Goal: Task Accomplishment & Management: Manage account settings

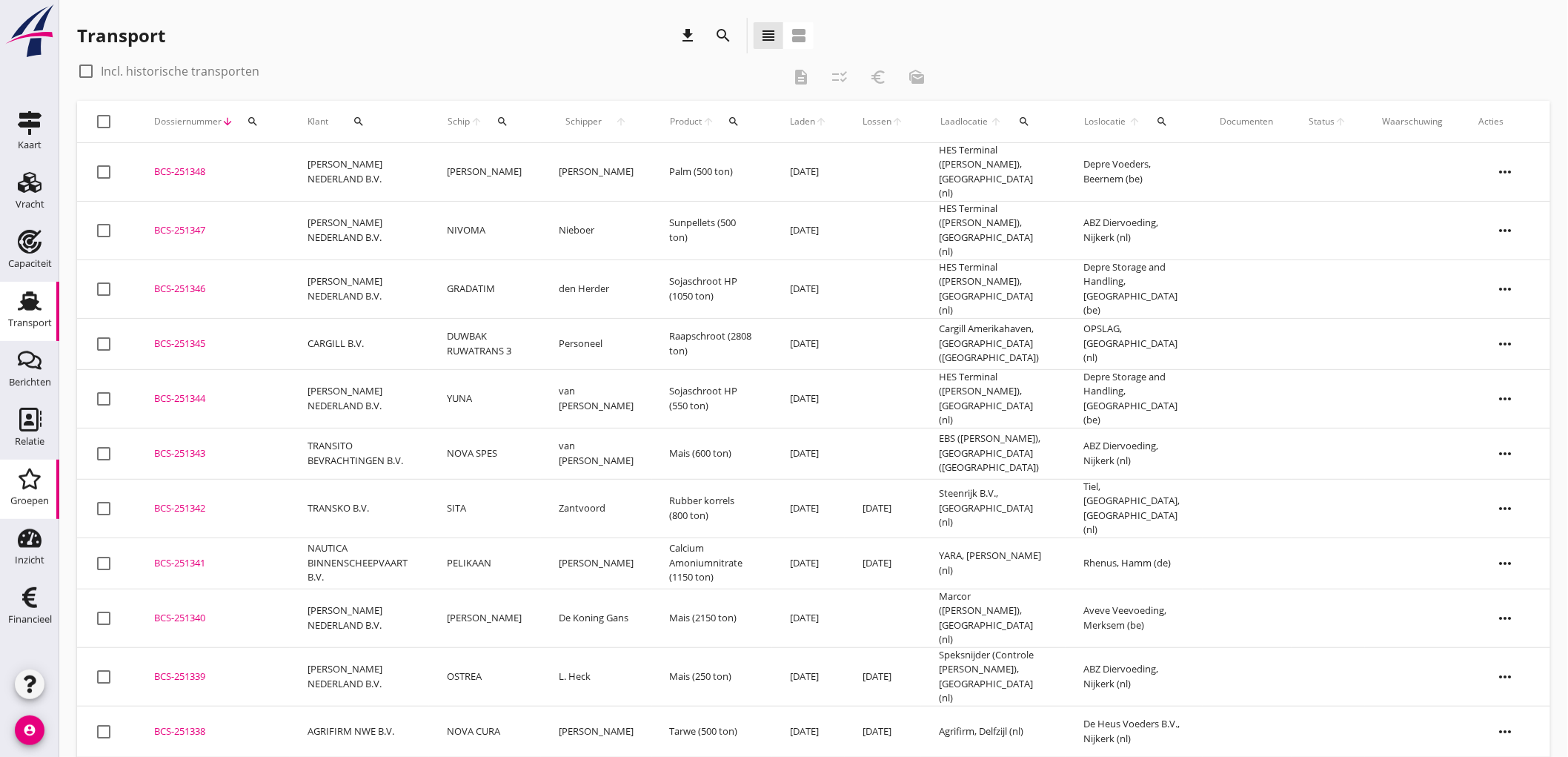
click at [31, 496] on div "Groepen" at bounding box center [29, 501] width 39 height 9
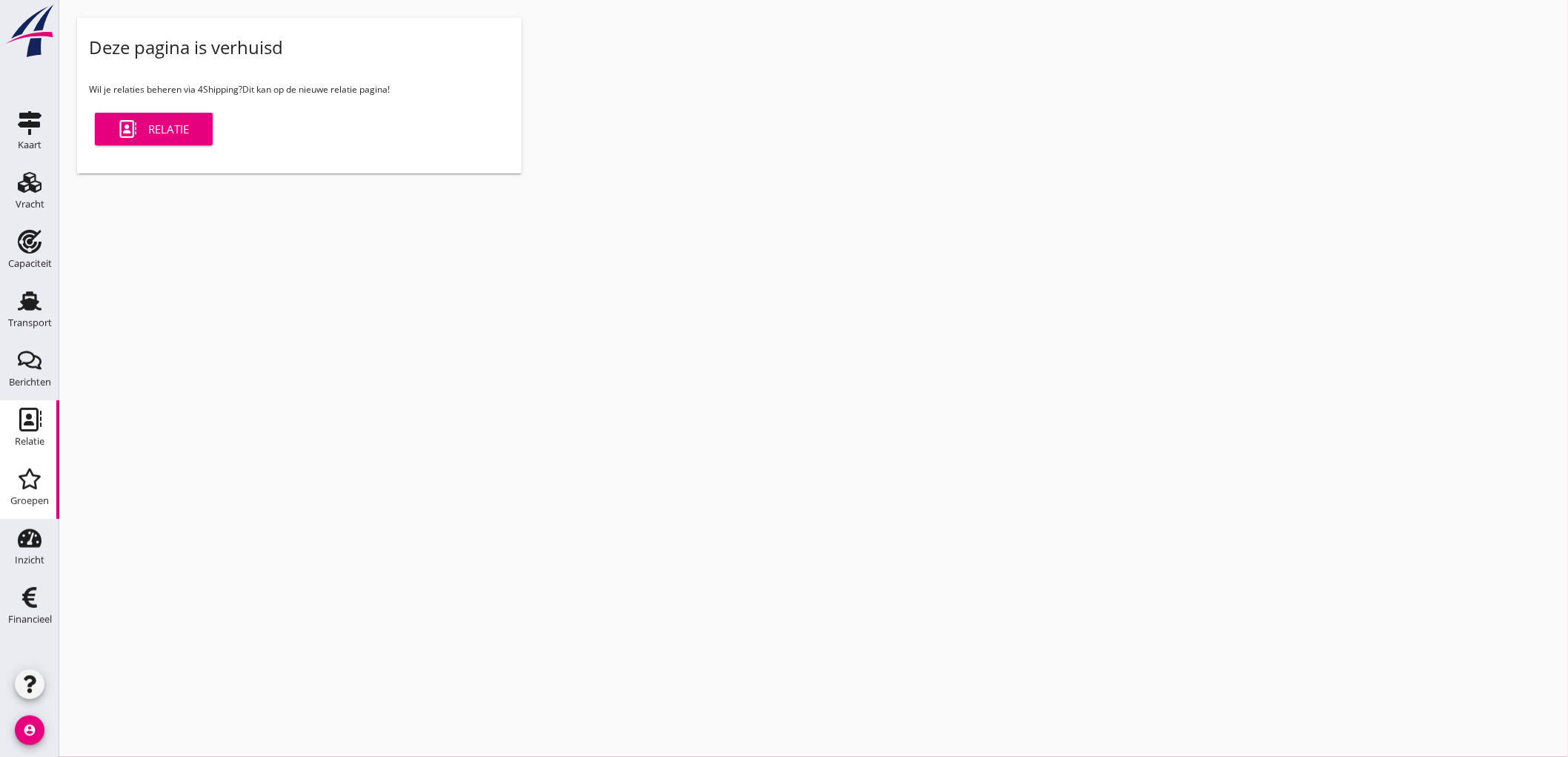
click at [0, 435] on link "Relatie Relatie" at bounding box center [29, 430] width 60 height 60
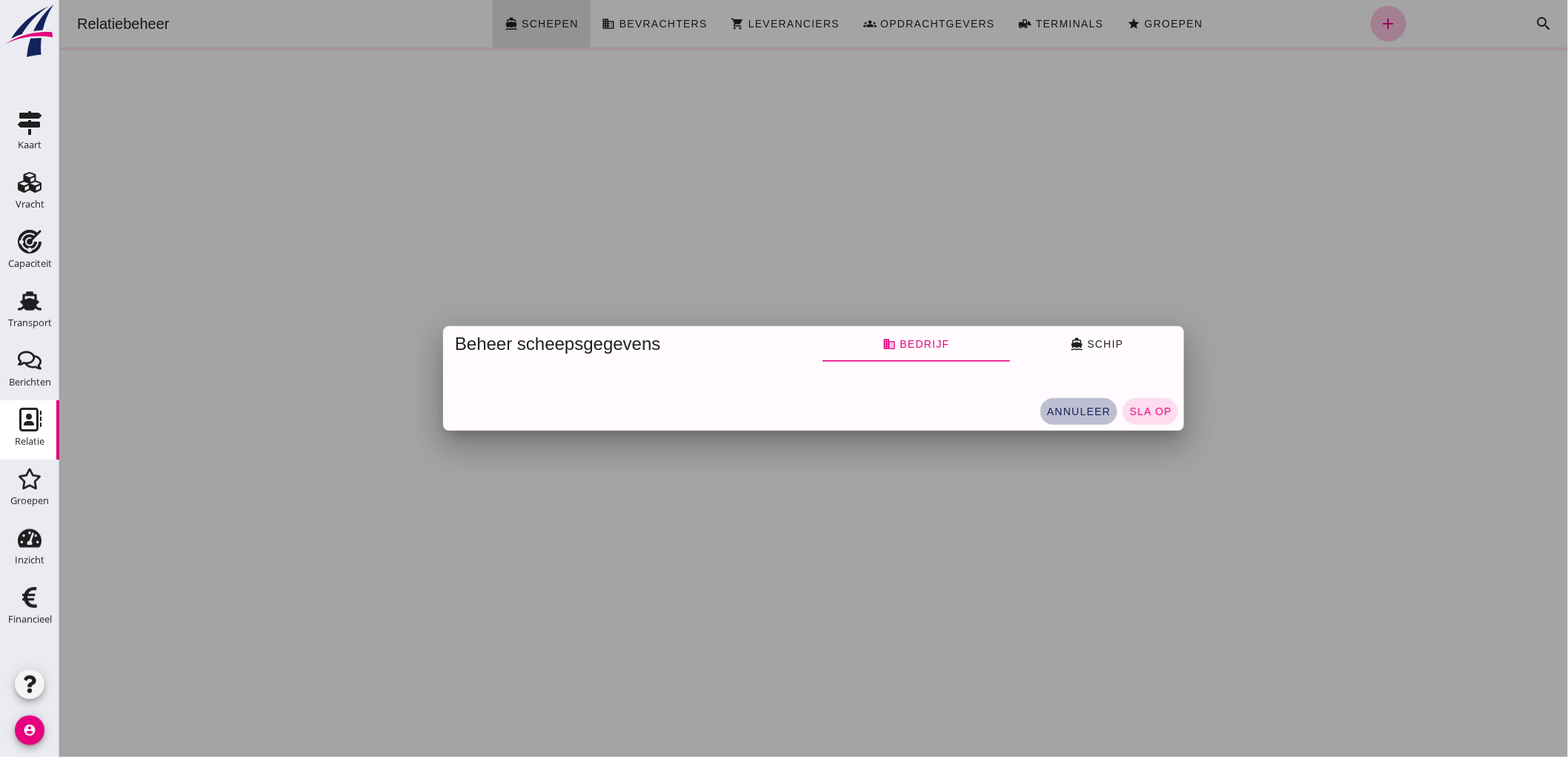
click span "annuleer"
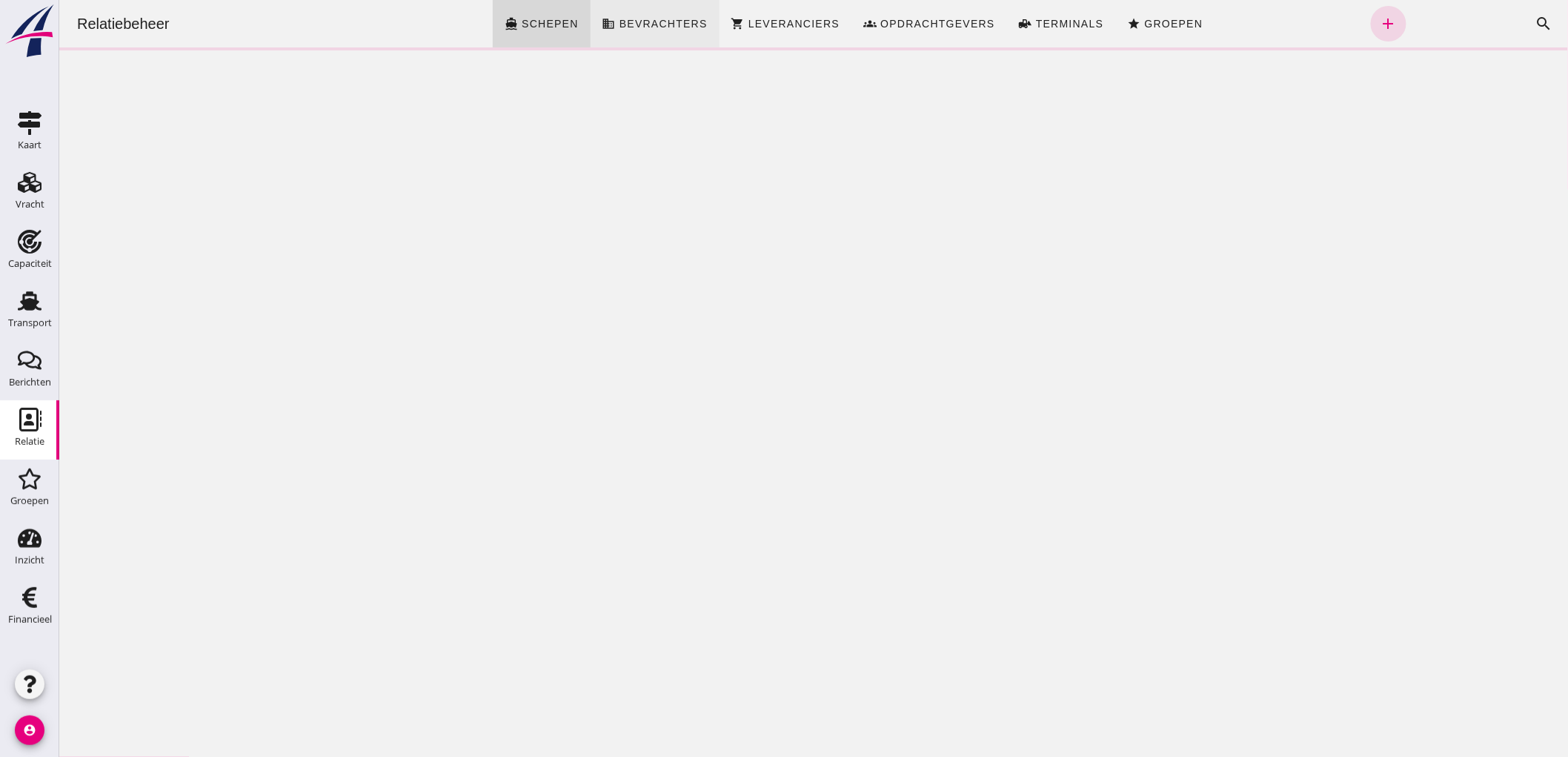
click link "business Bevrachters"
click span "Opdrachtgevers"
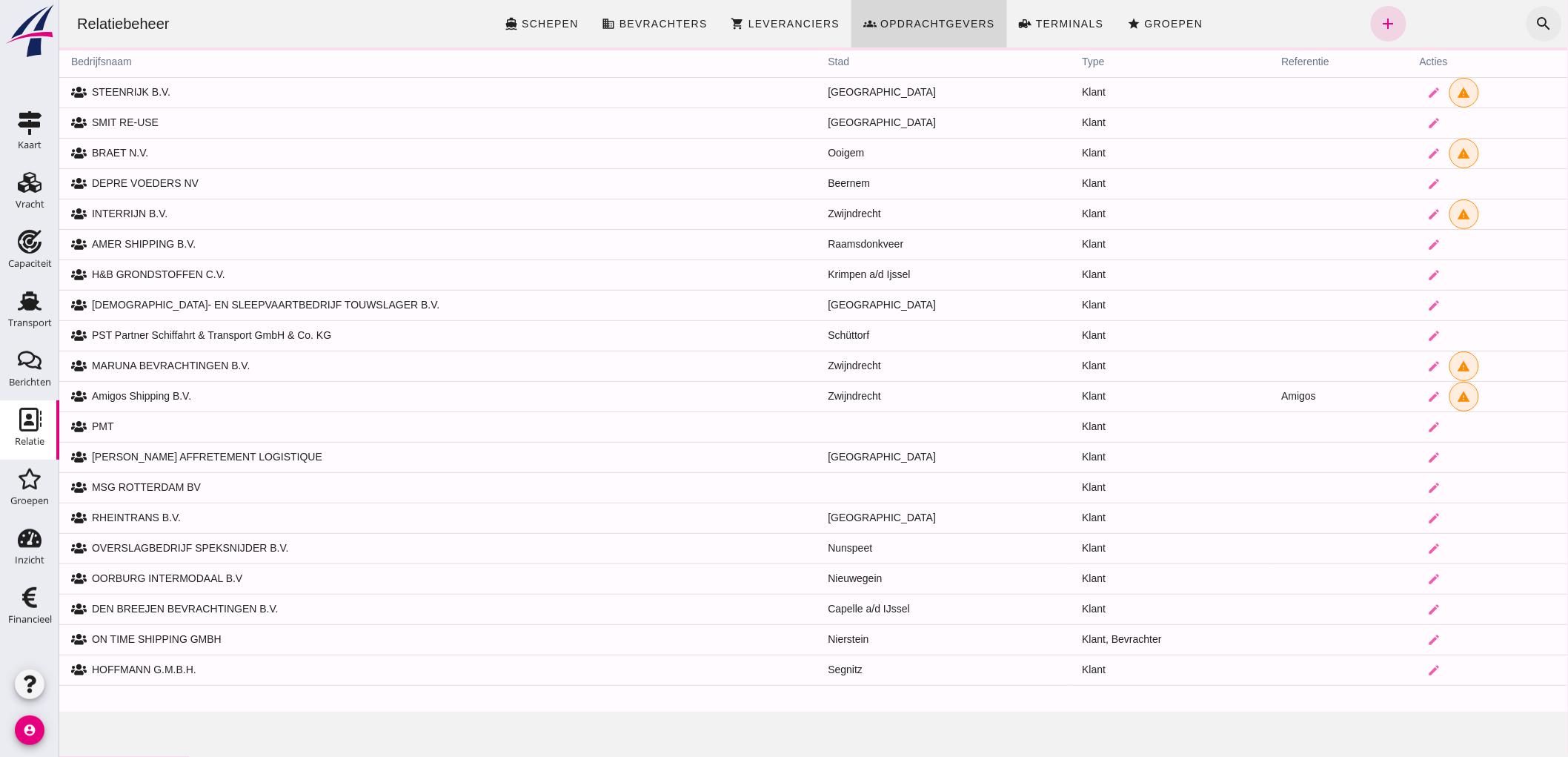
click at [1535, 22] on icon "search" at bounding box center [1543, 23] width 18 height 18
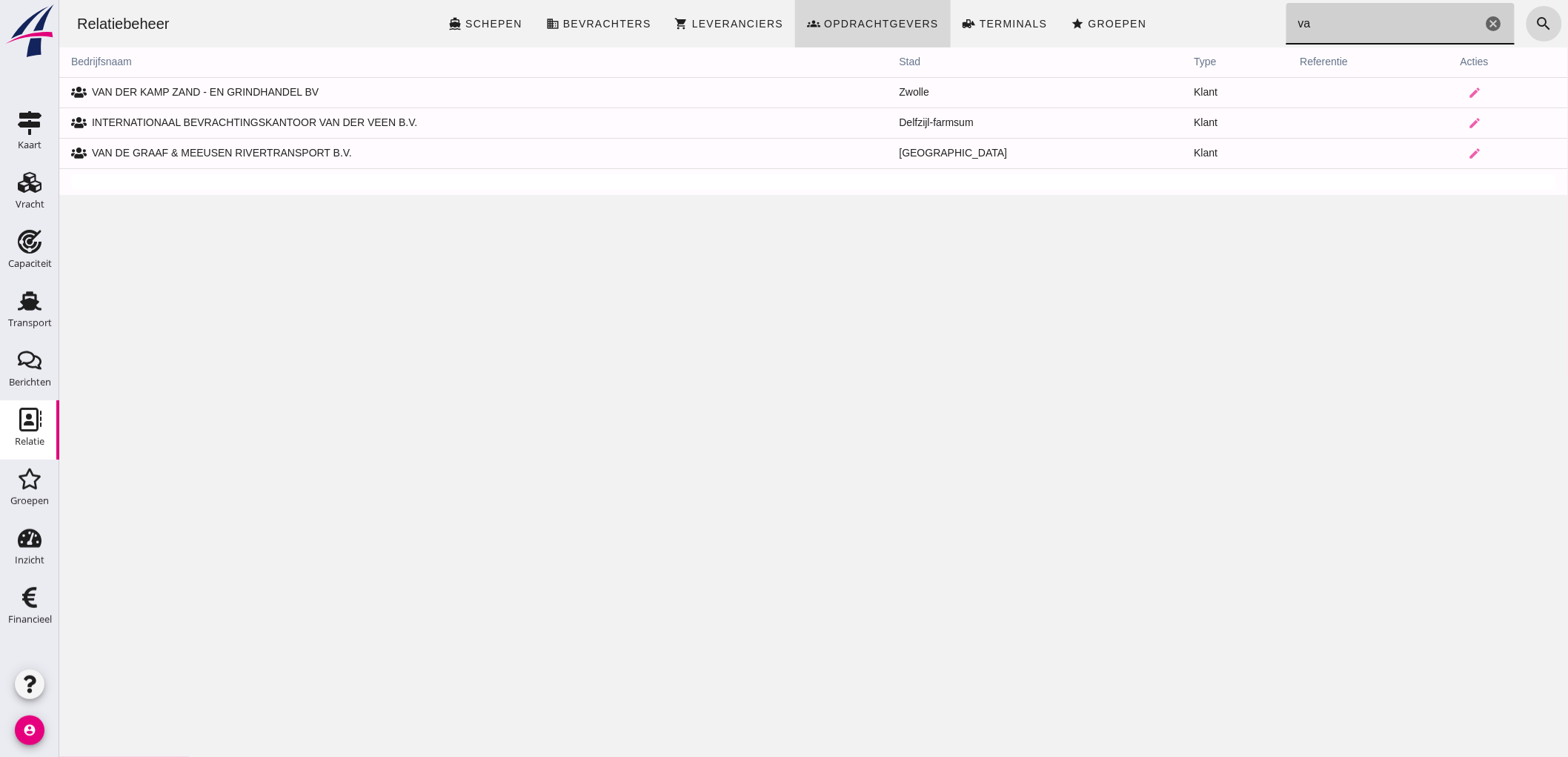
type input "v"
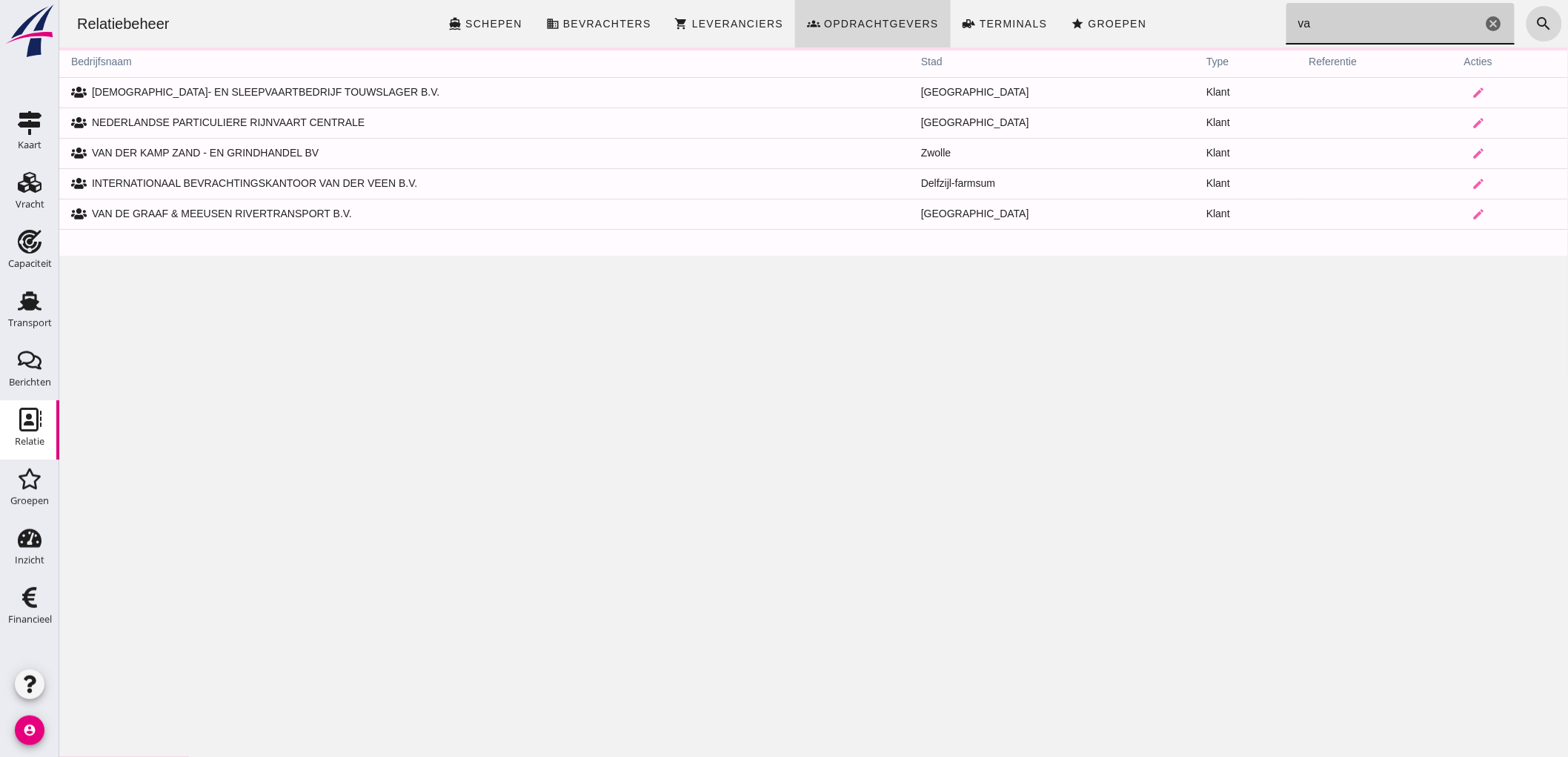
type input "v"
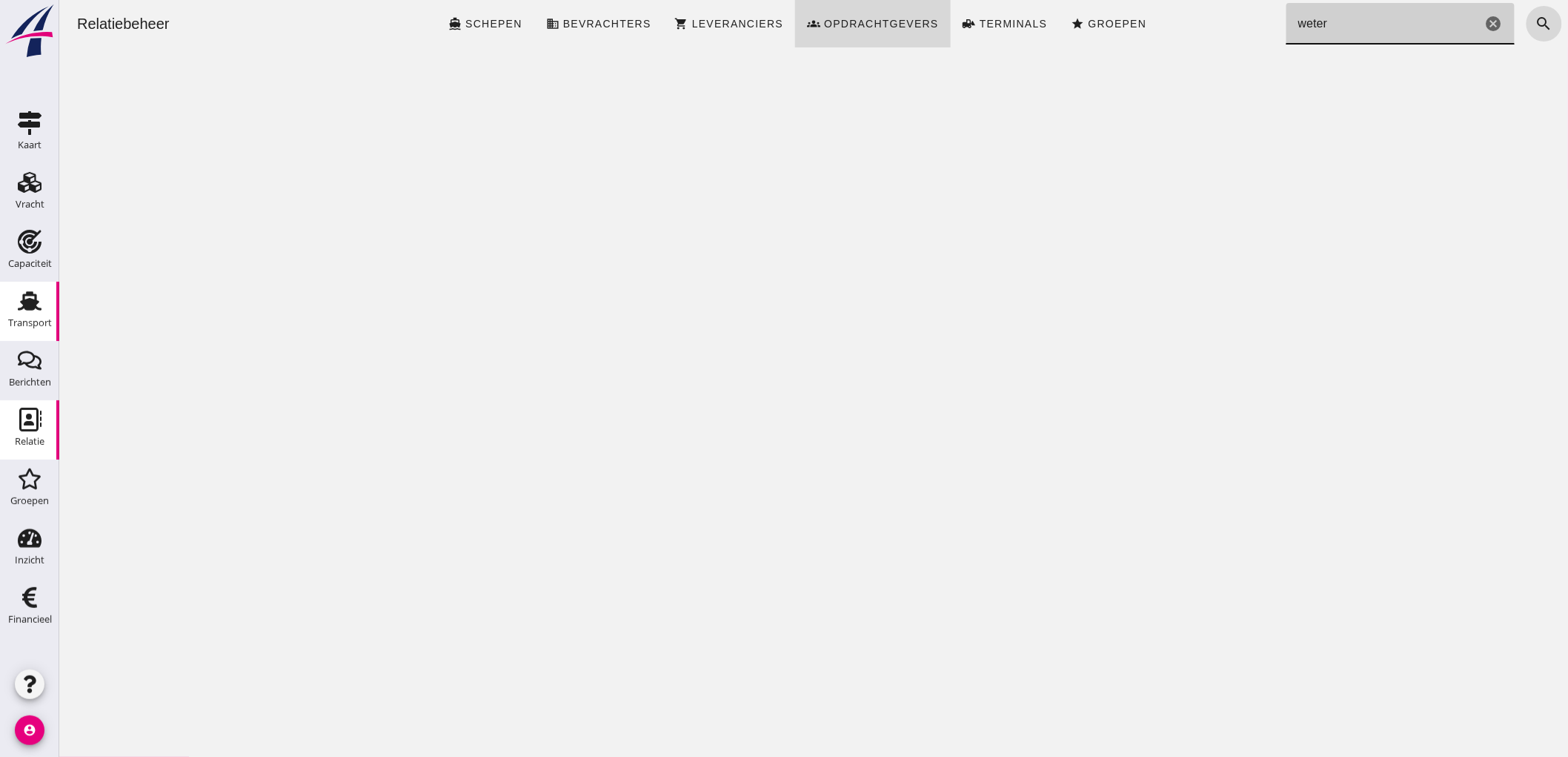
type input "weter"
click at [40, 320] on div "Transport" at bounding box center [30, 323] width 44 height 9
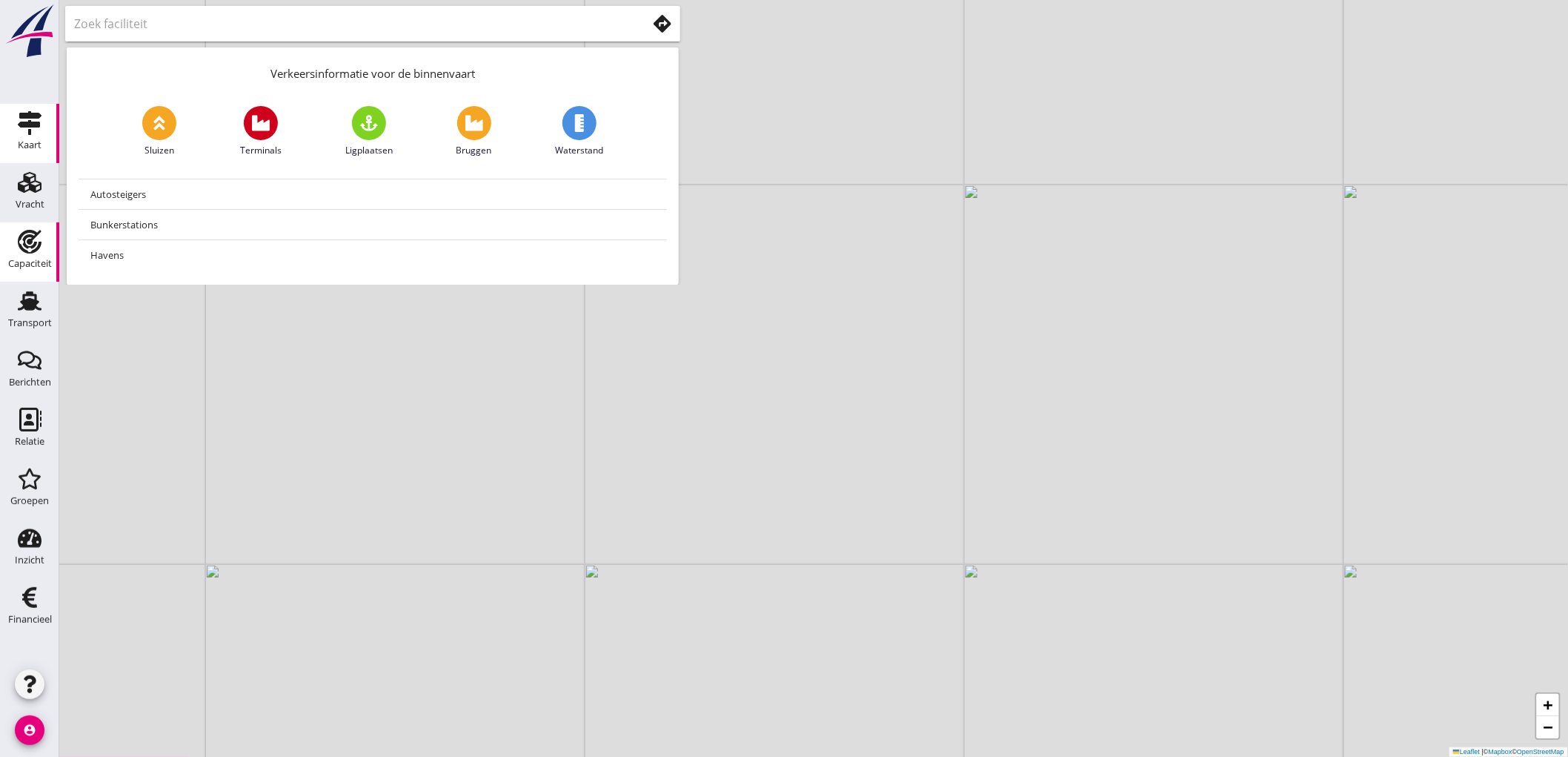
click at [39, 257] on div "Capaciteit" at bounding box center [30, 264] width 44 height 21
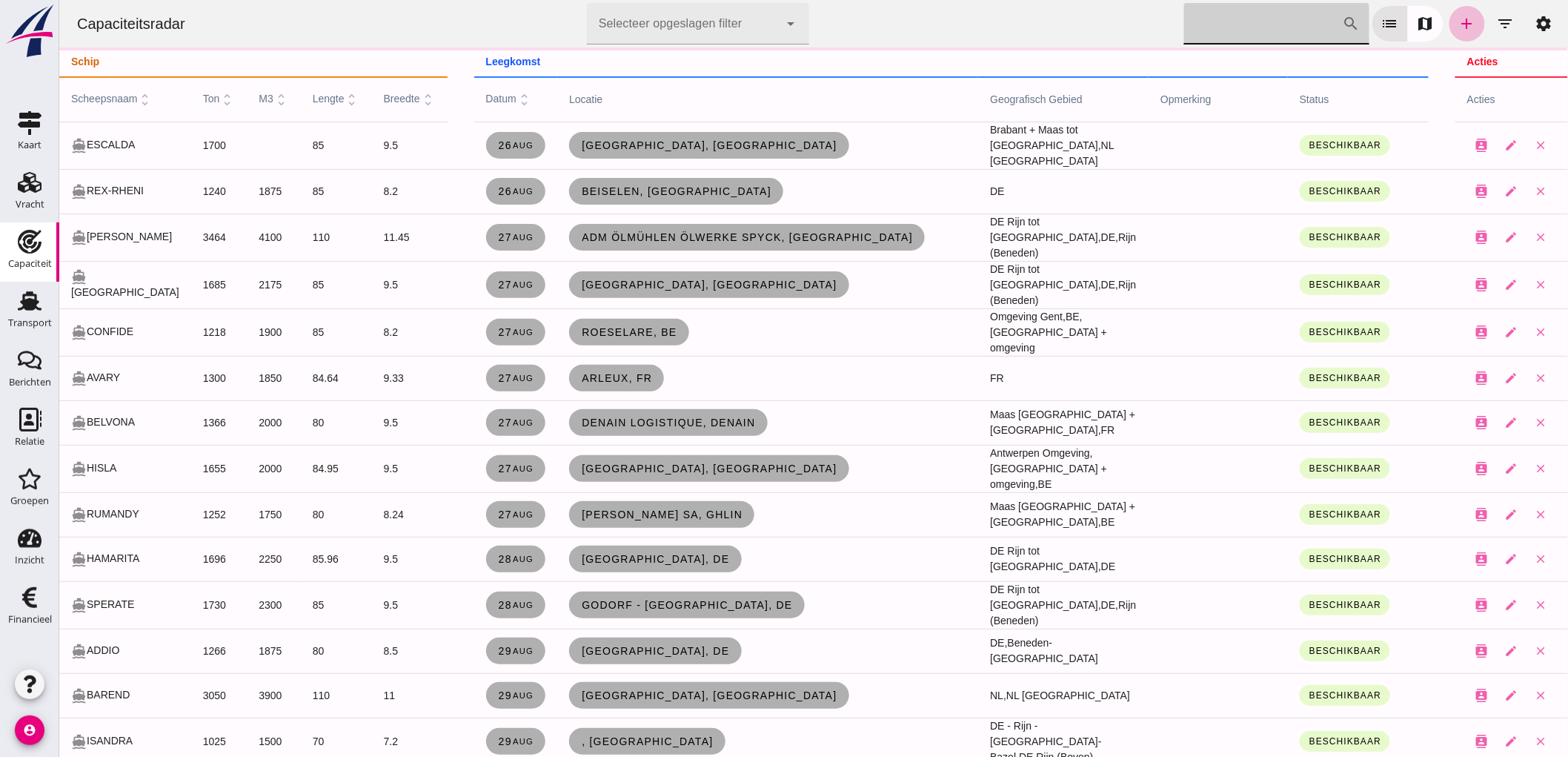
click input "[PERSON_NAME] op scheepsnaam"
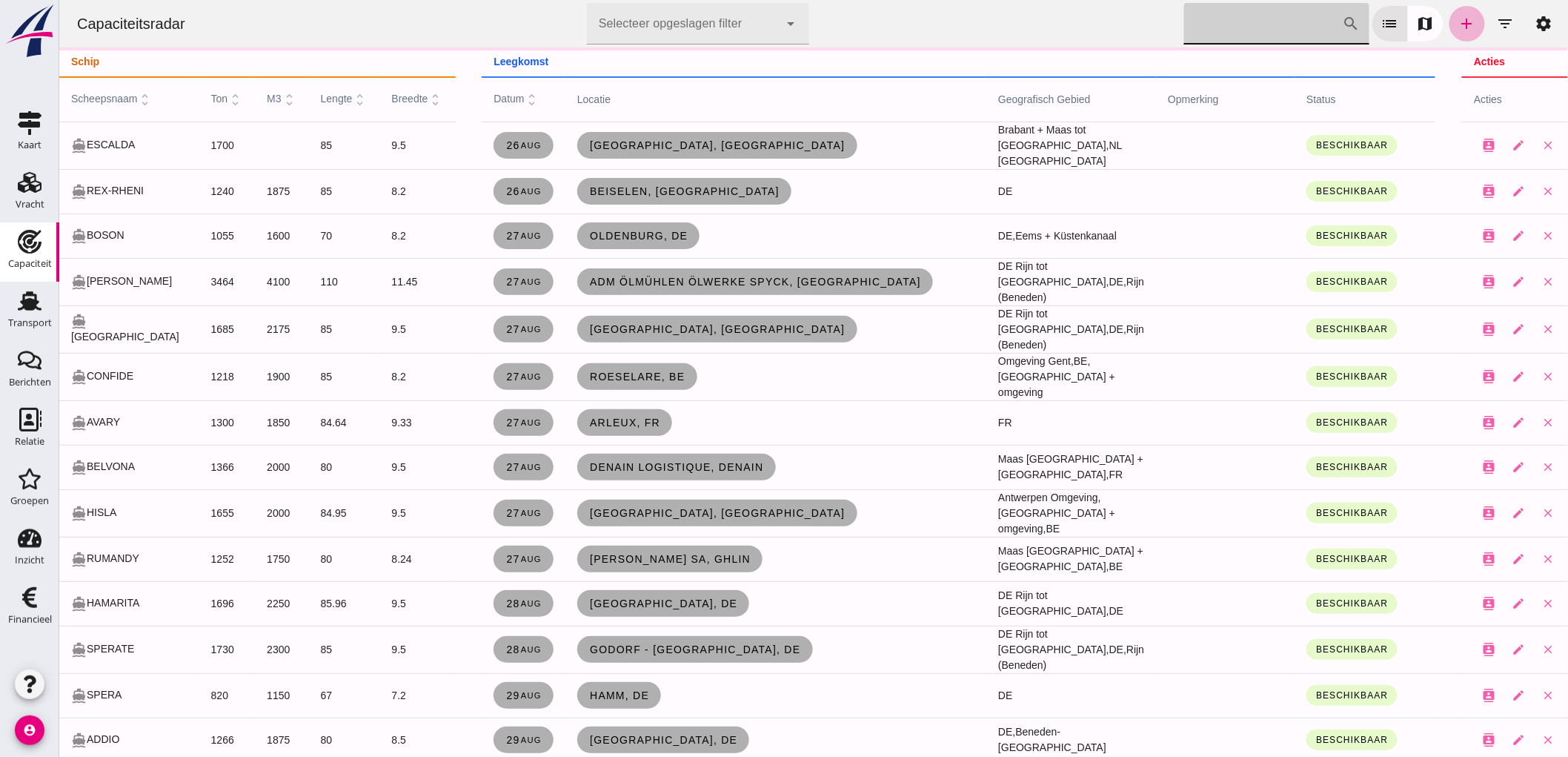
click at [1458, 28] on icon "add" at bounding box center [1467, 23] width 18 height 18
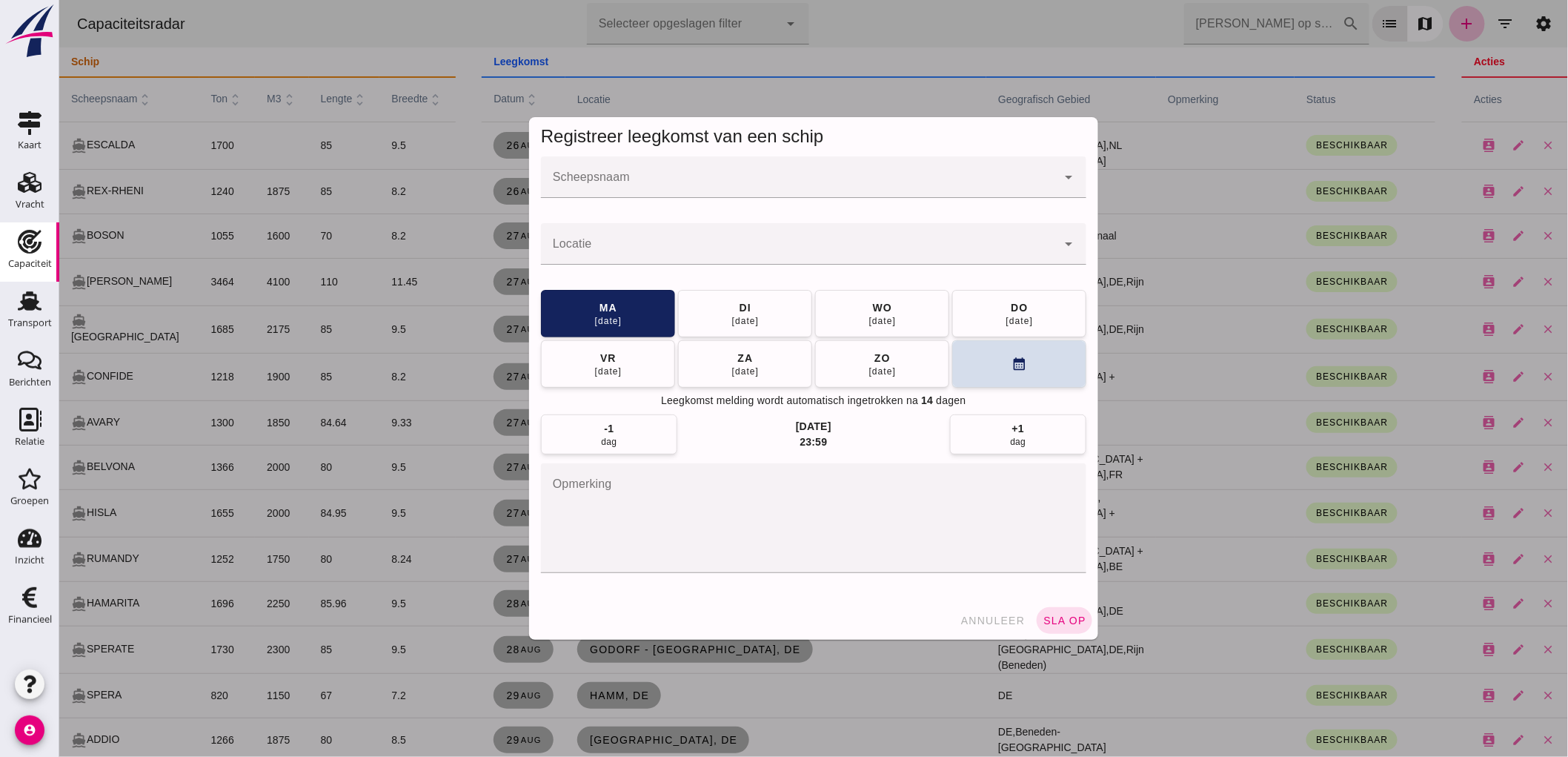
click input "Scheepsnaam"
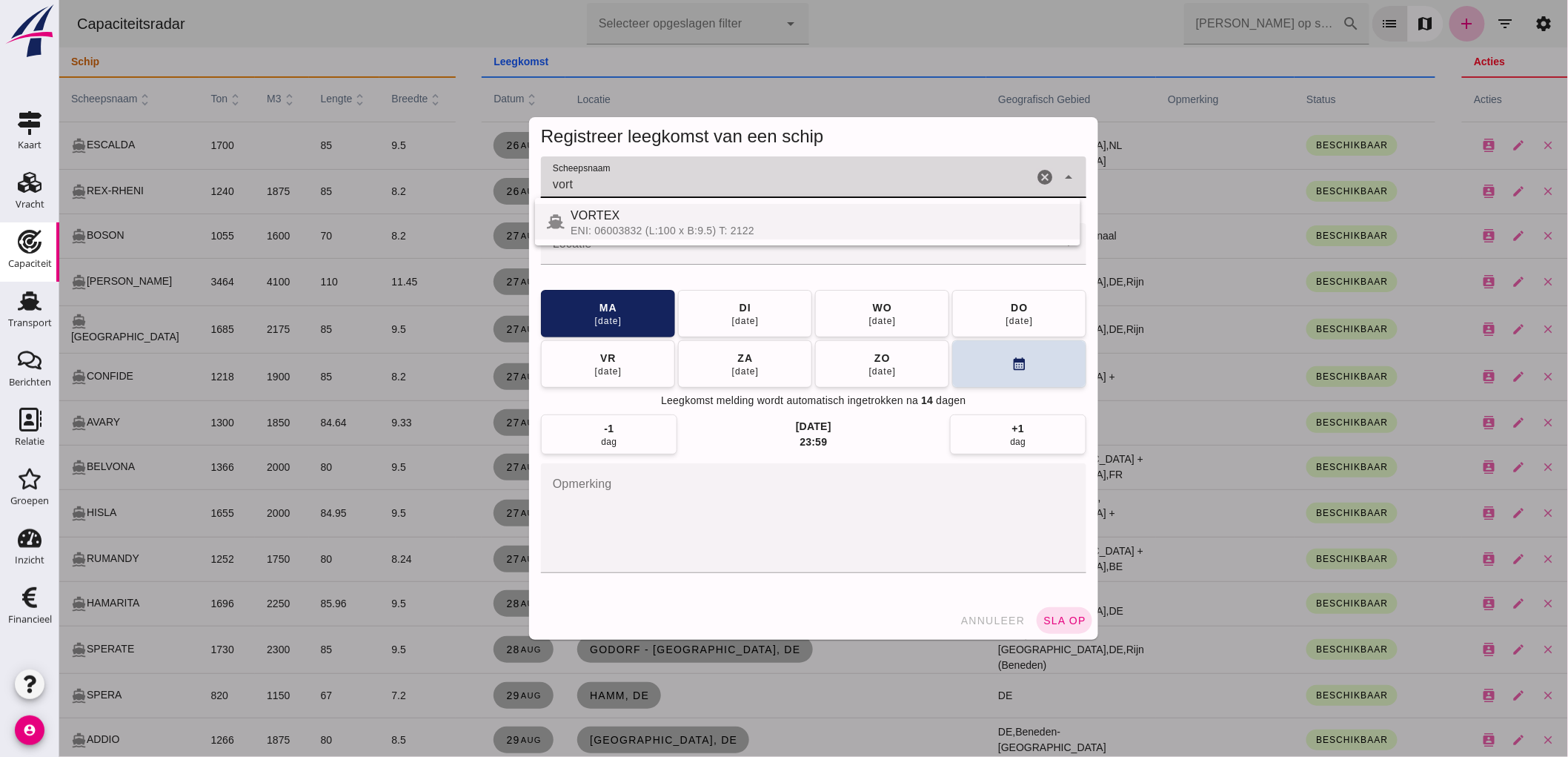
click at [634, 227] on div "ENI: 06003832 (L:100 x B:9.5) T: 2122" at bounding box center [819, 230] width 498 height 12
type input "VORTEX"
click input "Locatie"
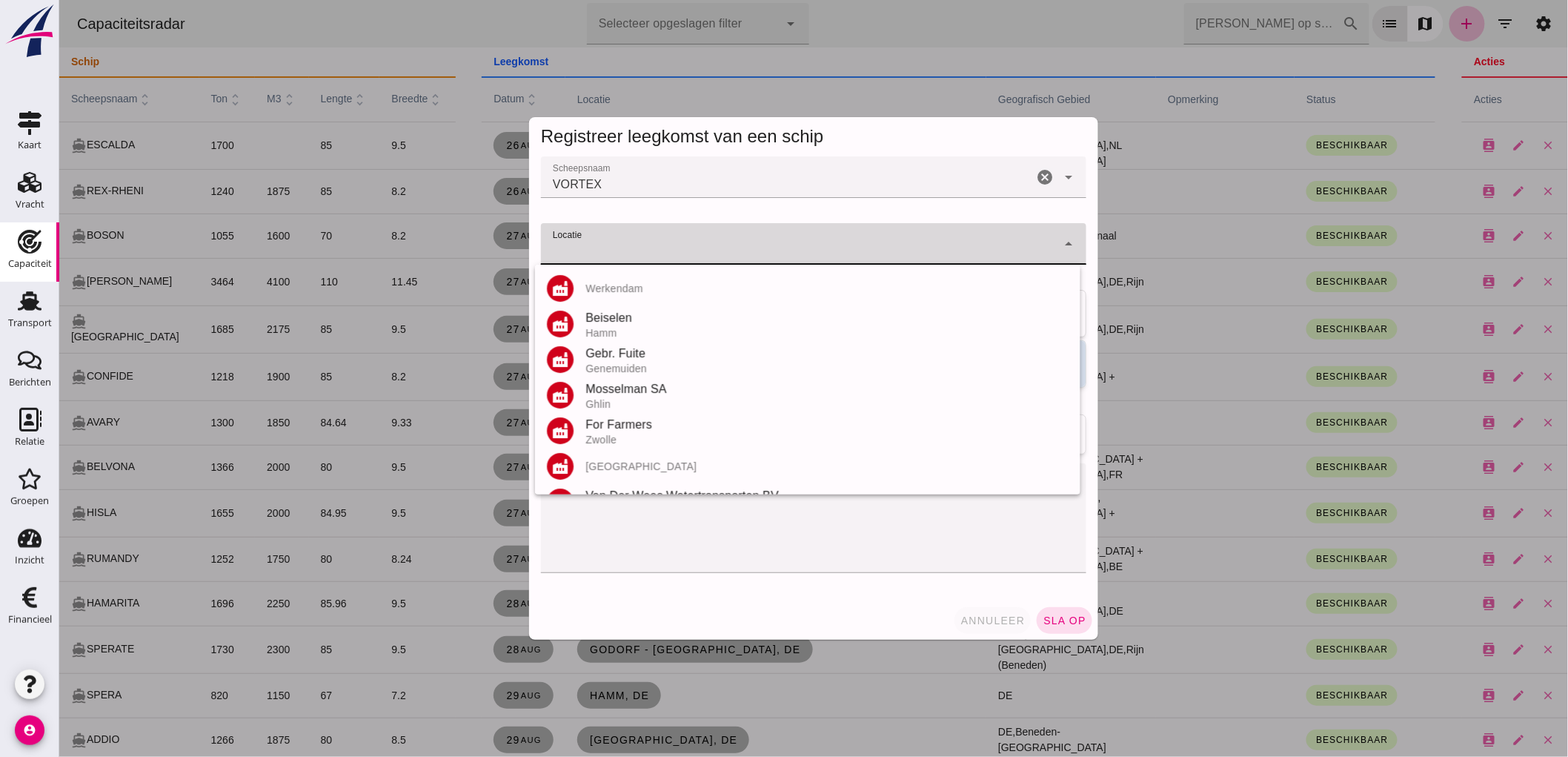
click span "annuleer"
click at [975, 617] on div at bounding box center [813, 378] width 1509 height 757
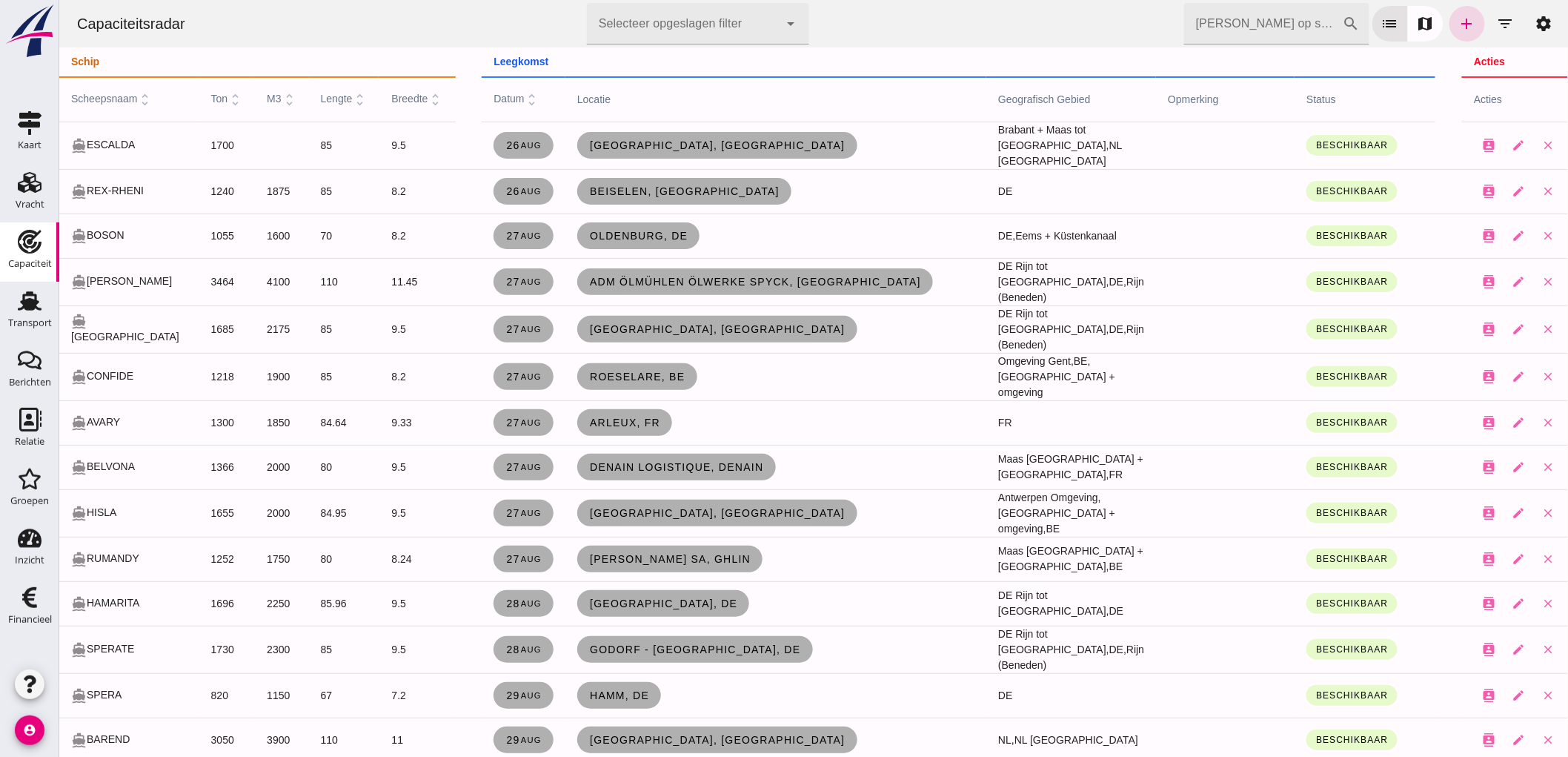
click input "[PERSON_NAME] op scheepsnaam"
click at [1458, 22] on icon "add" at bounding box center [1467, 23] width 18 height 18
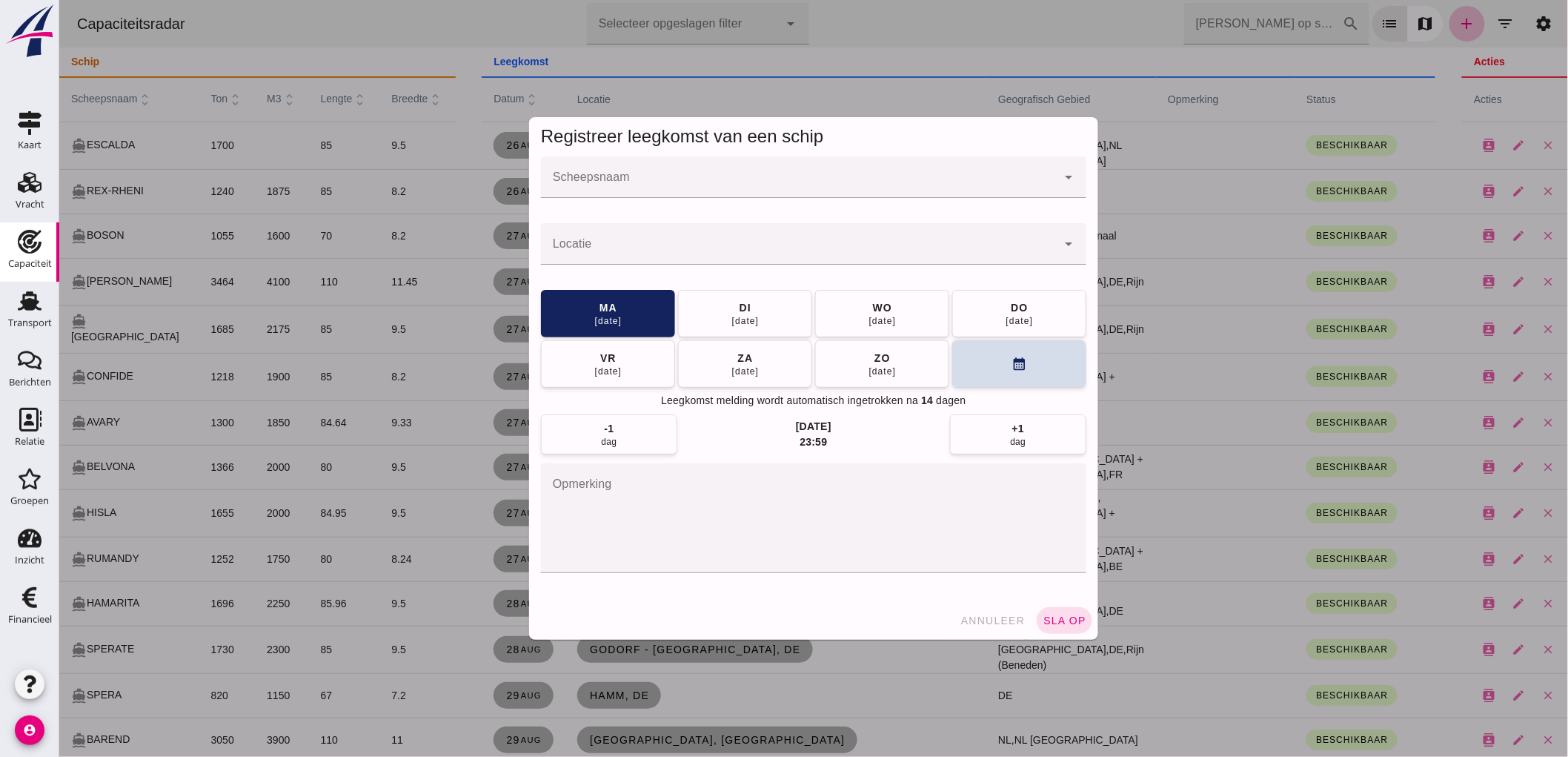
click input "Scheepsnaam"
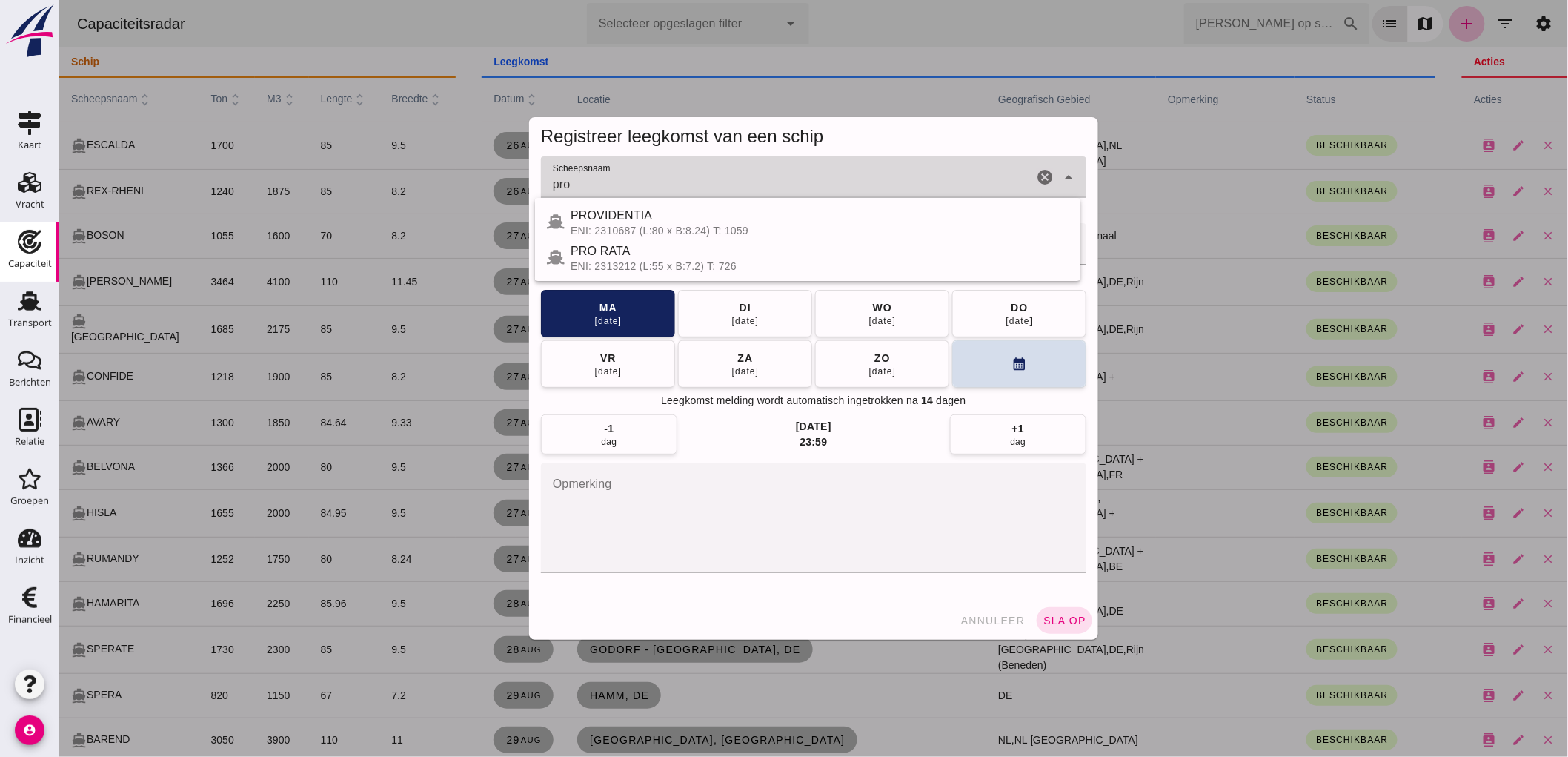
type input "PRO RATA"
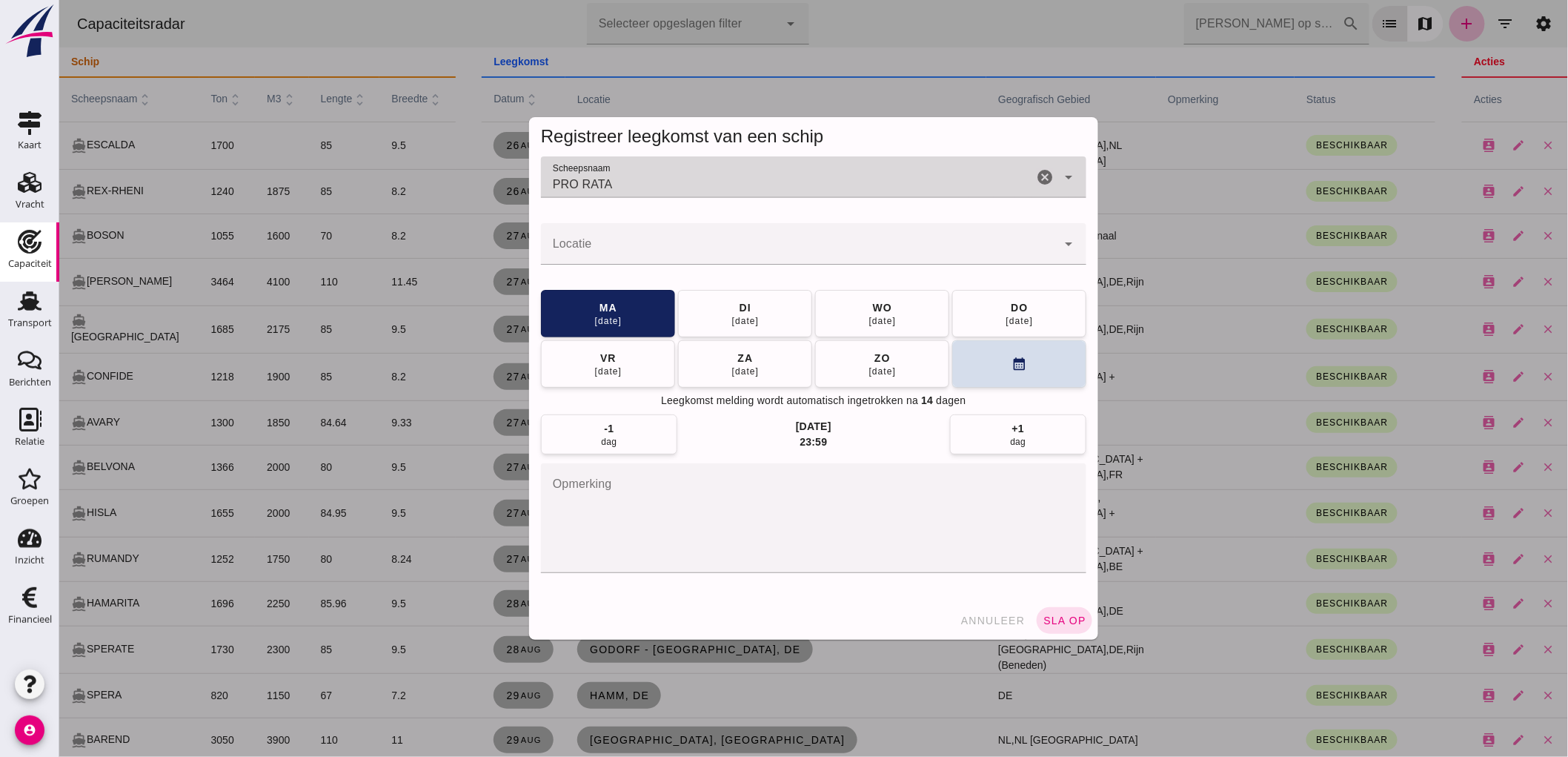
click div
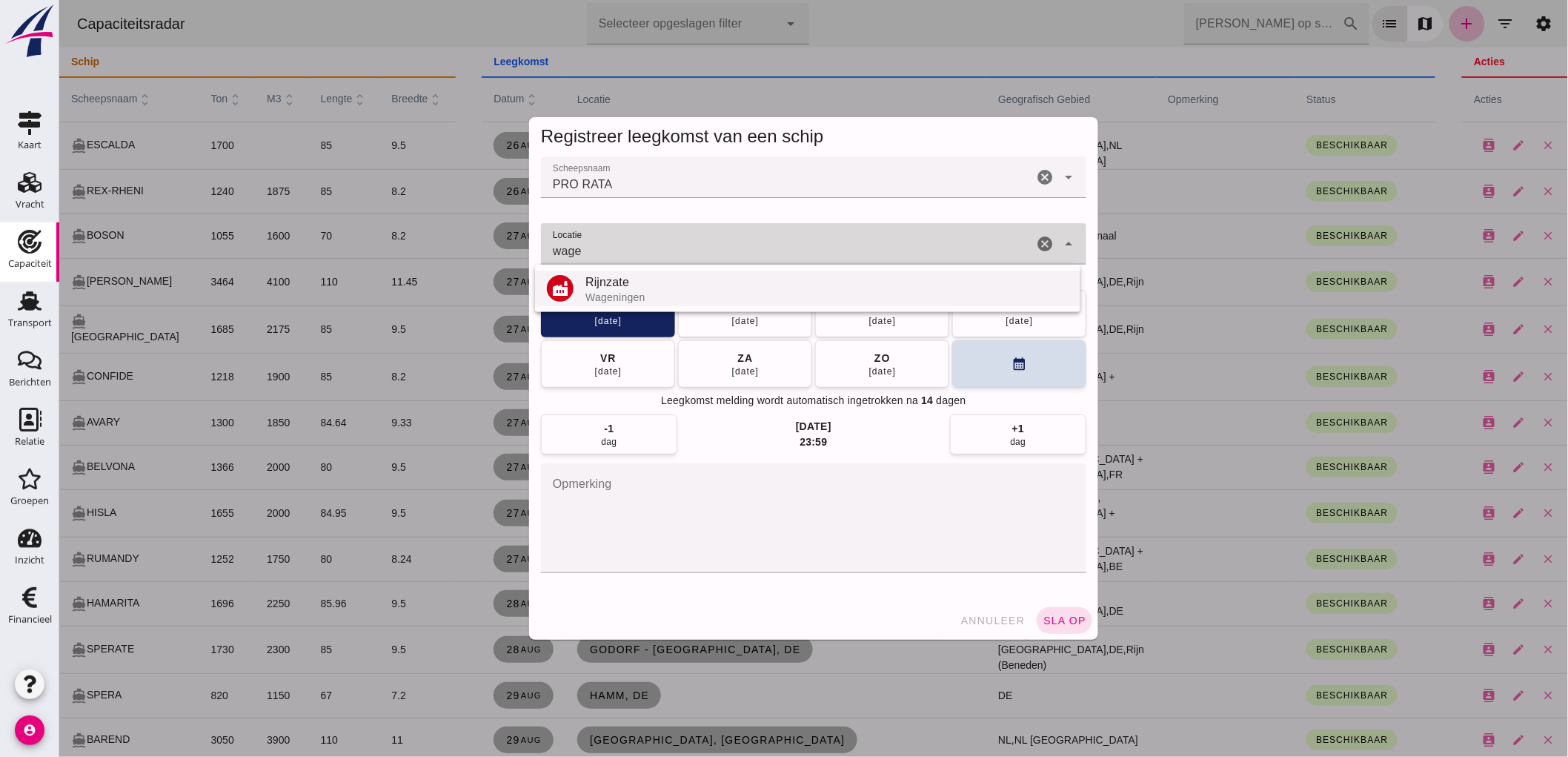
click at [631, 280] on div "Rijnzate" at bounding box center [826, 283] width 483 height 18
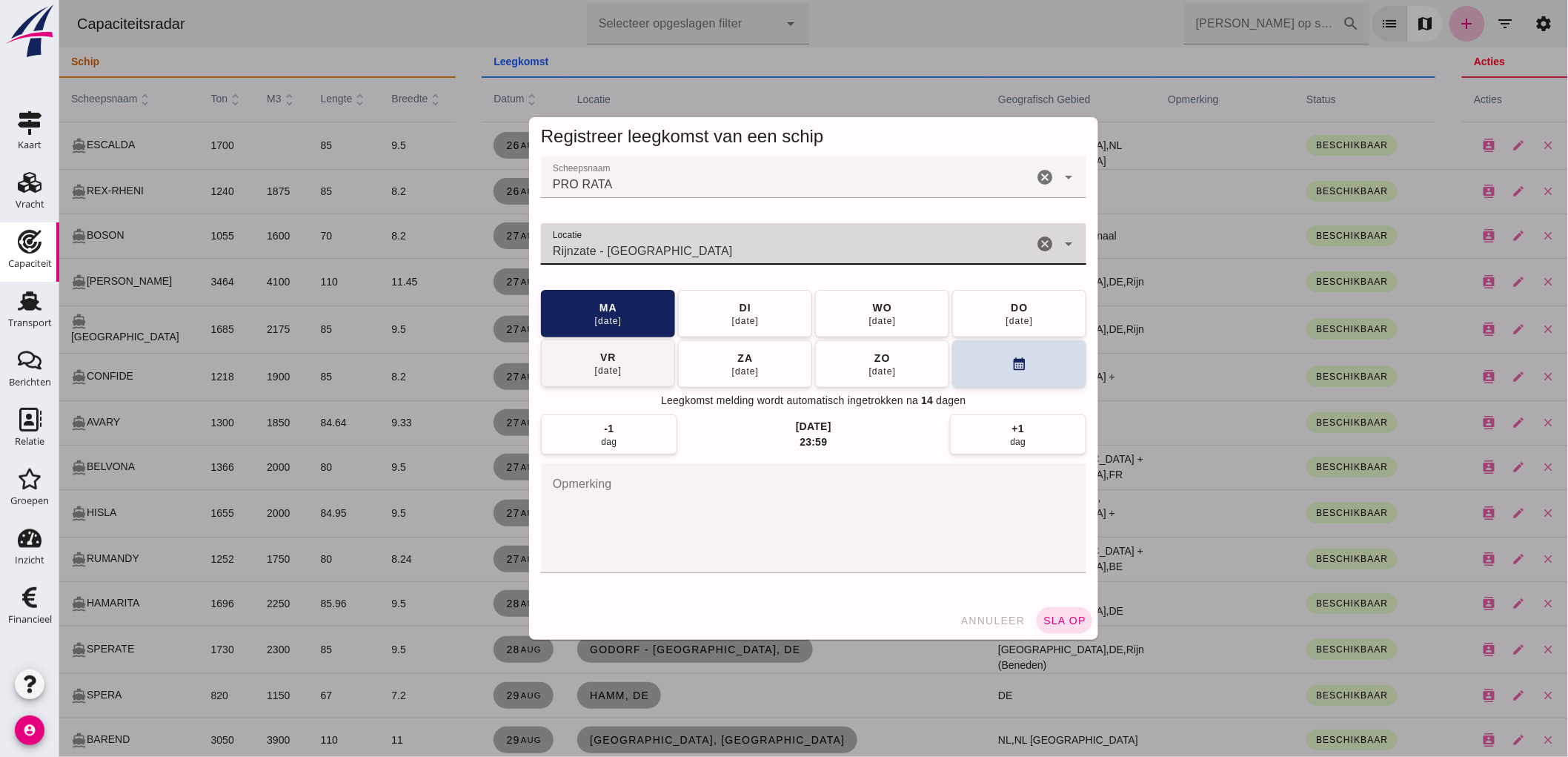
type input "Rijnzate - [GEOGRAPHIC_DATA]"
click button "[DATE]"
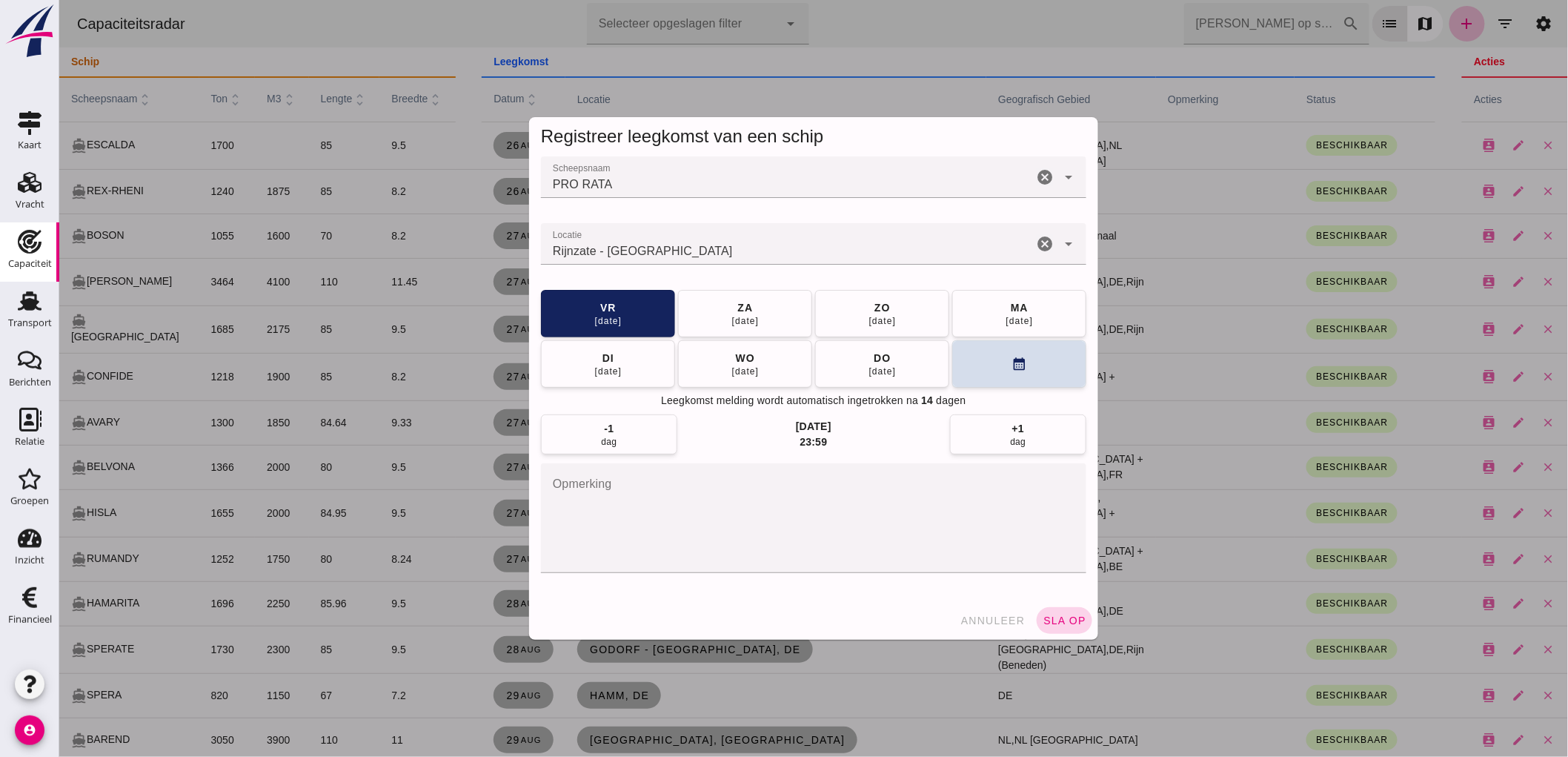
click span "sla op"
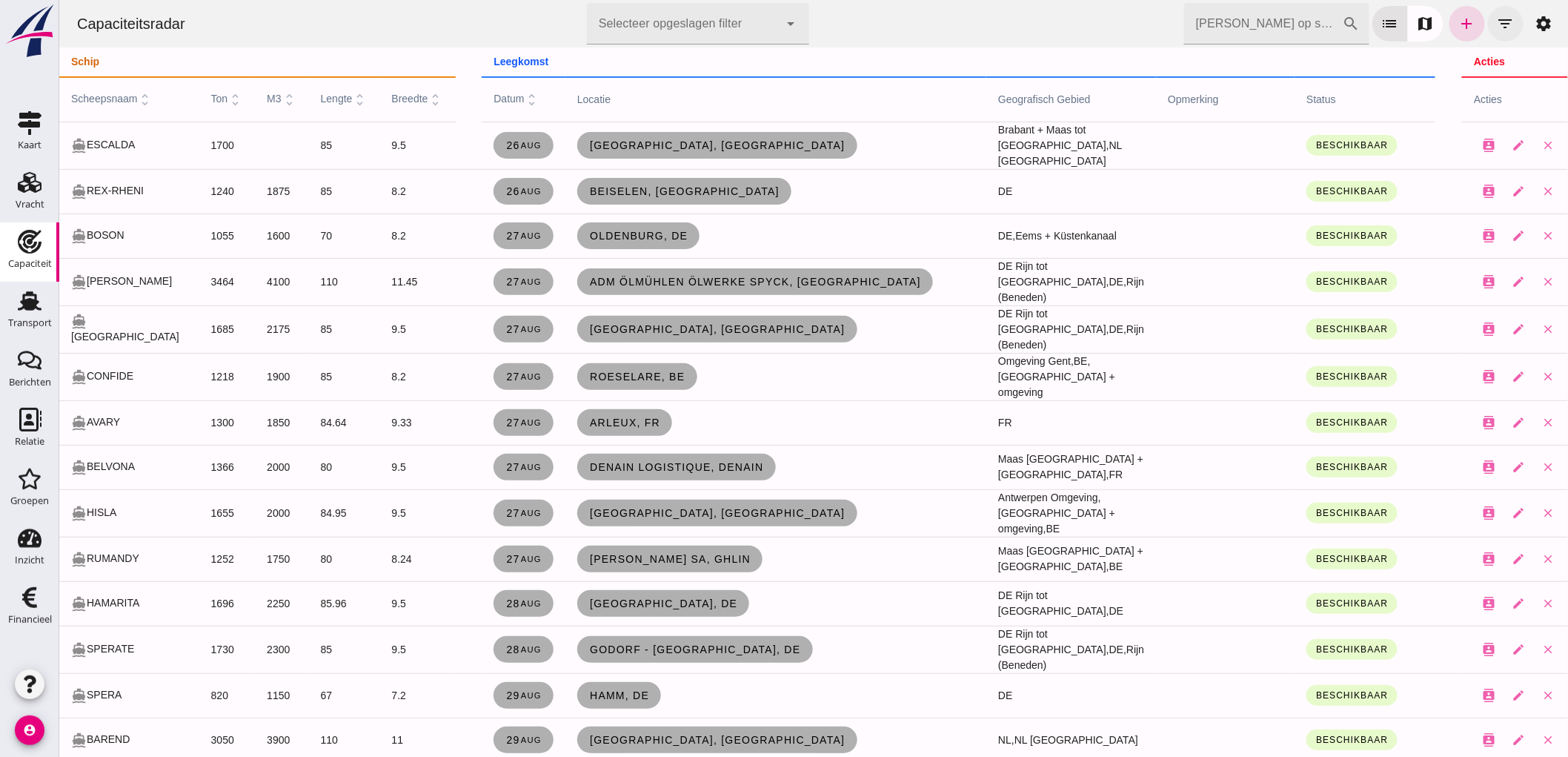
click at [1496, 23] on icon "filter_list" at bounding box center [1505, 23] width 18 height 18
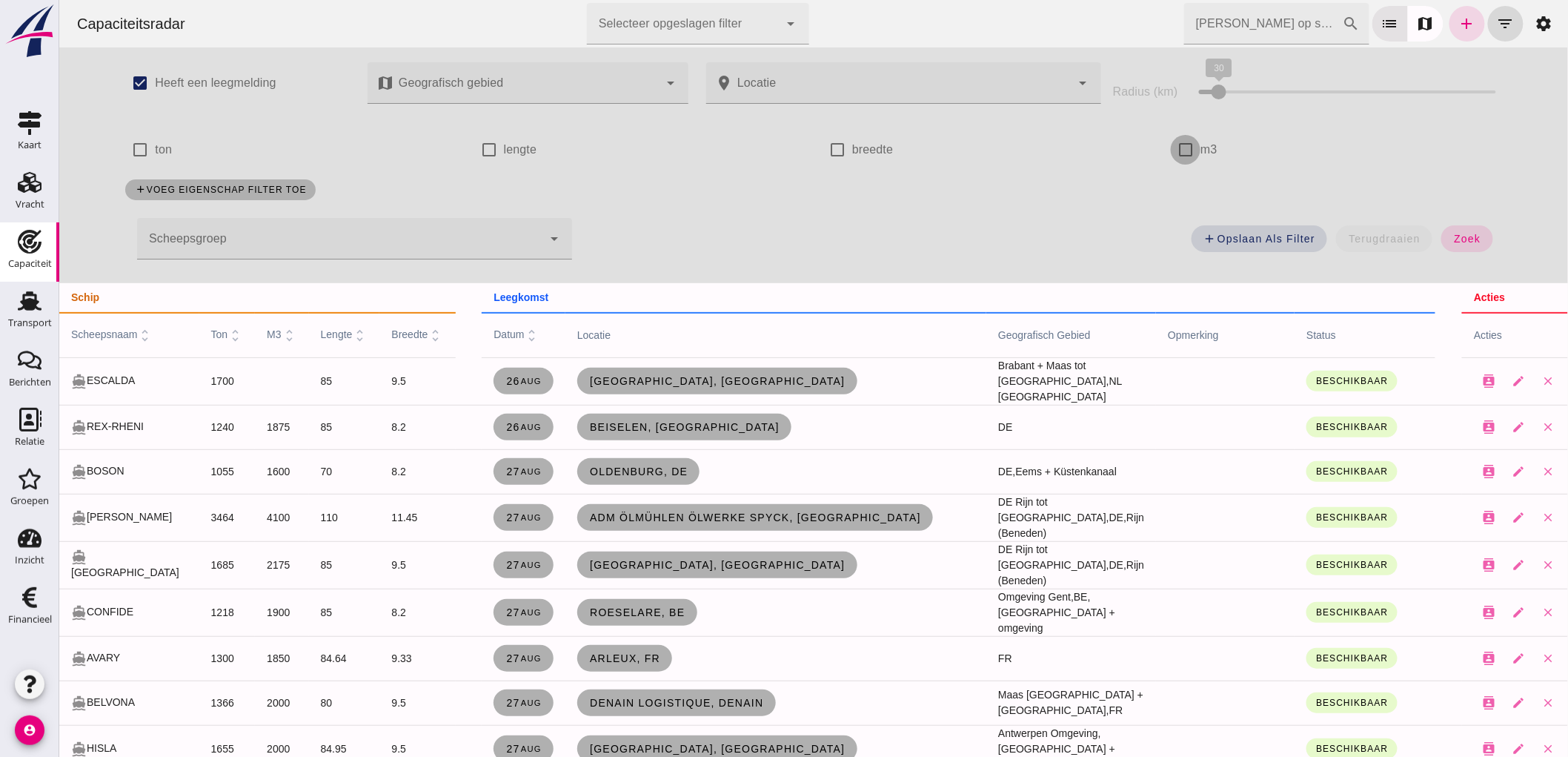
click input "m3"
checkbox input "true"
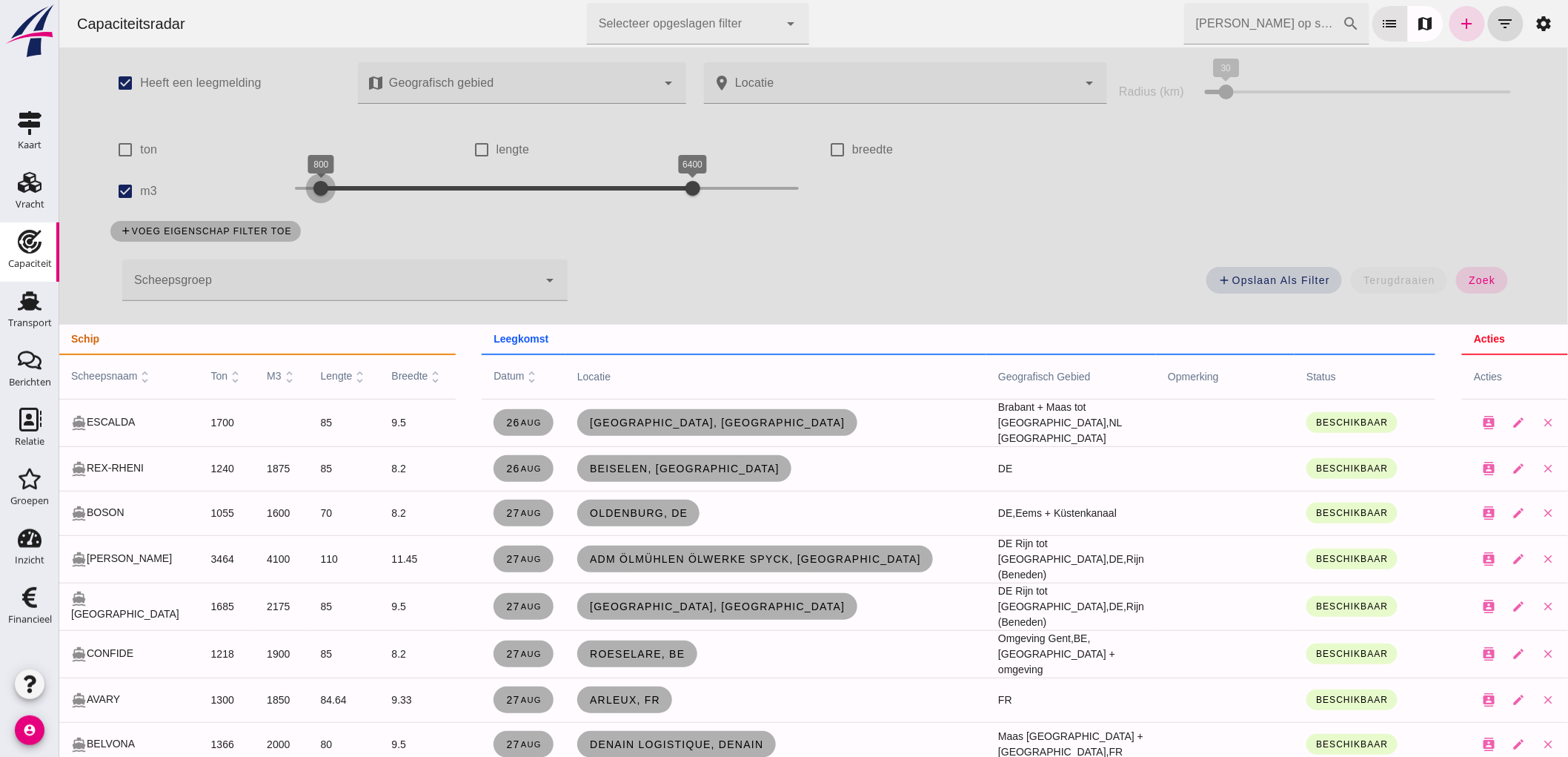
drag, startPoint x: 291, startPoint y: 189, endPoint x: 319, endPoint y: 197, distance: 29.1
click at [319, 197] on div at bounding box center [320, 188] width 29 height 29
drag, startPoint x: 297, startPoint y: 190, endPoint x: 320, endPoint y: 203, distance: 26.4
click div "900 6400 900 6400"
drag, startPoint x: 688, startPoint y: 178, endPoint x: 361, endPoint y: 201, distance: 327.8
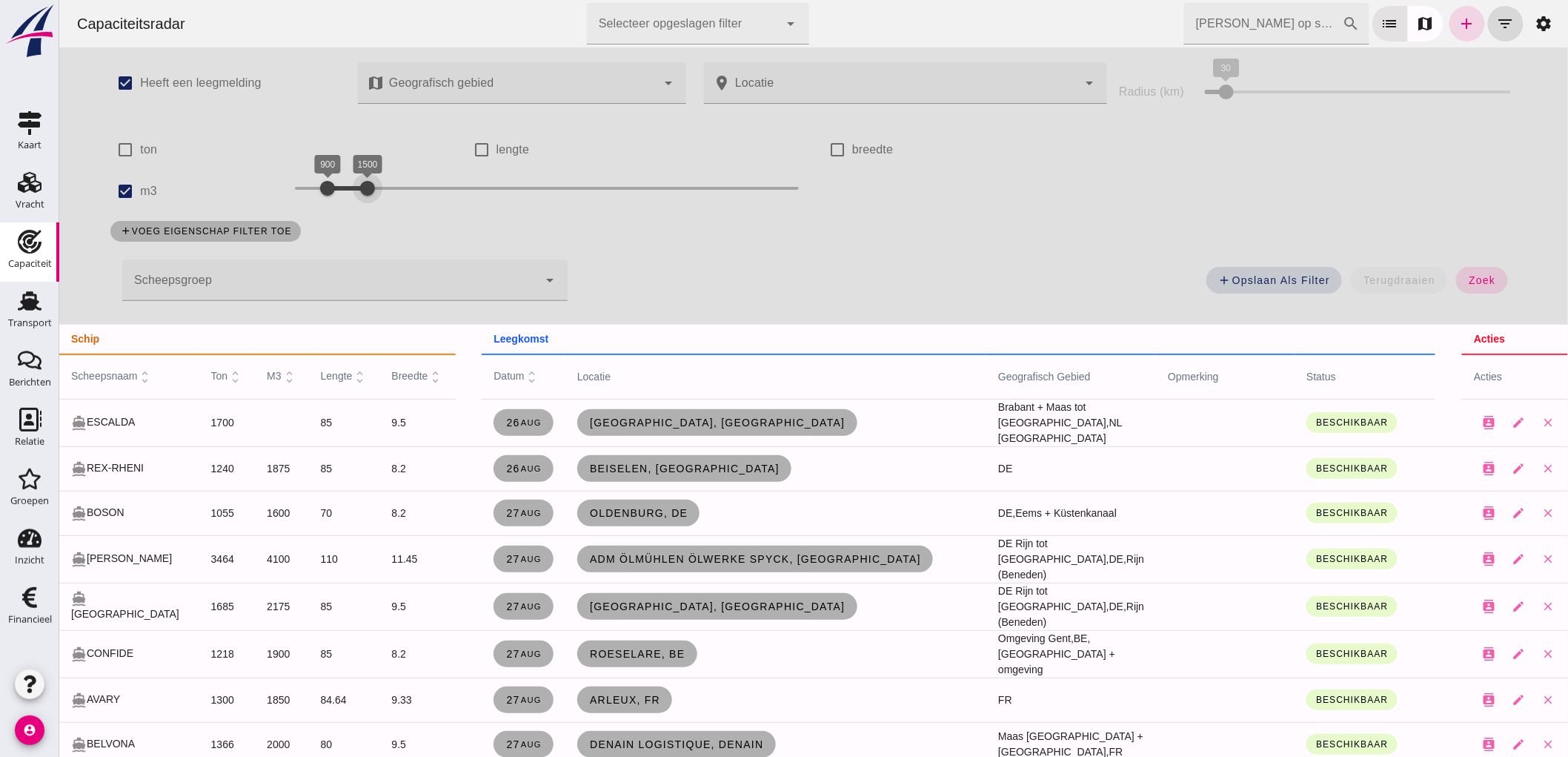
click at [361, 201] on div at bounding box center [367, 188] width 29 height 29
click button "zoek"
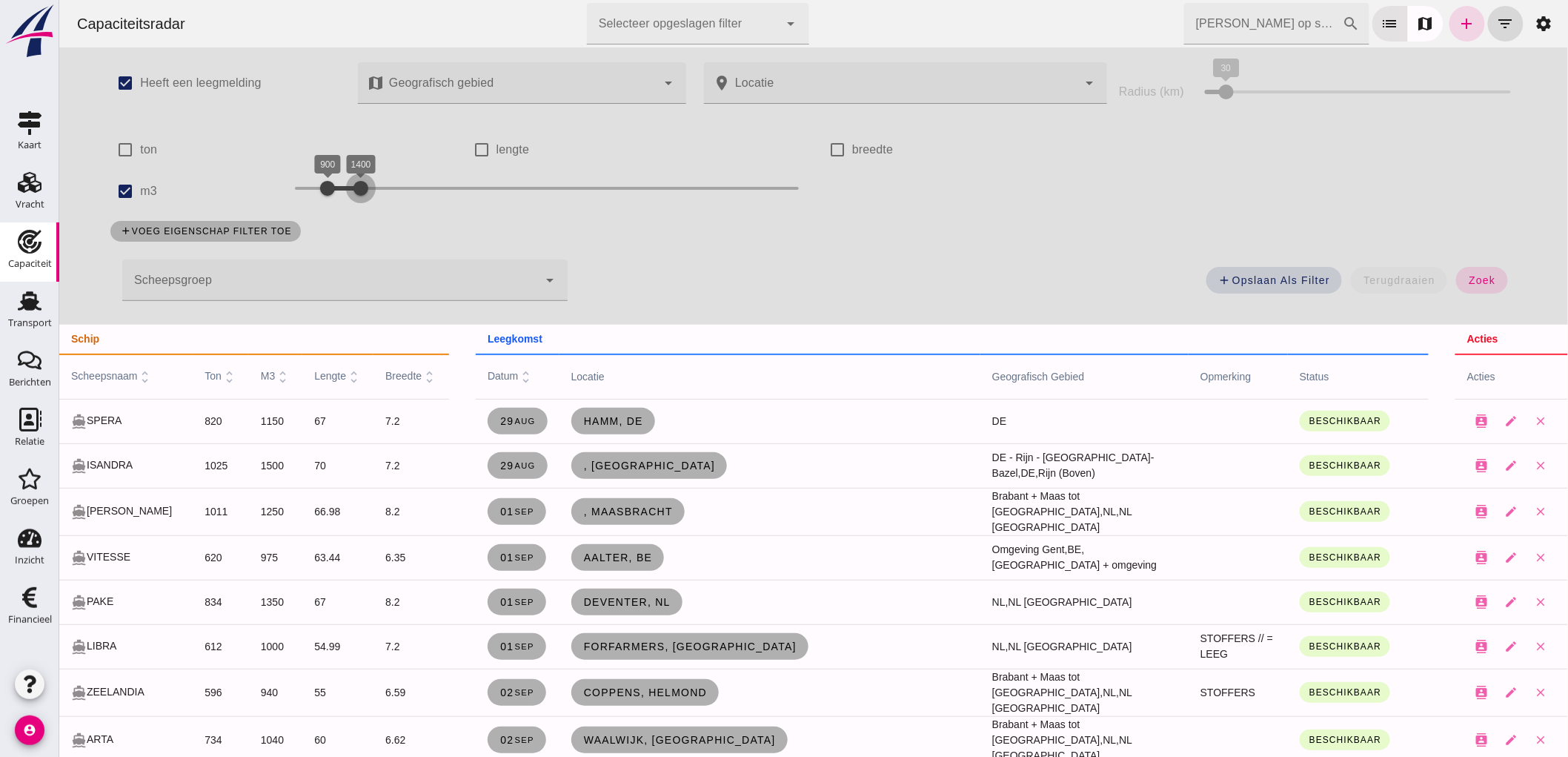
drag, startPoint x: 367, startPoint y: 196, endPoint x: 358, endPoint y: 190, distance: 10.8
click at [359, 190] on div at bounding box center [360, 188] width 29 height 29
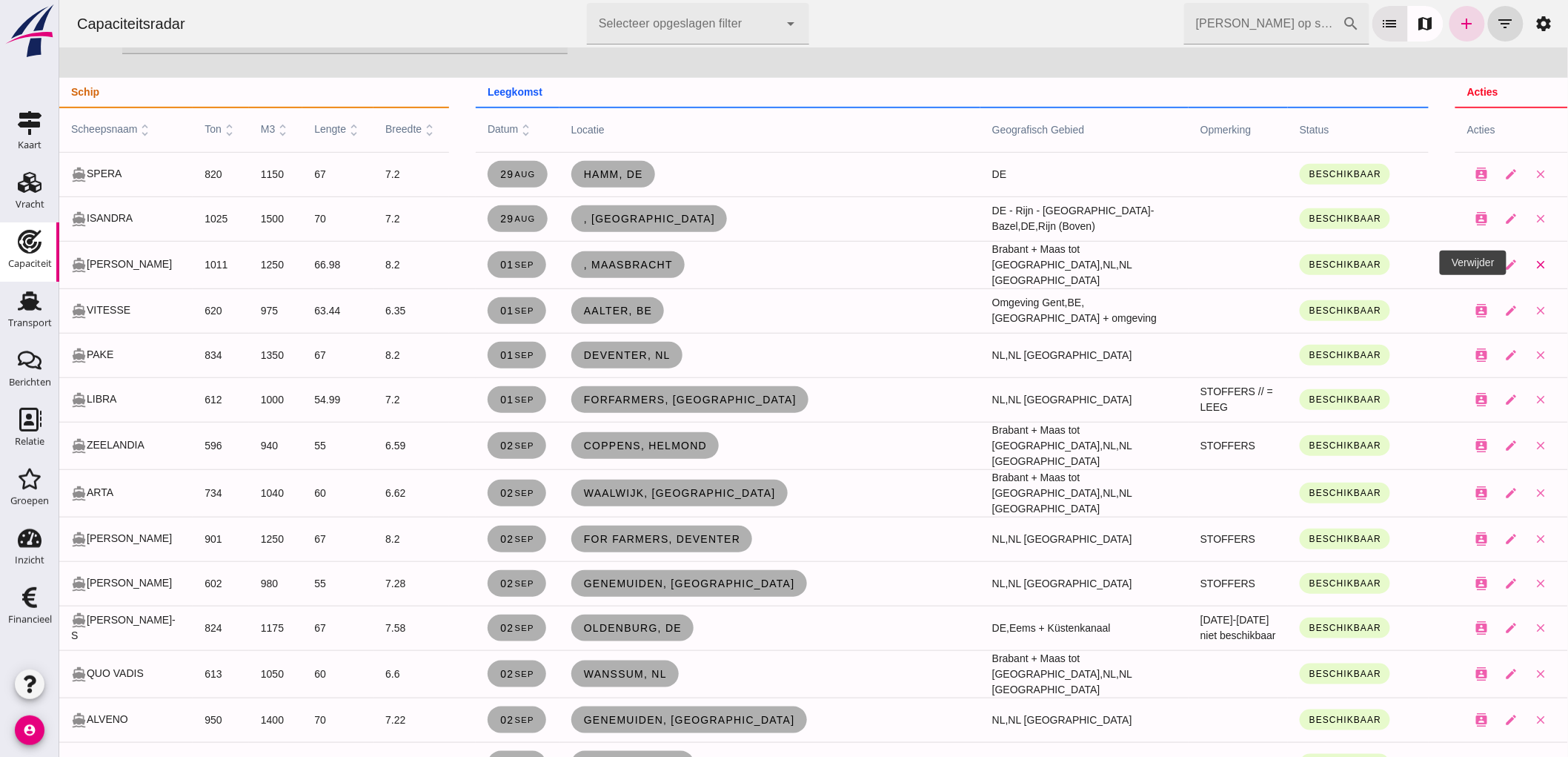
click button "close"
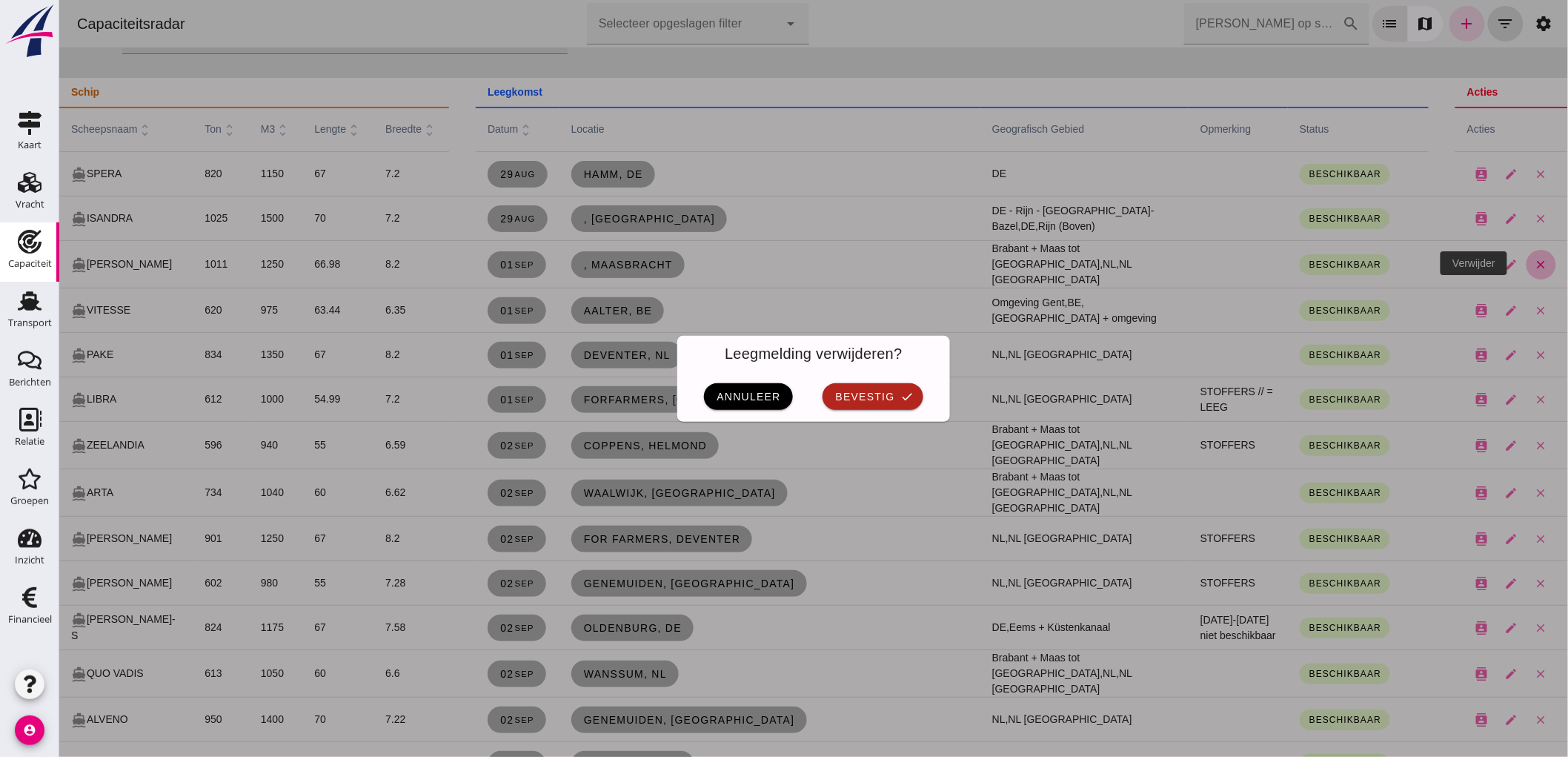
scroll to position [0, 0]
click div "Leegmelding verwijderen?"
click at [863, 389] on button "bevestig check" at bounding box center [872, 396] width 100 height 26
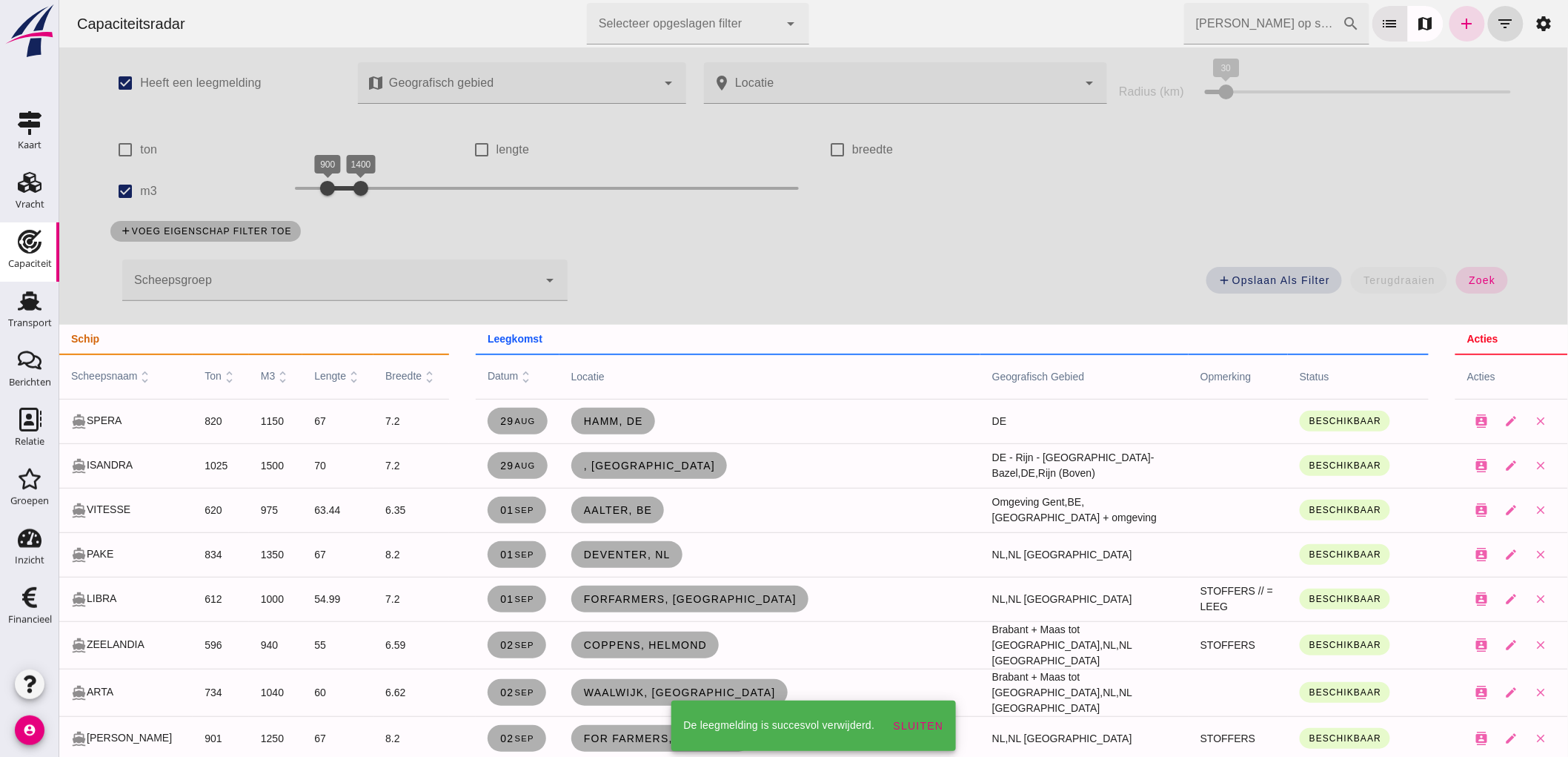
scroll to position [247, 0]
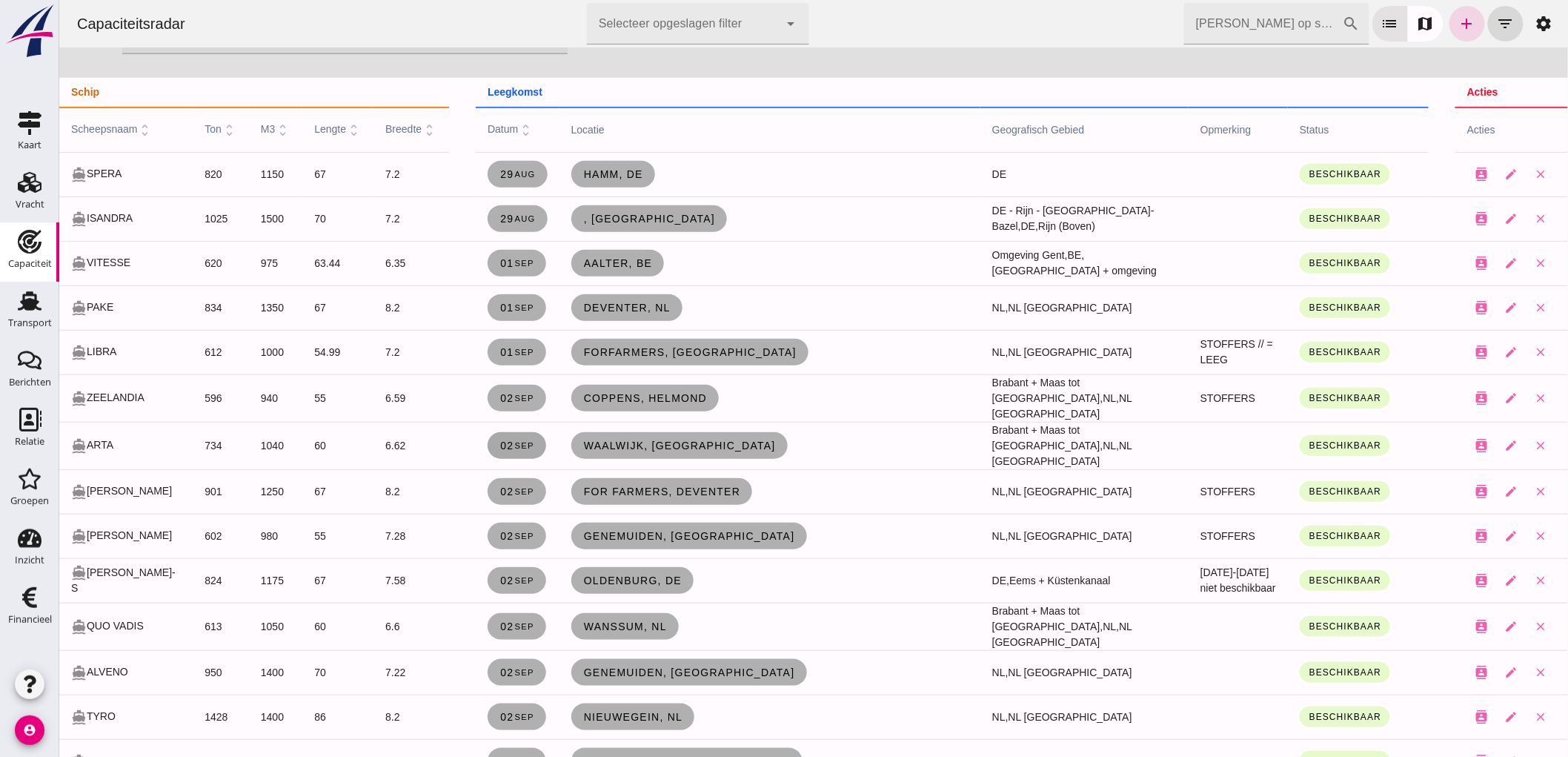
click small "sep"
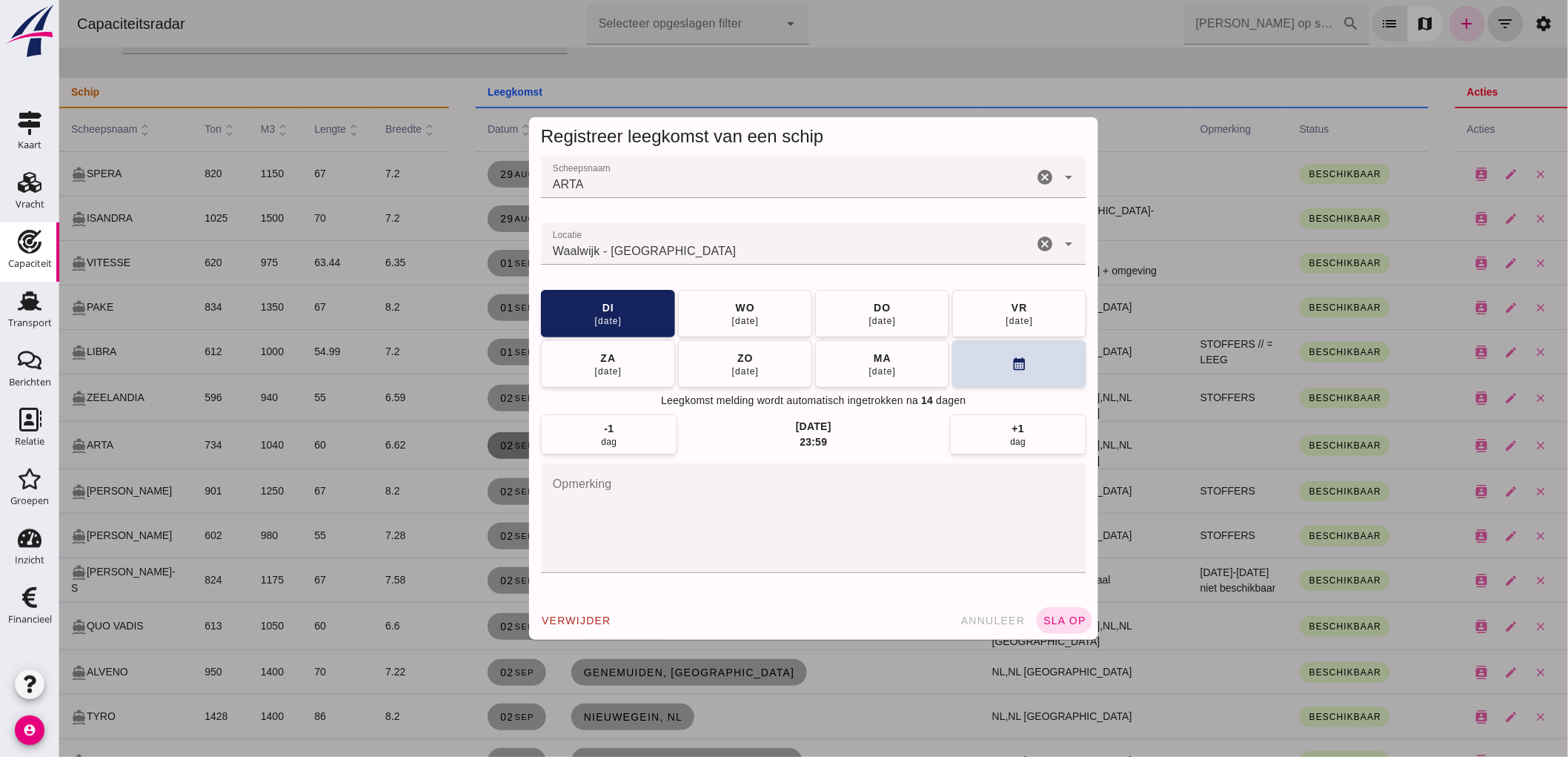
scroll to position [0, 0]
click icon "cancel"
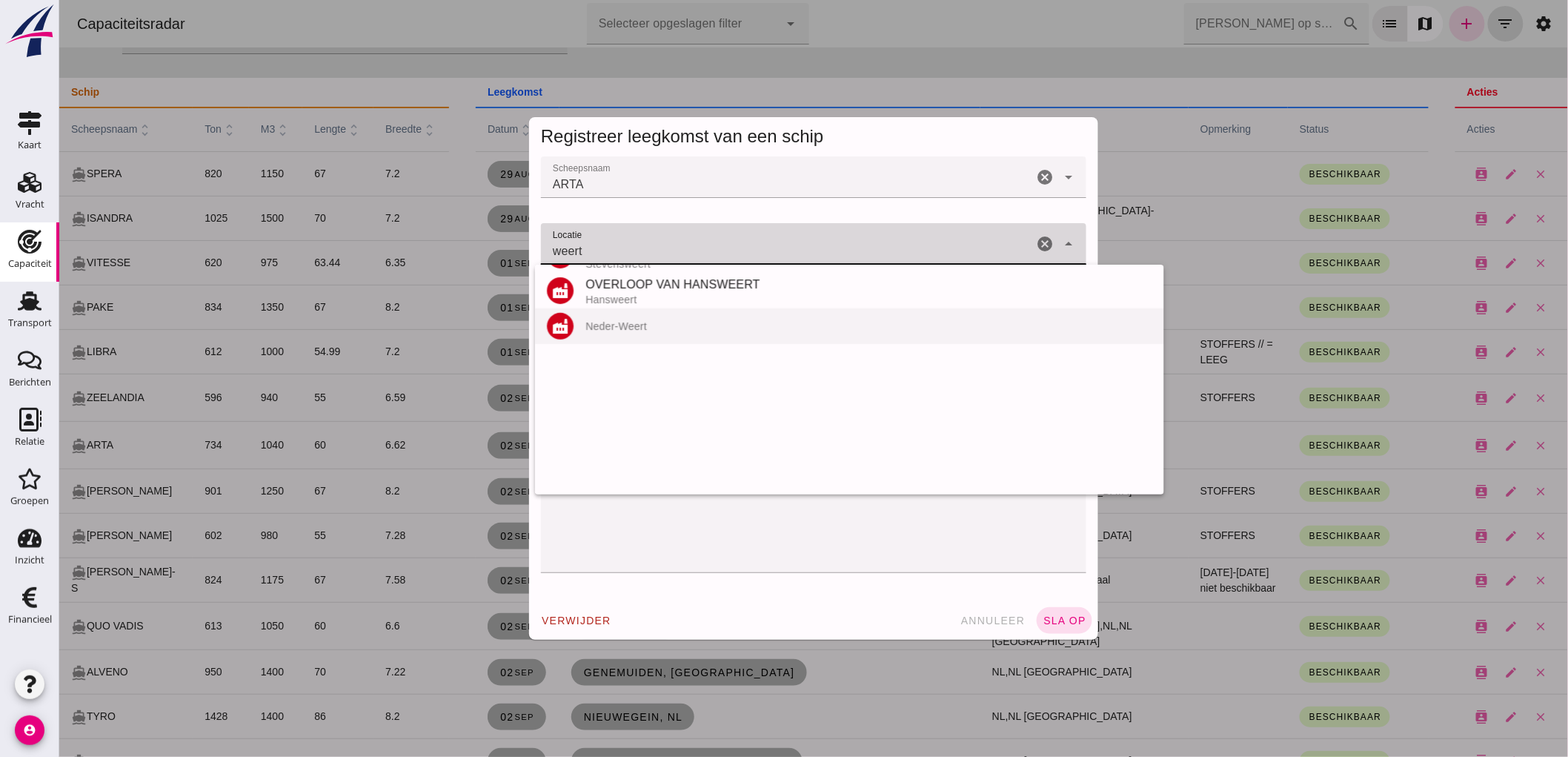
scroll to position [315, 0]
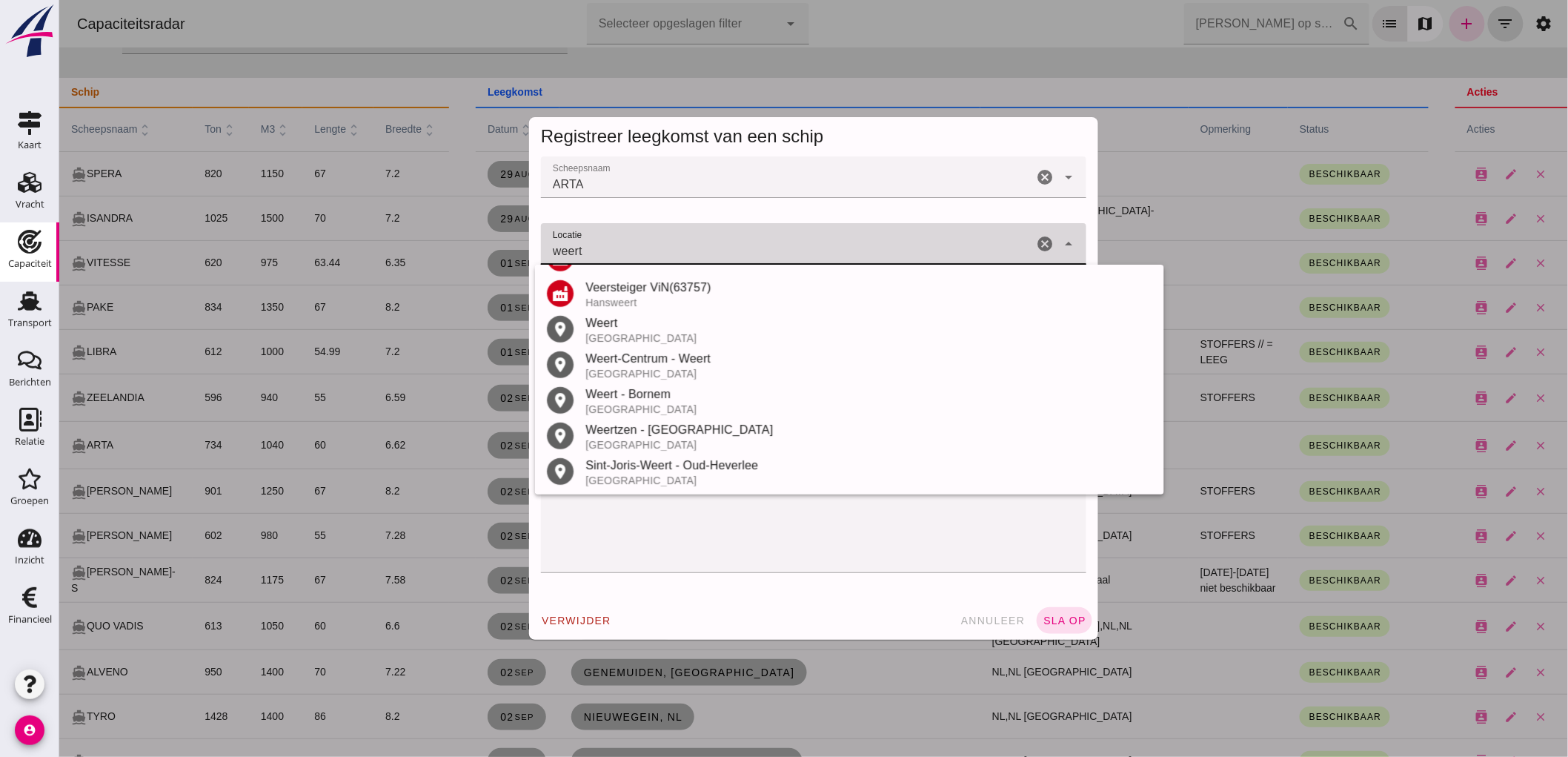
click at [646, 328] on div "Weert" at bounding box center [868, 323] width 567 height 18
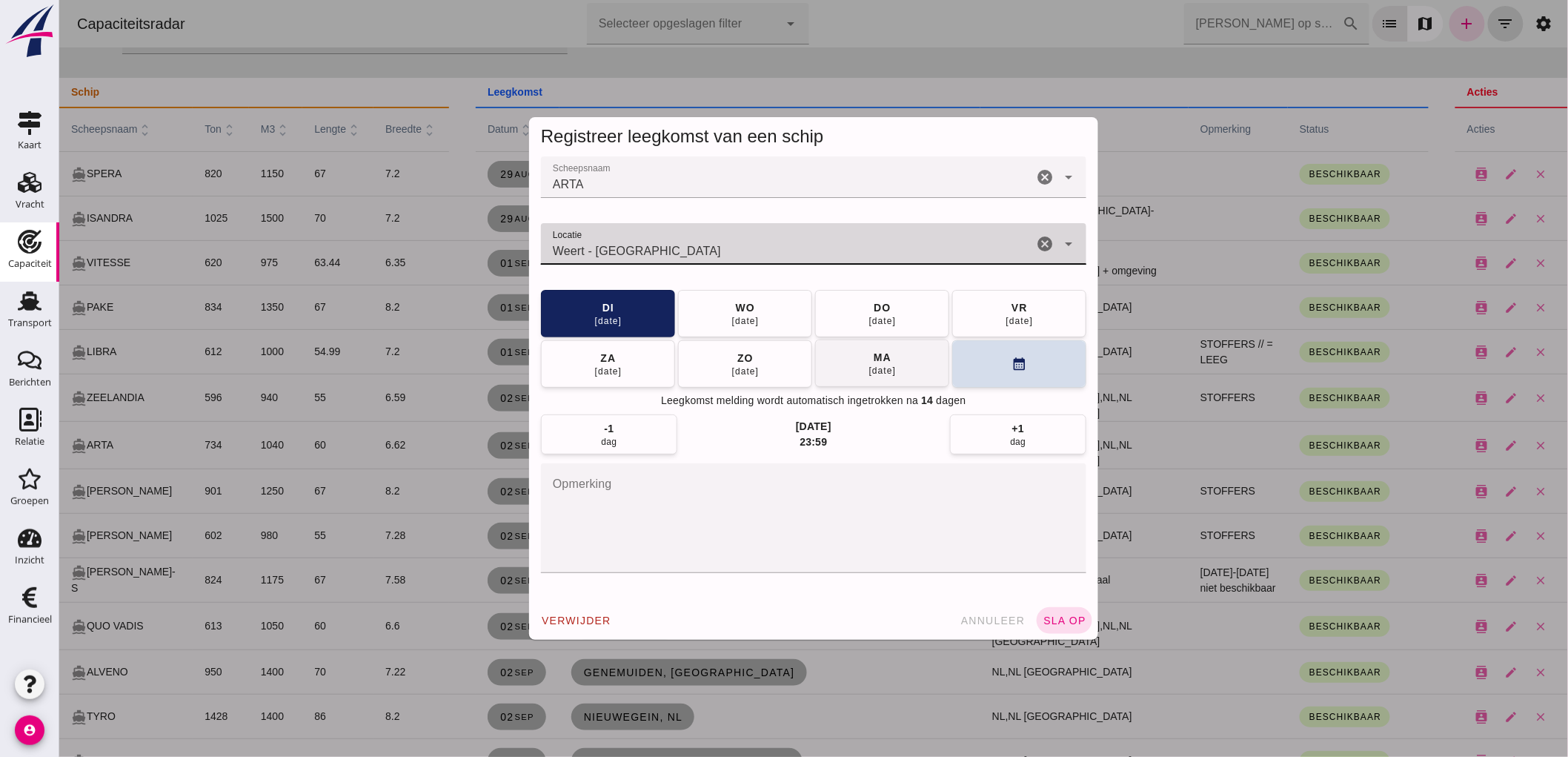
type input "Weert - [GEOGRAPHIC_DATA]"
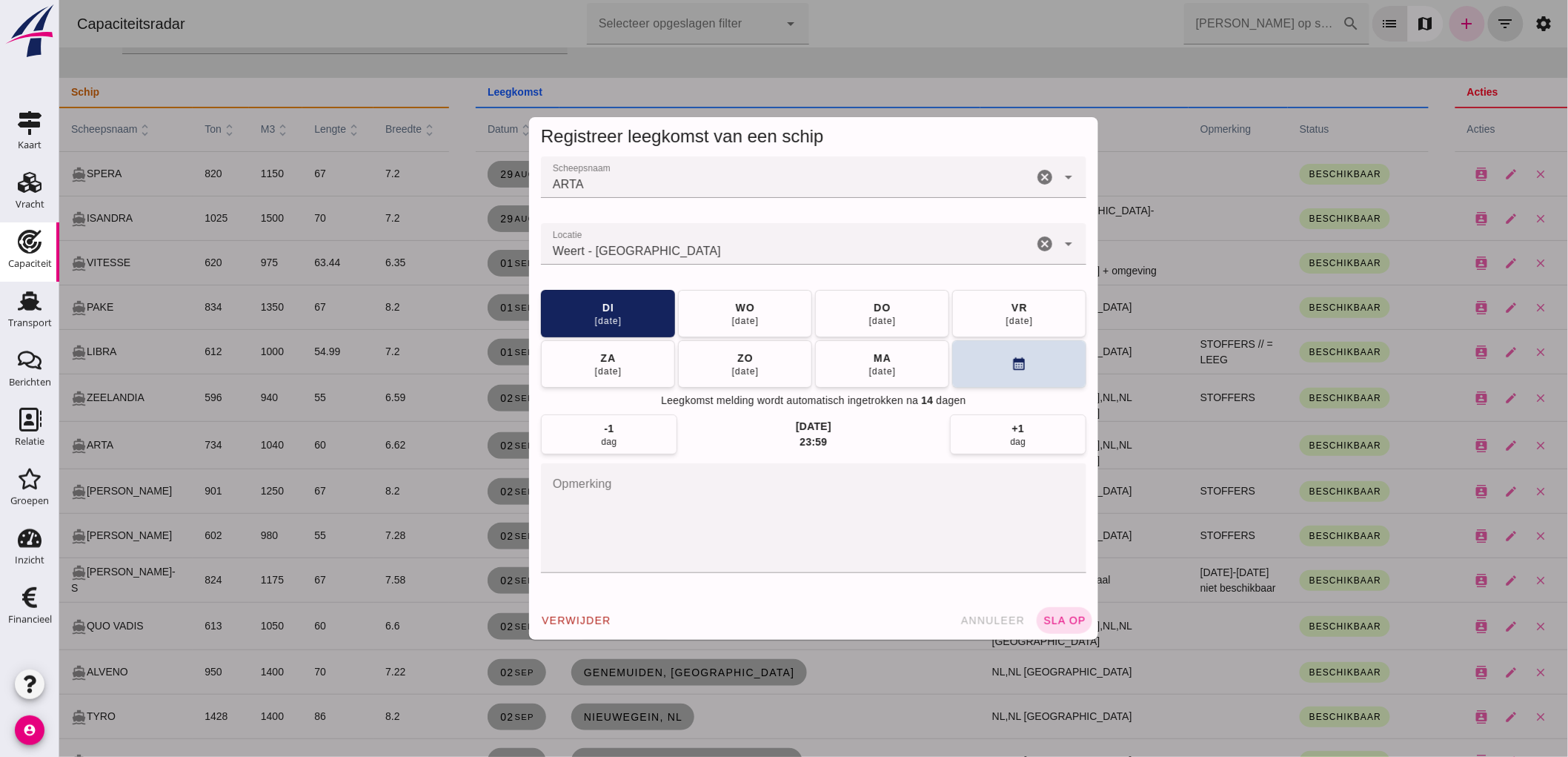
drag, startPoint x: 881, startPoint y: 364, endPoint x: 914, endPoint y: 389, distance: 41.4
click span "[DATE]"
click button "sla op"
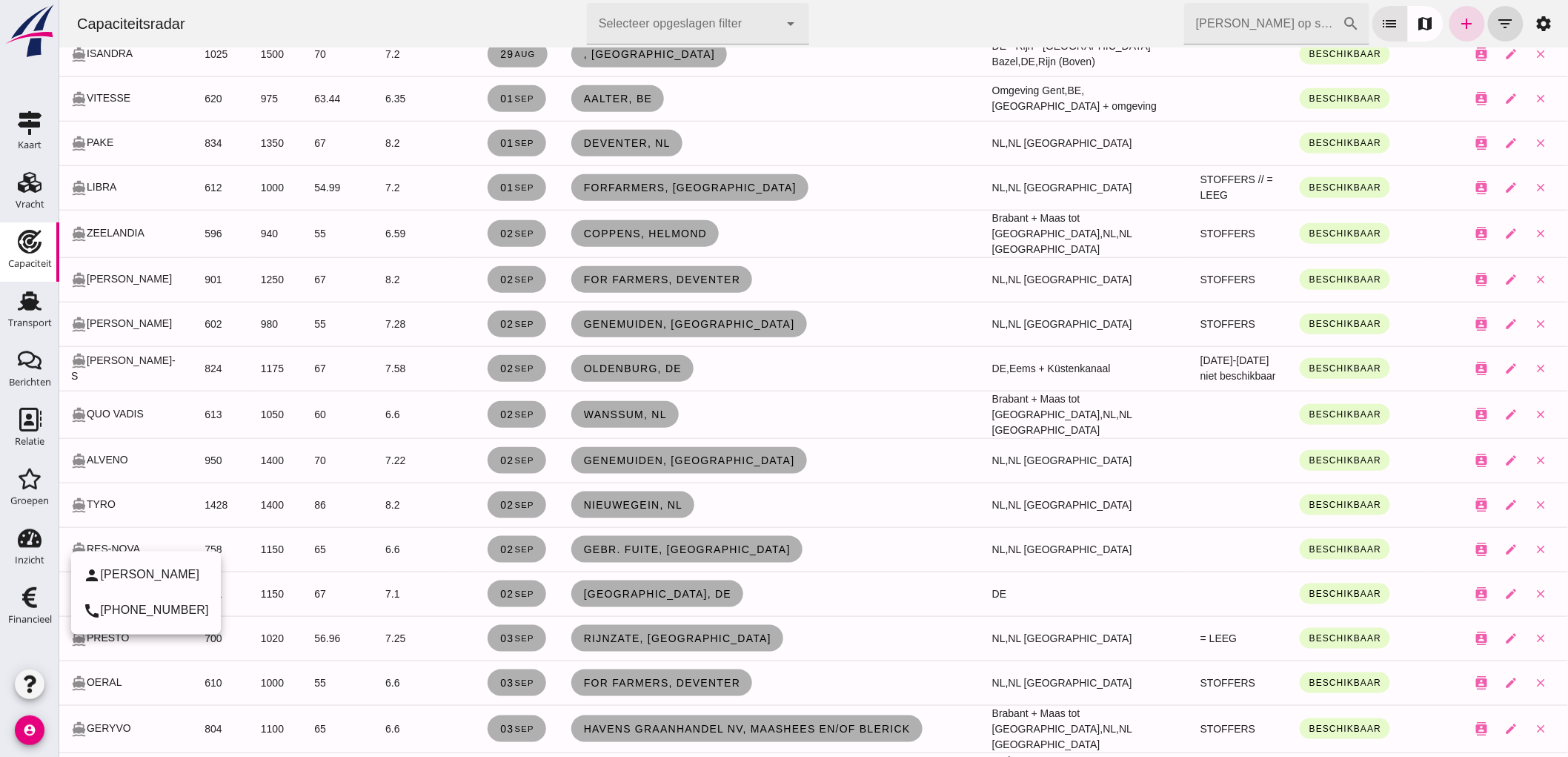
scroll to position [494, 0]
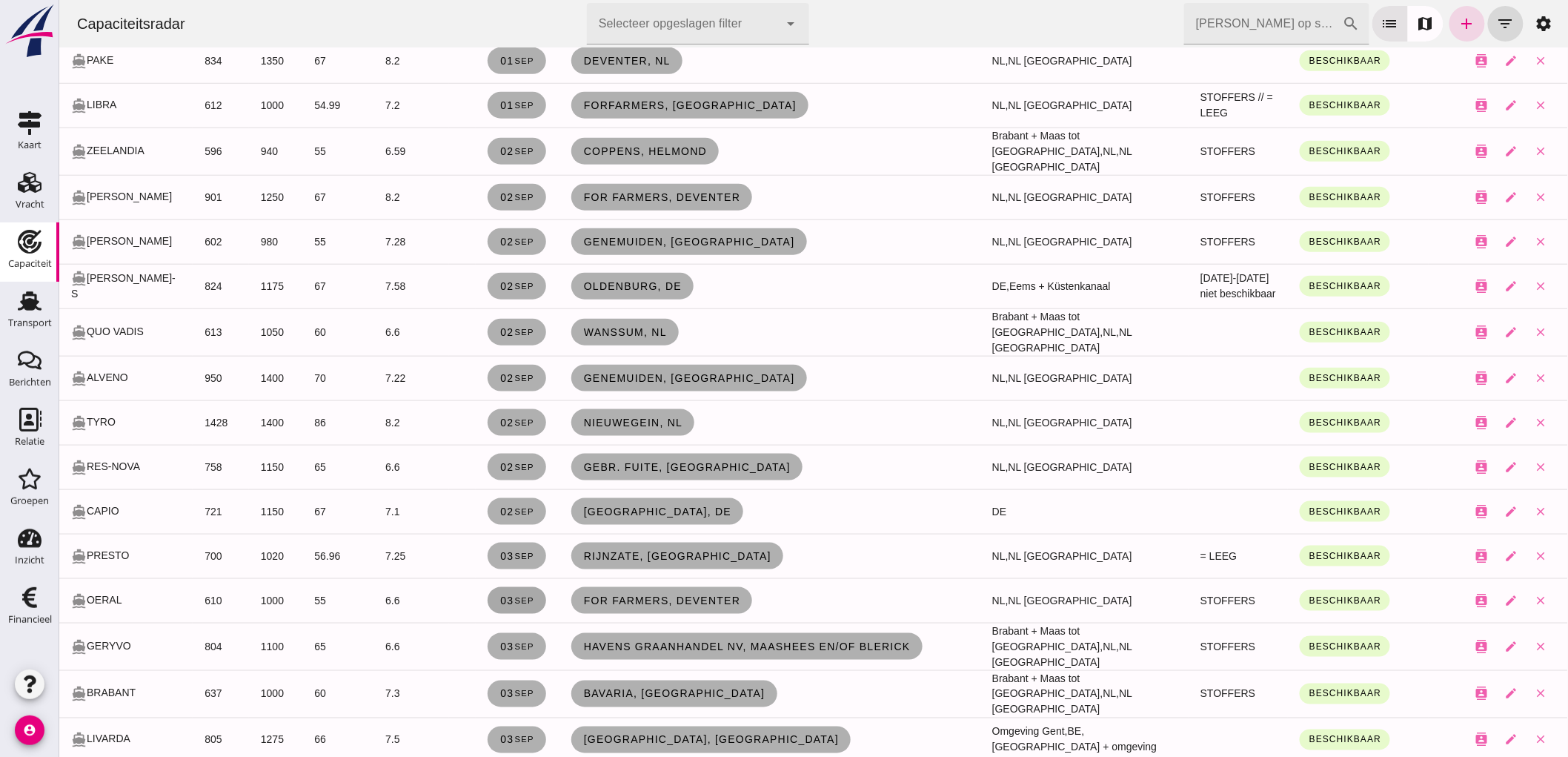
click at [500, 601] on link "[DATE]" at bounding box center [516, 601] width 59 height 26
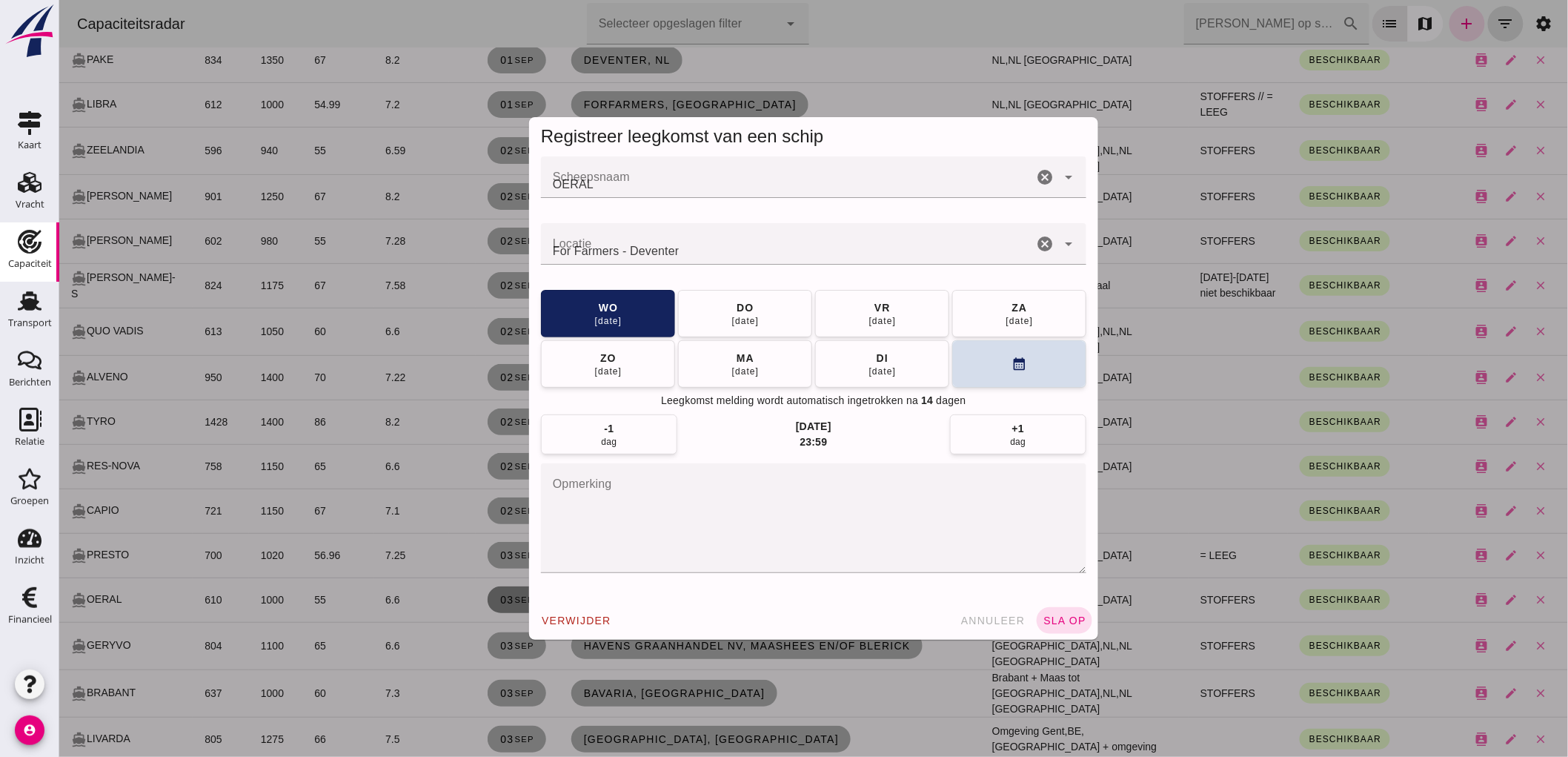
scroll to position [0, 0]
click button "[DATE]"
click textarea "opmerking"
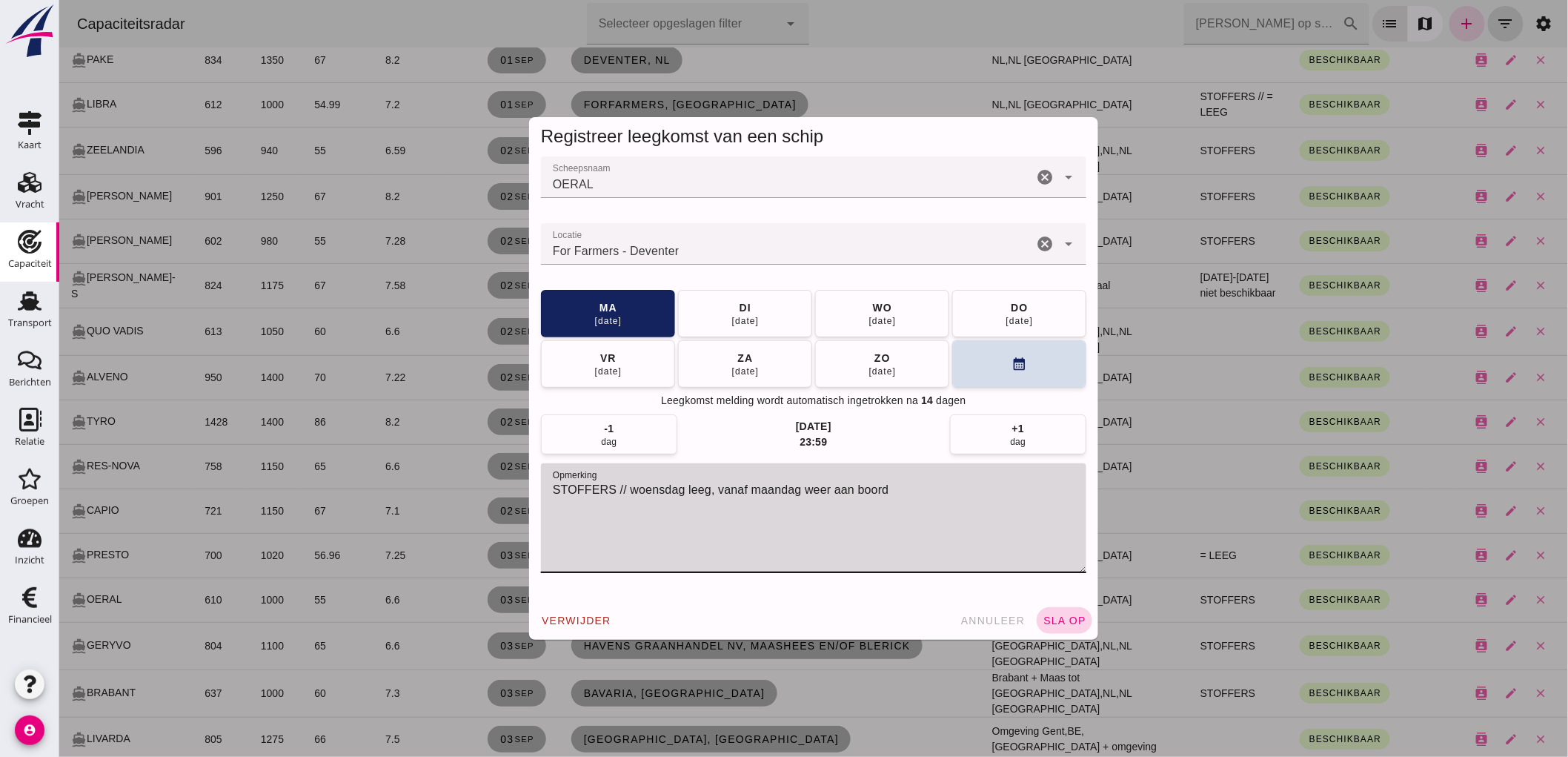
type textarea "STOFFERS // woensdag leeg, vanaf maandag weer aan boord"
click span "sla op"
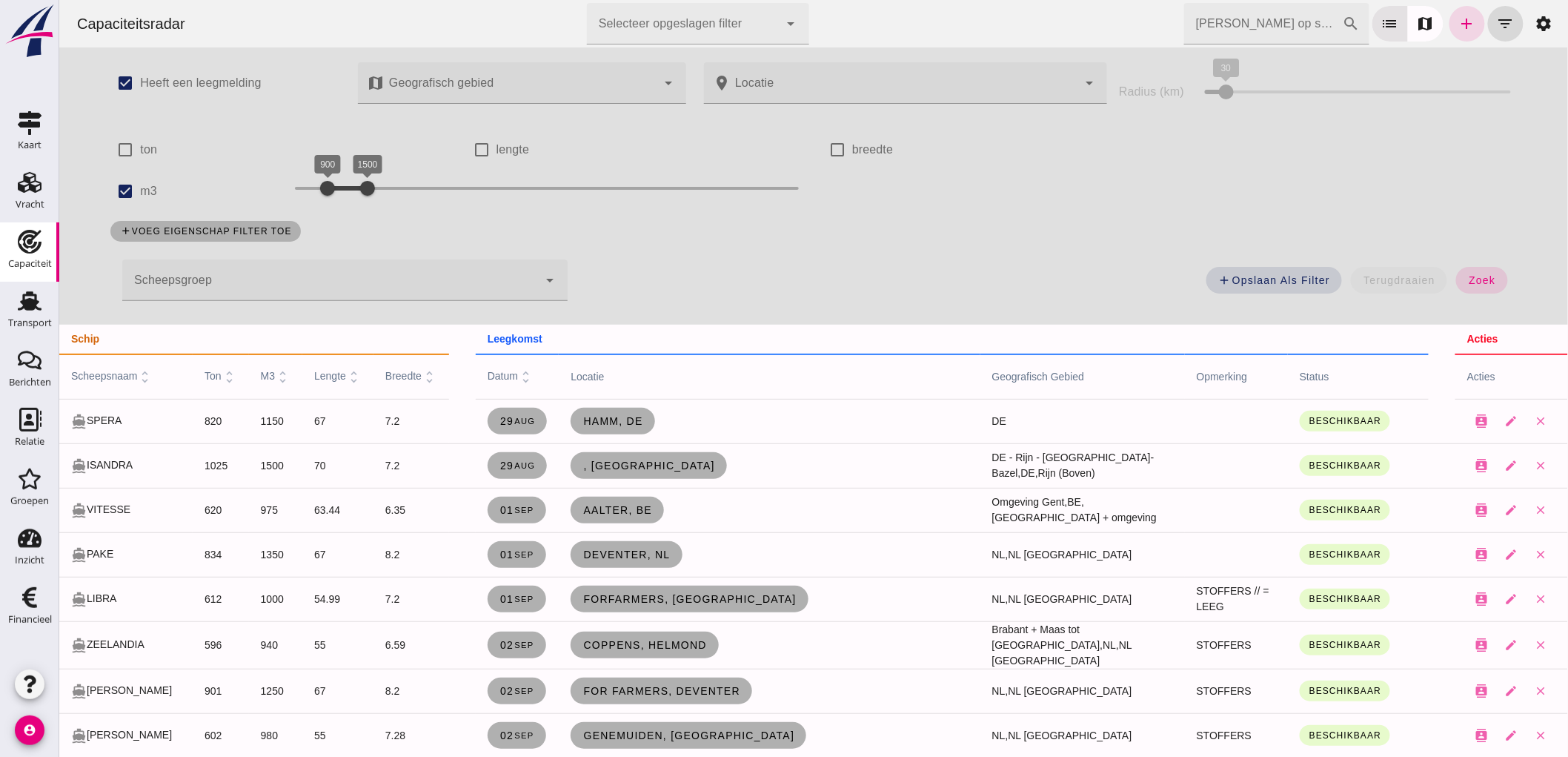
click at [139, 184] on label "m3" at bounding box center [148, 191] width 17 height 42
click input "m3"
checkbox input "false"
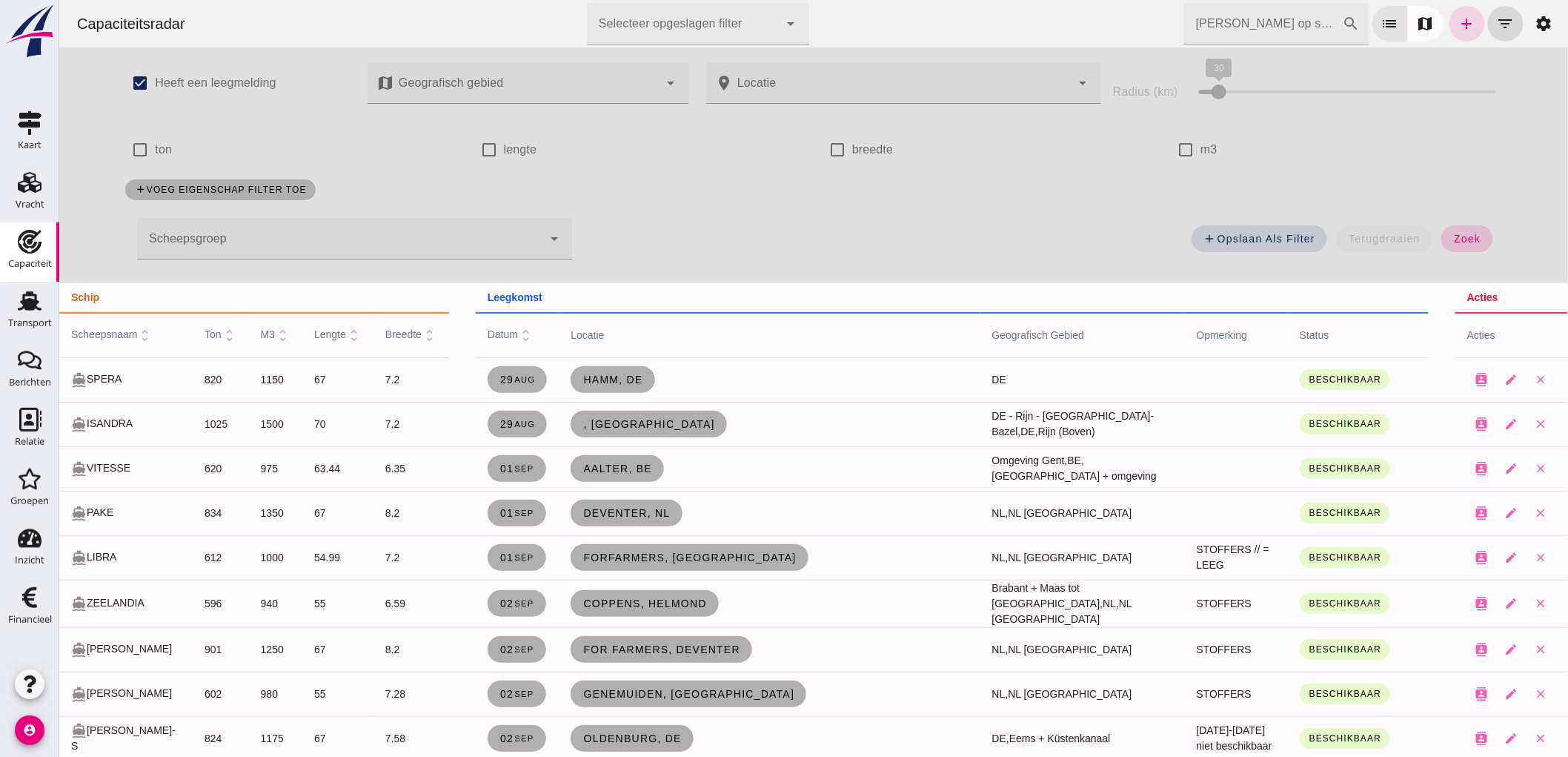
click button "zoek"
click div
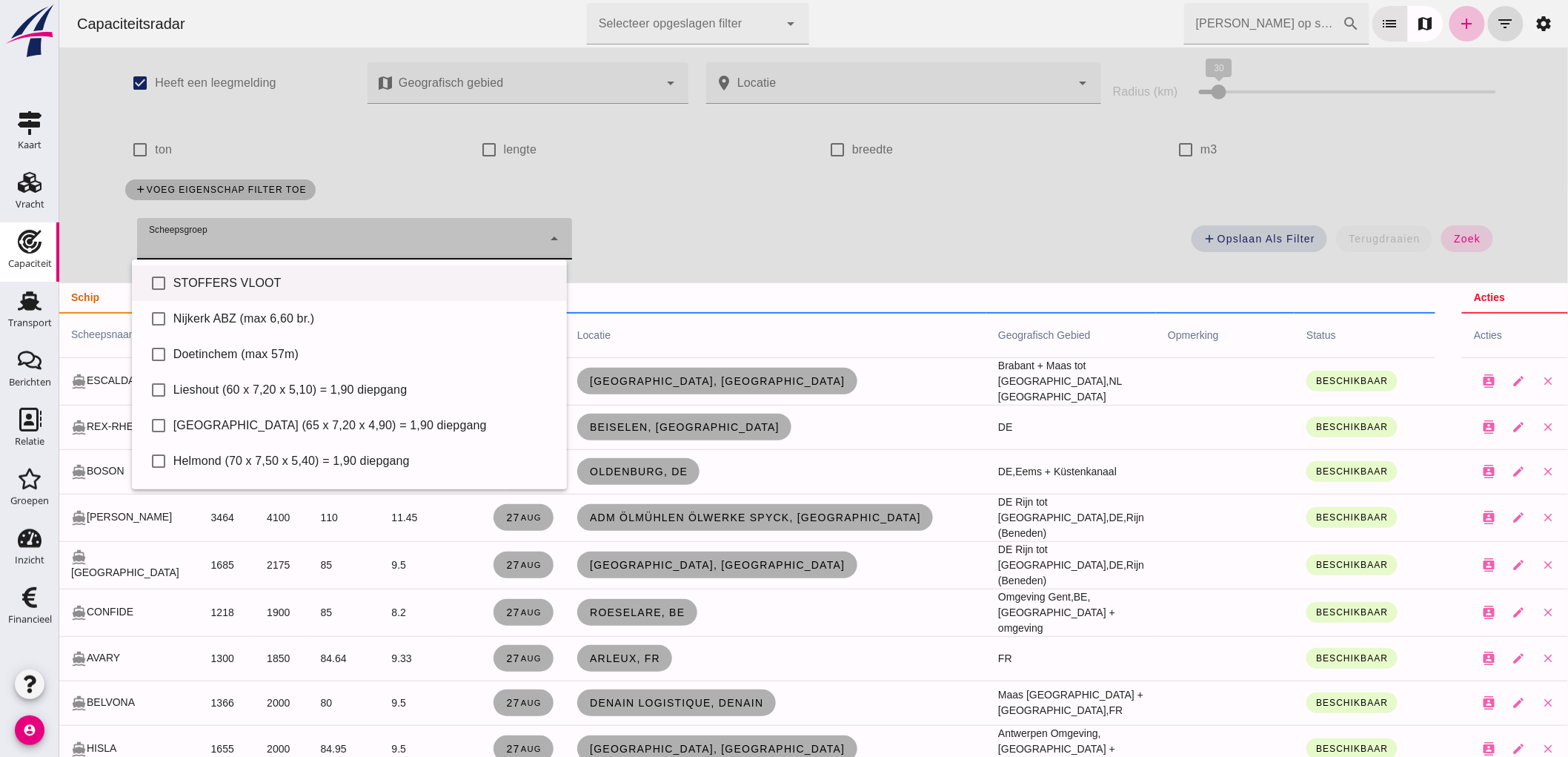
click at [203, 274] on div "STOFFERS VLOOT" at bounding box center [363, 283] width 381 height 18
type input "STOFFERS VLOOT"
checkbox input "true"
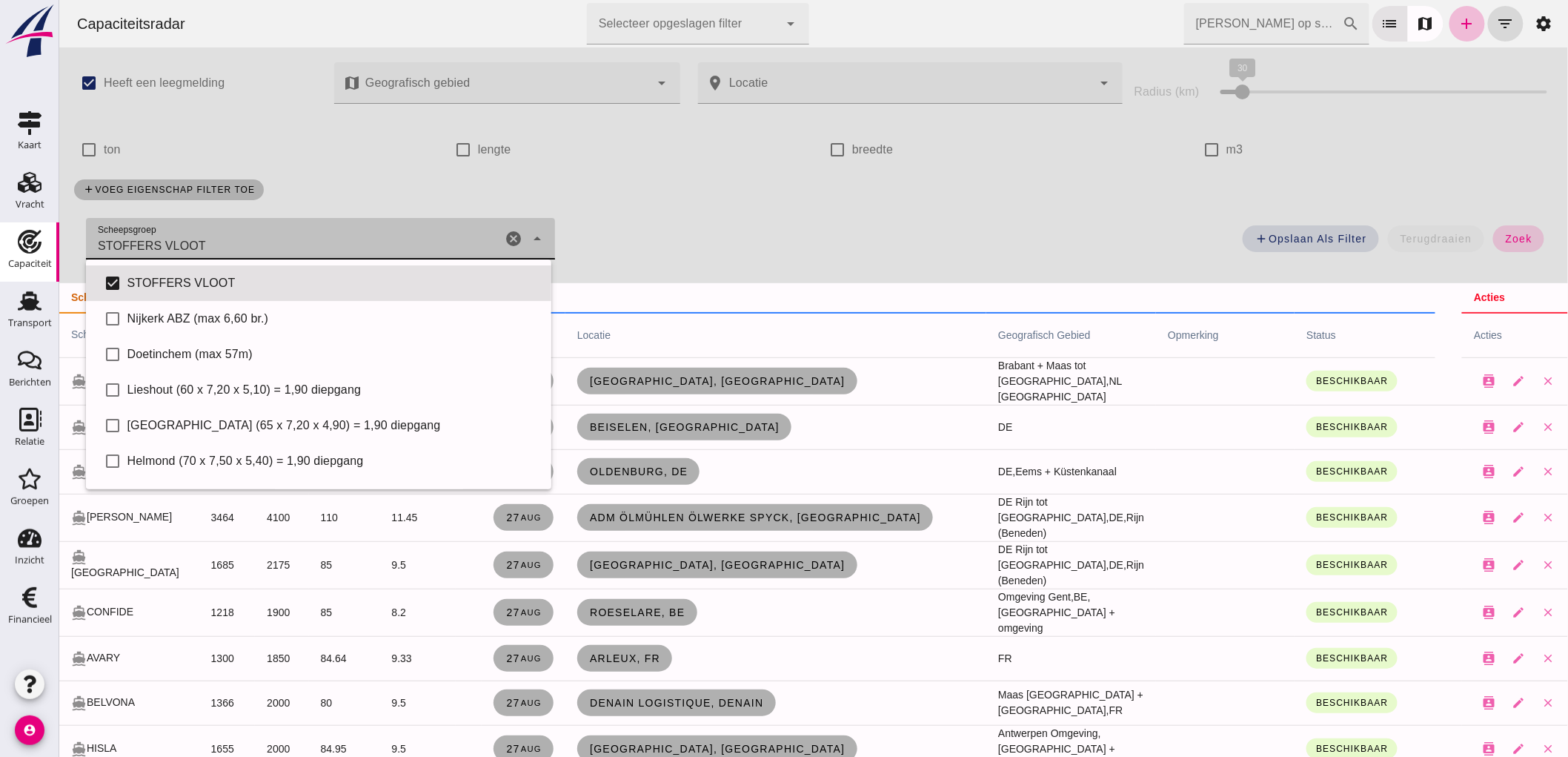
click span "zoek"
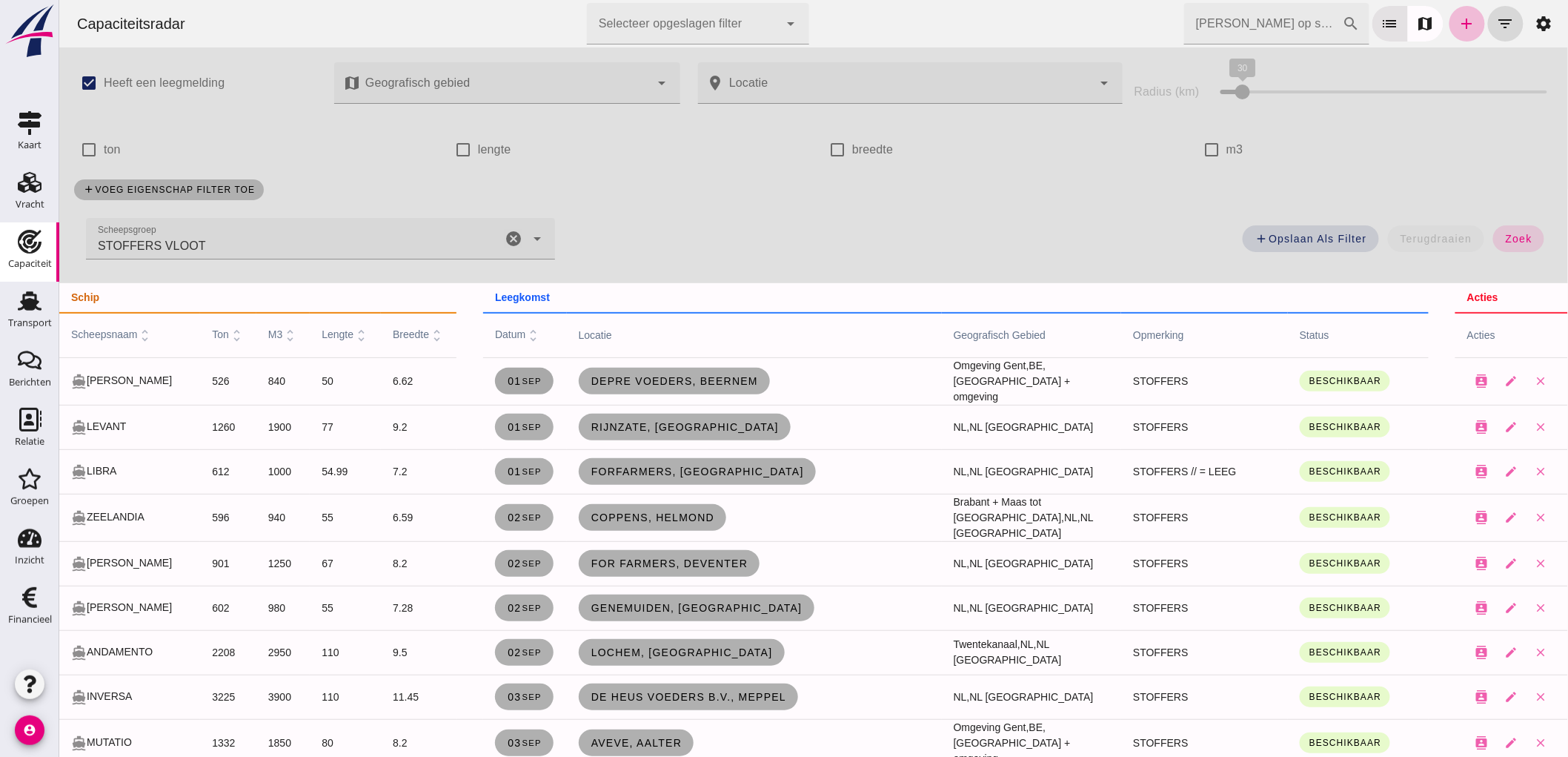
click at [505, 386] on link "[DATE]" at bounding box center [524, 381] width 59 height 26
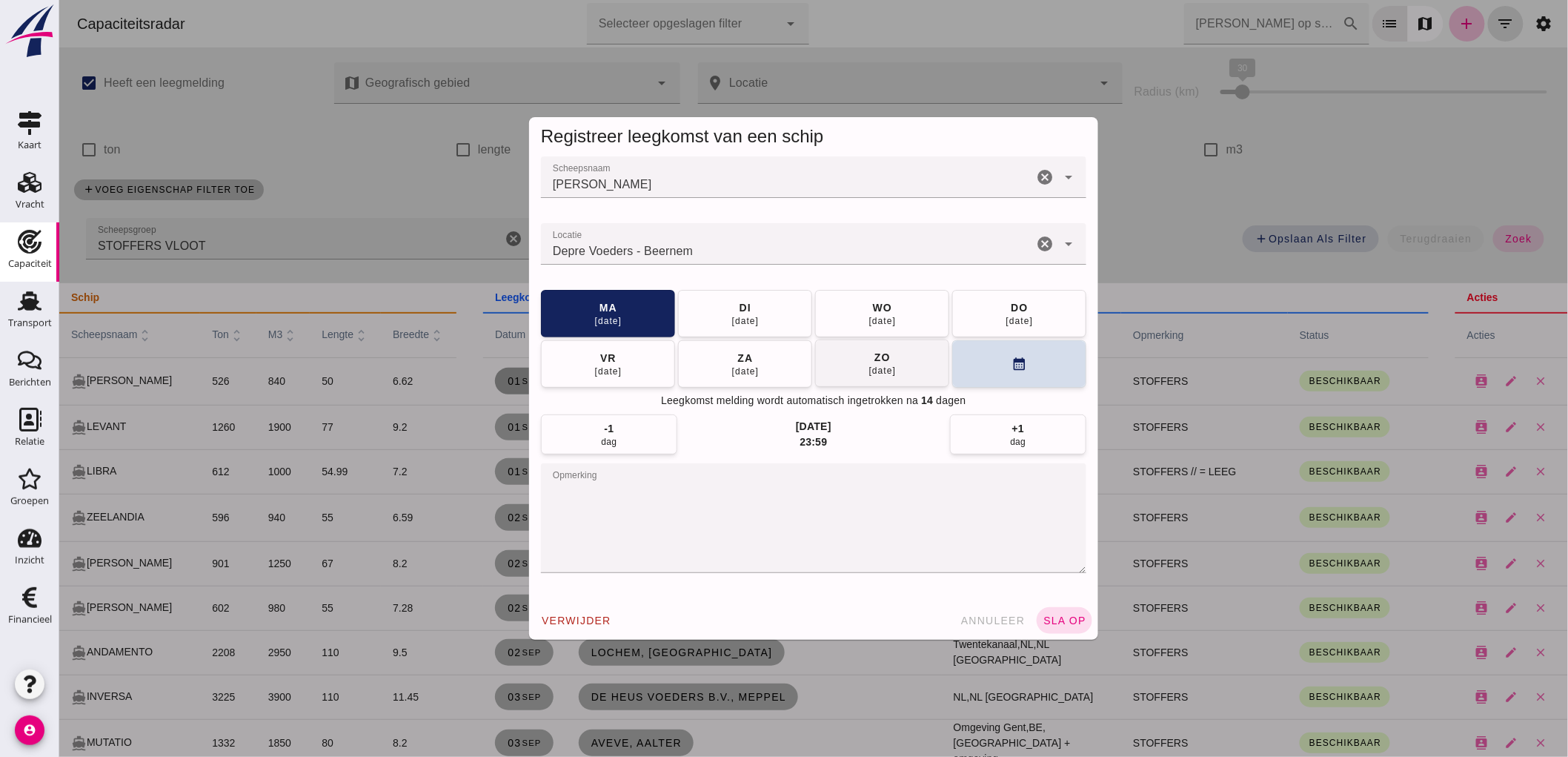
click button "[DATE]"
click span "sla op"
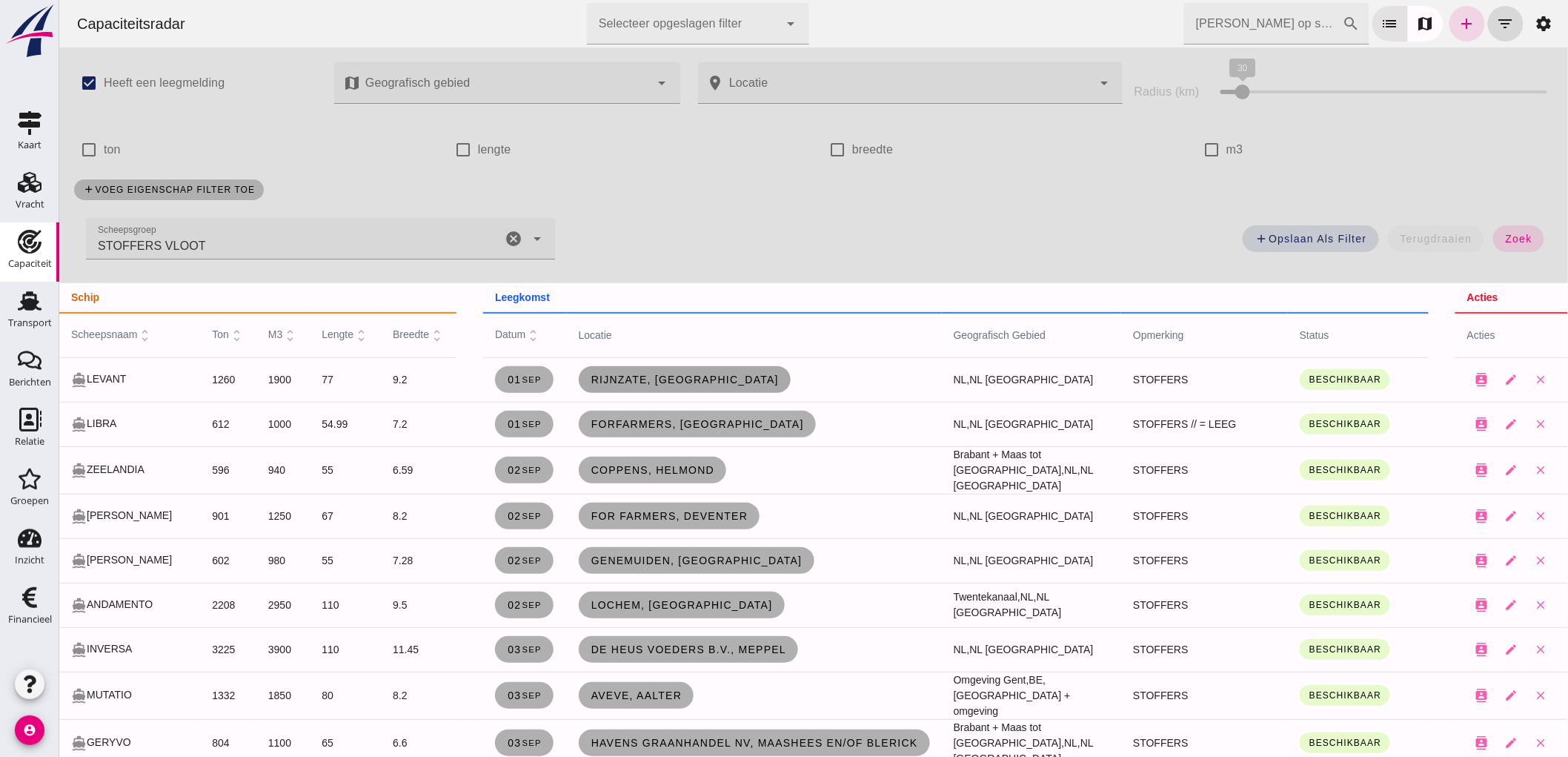
click span "Rijnzate, [GEOGRAPHIC_DATA]"
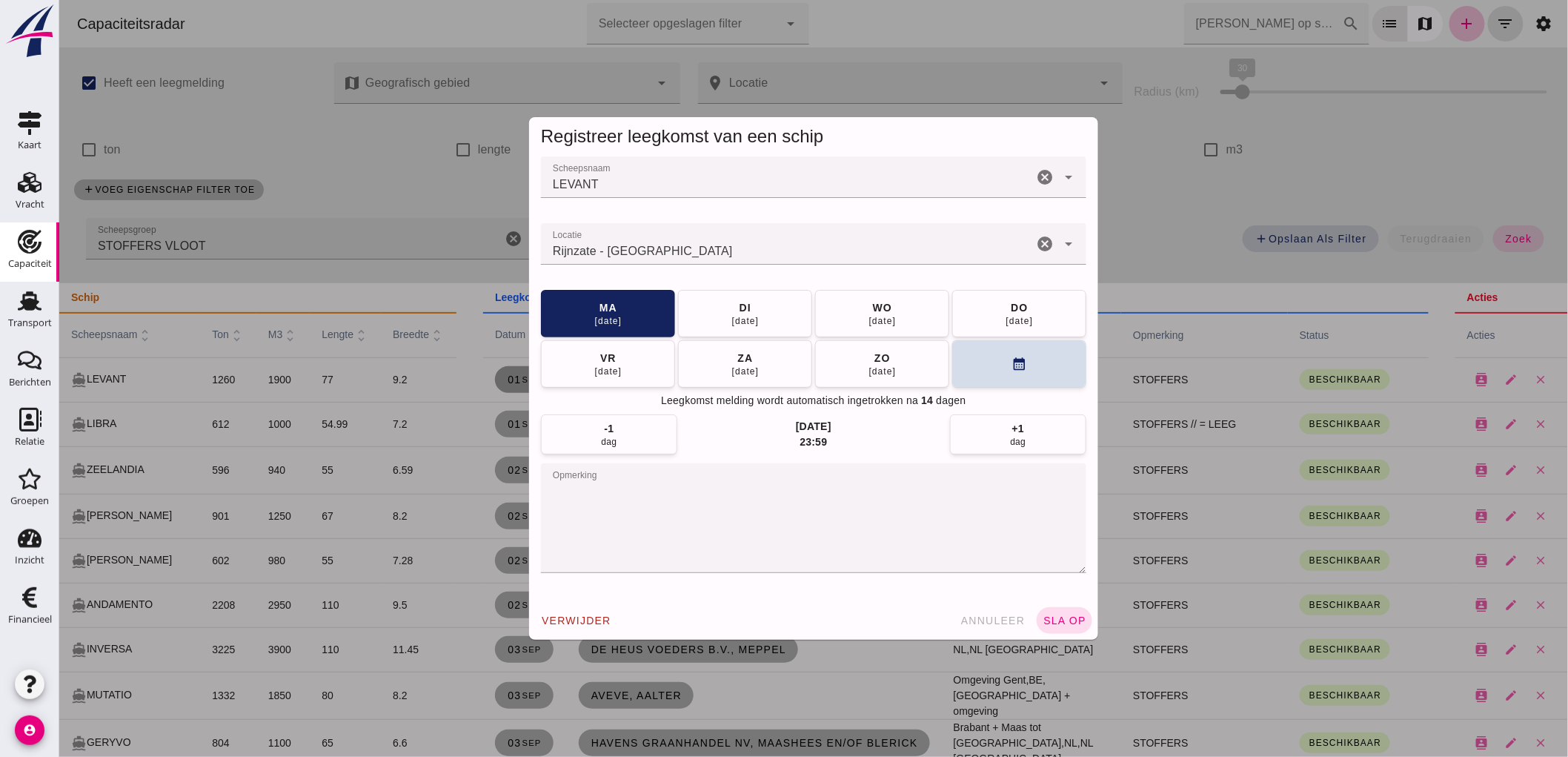
click icon "cancel"
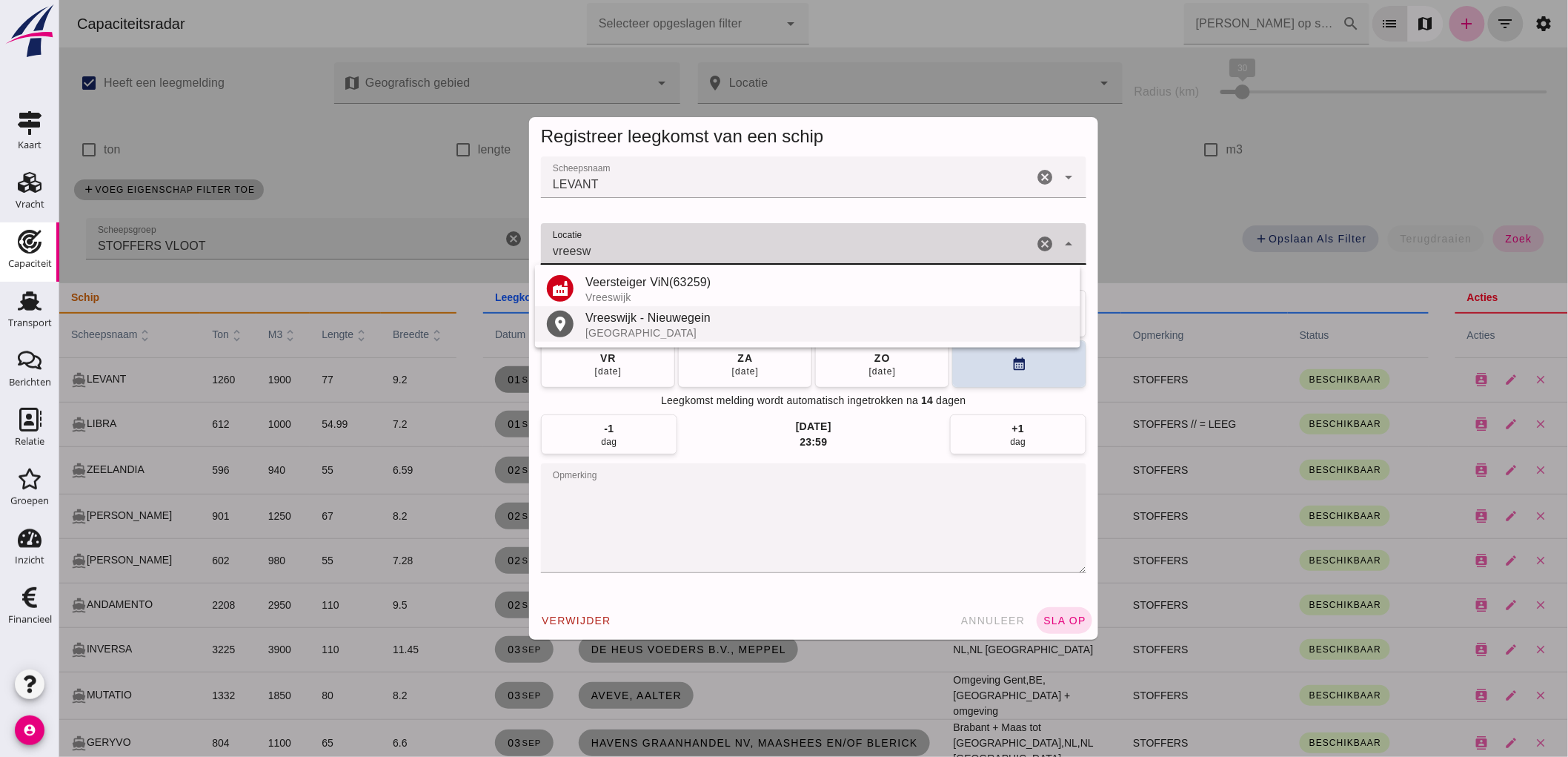
click at [632, 319] on div "Vreeswijk - Nieuwegein" at bounding box center [826, 318] width 483 height 18
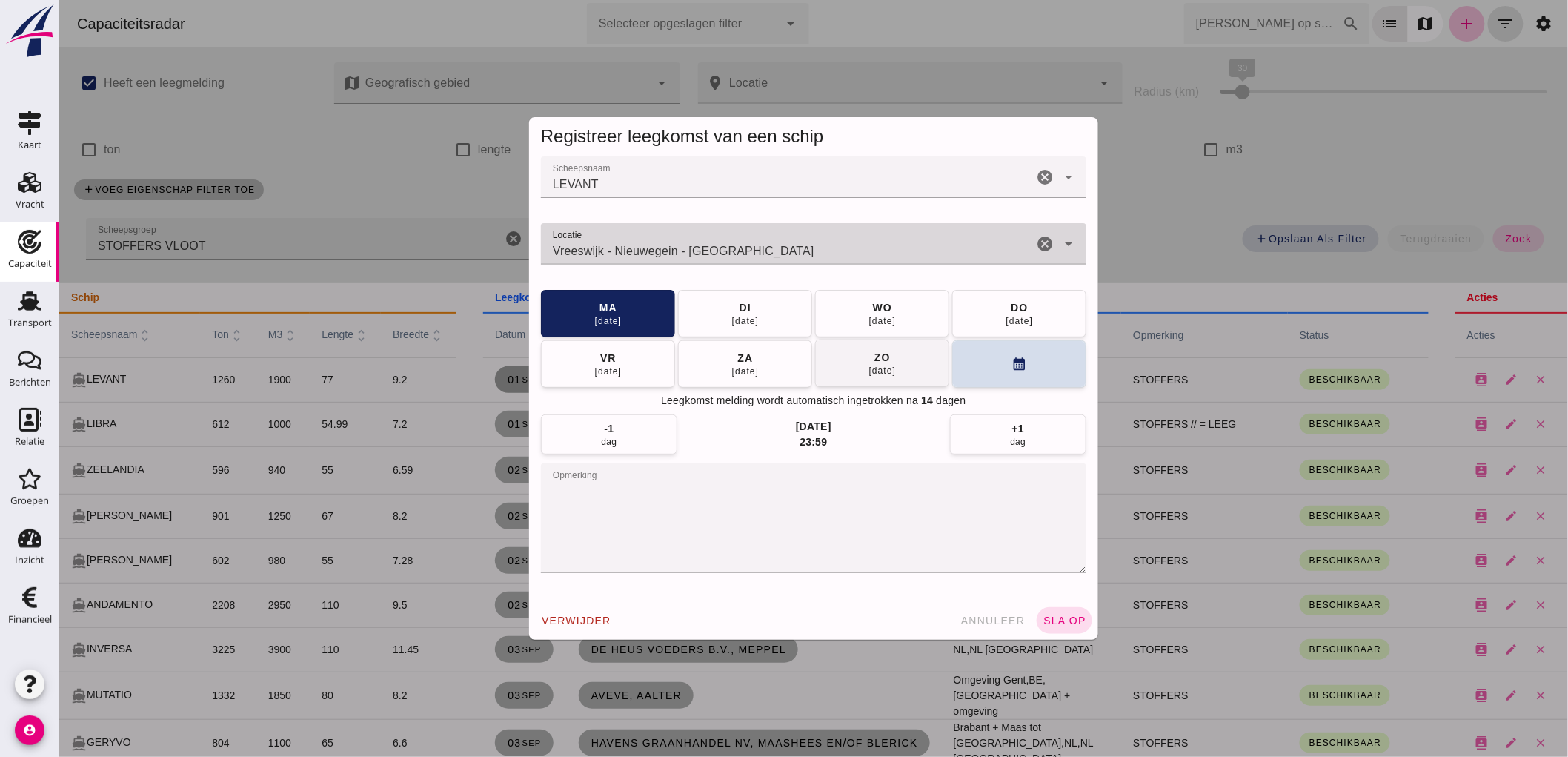
type input "Vreeswijk - Nieuwegein - [GEOGRAPHIC_DATA]"
click button "[DATE]"
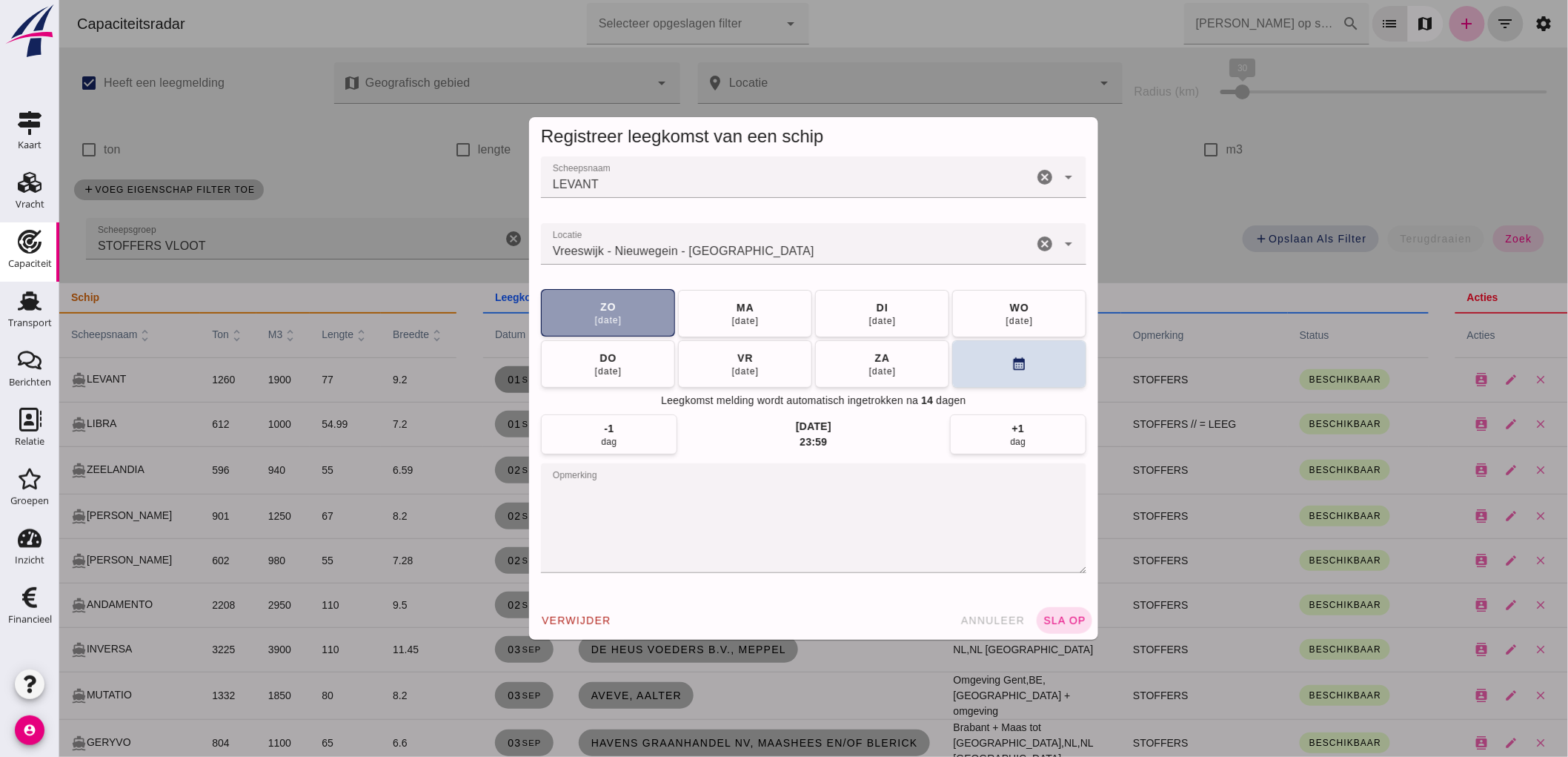
click button "[DATE]"
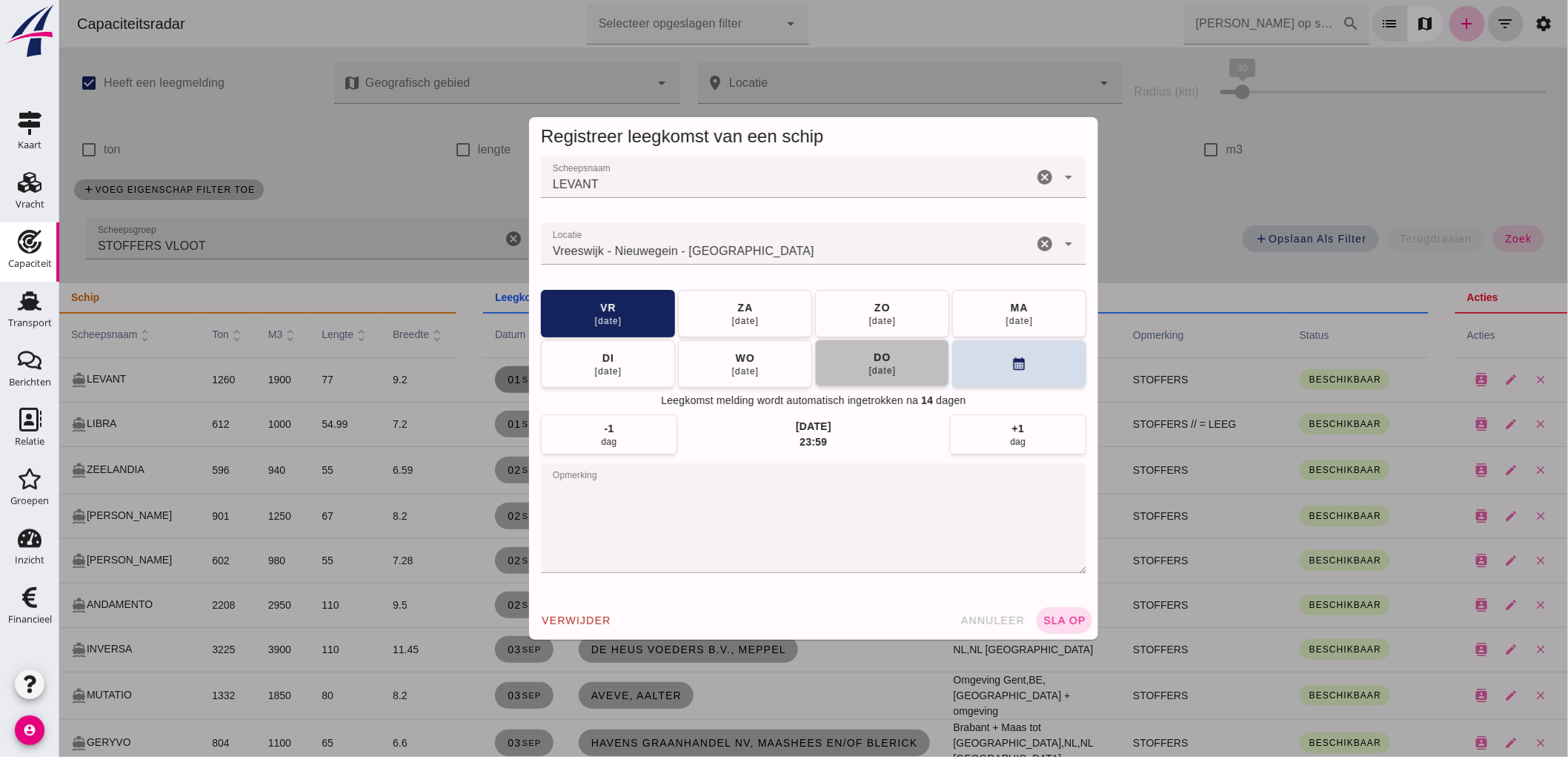
click button "[DATE]"
click textarea "opmerking"
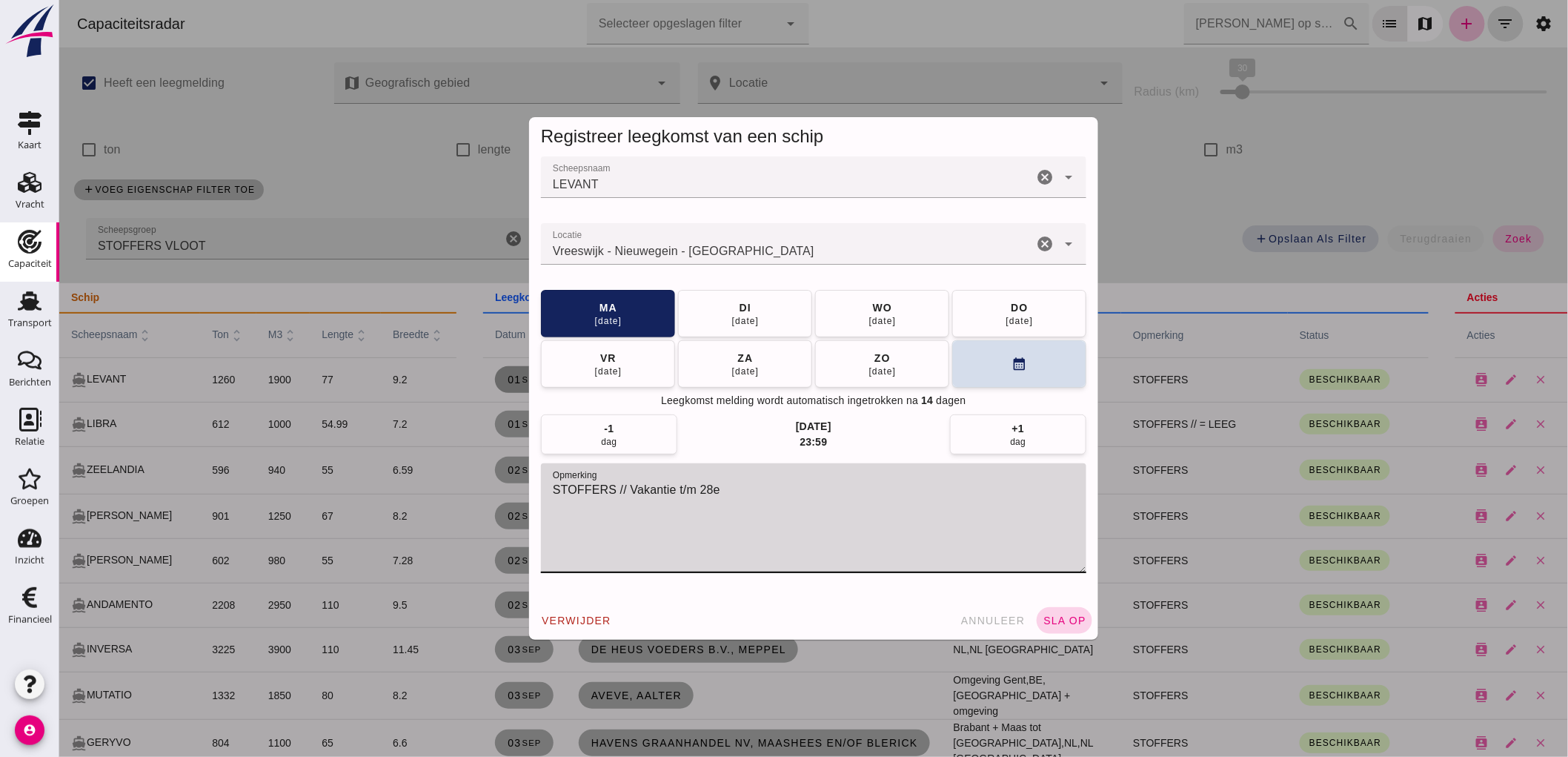
type textarea "STOFFERS // Vakantie t/m 28e"
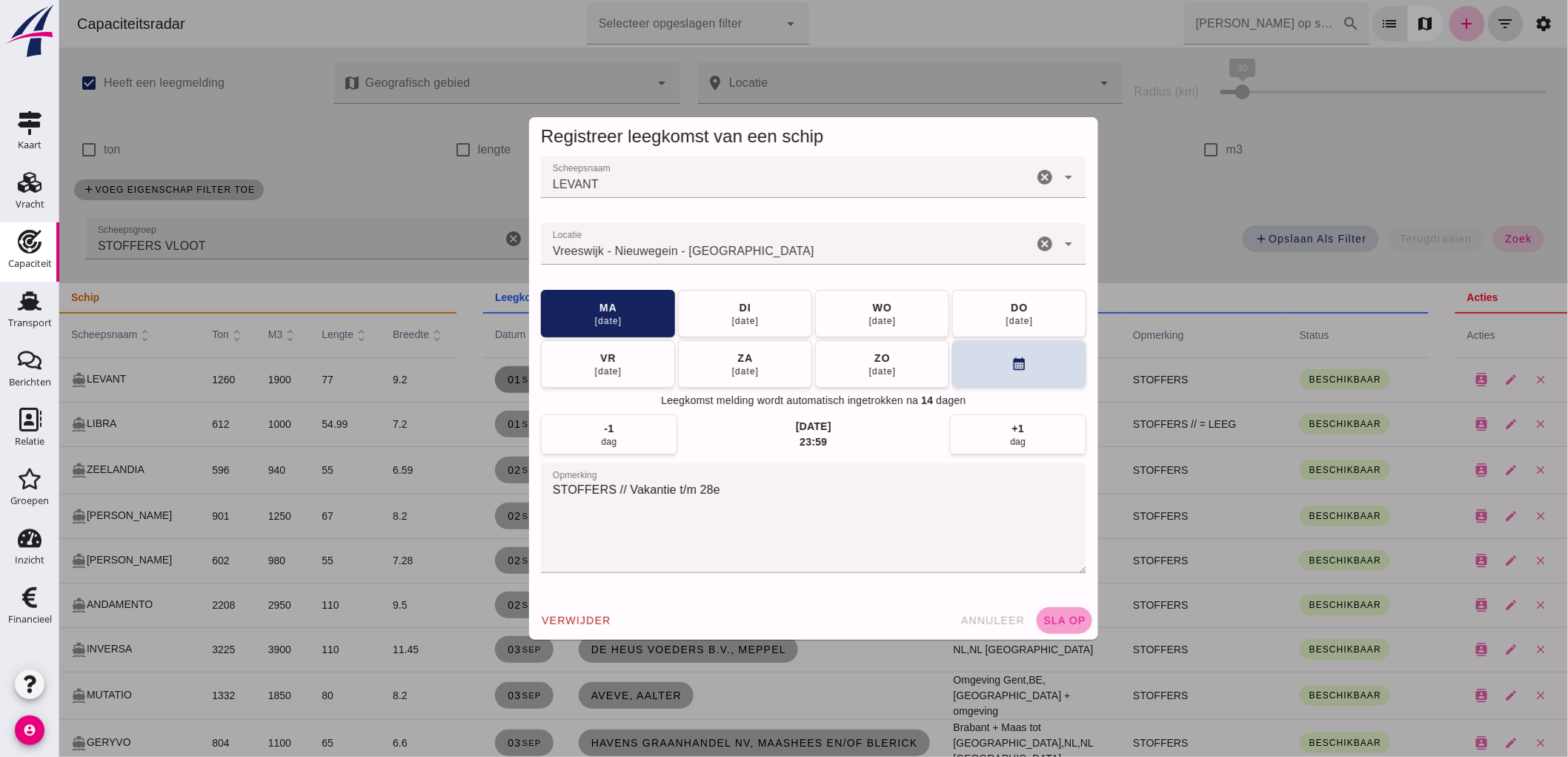
click button "sla op"
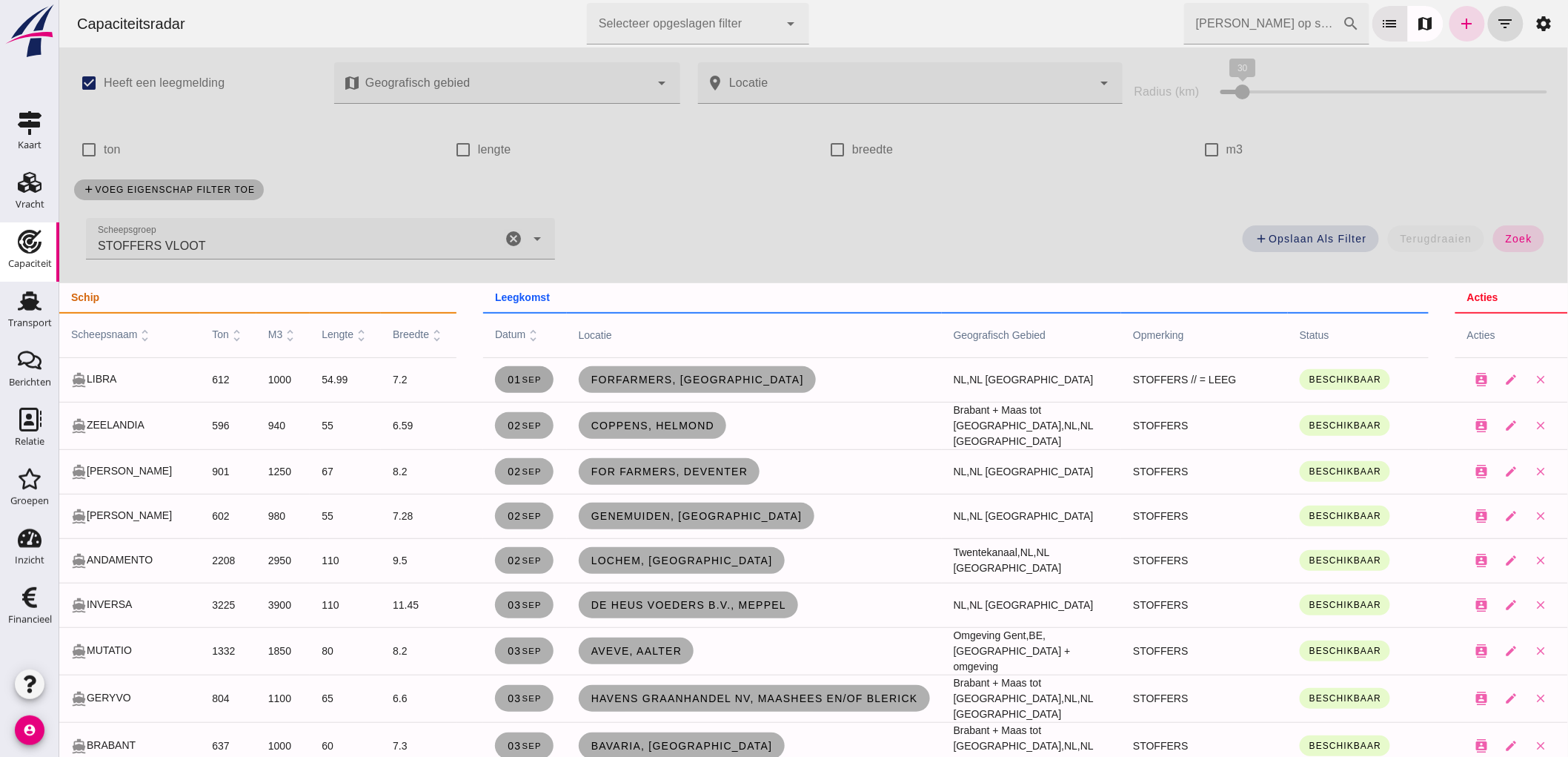
click span "[DATE]"
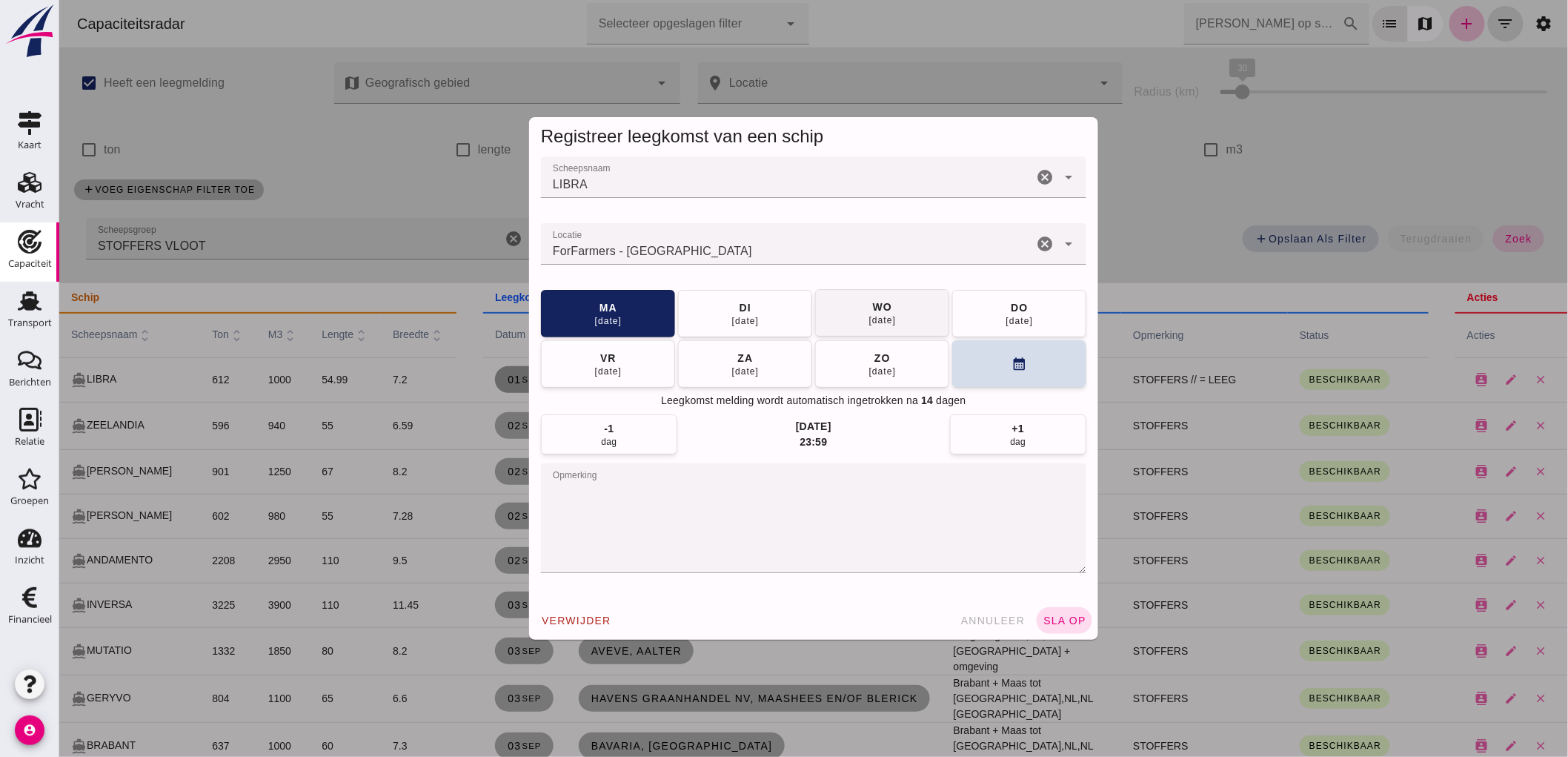
click button "[DATE]"
click button "sla op"
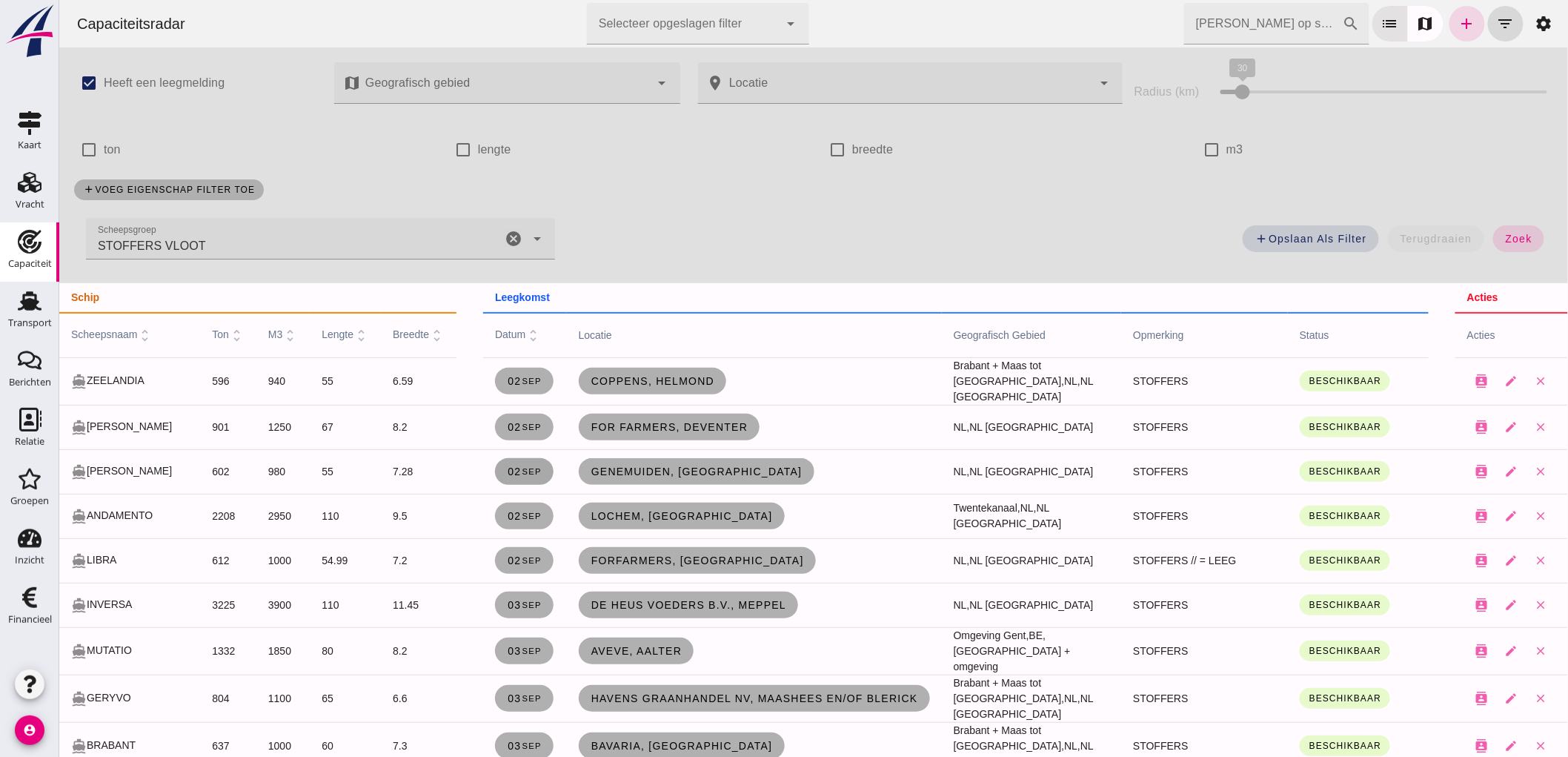
click at [500, 478] on link "[DATE]" at bounding box center [524, 471] width 59 height 26
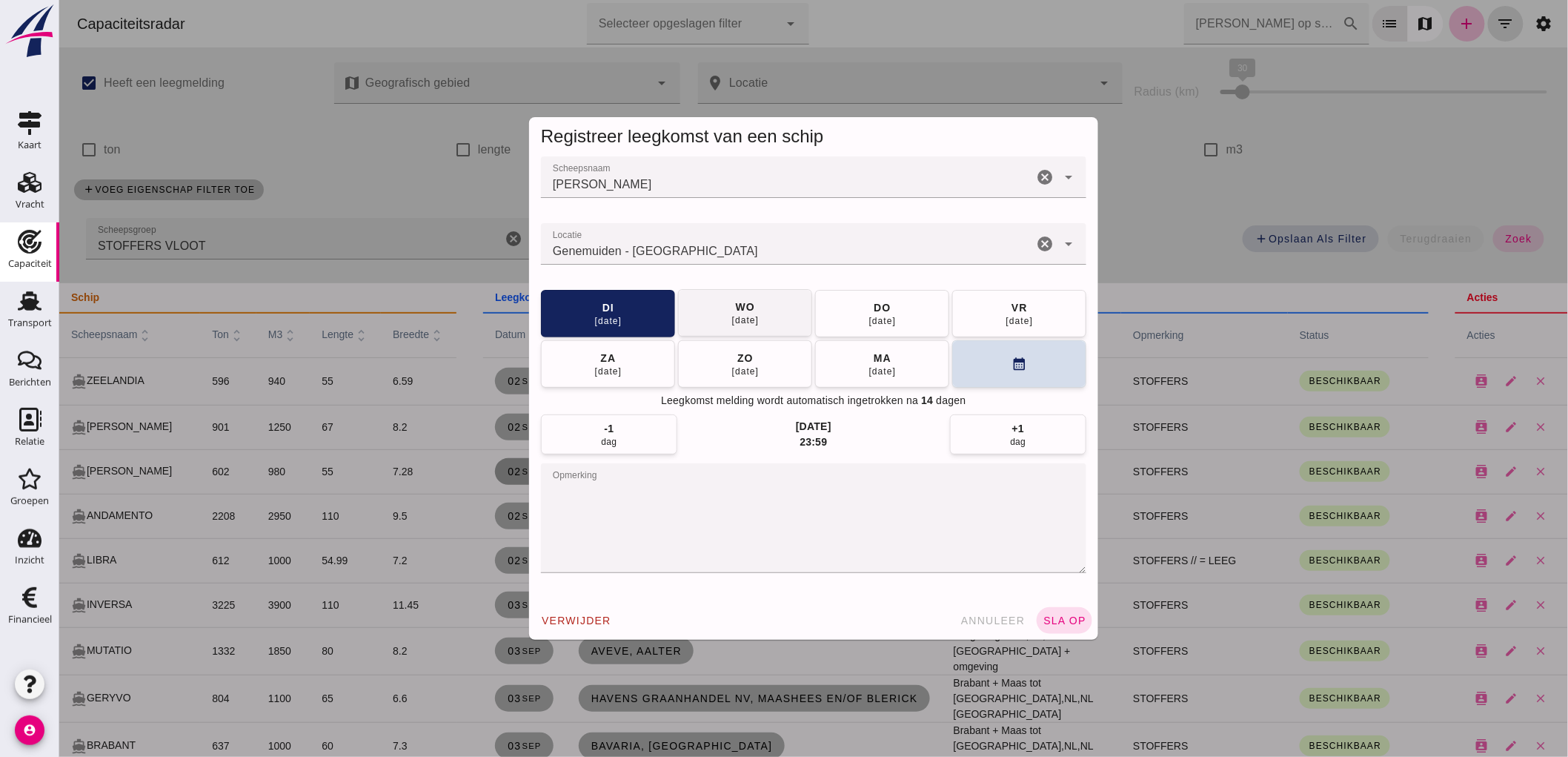
click button "[DATE]"
click span "sla op"
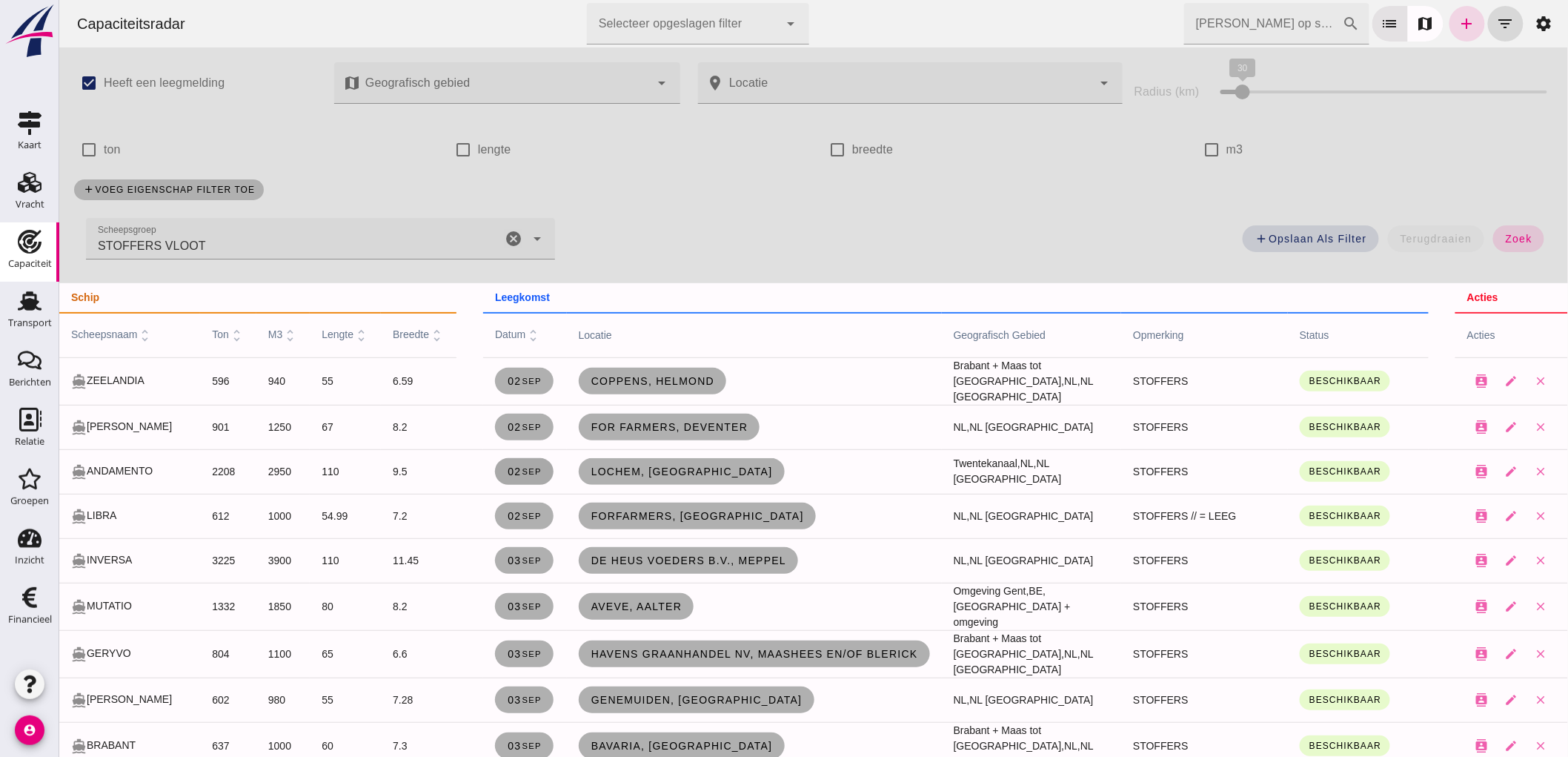
click span "[DATE]"
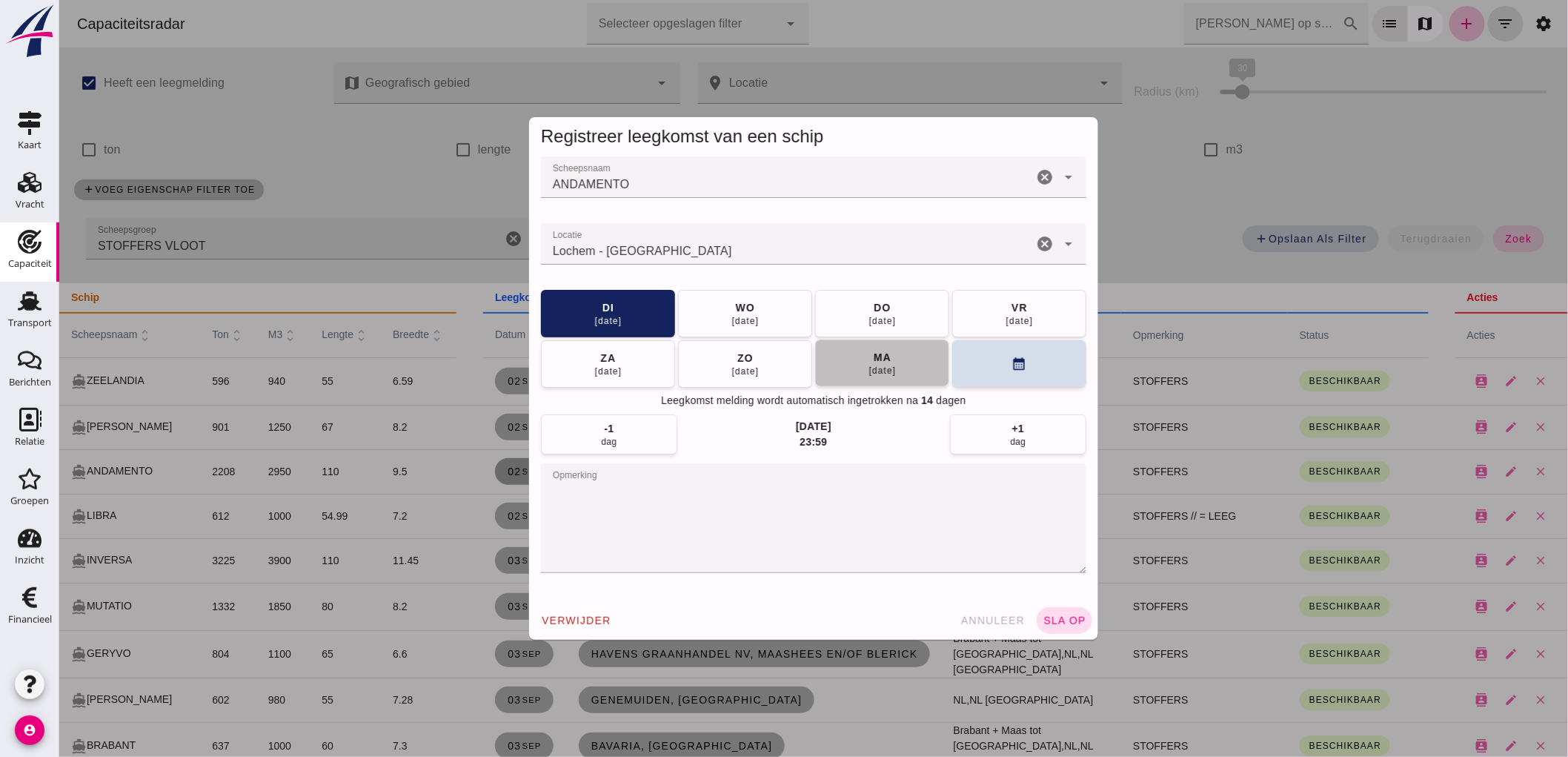
click div "[DATE]"
click textarea "opmerking"
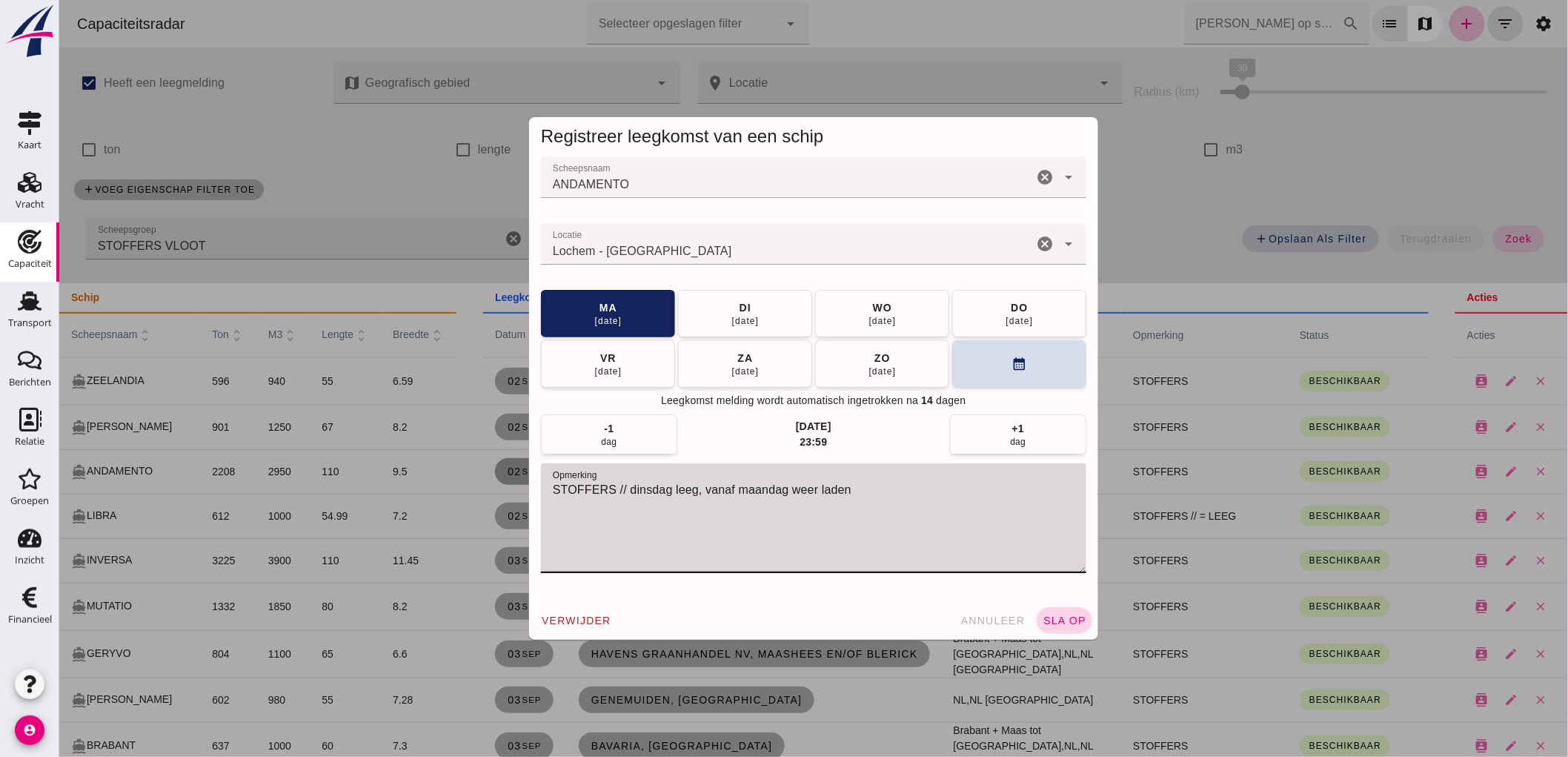
type textarea "STOFFERS // dinsdag leeg, vanaf maandag weer laden"
click button "sla op"
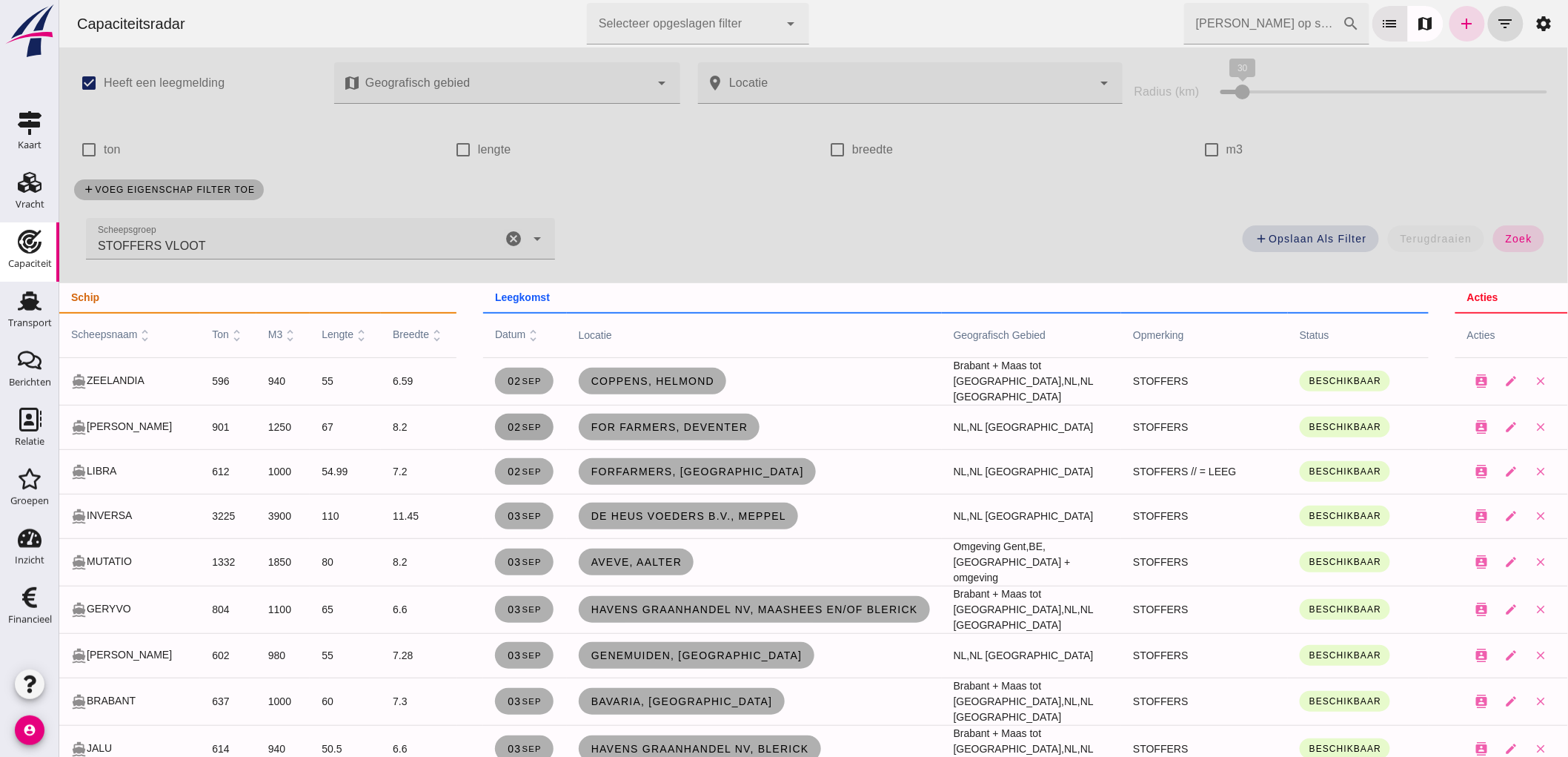
click at [498, 420] on link "[DATE]" at bounding box center [524, 427] width 59 height 26
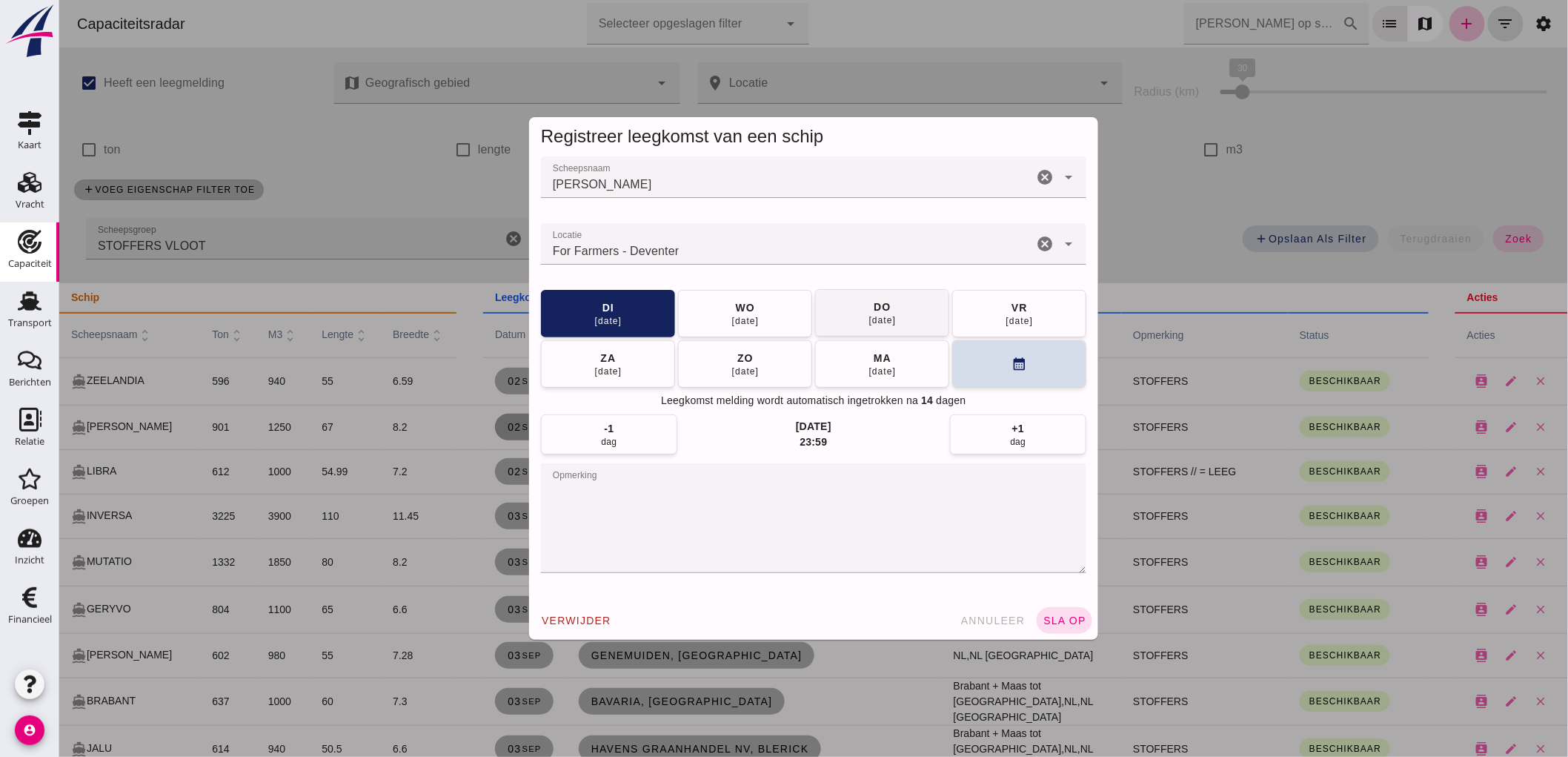
click button "[DATE]"
click textarea "opmerking"
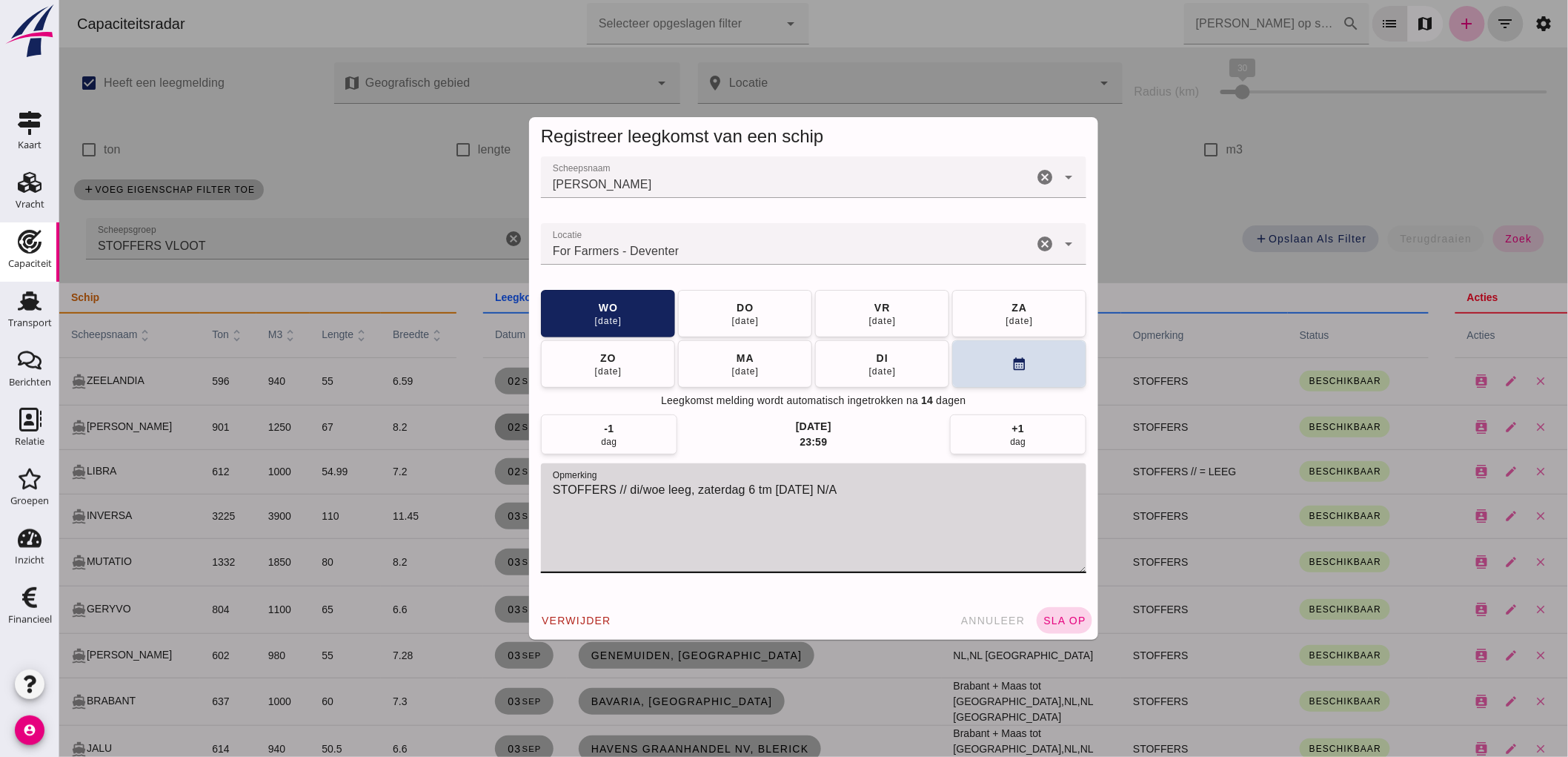
type textarea "STOFFERS // di/woe leeg, zaterdag 6 tm [DATE] N/A"
click span "sla op"
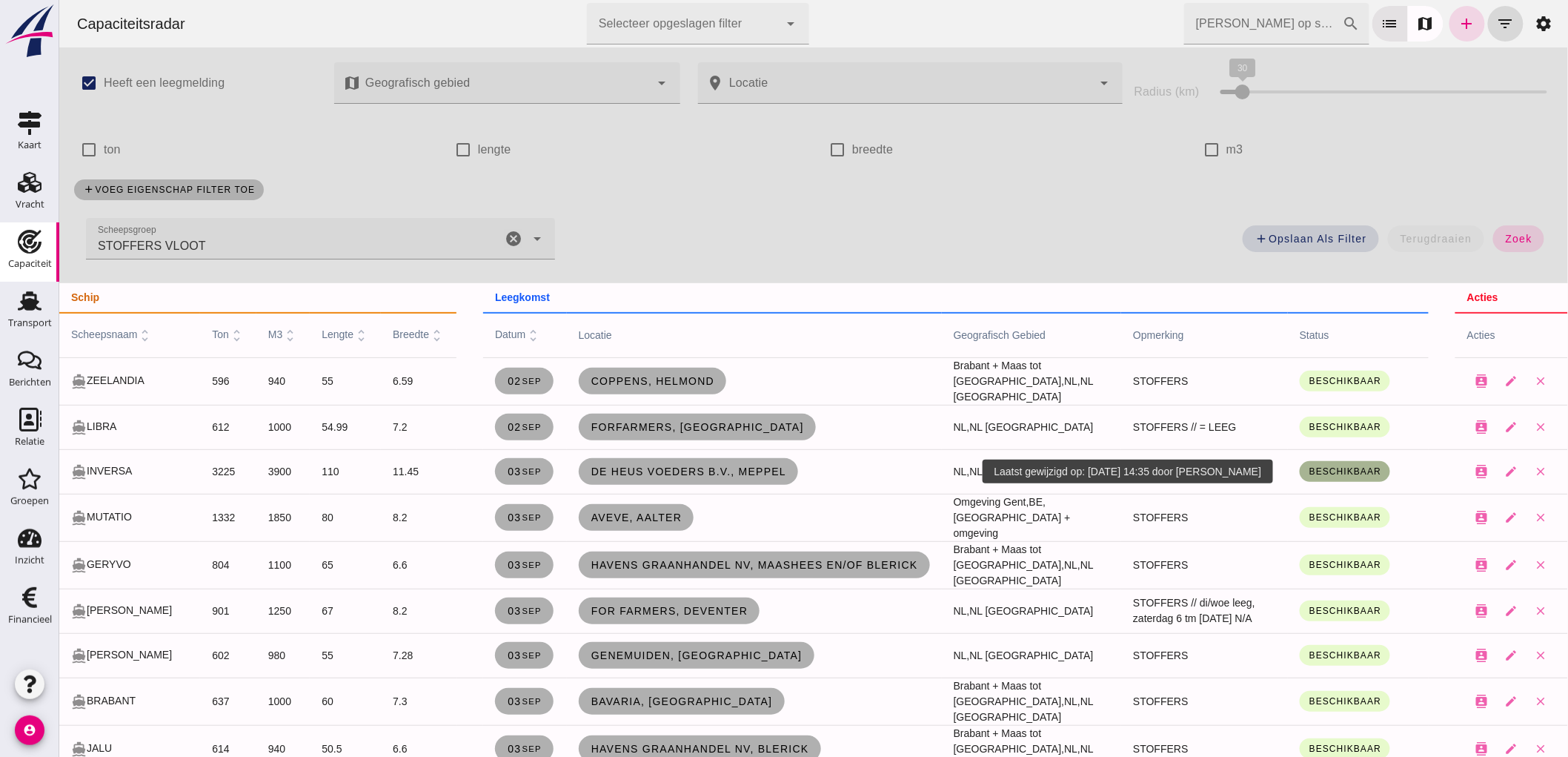
click span "Beschikbaar"
click div "Onder bod"
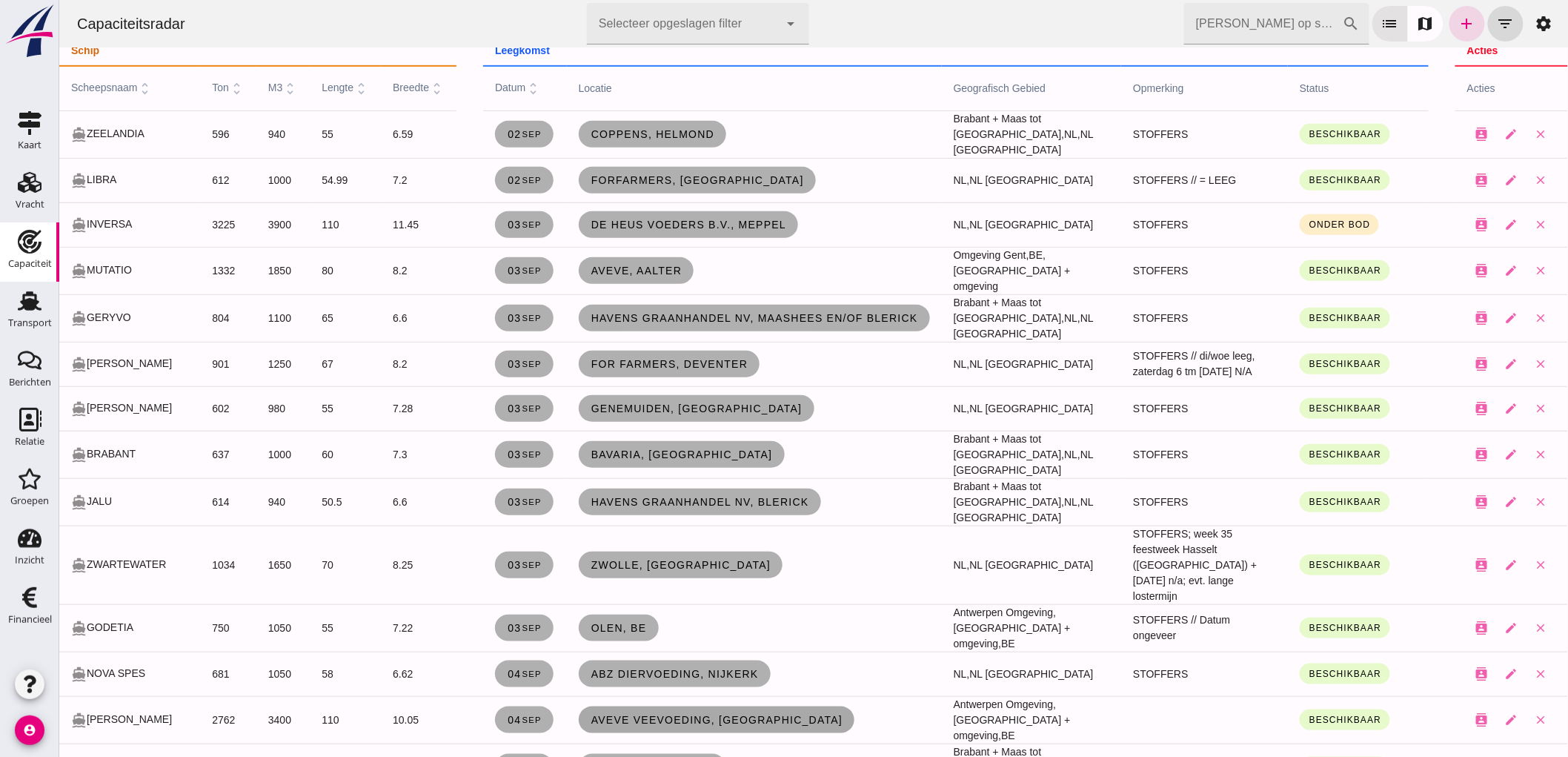
scroll to position [329, 0]
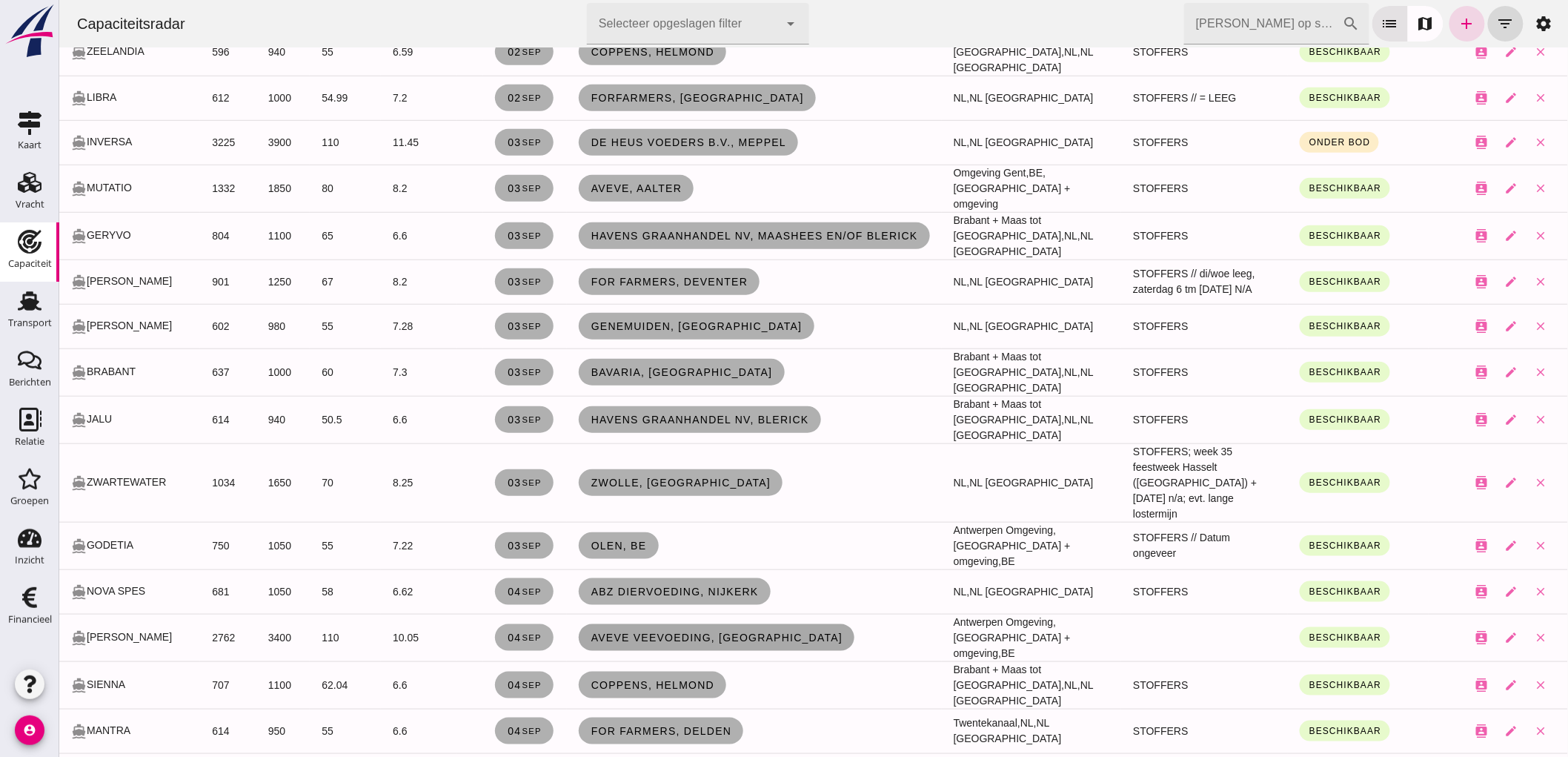
click at [624, 625] on link "Aveve Veevoeding, [GEOGRAPHIC_DATA]" at bounding box center [716, 638] width 276 height 26
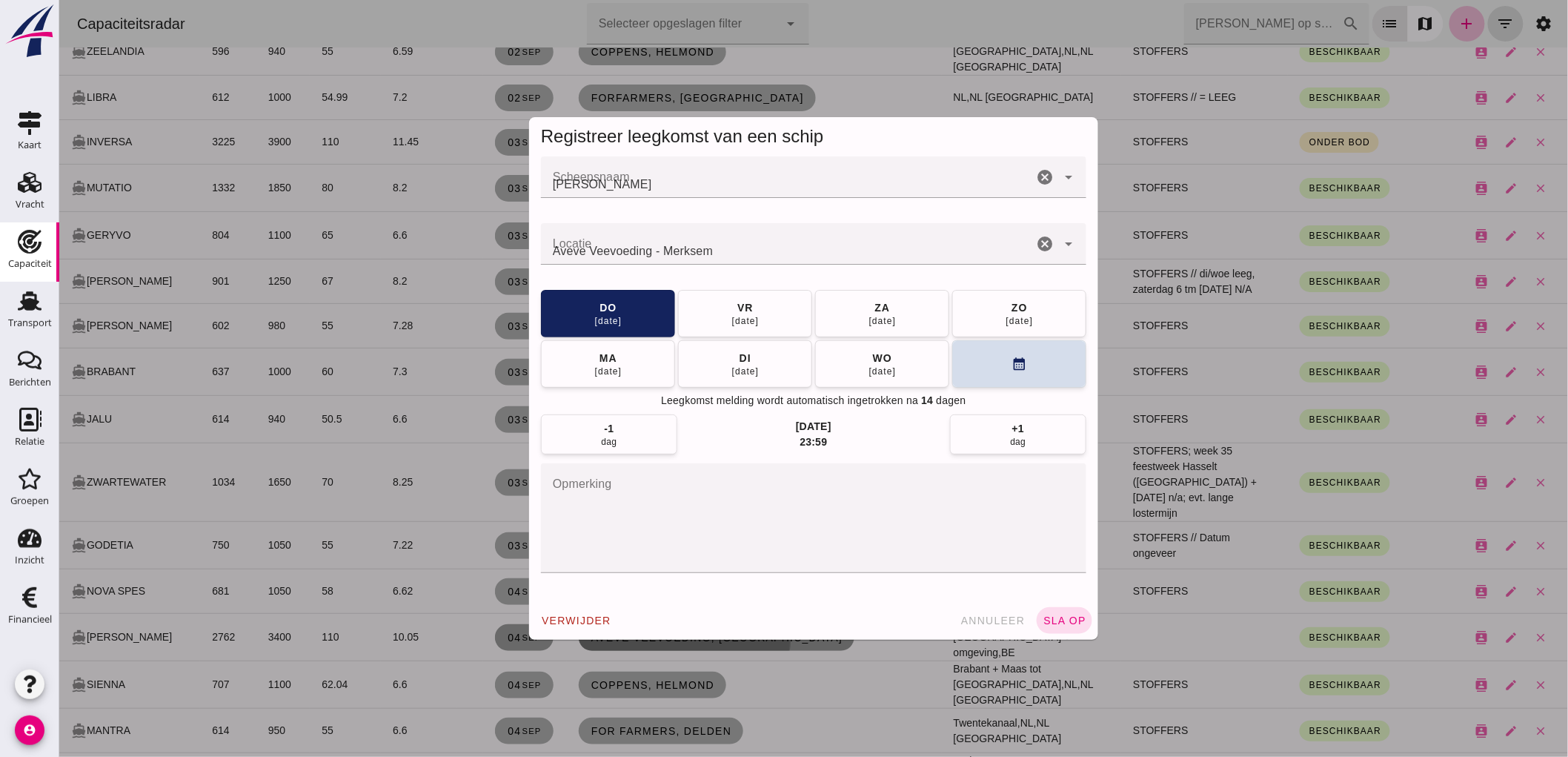
scroll to position [0, 0]
click textarea "opmerking"
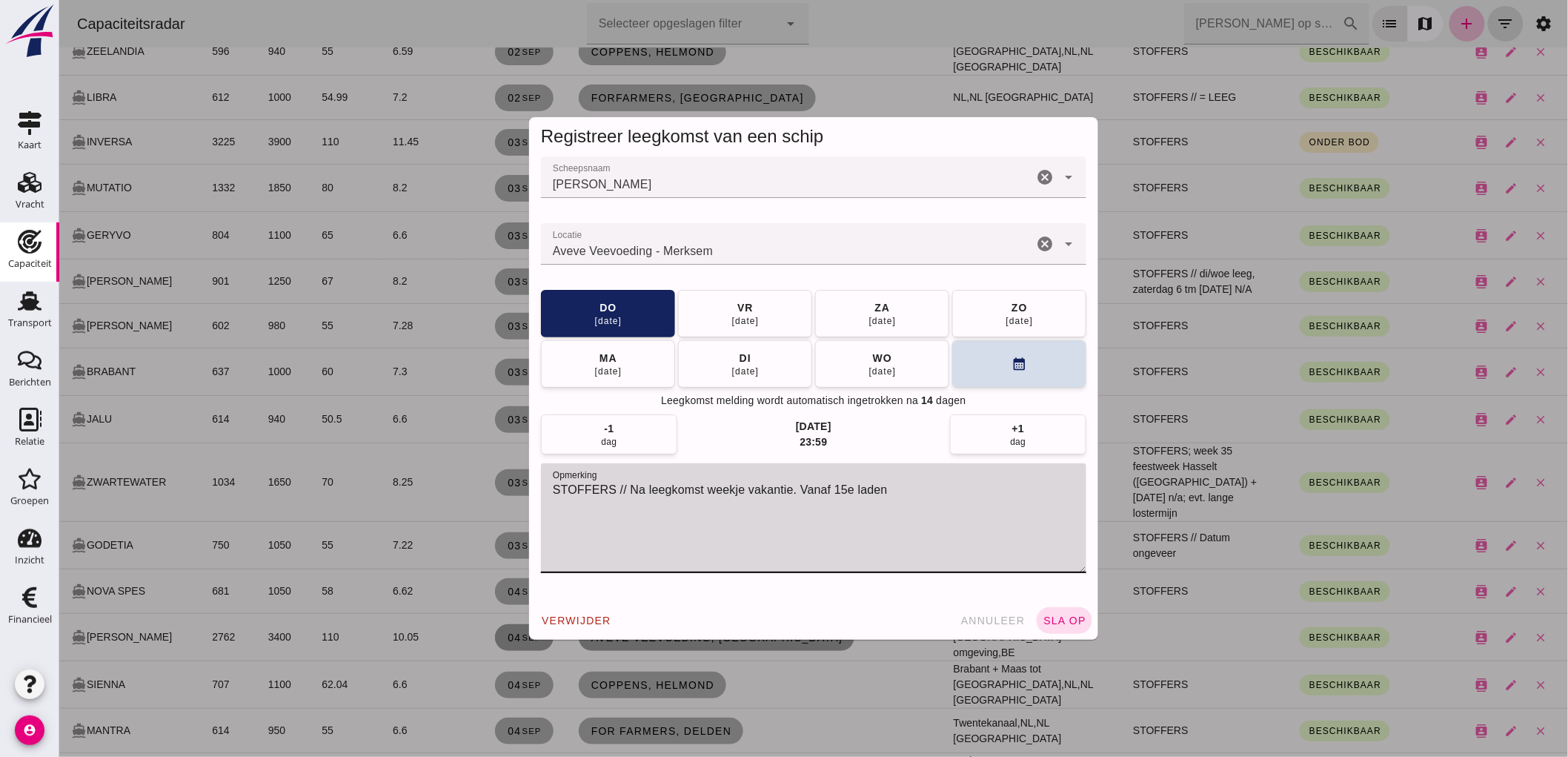
click textarea "STOFFERS // Na leegkomst weekje vakantie. Vanaf 15e laden"
type textarea "STOFFERS // Na leegkomst weekje vakantie. Vanaf 15e beschikbaar"
click button "[DATE]"
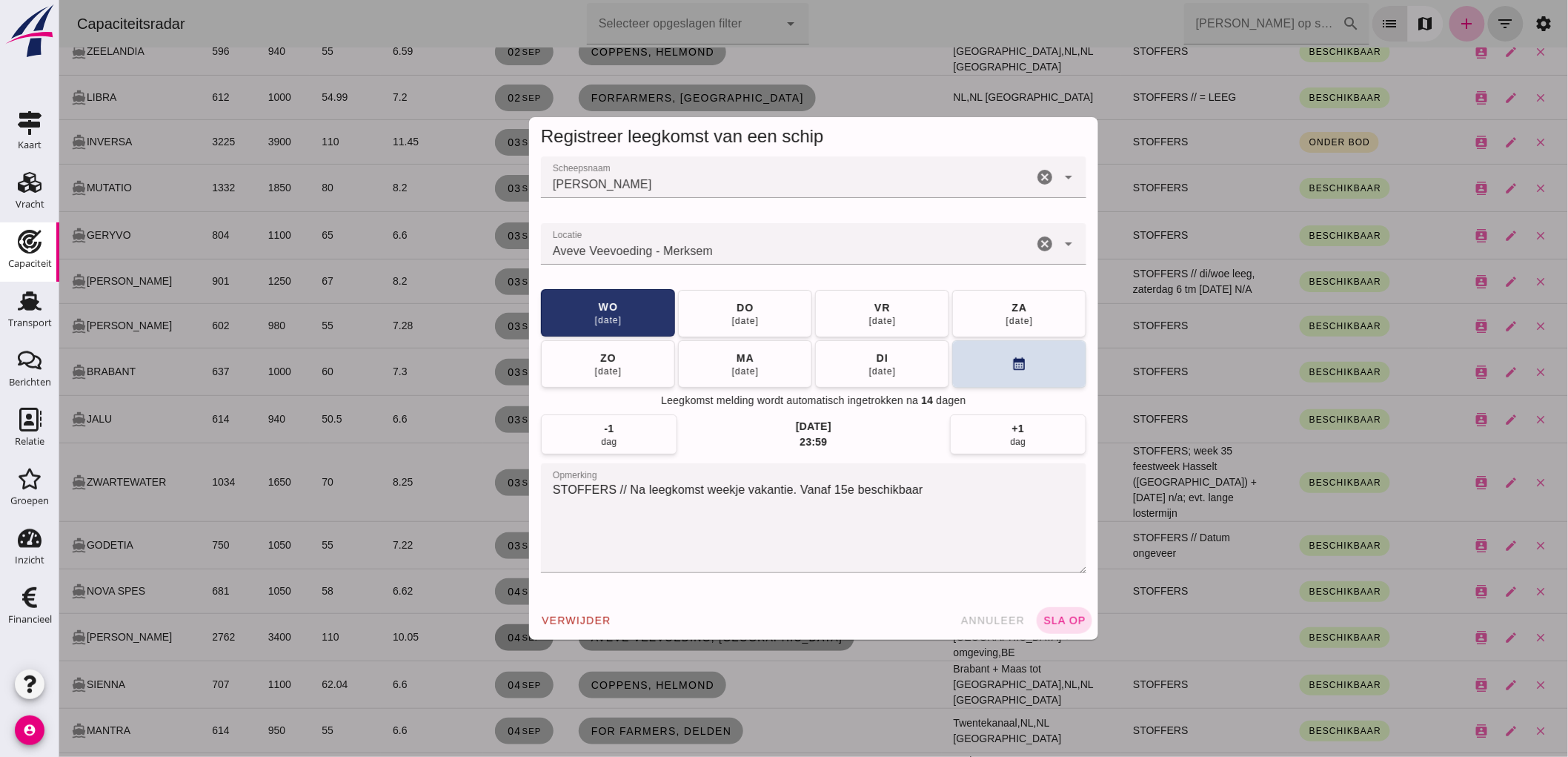
click button "[DATE]"
click button "calendar_month"
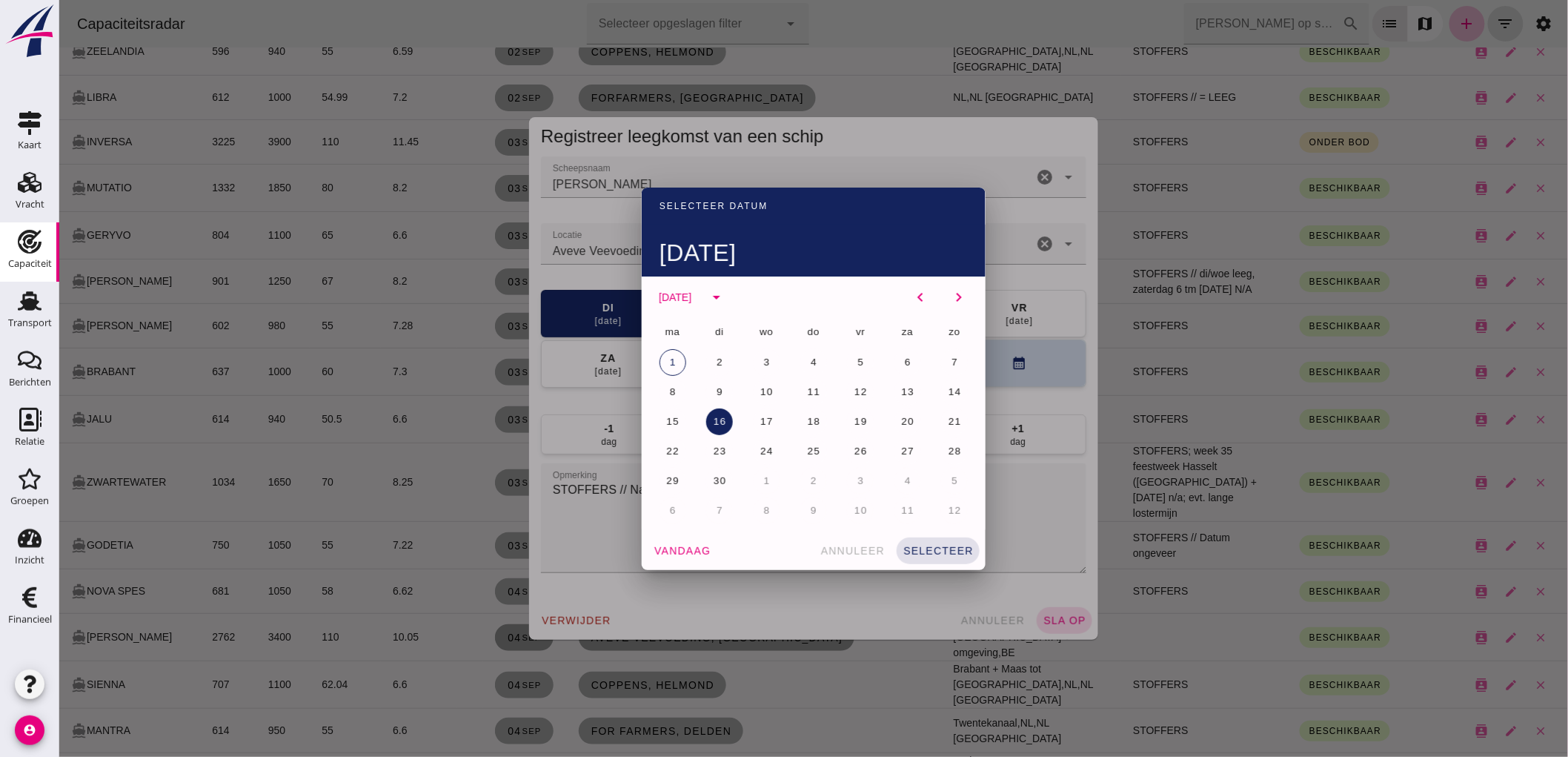
click at [1023, 375] on div at bounding box center [813, 378] width 1509 height 757
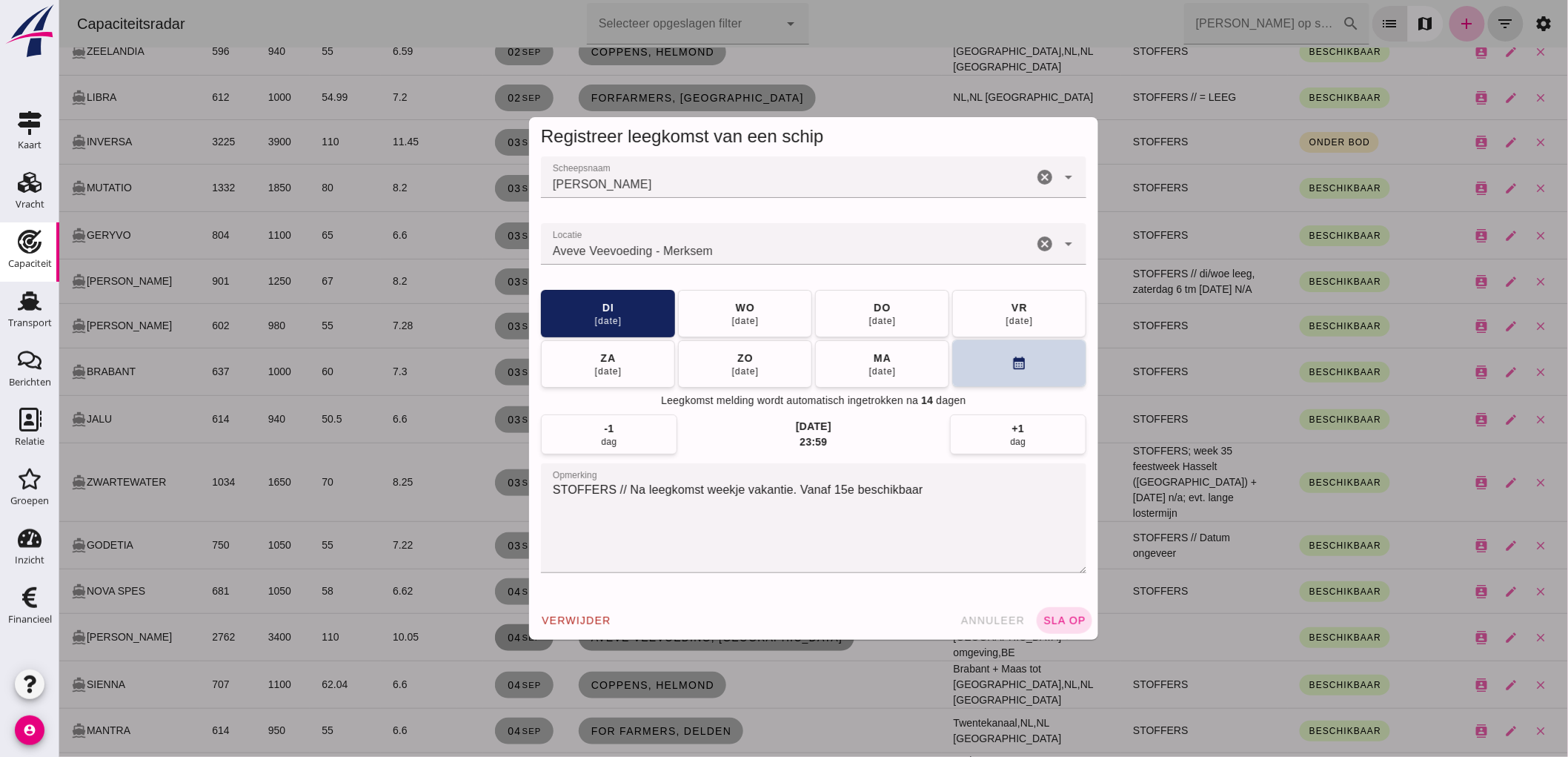
click button "calendar_month"
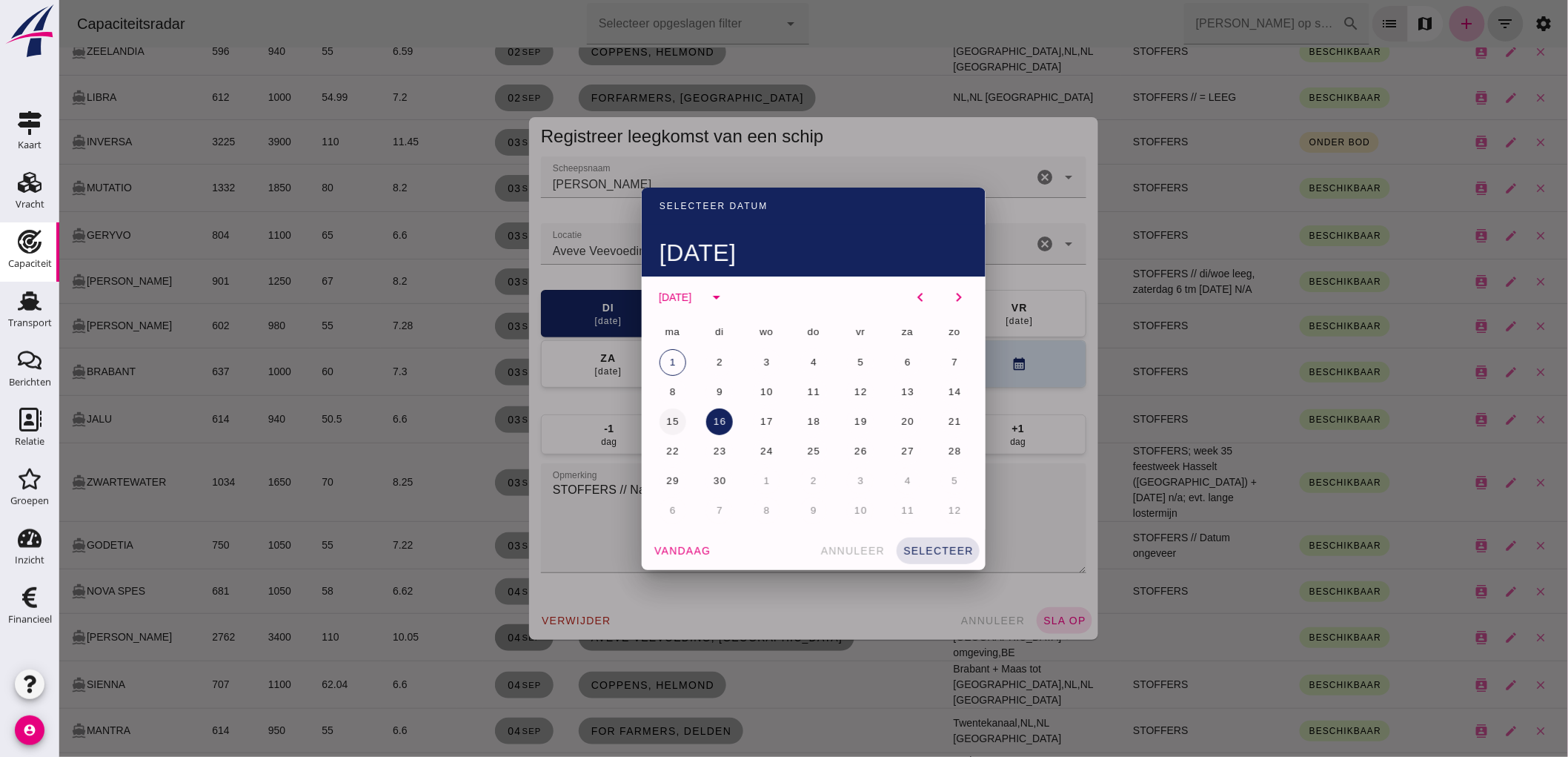
click button "15"
click span "selecteer"
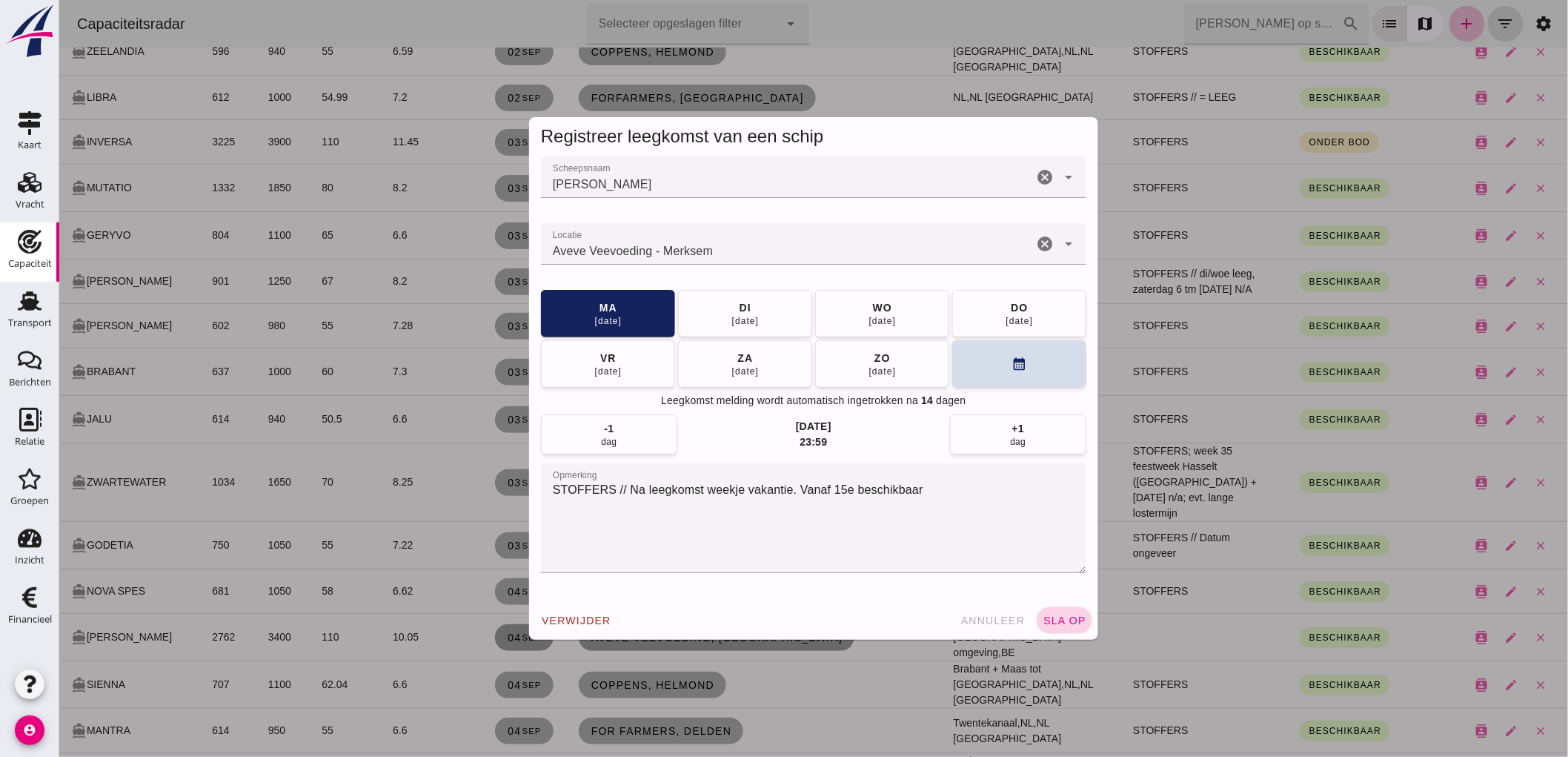
click button "sla op"
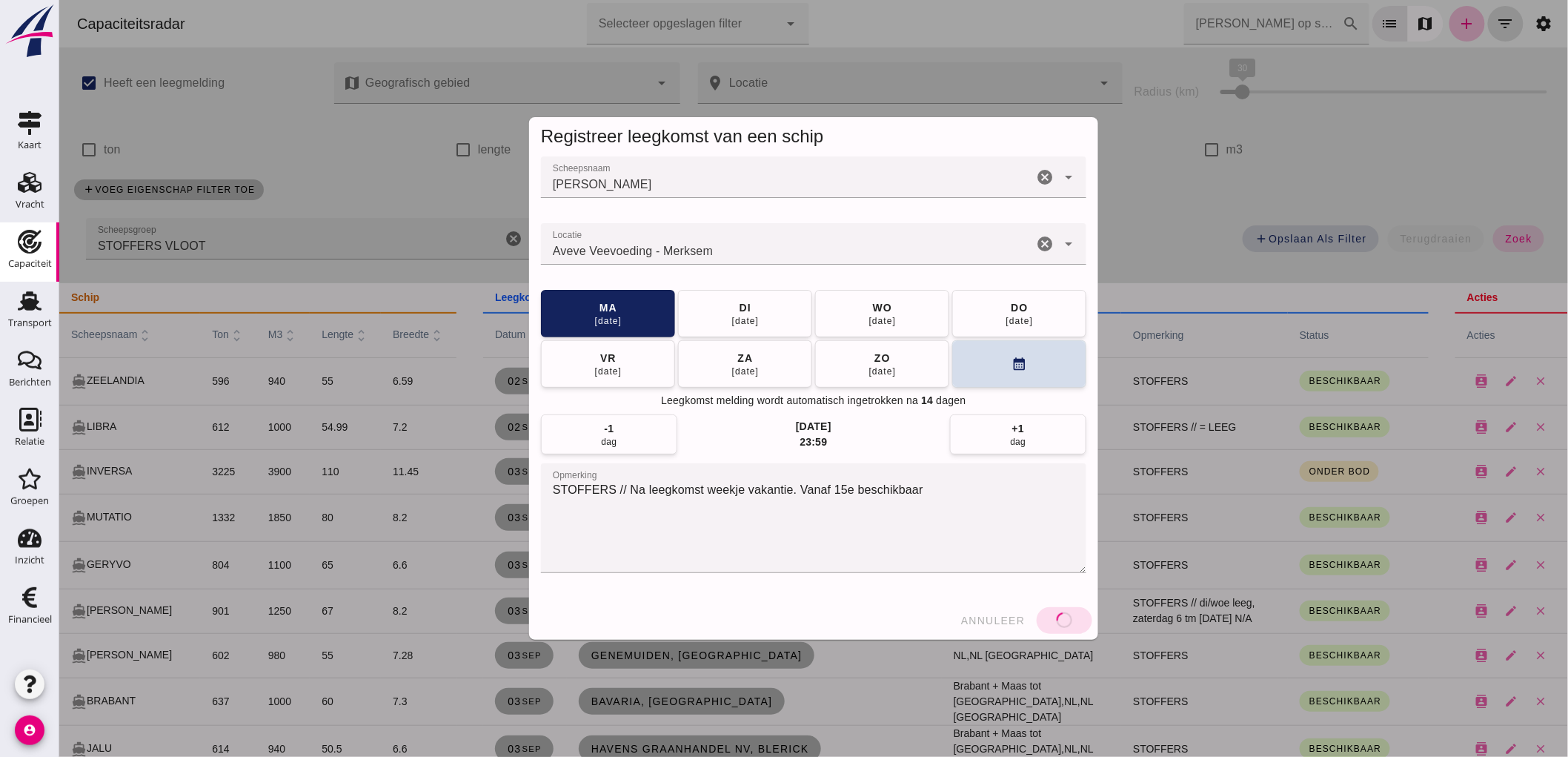
scroll to position [329, 0]
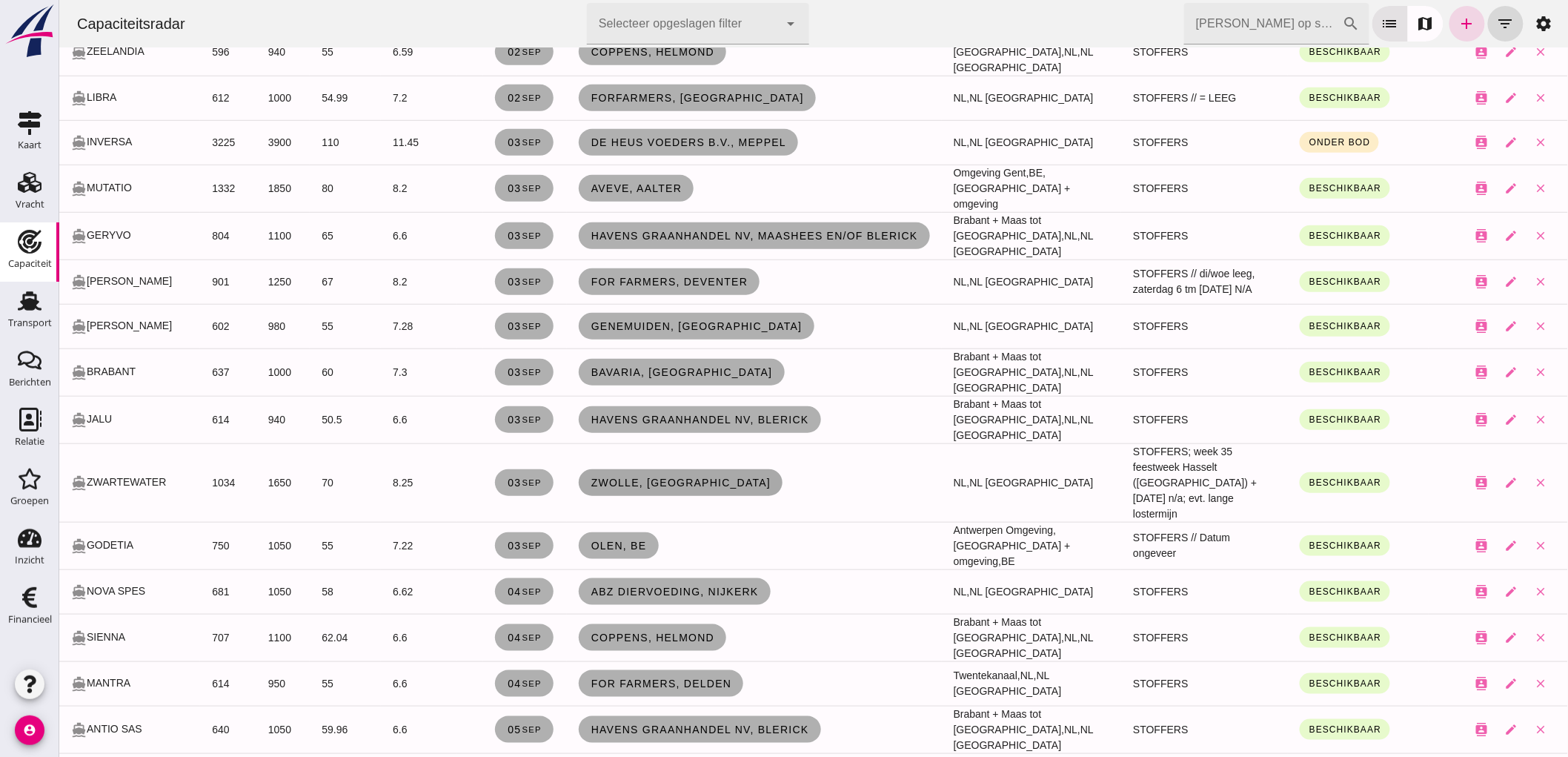
click at [600, 471] on link "Zwolle, [GEOGRAPHIC_DATA]" at bounding box center [680, 482] width 204 height 26
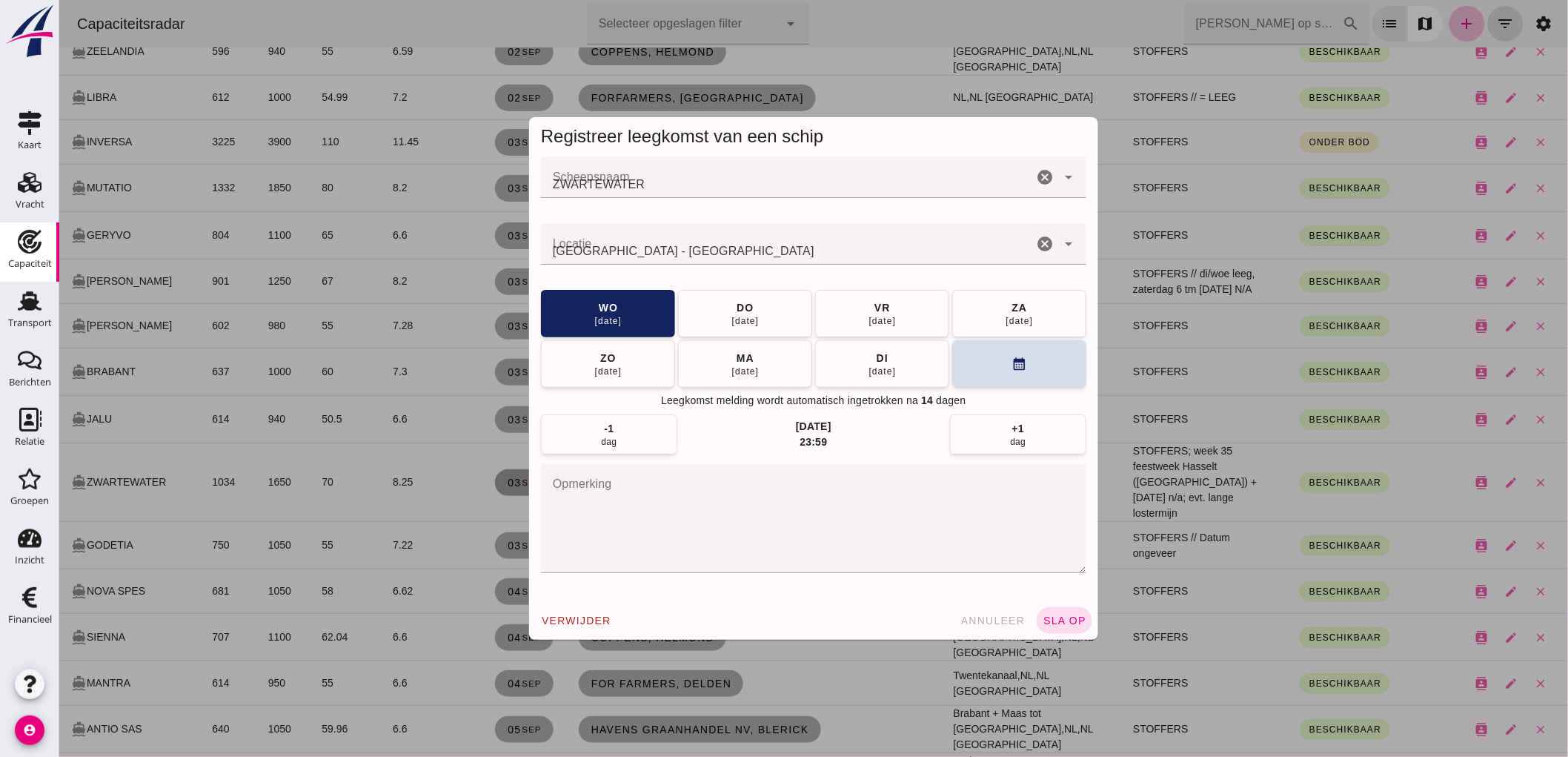
scroll to position [0, 0]
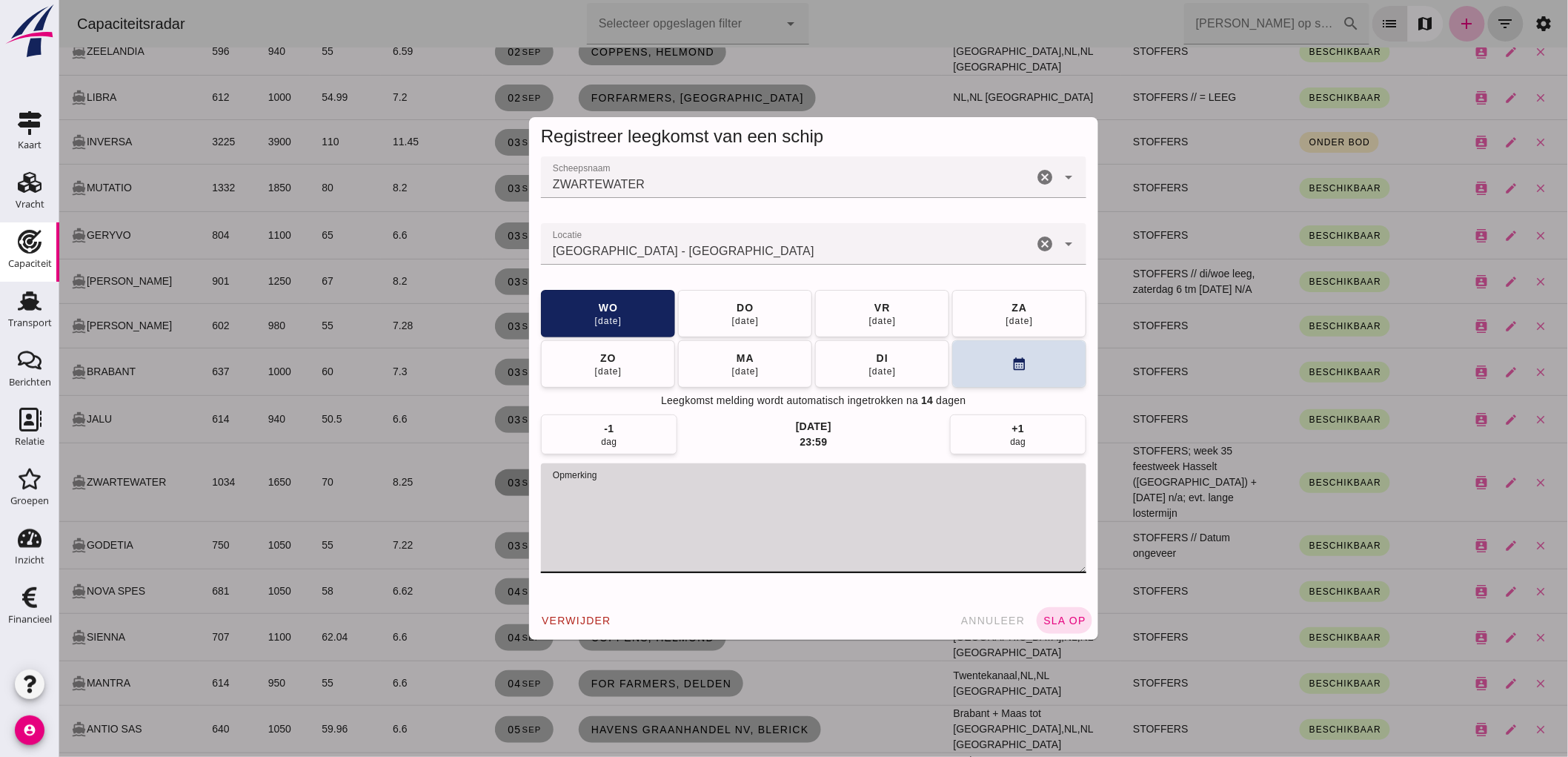
drag, startPoint x: 1008, startPoint y: 493, endPoint x: 610, endPoint y: 483, distance: 398.1
click textarea "opmerking"
type textarea "STOFFERS // Donderdag uitvaart, vanaf vrijdag beschikbaar"
click span "[DATE]"
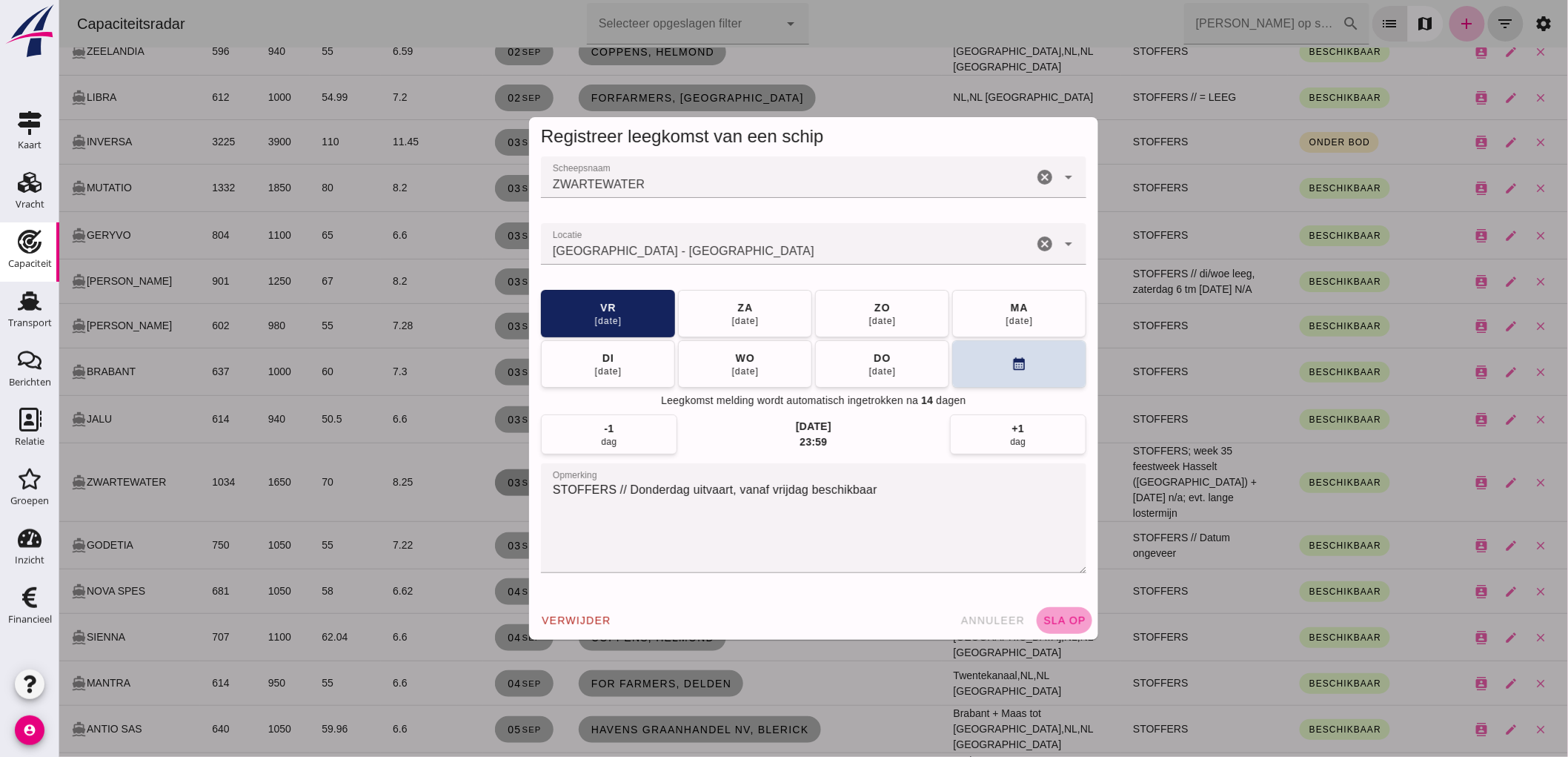
click span "sla op"
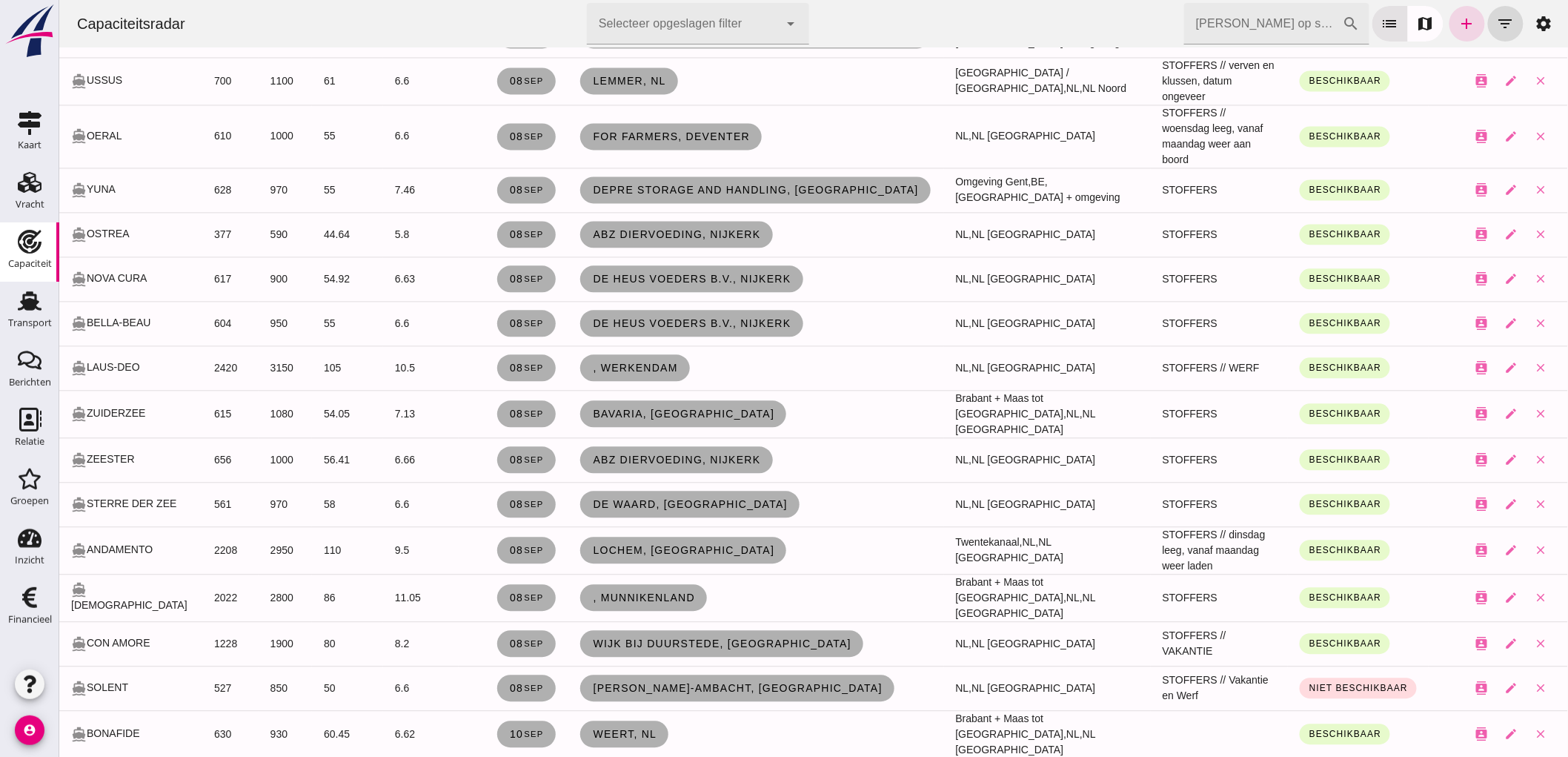
scroll to position [1400, 0]
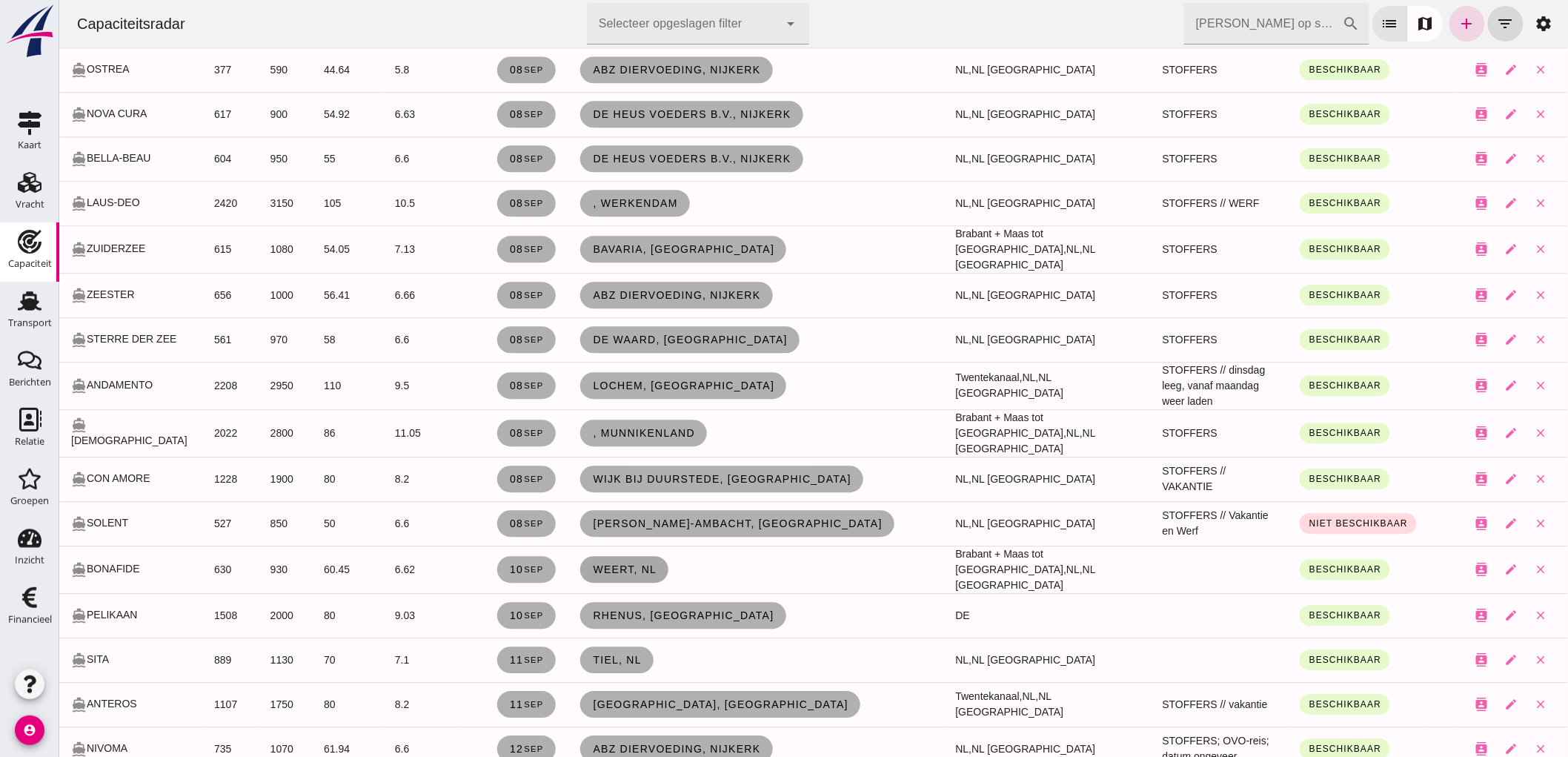
click at [635, 557] on link "Weert, nl" at bounding box center [623, 570] width 88 height 26
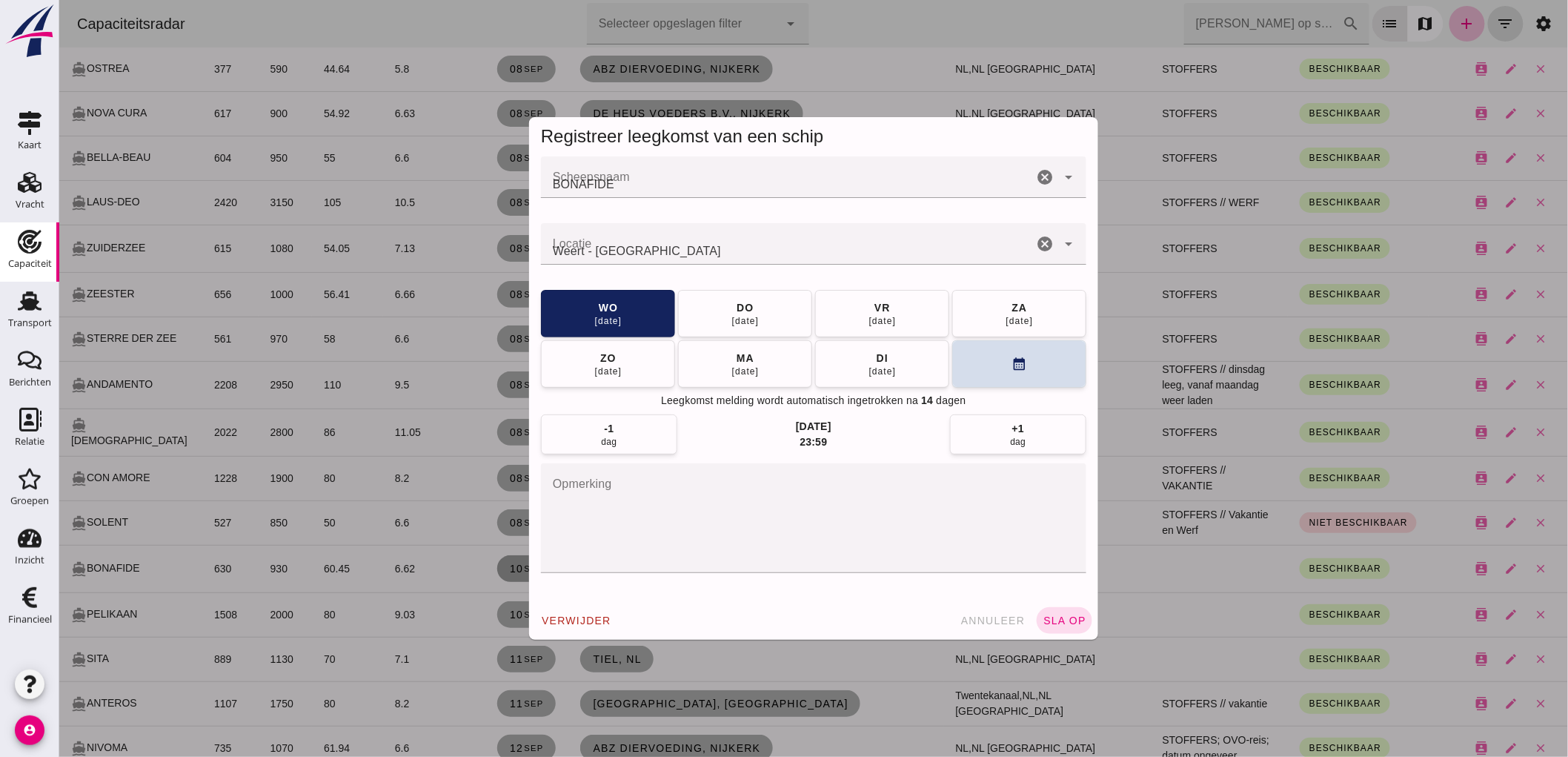
scroll to position [0, 0]
click textarea "opmerking"
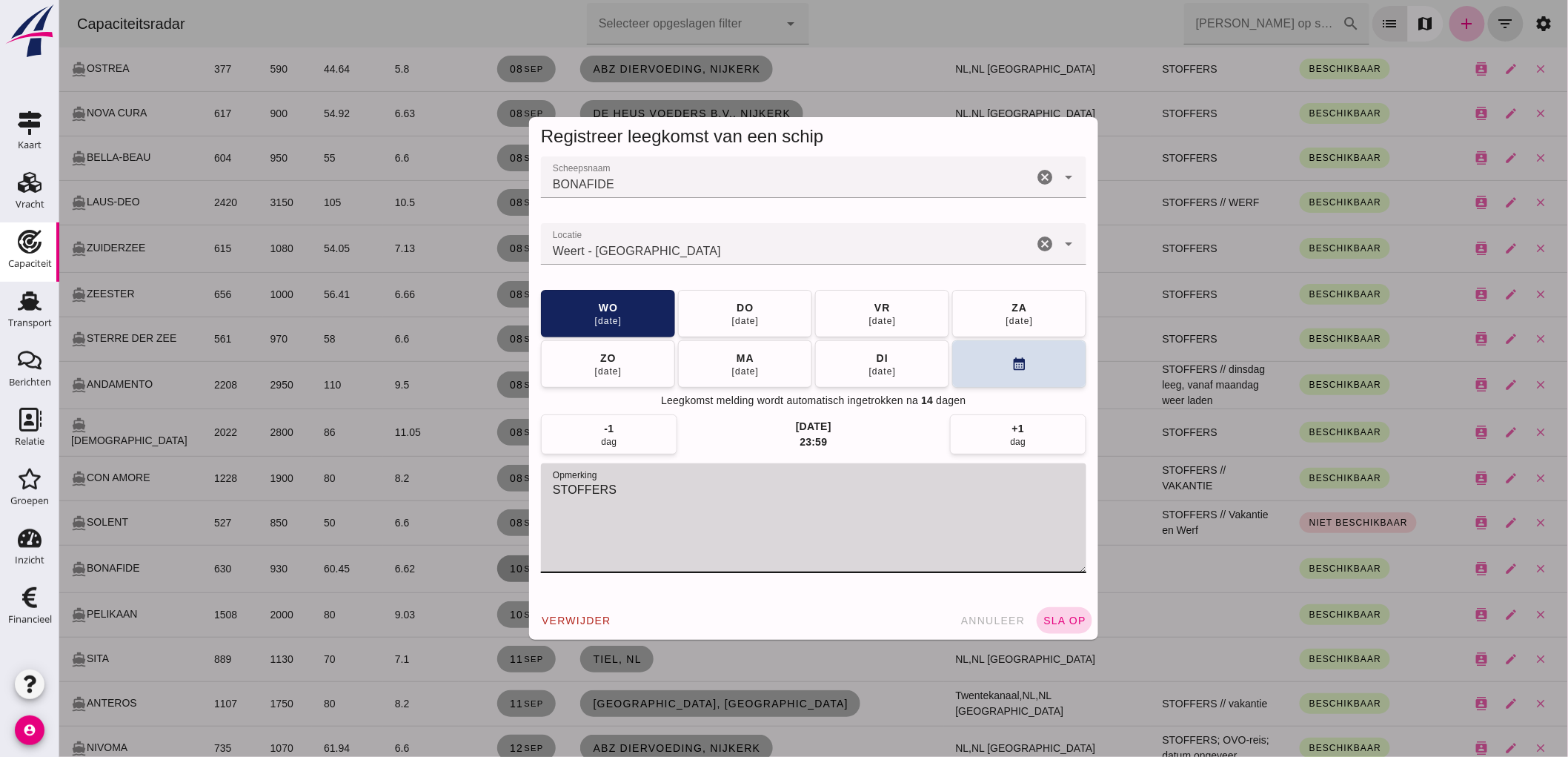
type textarea "STOFFERS"
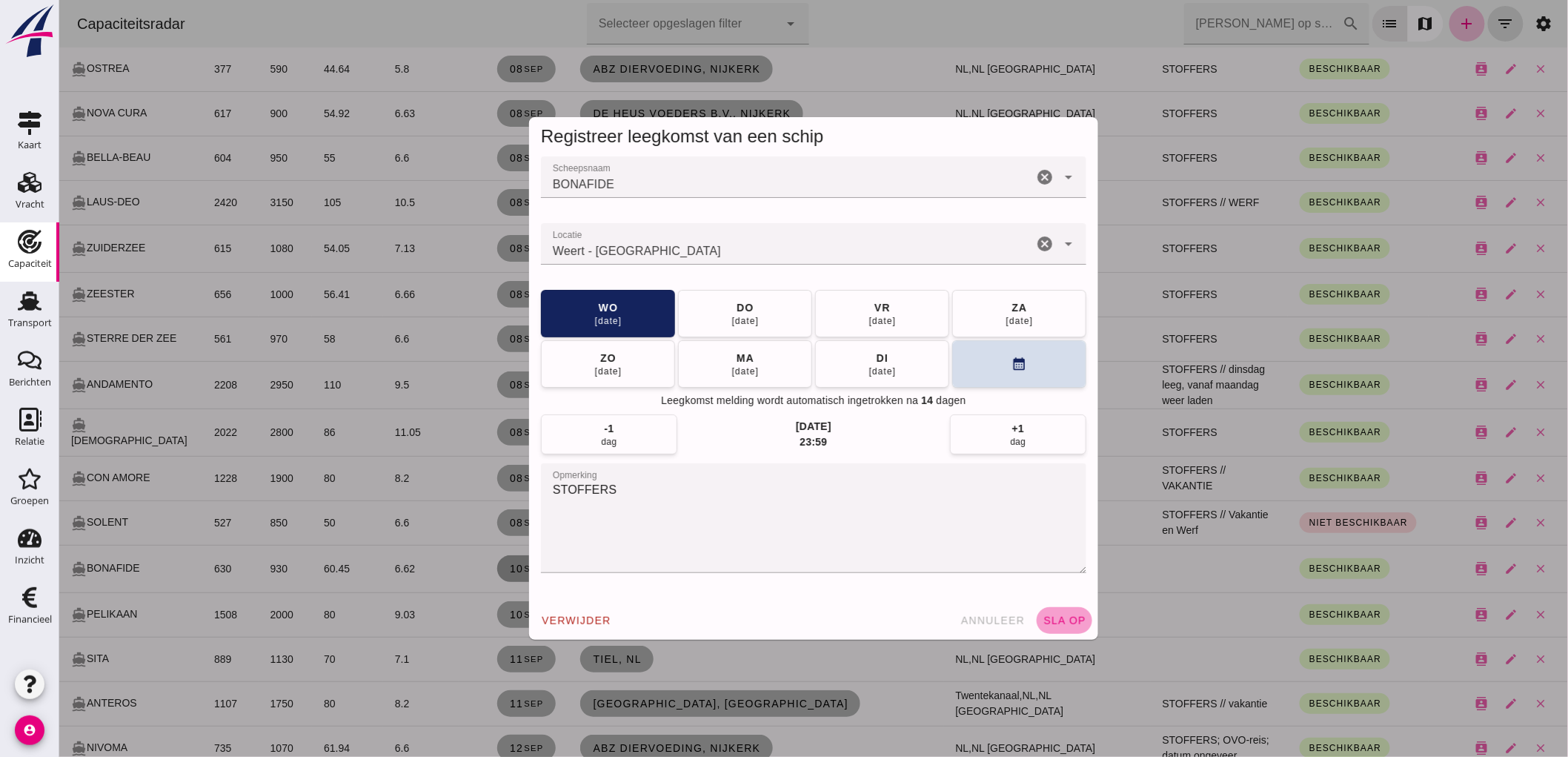
click button "sla op"
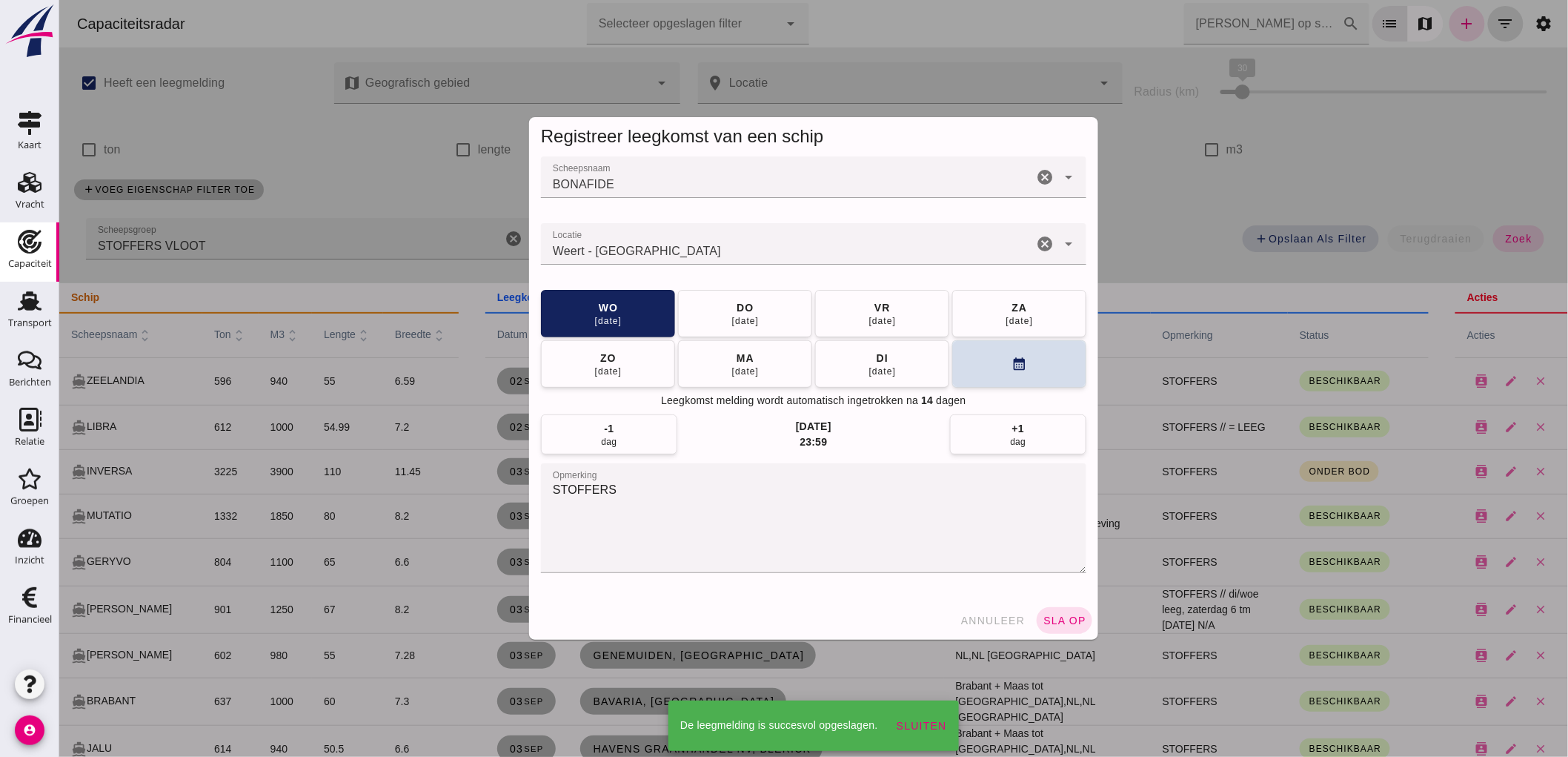
scroll to position [1400, 0]
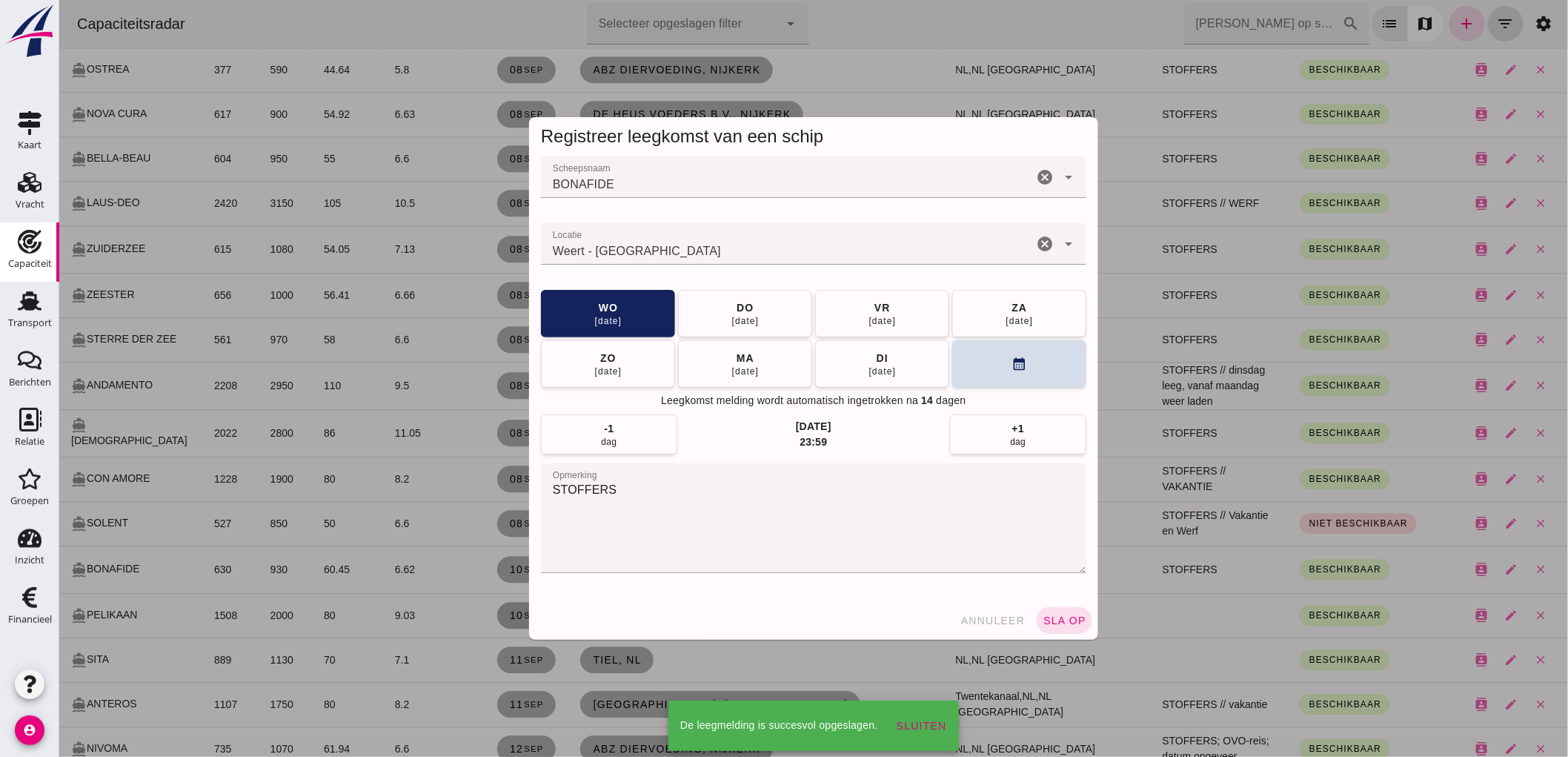
click small "sep"
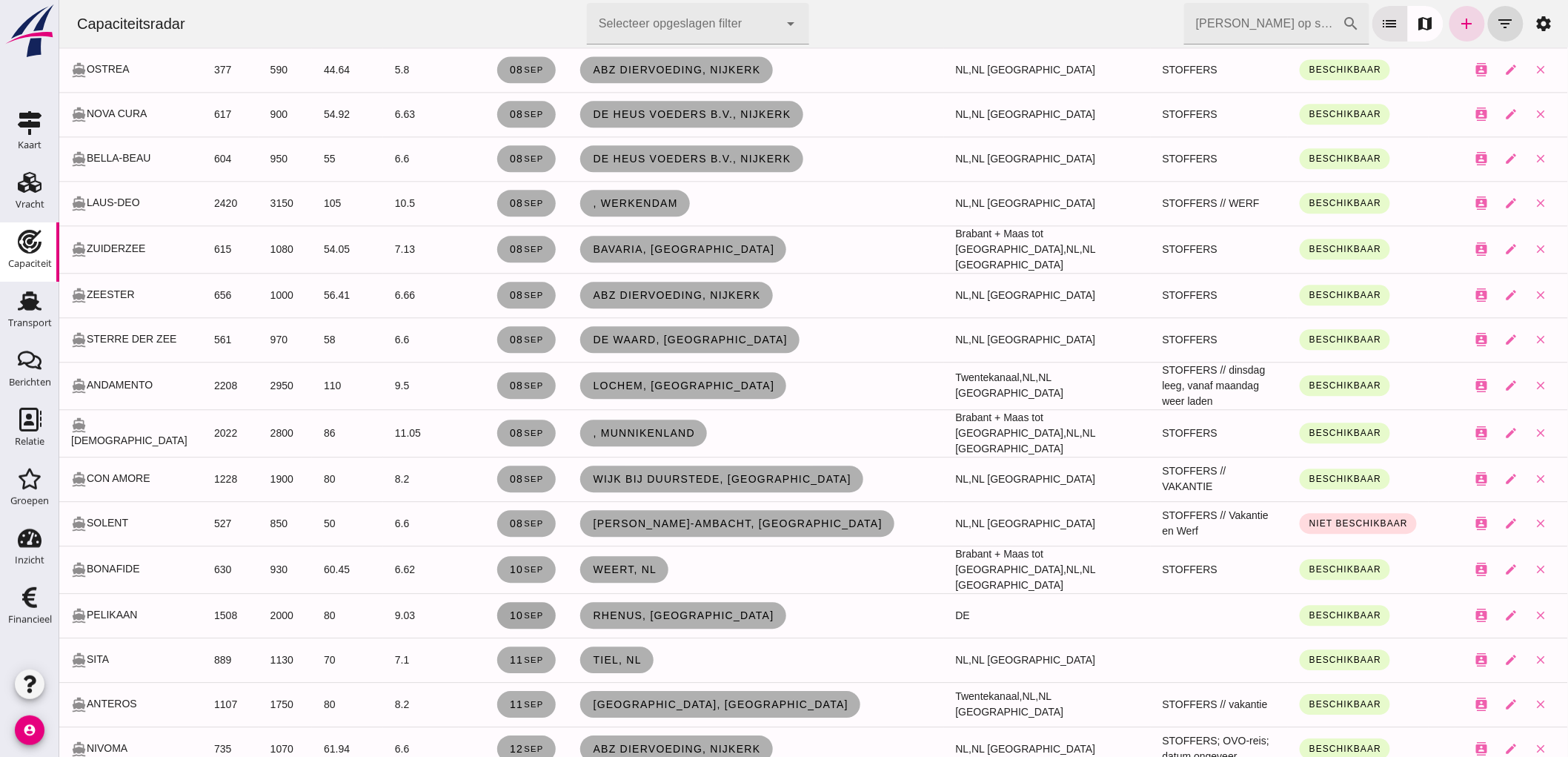
click at [504, 602] on link "[DATE]" at bounding box center [526, 615] width 59 height 26
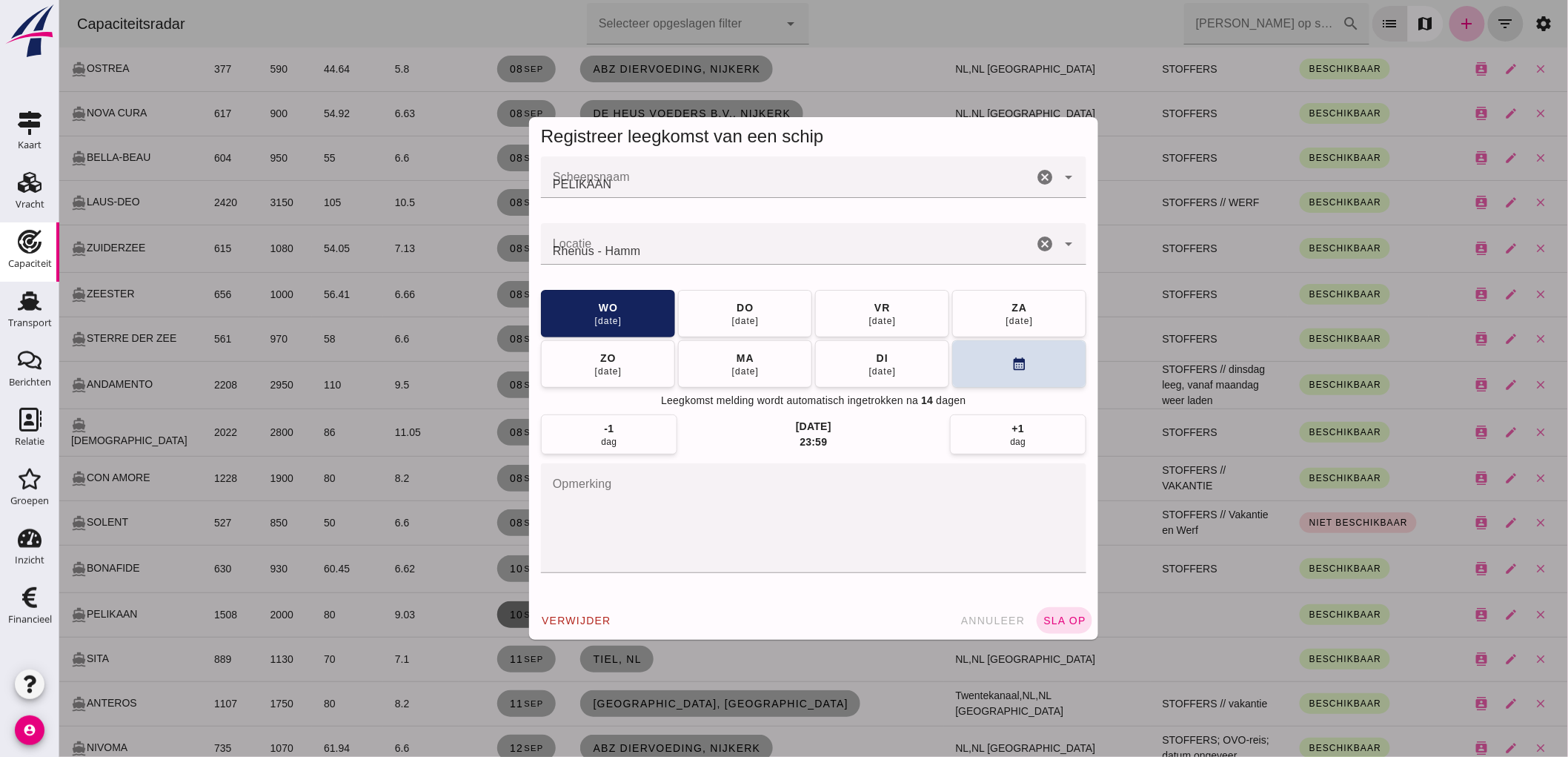
scroll to position [0, 0]
click textarea "opmerking"
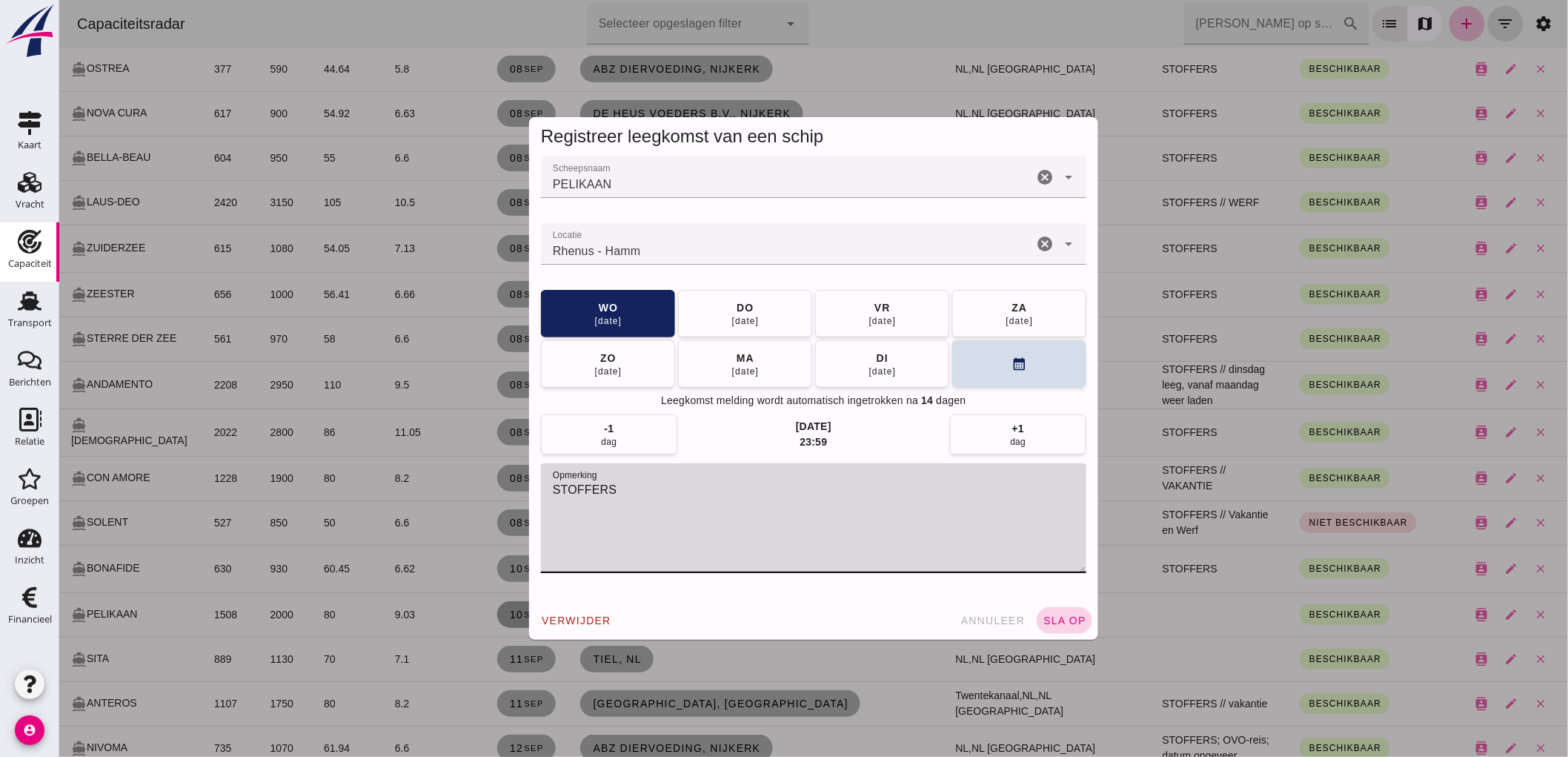
type textarea "STOFFERS"
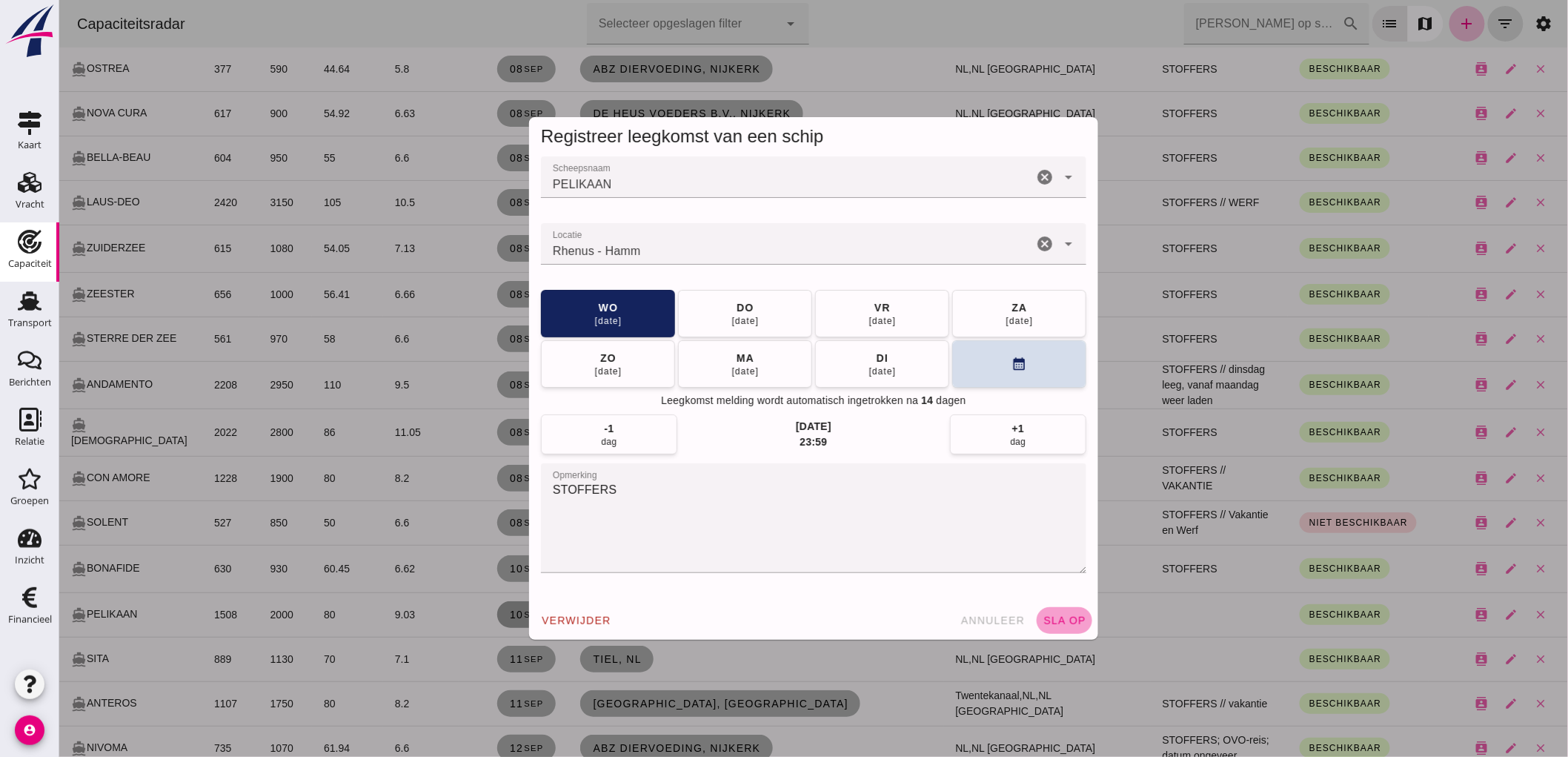
click span "sla op"
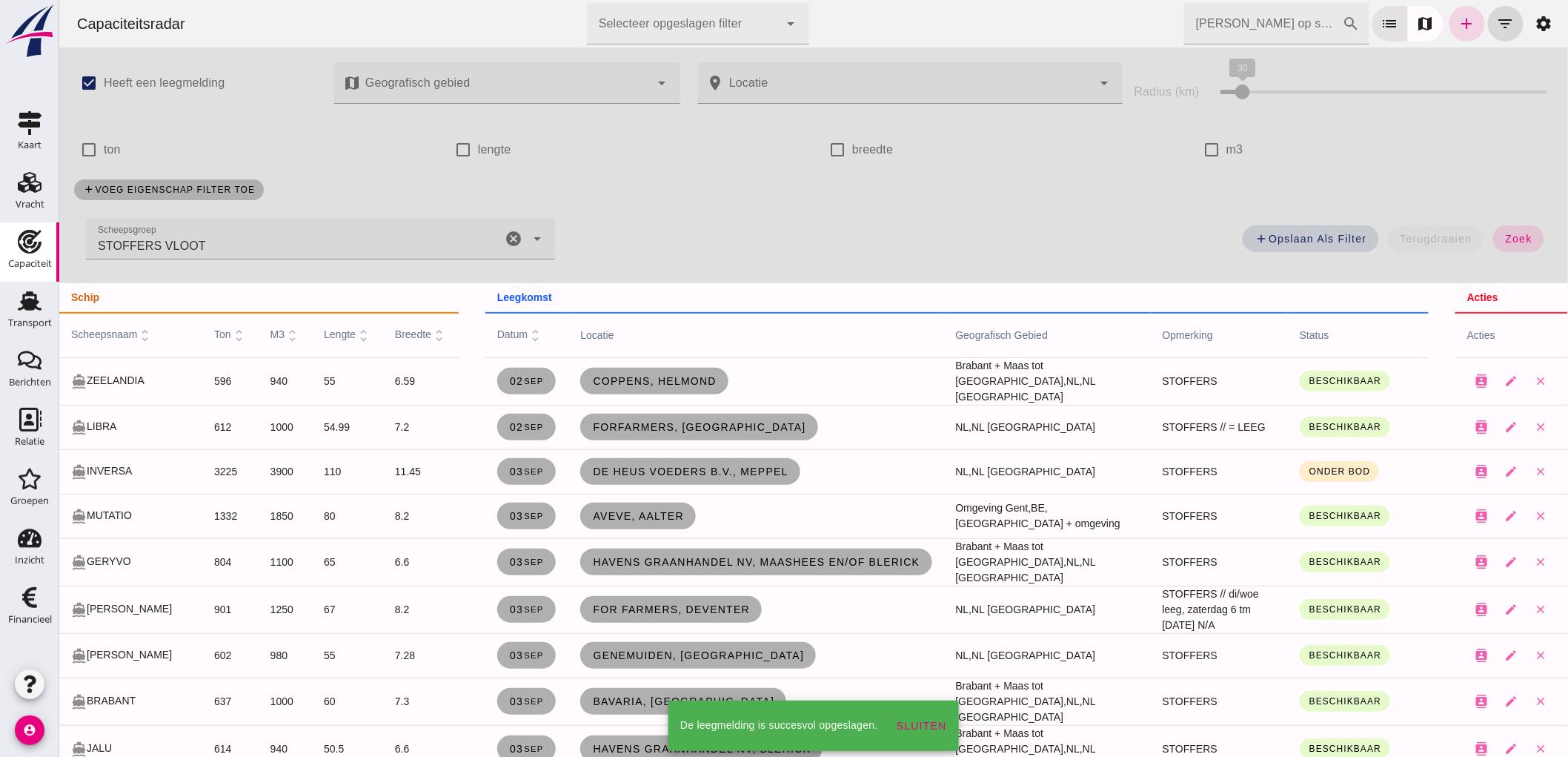
scroll to position [1400, 0]
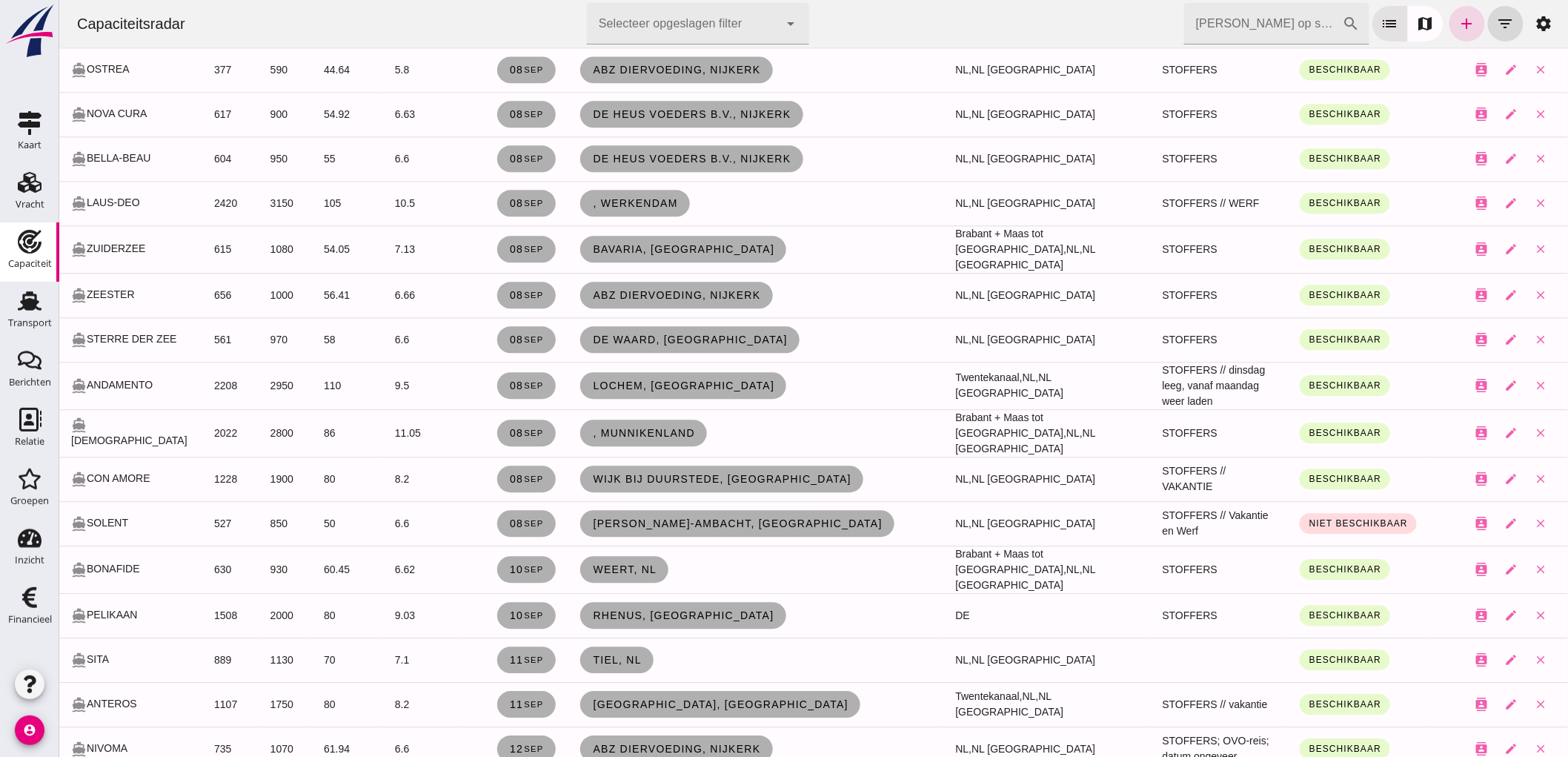
click at [637, 638] on td "Tiel, nl" at bounding box center [755, 659] width 375 height 44
click span "Tiel, nl"
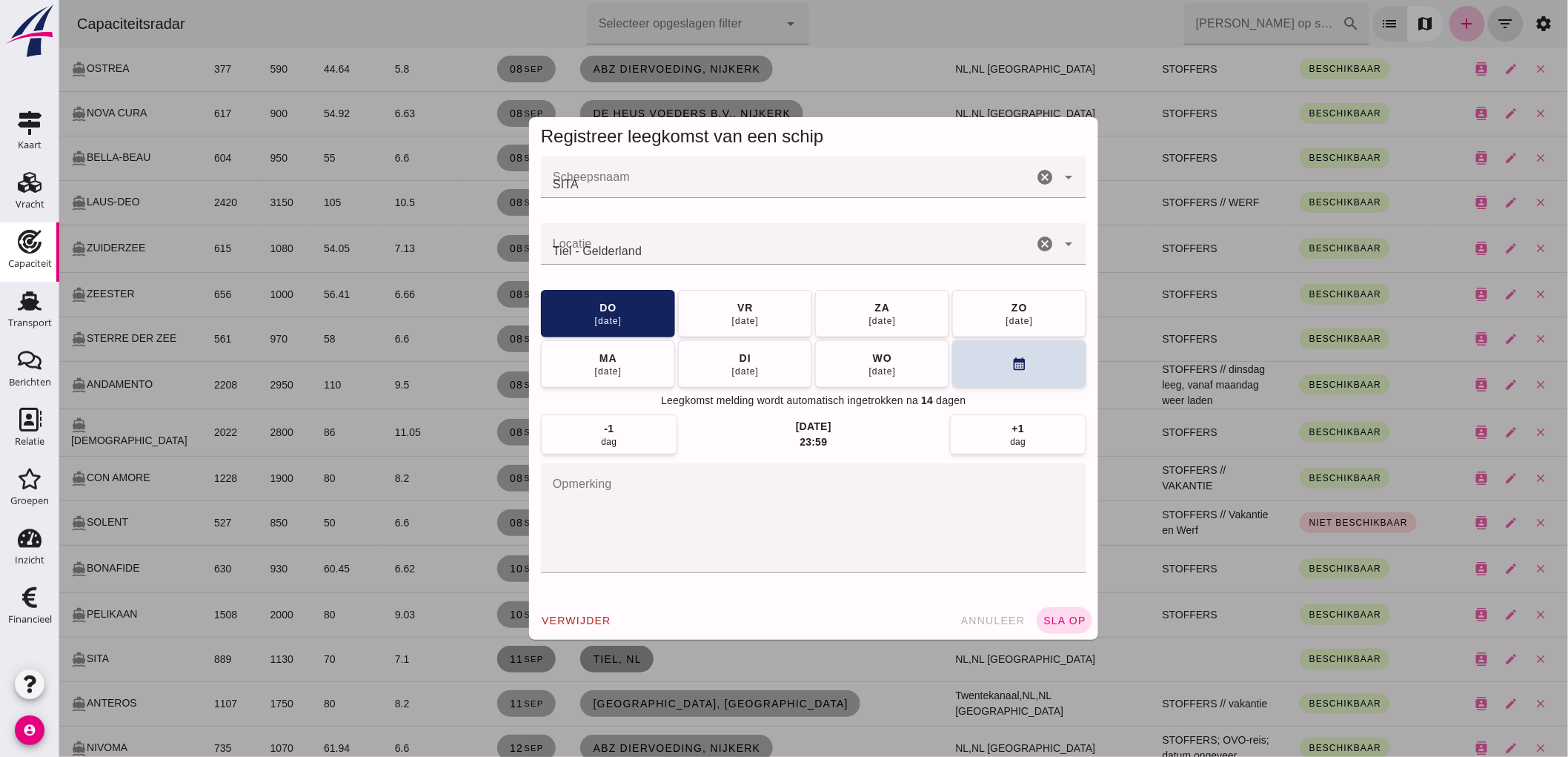
scroll to position [0, 0]
click textarea "opmerking"
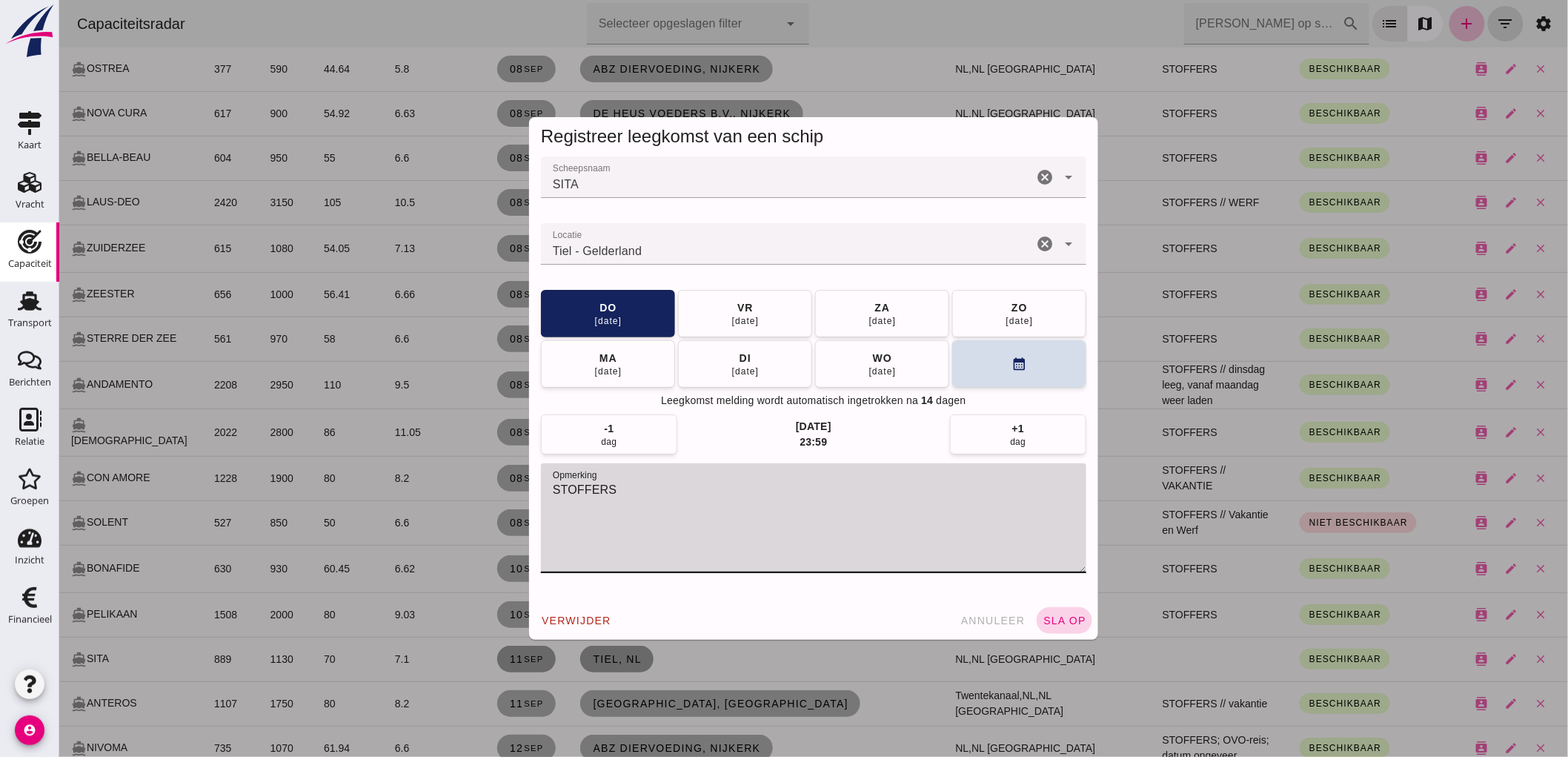
type textarea "STOFFERS"
click span "sla op"
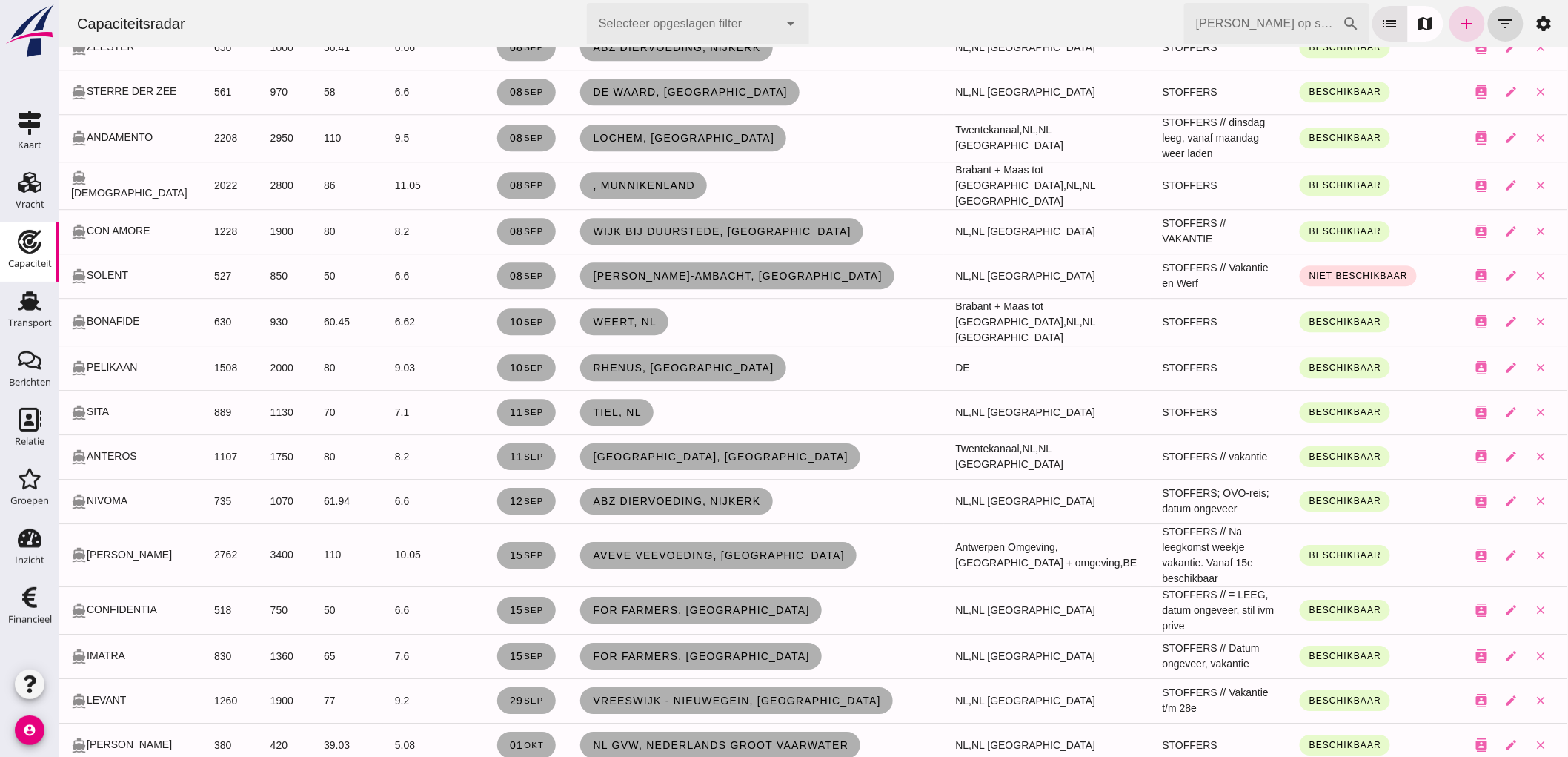
scroll to position [1649, 0]
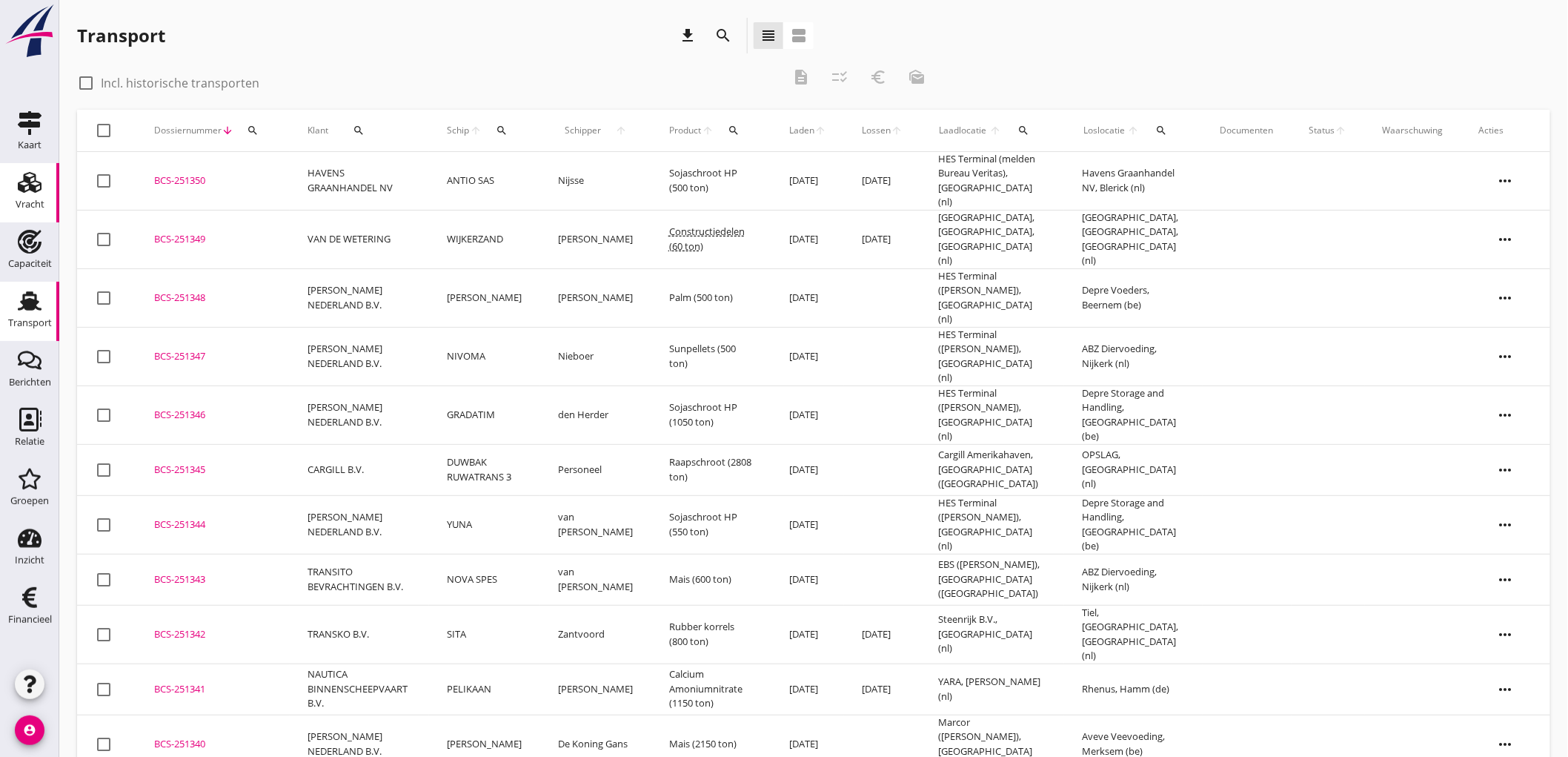
click at [48, 186] on link "Vracht Vracht" at bounding box center [29, 193] width 60 height 60
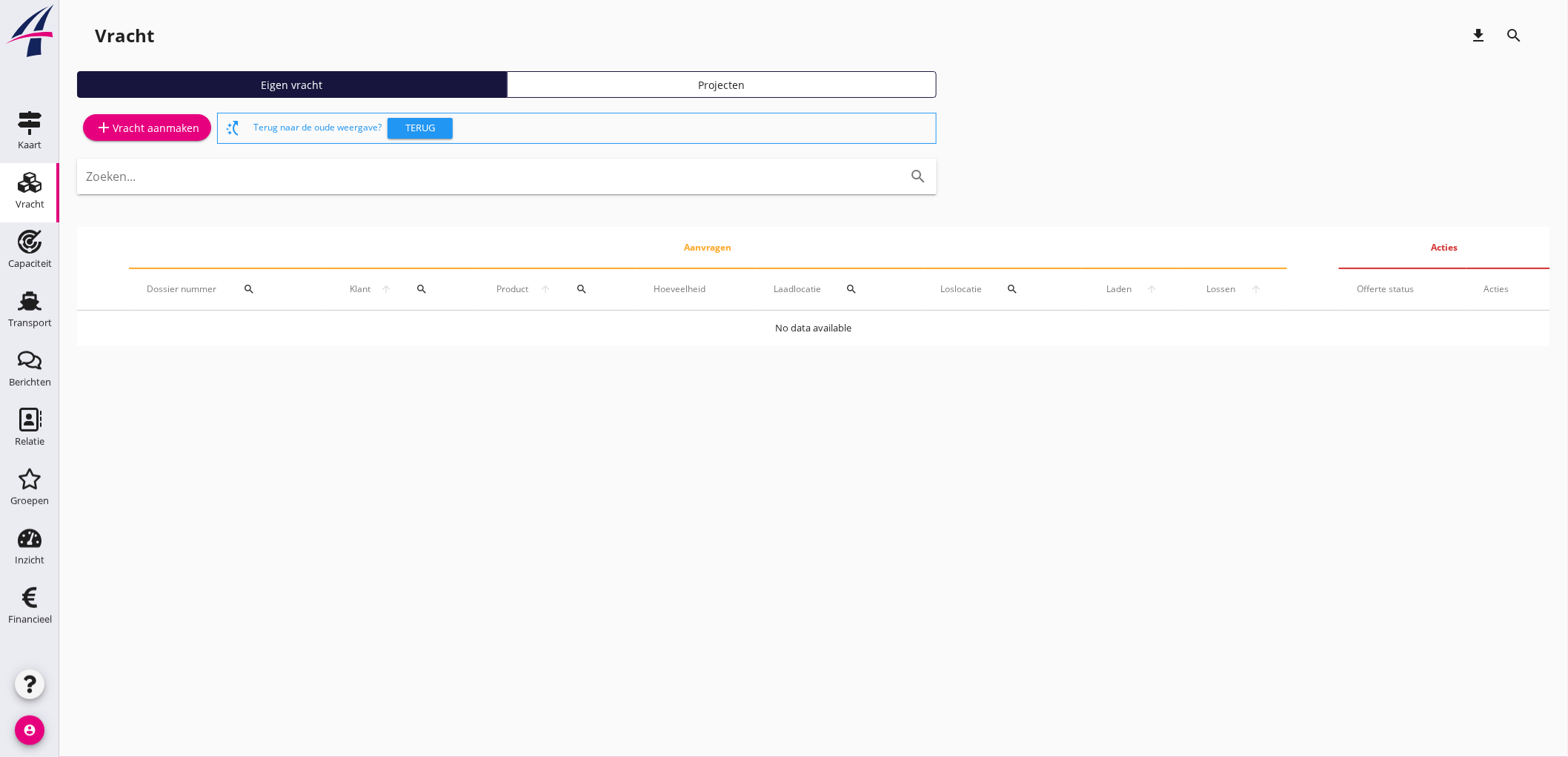
click at [154, 125] on div "add Vracht aanmaken" at bounding box center [147, 127] width 104 height 18
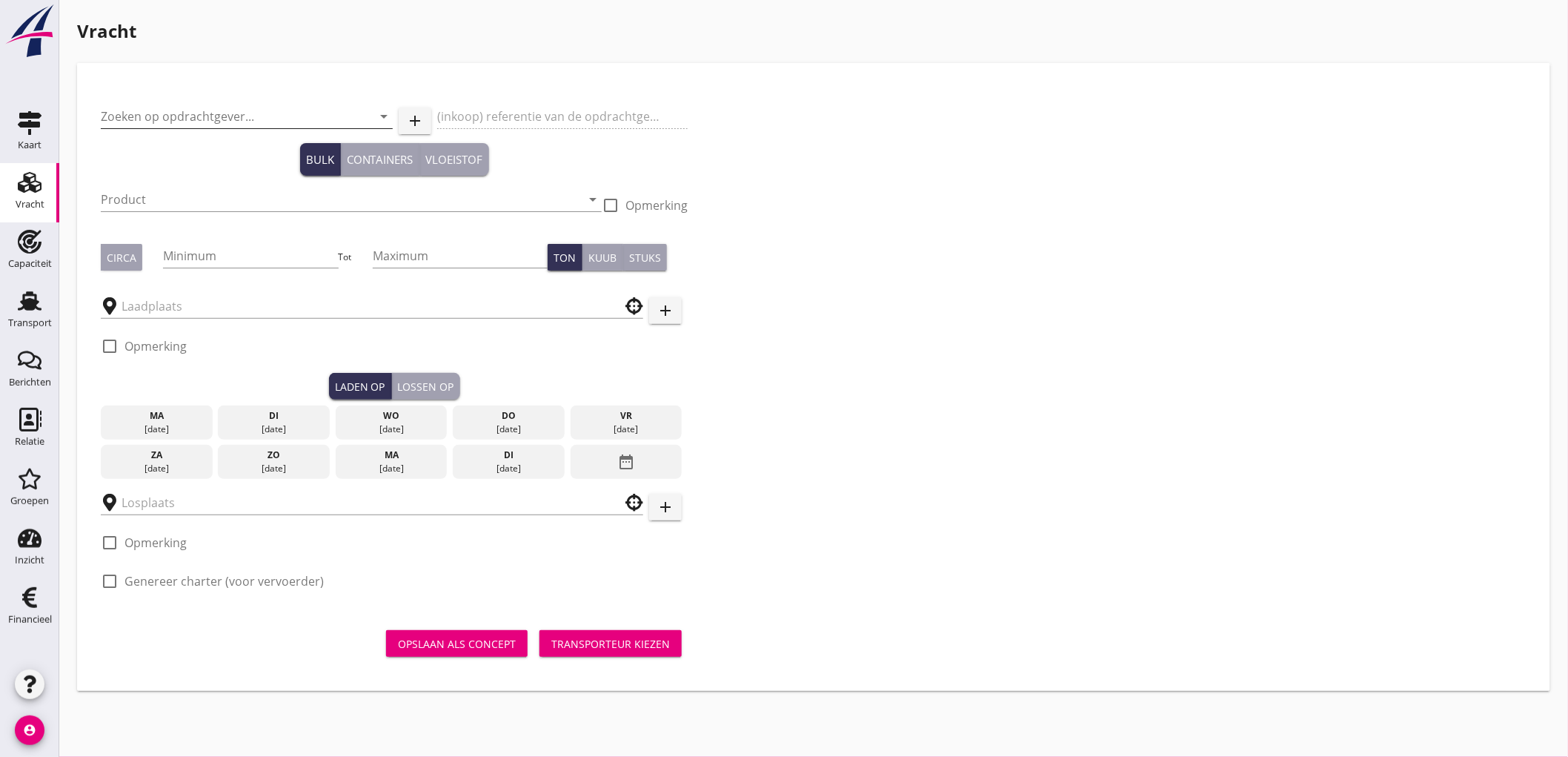
click at [128, 109] on input "Zoeken op opdrachtgever..." at bounding box center [226, 116] width 251 height 24
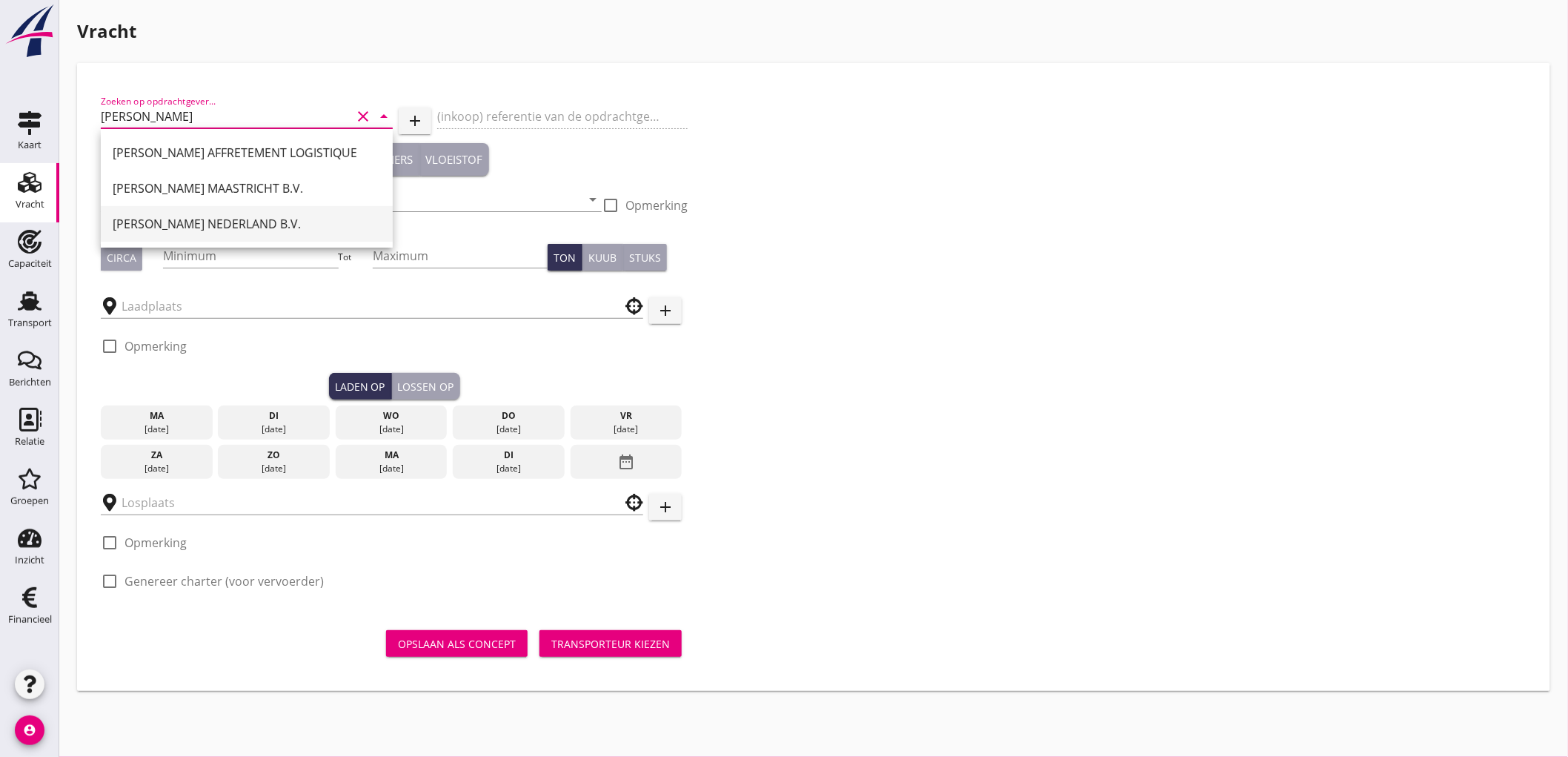
click at [173, 218] on div "PETERSON NEDERLAND B.V." at bounding box center [247, 224] width 268 height 18
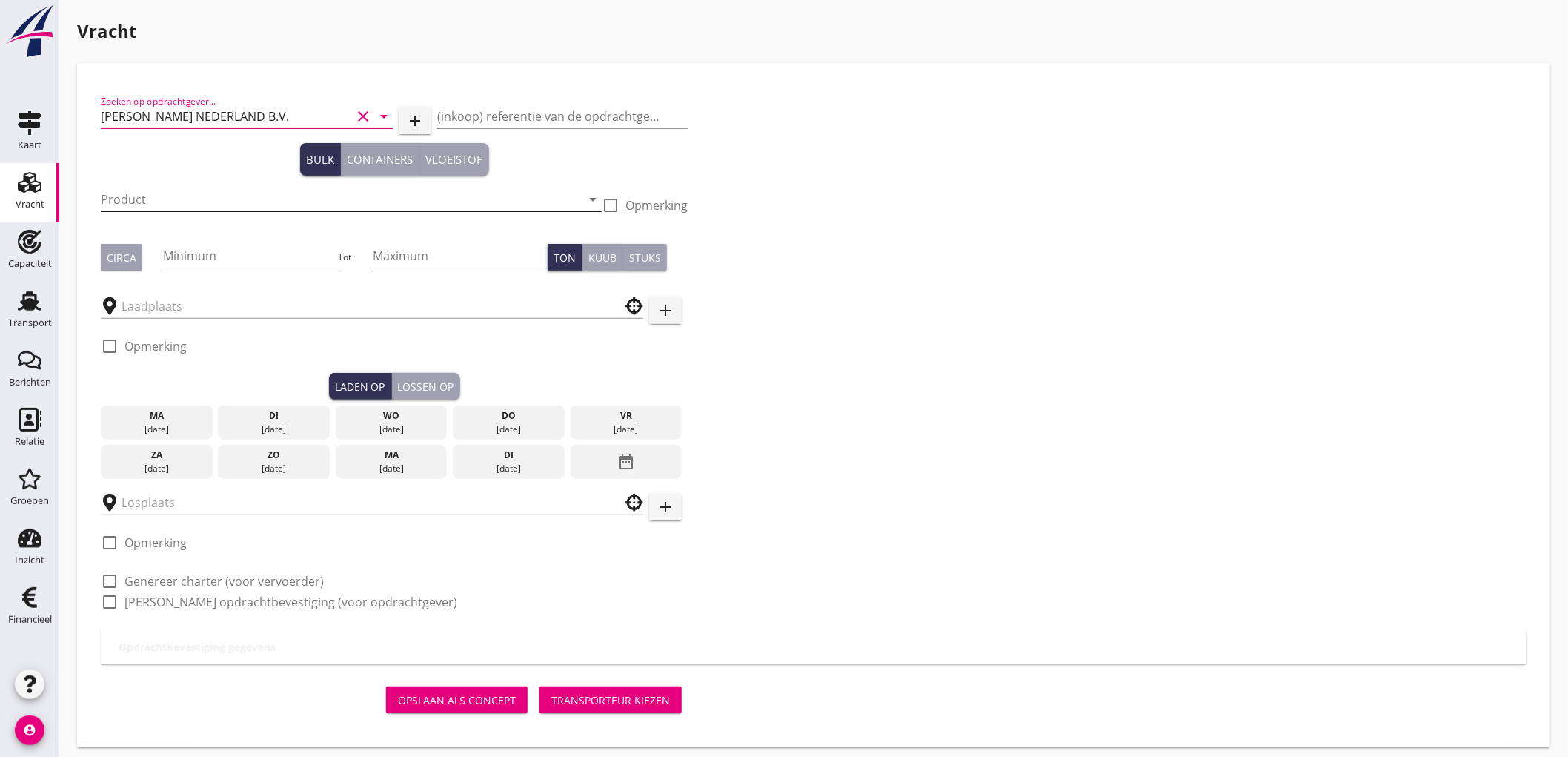
type input "PETERSON NEDERLAND B.V."
click at [145, 198] on input "Product" at bounding box center [340, 199] width 480 height 24
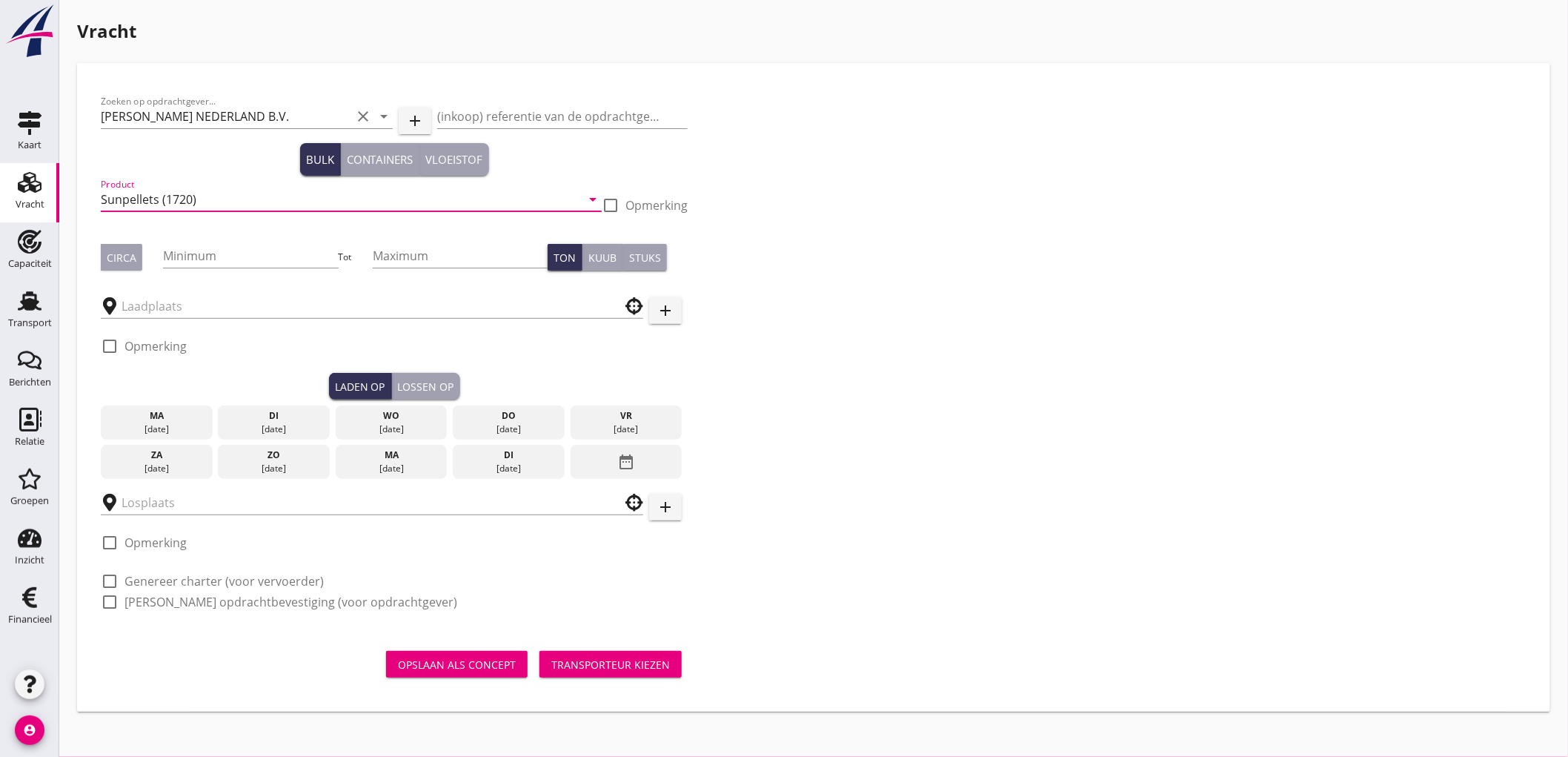
type input "Sunpellets (1720)"
drag, startPoint x: 119, startPoint y: 265, endPoint x: 164, endPoint y: 251, distance: 47.1
click at [123, 262] on button "Circa" at bounding box center [121, 257] width 42 height 26
click at [186, 256] on input "Minimum" at bounding box center [251, 255] width 175 height 24
type input "1500"
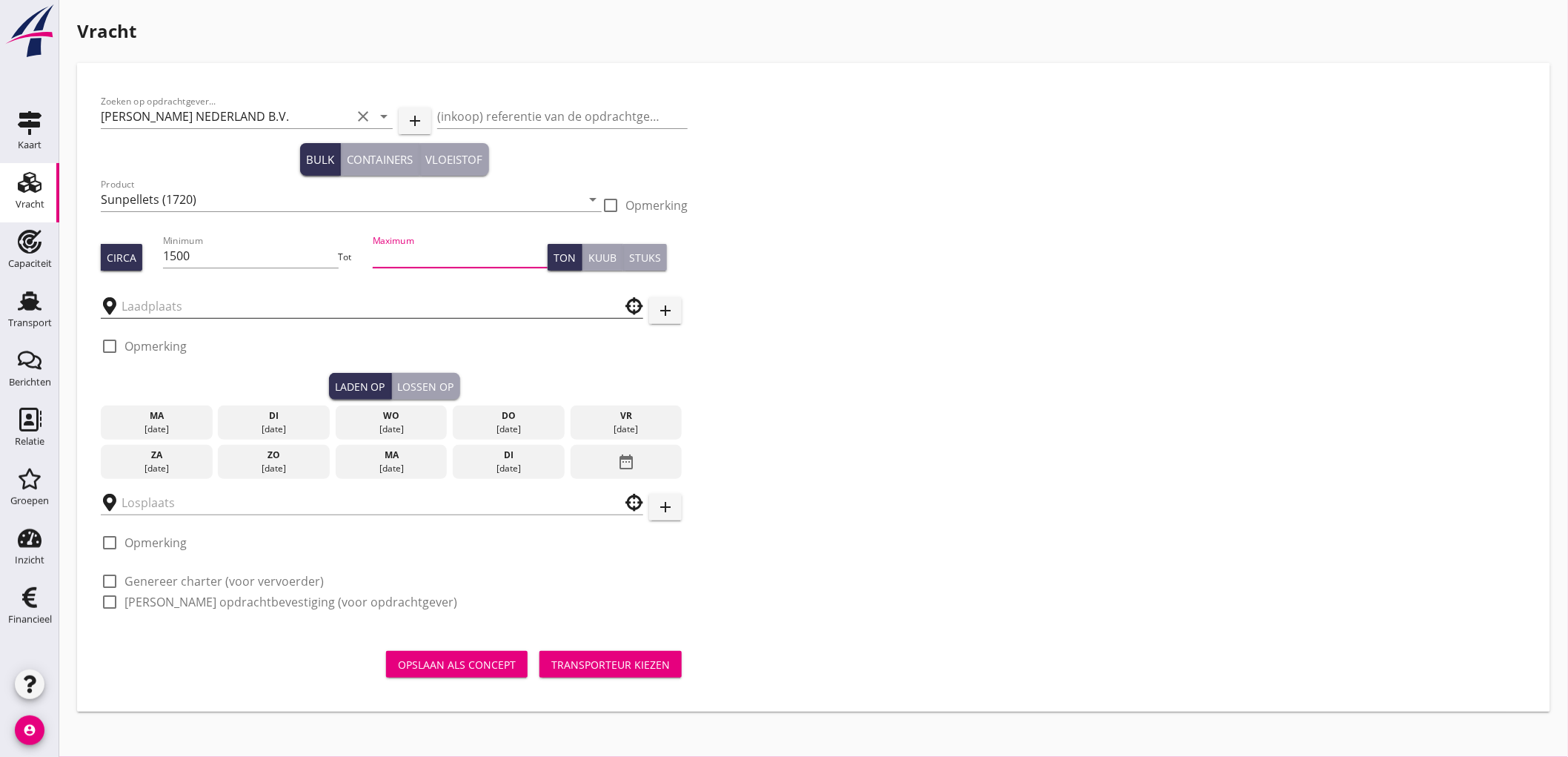
click at [180, 314] on input "text" at bounding box center [361, 306] width 480 height 24
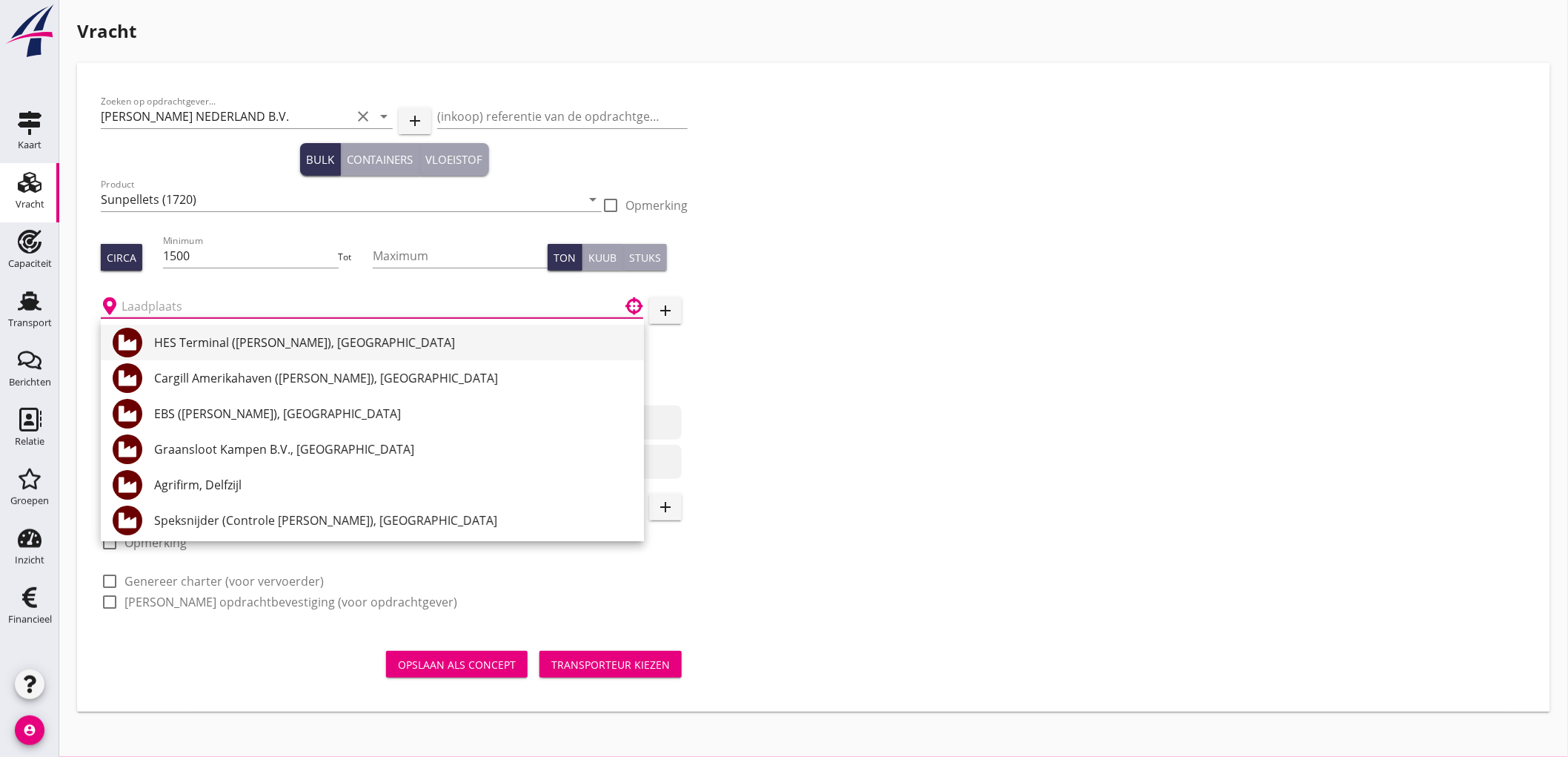
click at [202, 340] on div "HES Terminal (melden Peterson), Amsterdam" at bounding box center [393, 342] width 478 height 18
type input "HES Terminal (melden Peterson), Amsterdam"
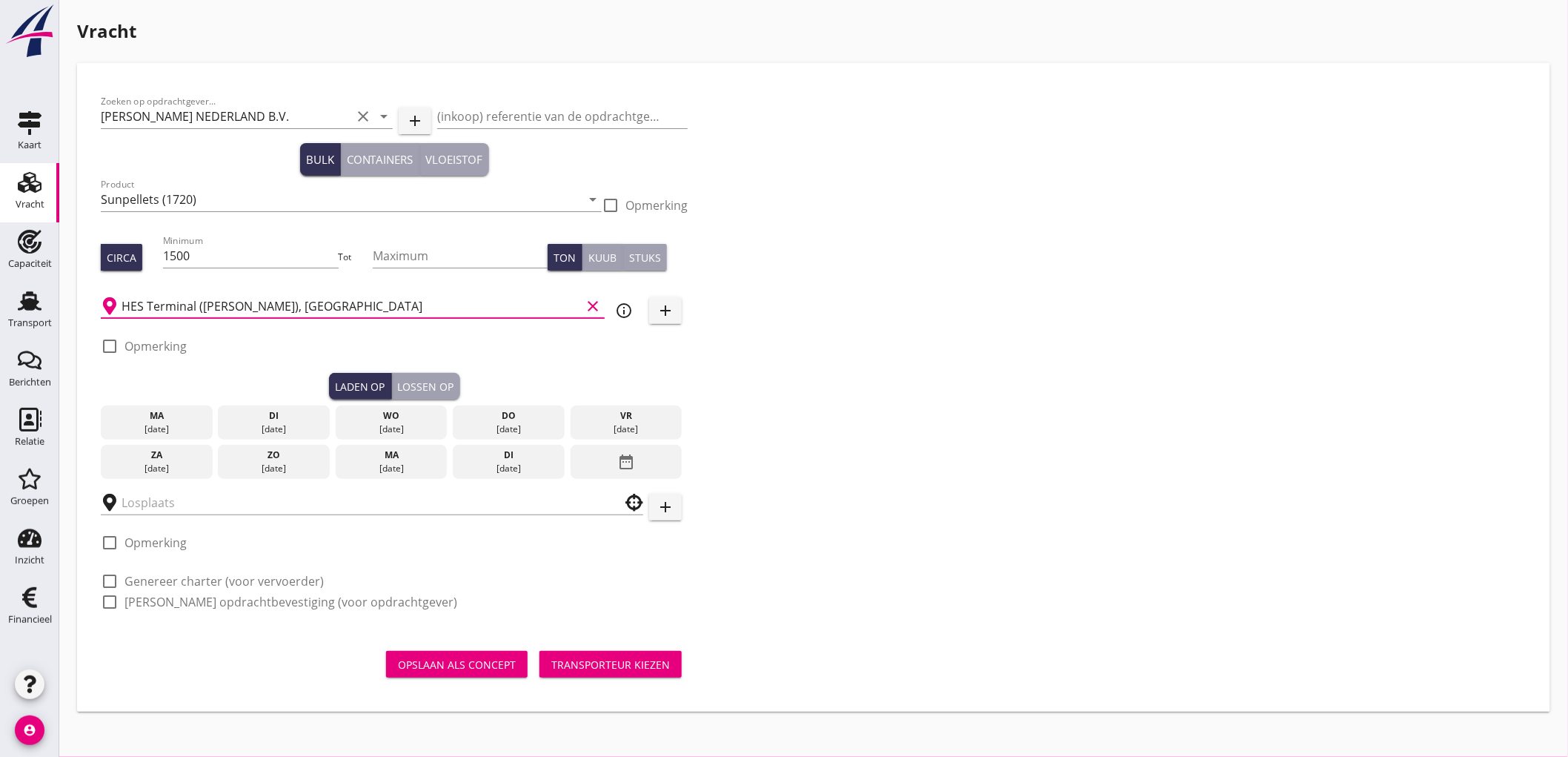
click at [168, 346] on label "Opmerking" at bounding box center [155, 346] width 62 height 15
checkbox input "true"
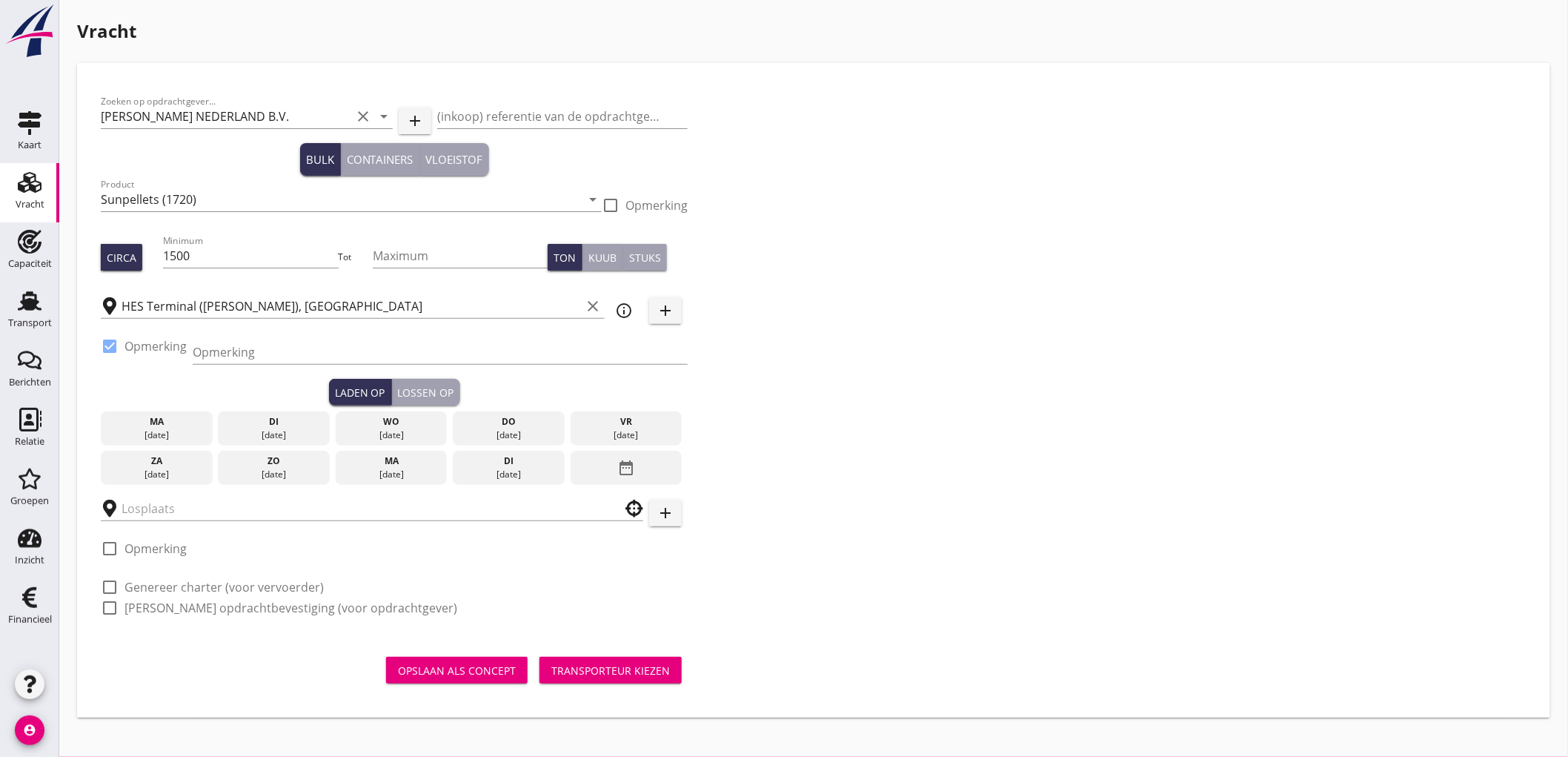
drag, startPoint x: 209, startPoint y: 346, endPoint x: 188, endPoint y: 343, distance: 21.2
click at [212, 350] on input "Opmerking" at bounding box center [440, 352] width 495 height 24
type input "Ex. EMERALD SHENGSI - Mercuriushaven"
type button "load"
click at [611, 438] on div "05 sep." at bounding box center [627, 435] width 104 height 13
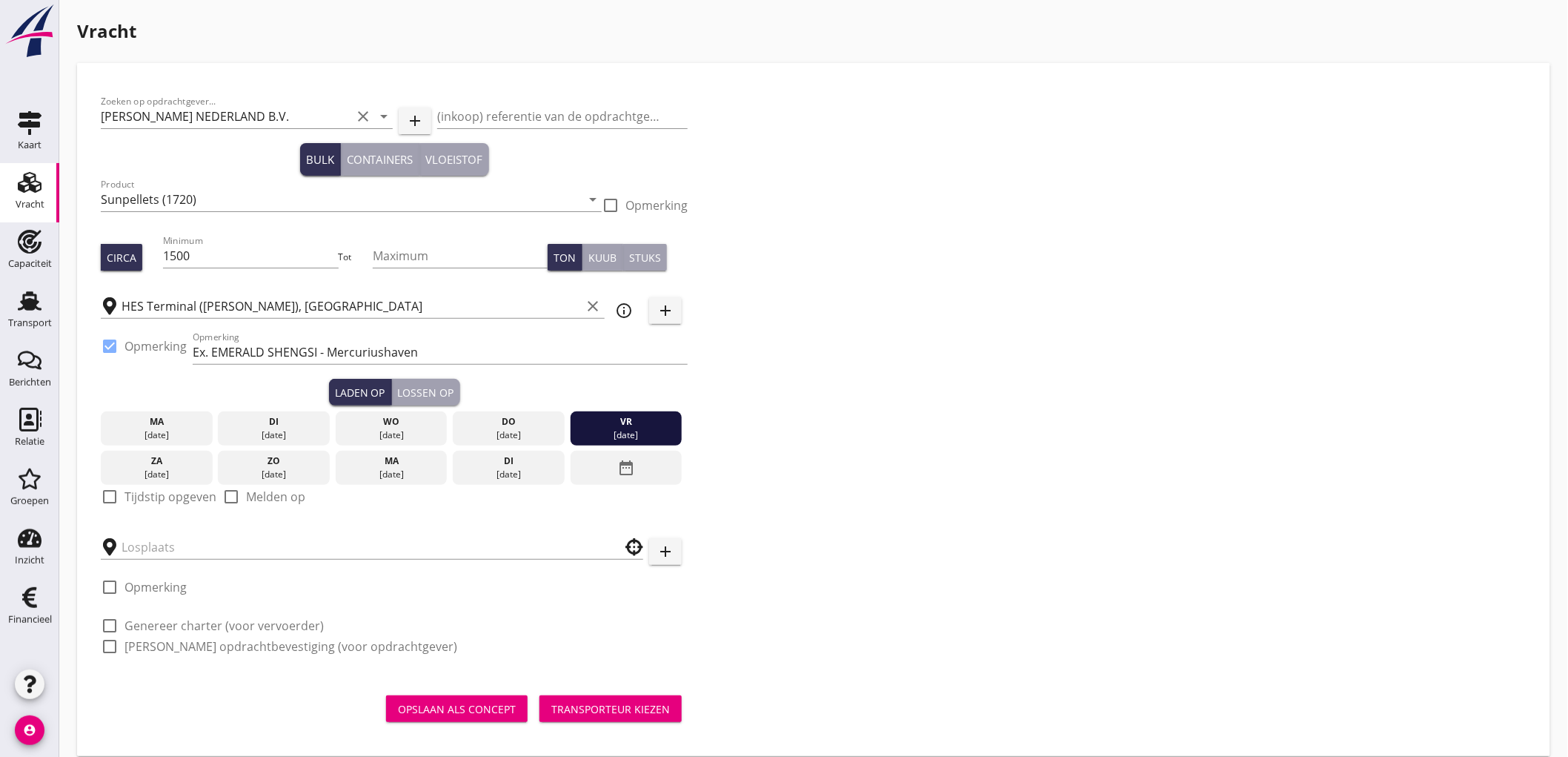
click at [160, 475] on div "06 sep." at bounding box center [156, 474] width 104 height 13
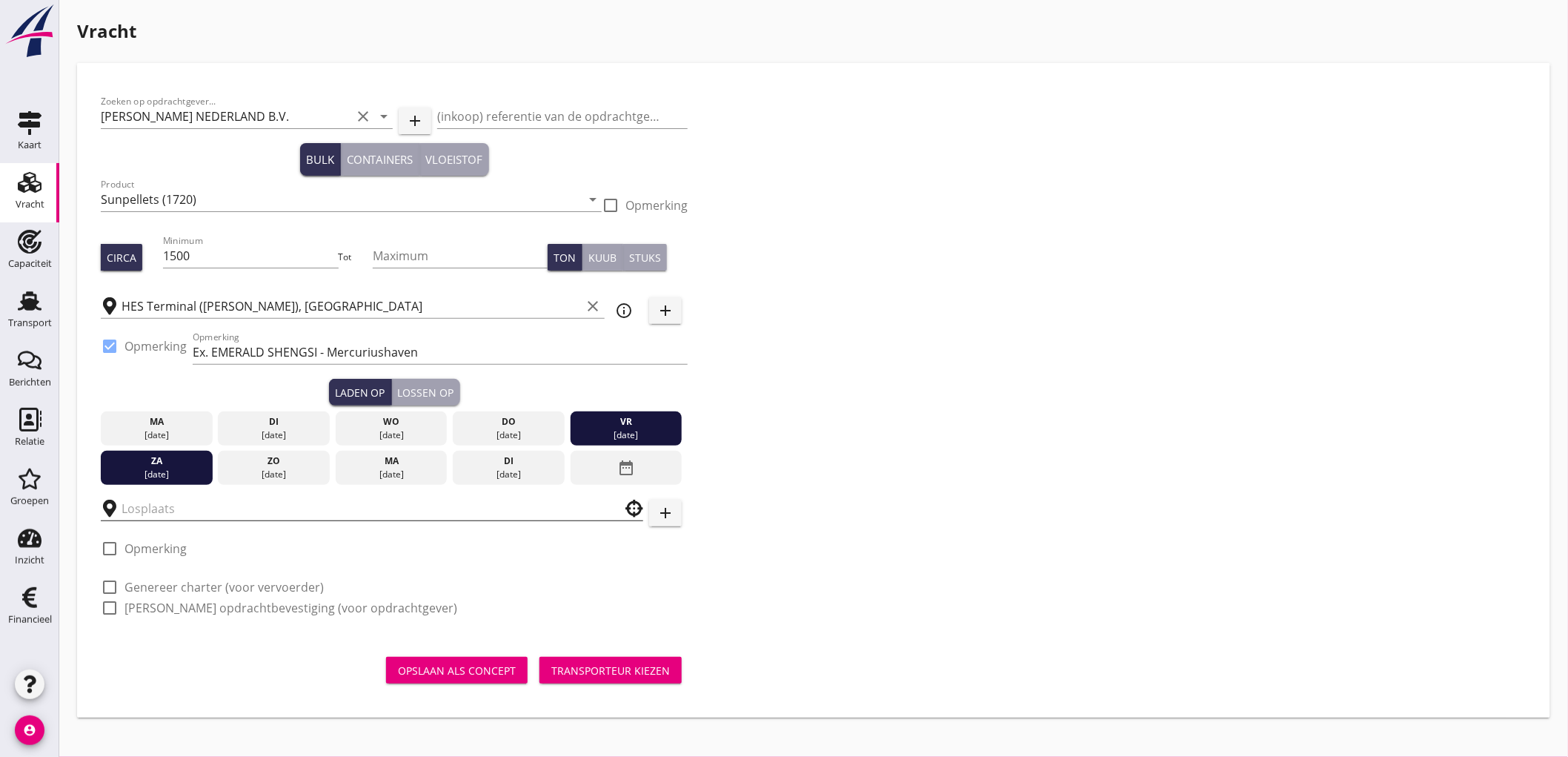
click at [145, 509] on input "text" at bounding box center [361, 509] width 480 height 24
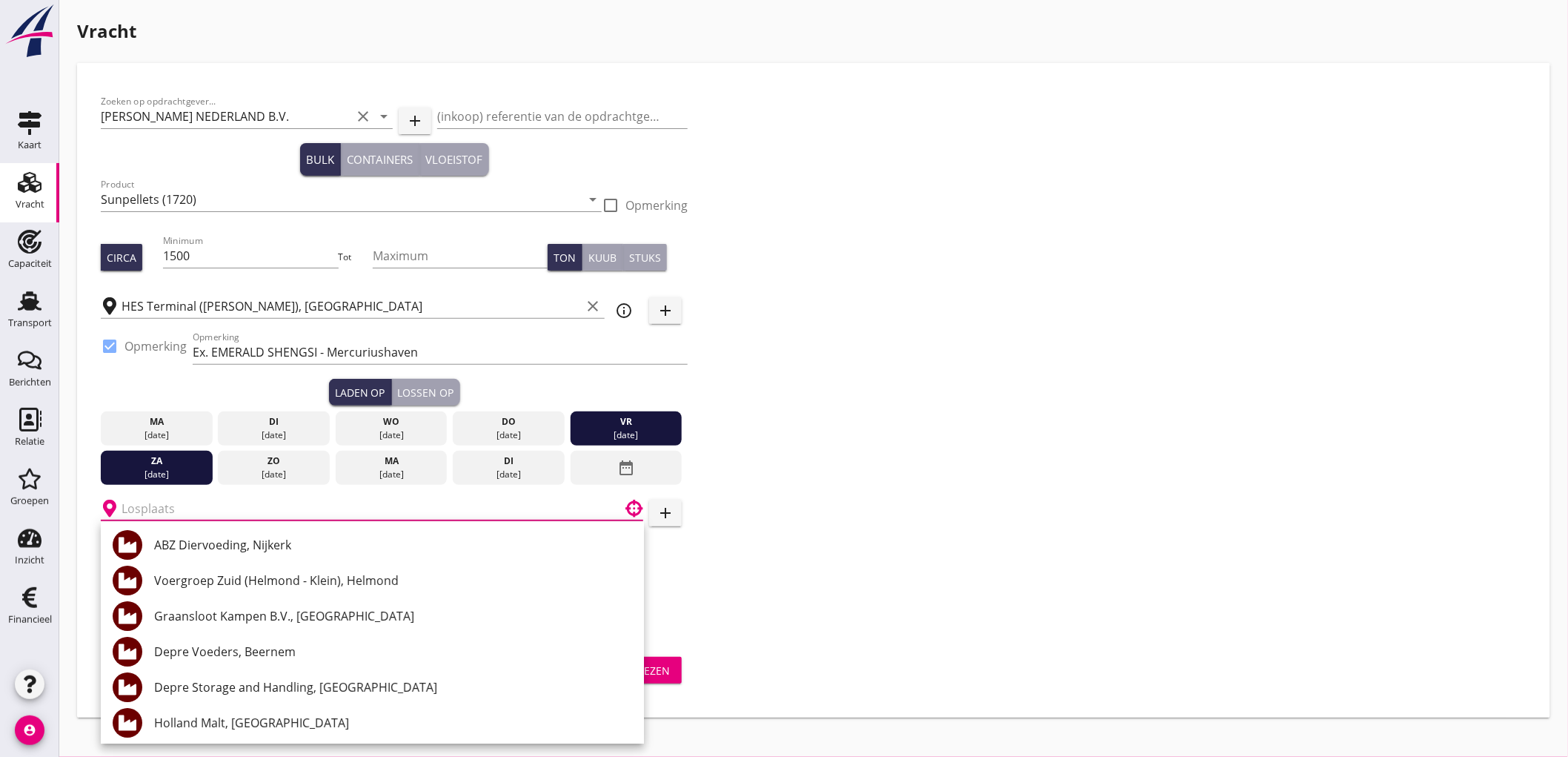
click at [979, 575] on div "Zoeken op opdrachtgever... PETERSON NEDERLAND B.V. clear arrow_drop_down add (i…" at bounding box center [814, 361] width 1438 height 548
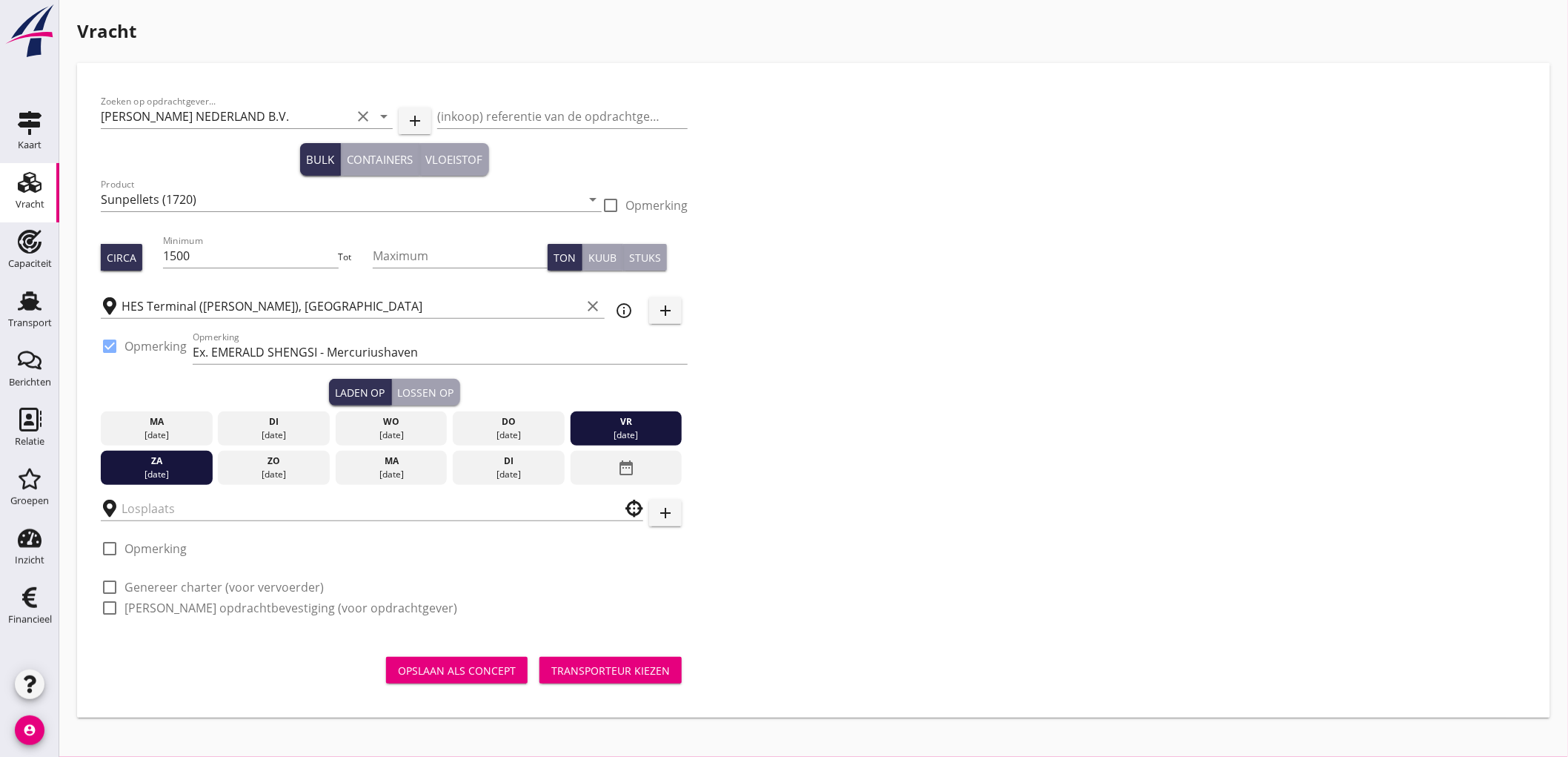
click at [180, 470] on div "06 sep." at bounding box center [156, 474] width 104 height 13
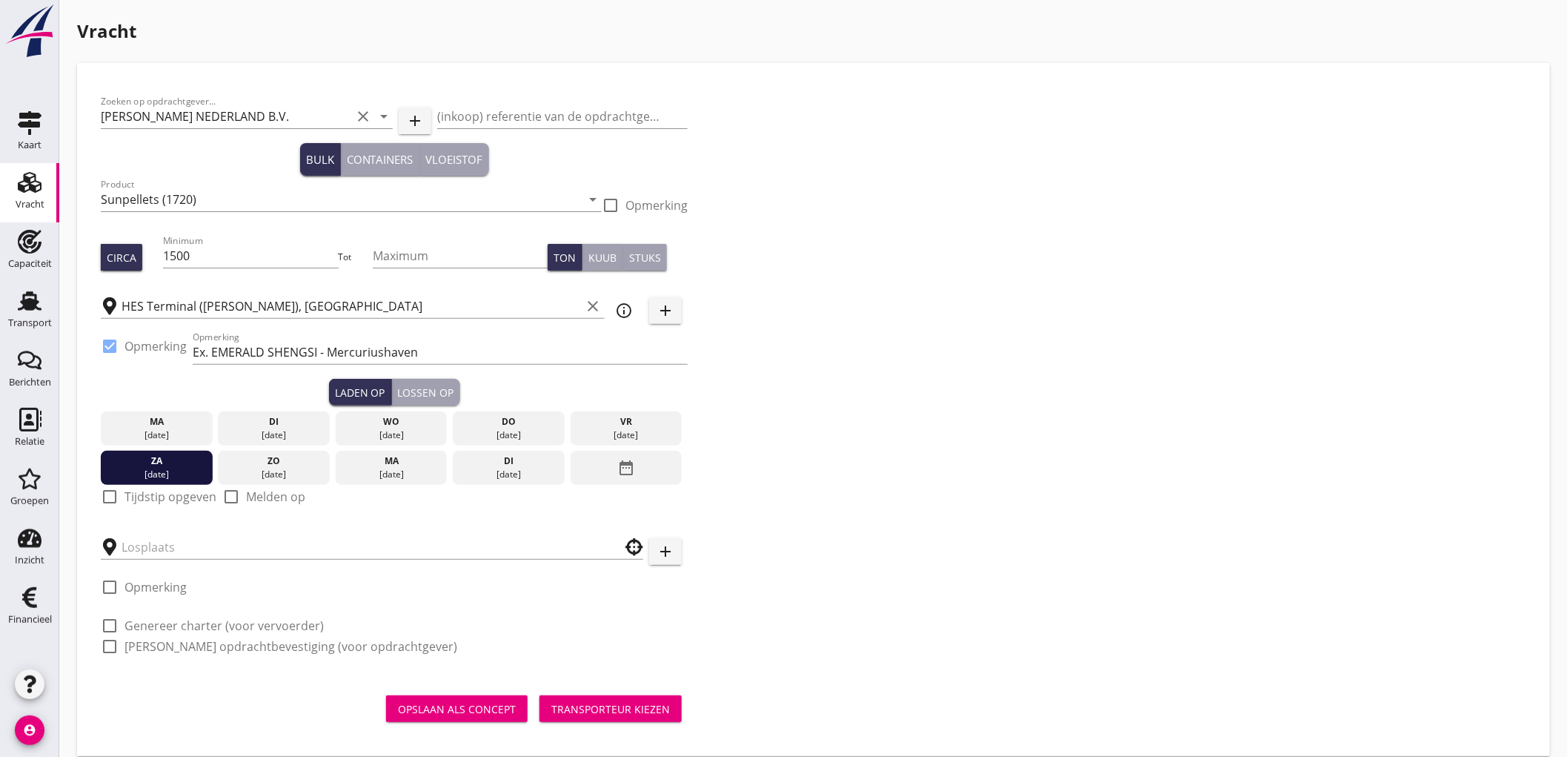
click at [151, 498] on label "Tijdstip opgeven" at bounding box center [170, 496] width 92 height 15
checkbox input "true"
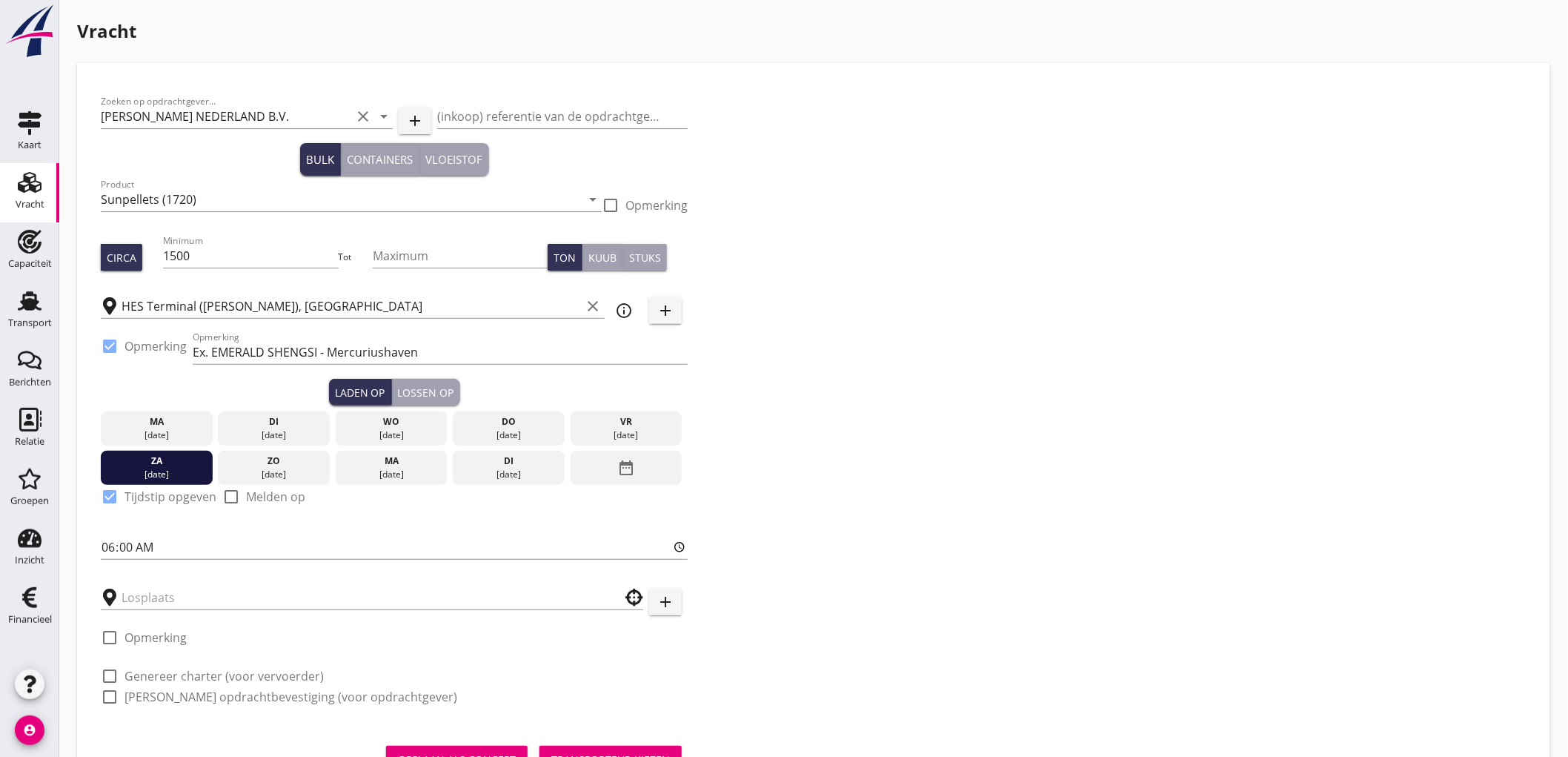
click at [188, 478] on div "06 sep." at bounding box center [156, 474] width 104 height 13
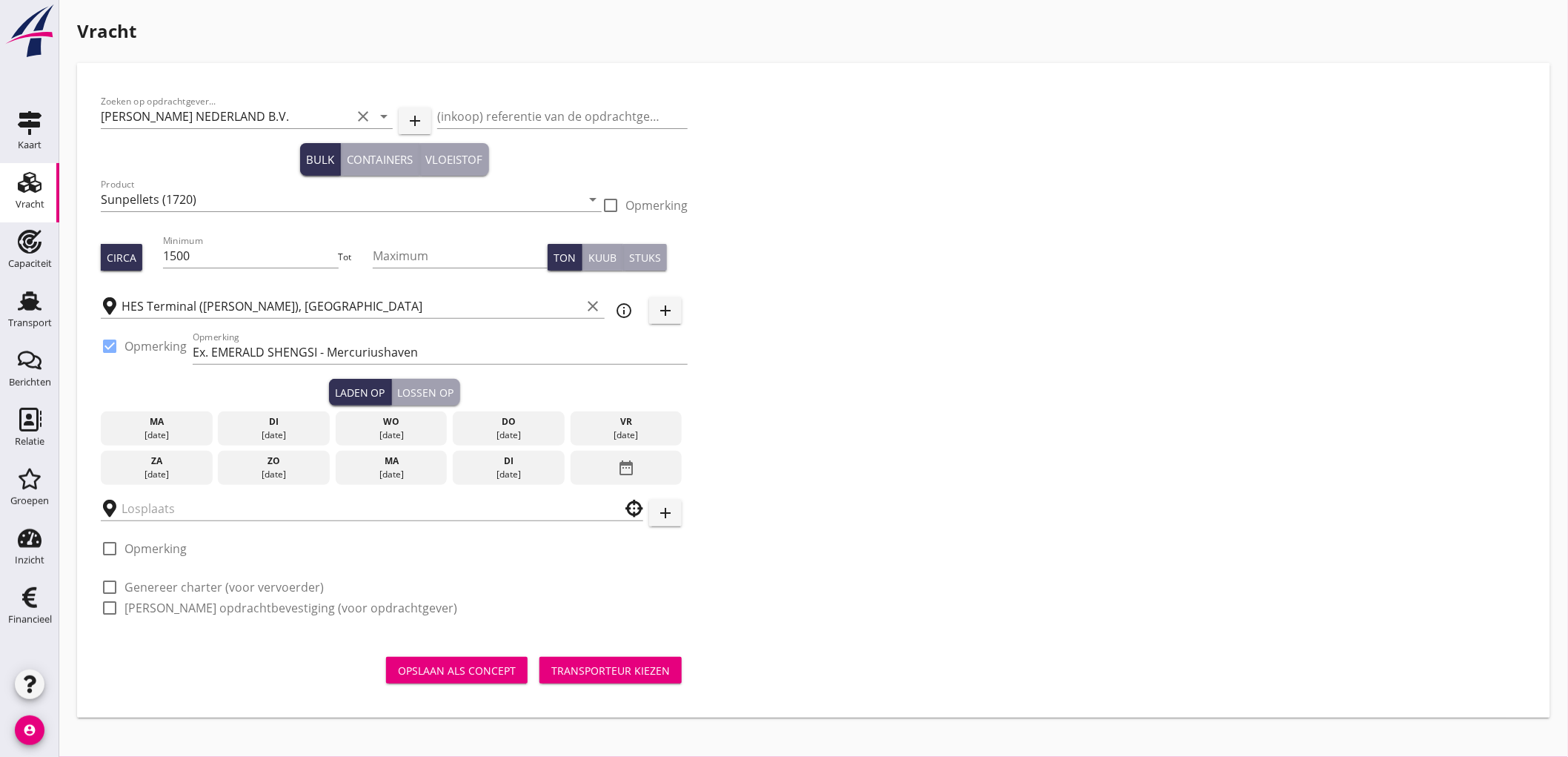
click at [591, 435] on div "05 sep." at bounding box center [627, 435] width 104 height 13
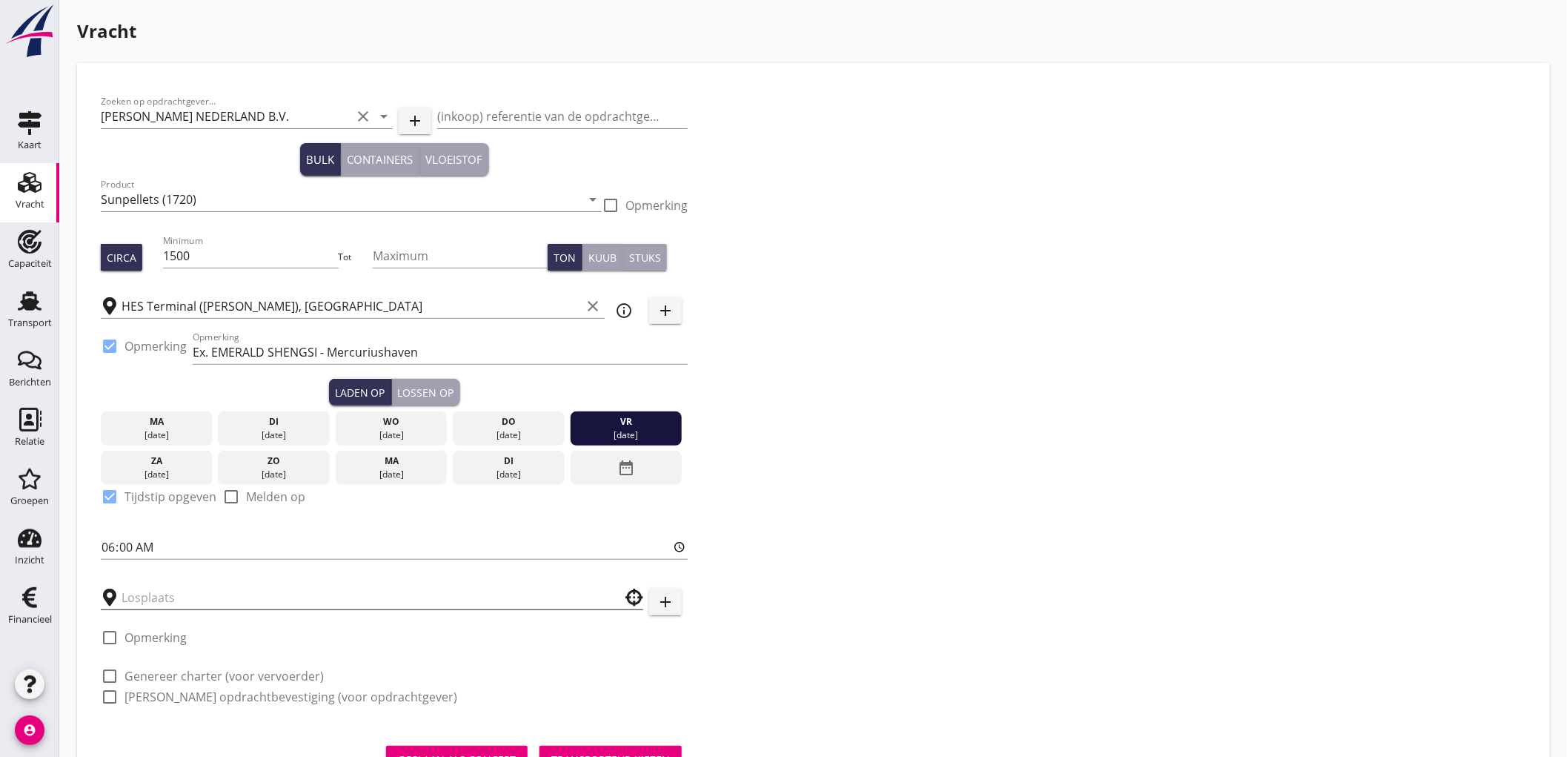
click at [154, 598] on input "text" at bounding box center [361, 598] width 480 height 24
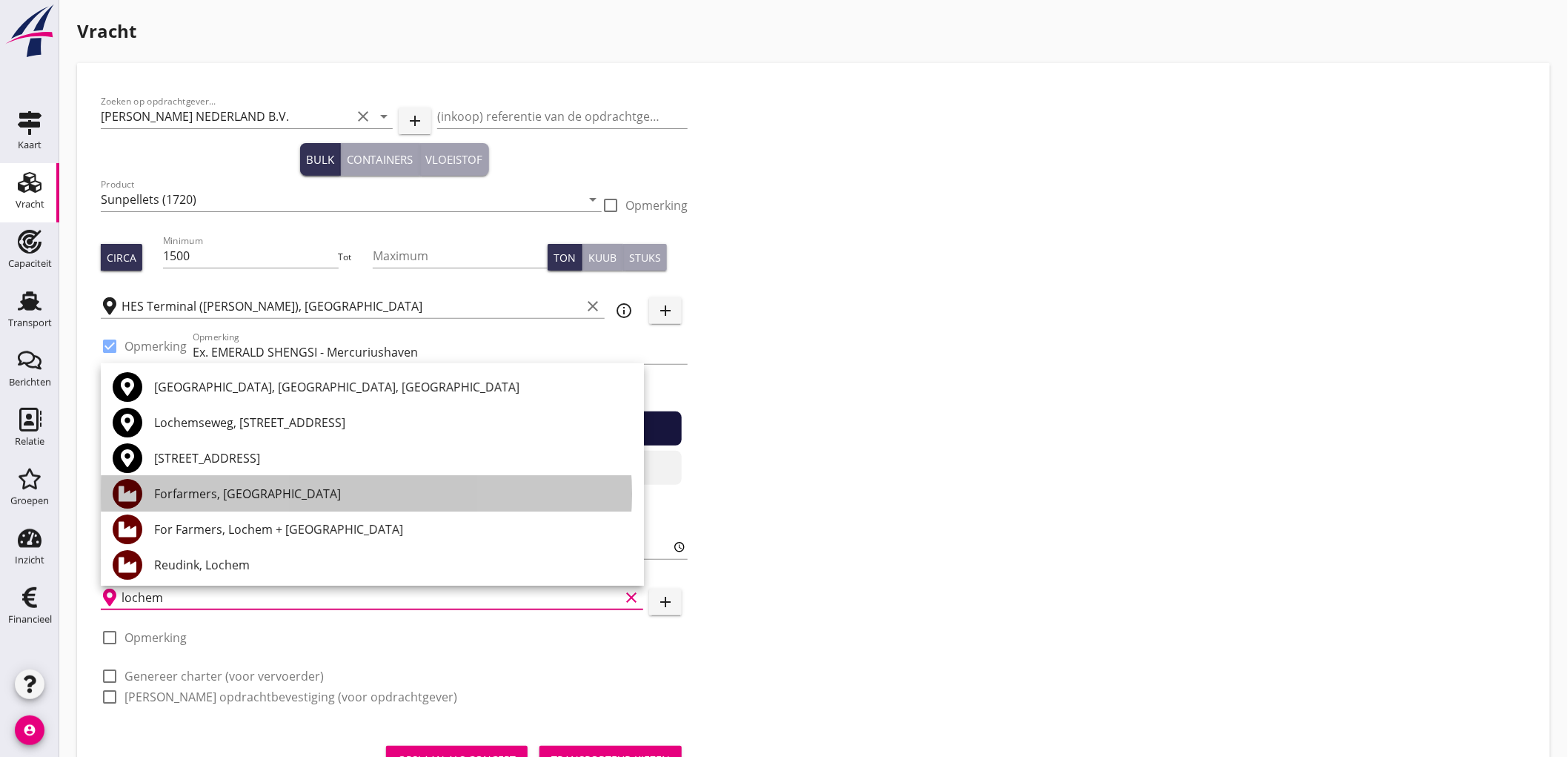
click at [244, 498] on div "Forfarmers, [GEOGRAPHIC_DATA]" at bounding box center [393, 494] width 478 height 18
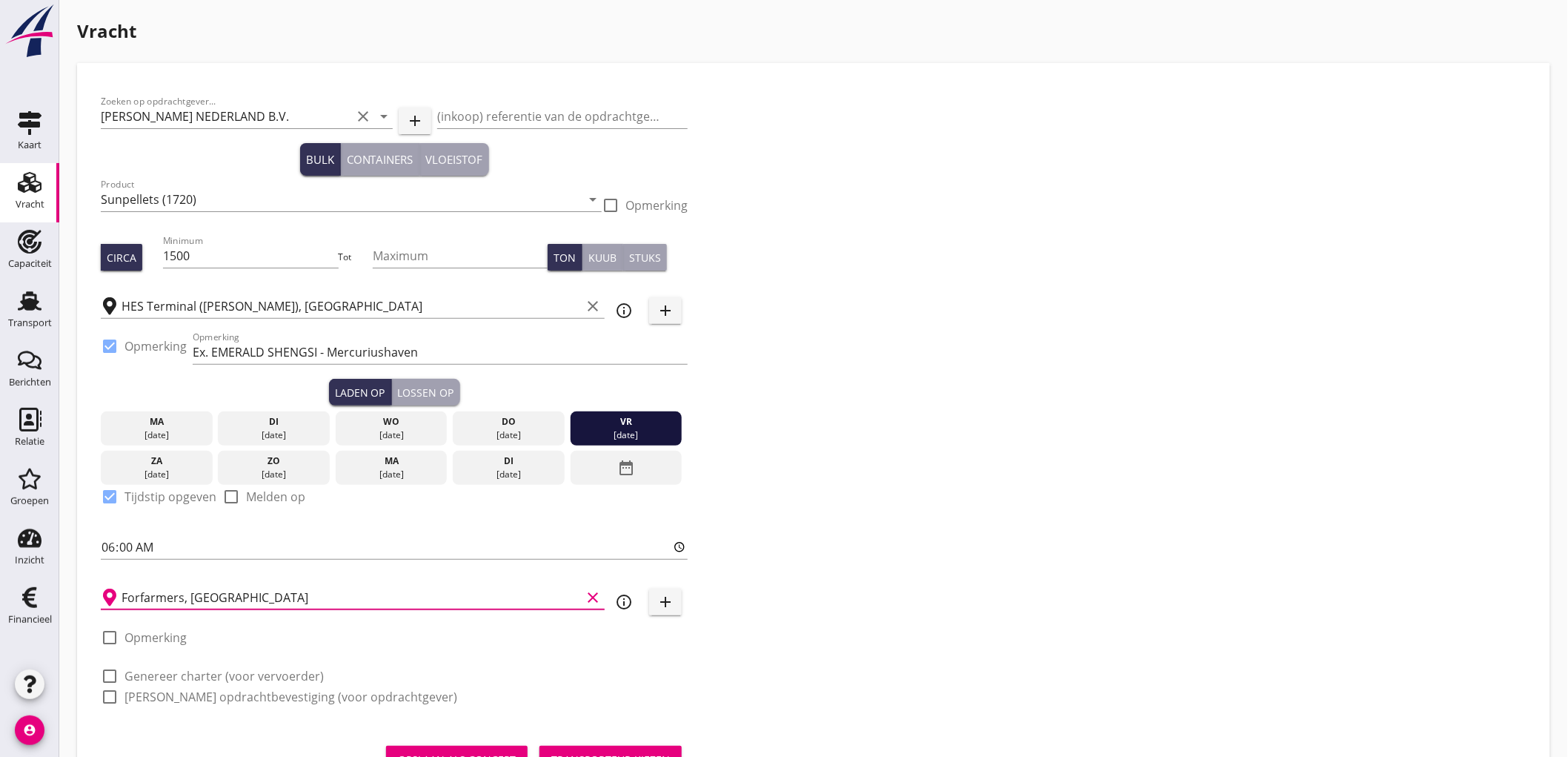
scroll to position [67, 0]
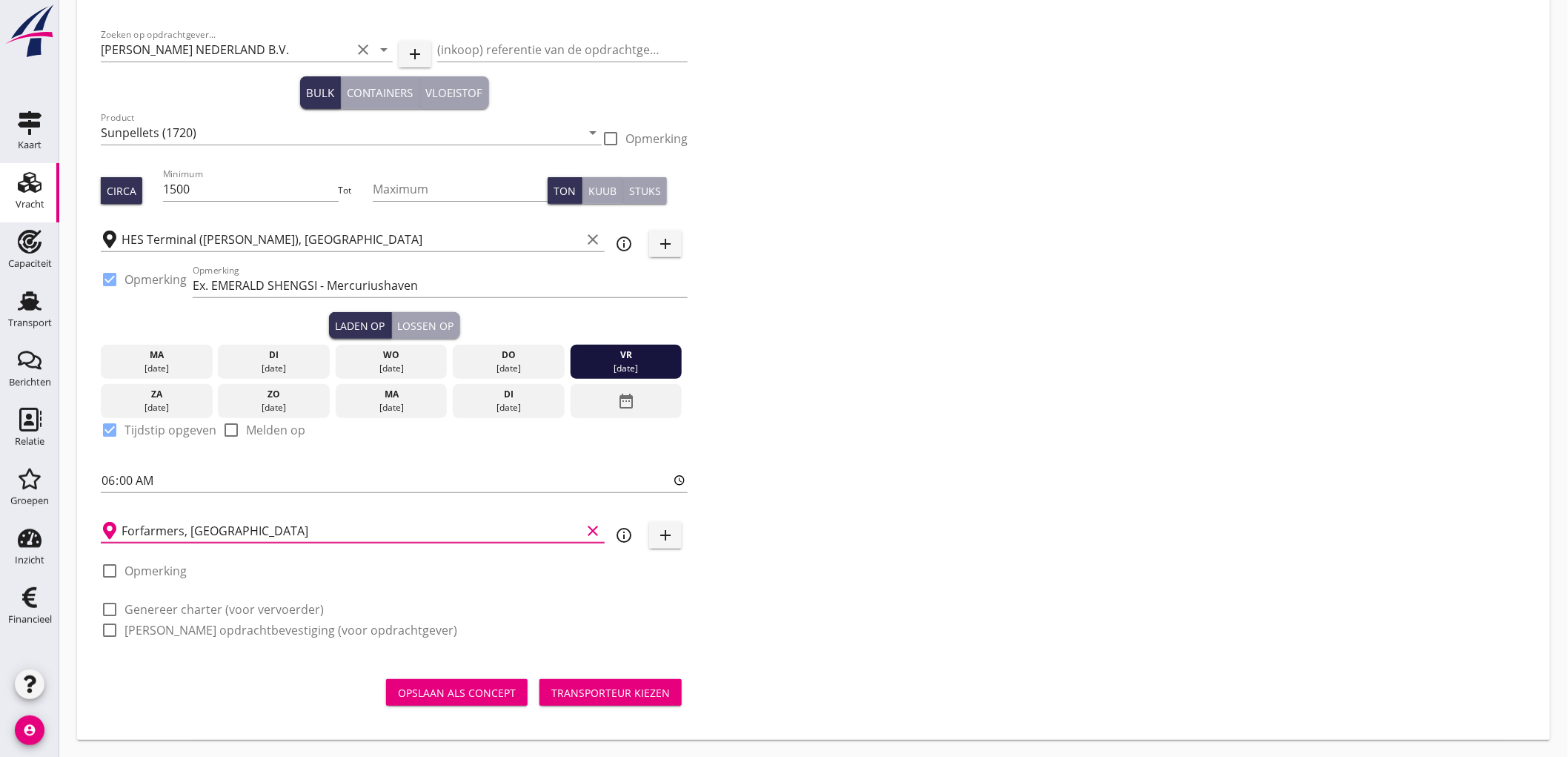
type input "Forfarmers, [GEOGRAPHIC_DATA]"
click at [194, 608] on label "Genereer charter (voor vervoerder)" at bounding box center [224, 609] width 200 height 15
checkbox input "true"
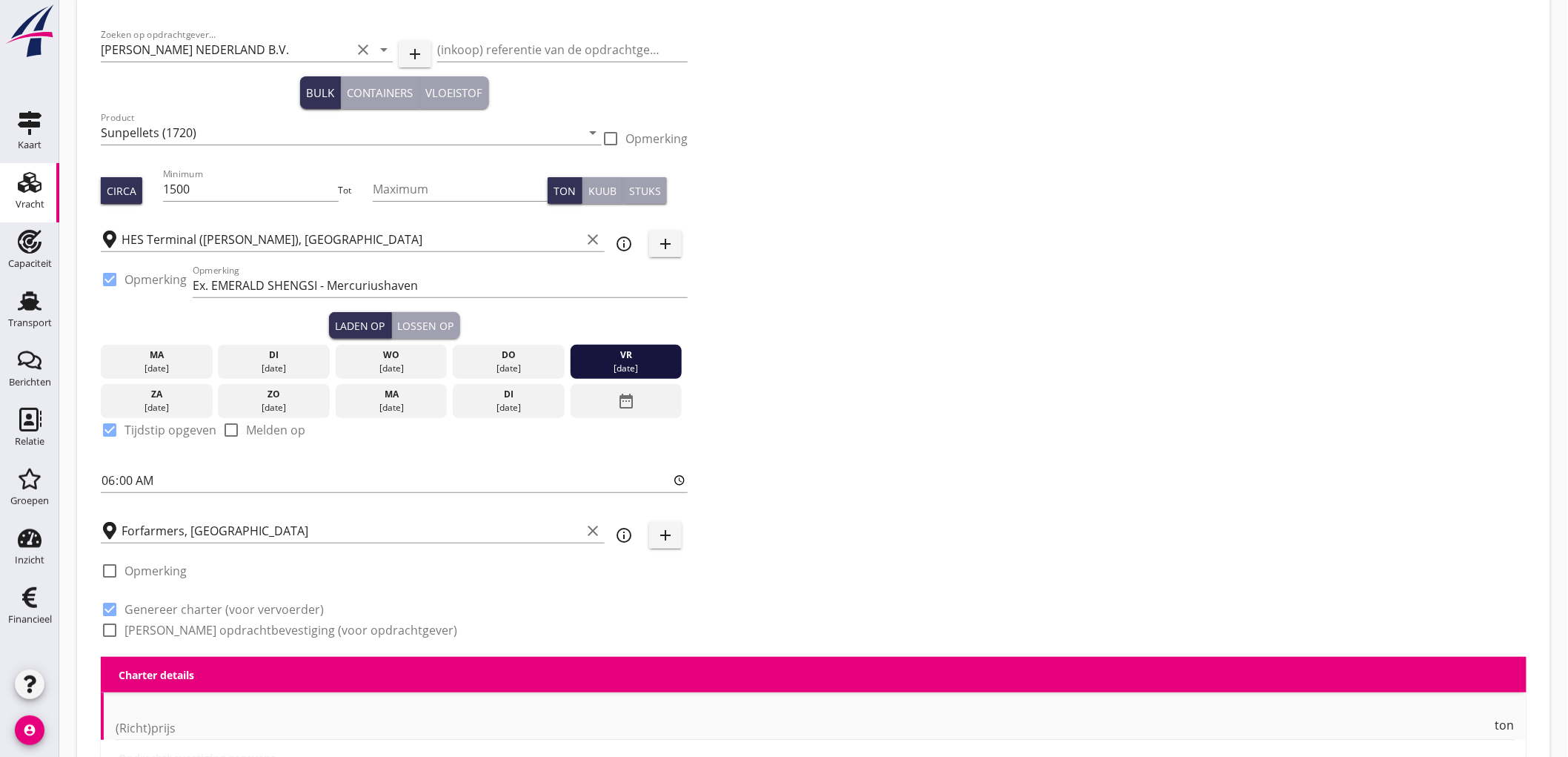
click at [181, 631] on label "Genereer opdrachtbevestiging (voor opdrachtgever)" at bounding box center [291, 630] width 333 height 15
checkbox input "true"
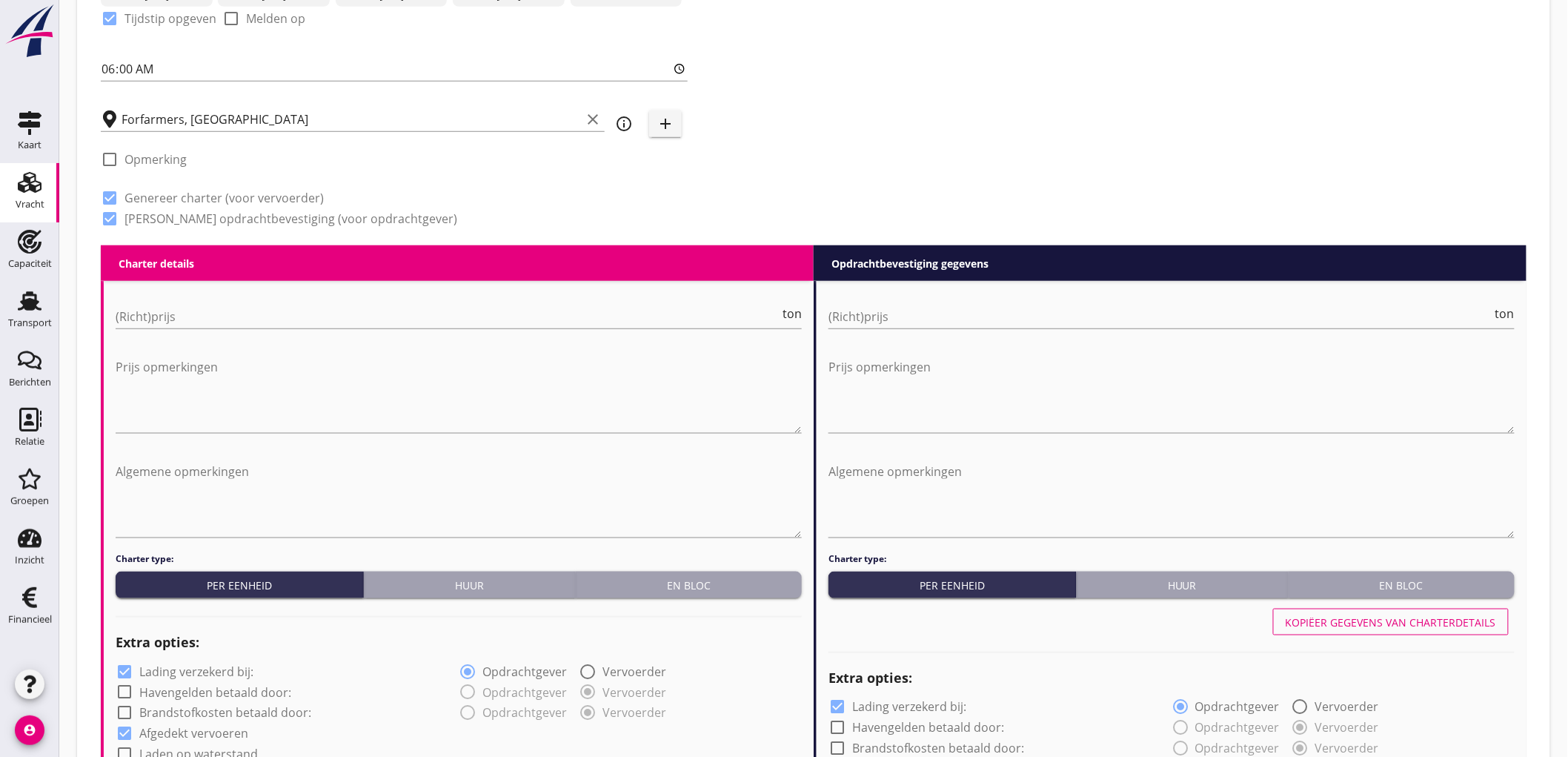
scroll to position [560, 0]
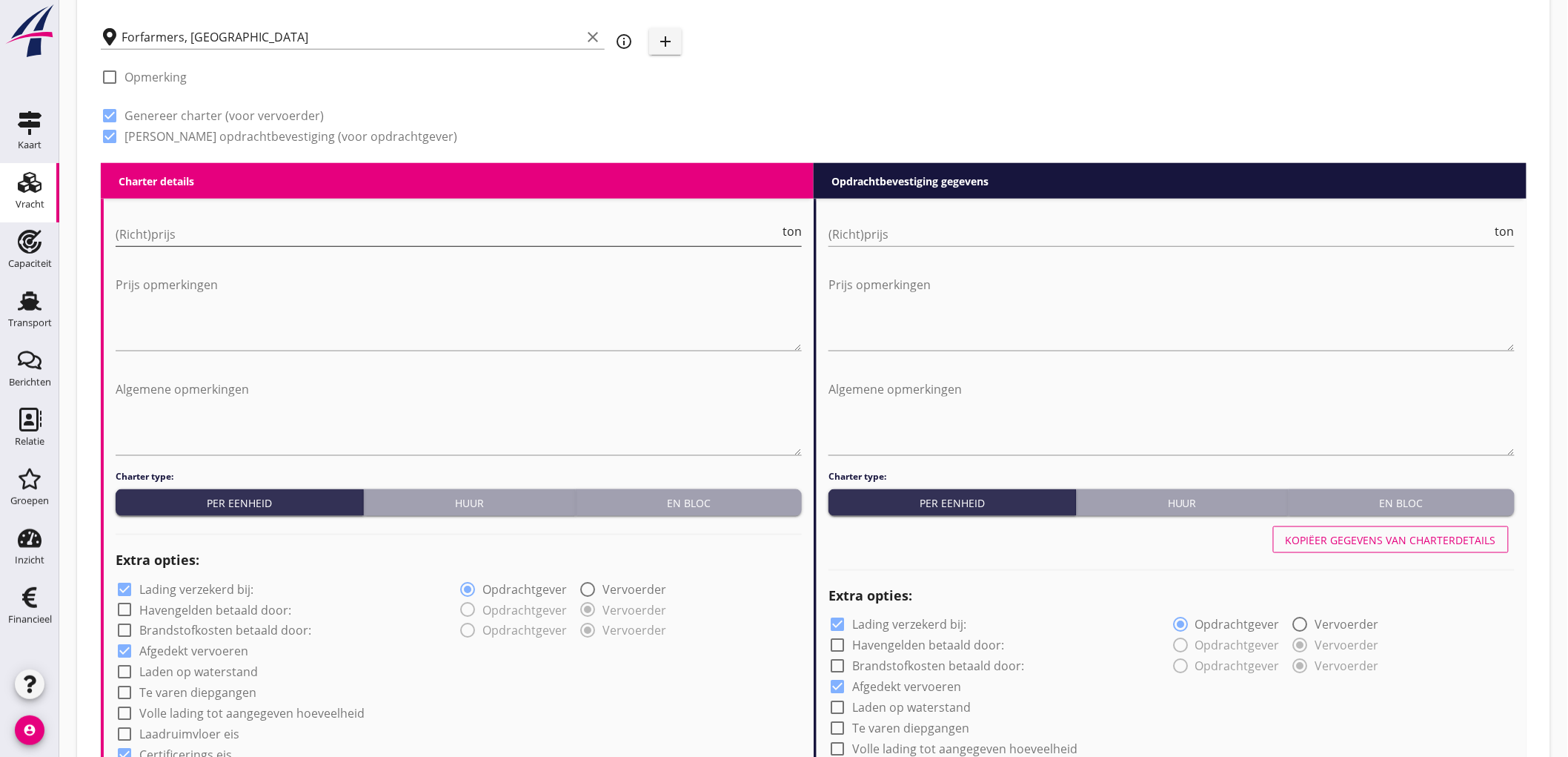
click at [260, 224] on input "(Richt)prijs" at bounding box center [447, 234] width 664 height 24
type input "7"
click at [857, 233] on input "(Richt)prijs" at bounding box center [1160, 234] width 664 height 24
type input "7"
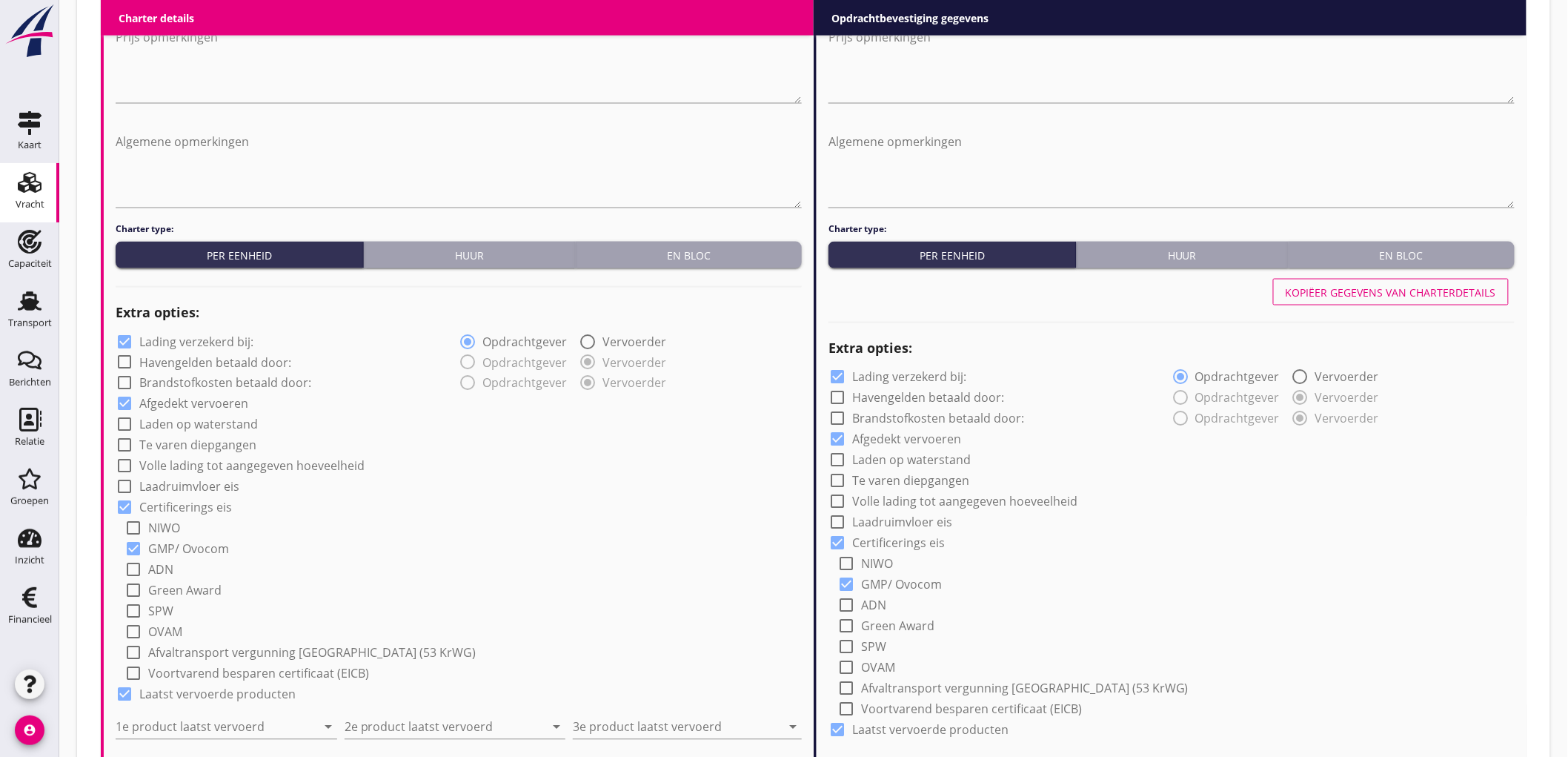
type input "7.5"
click at [159, 334] on label "Lading verzekerd bij:" at bounding box center [196, 341] width 114 height 15
checkbox input "false"
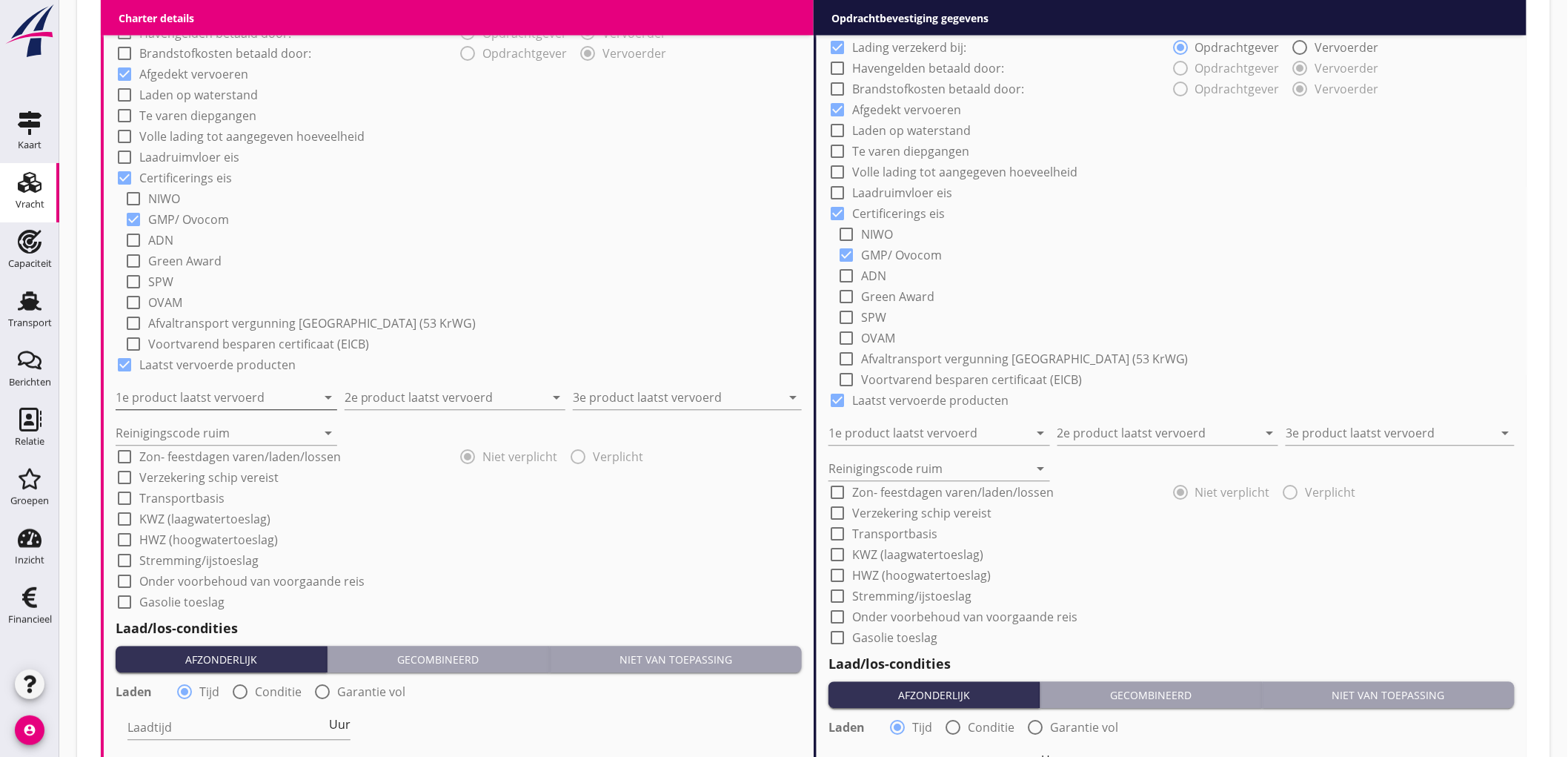
click at [224, 396] on input "1e product laatst vervoerd" at bounding box center [216, 398] width 201 height 24
type input "Constructiedelen (9412)"
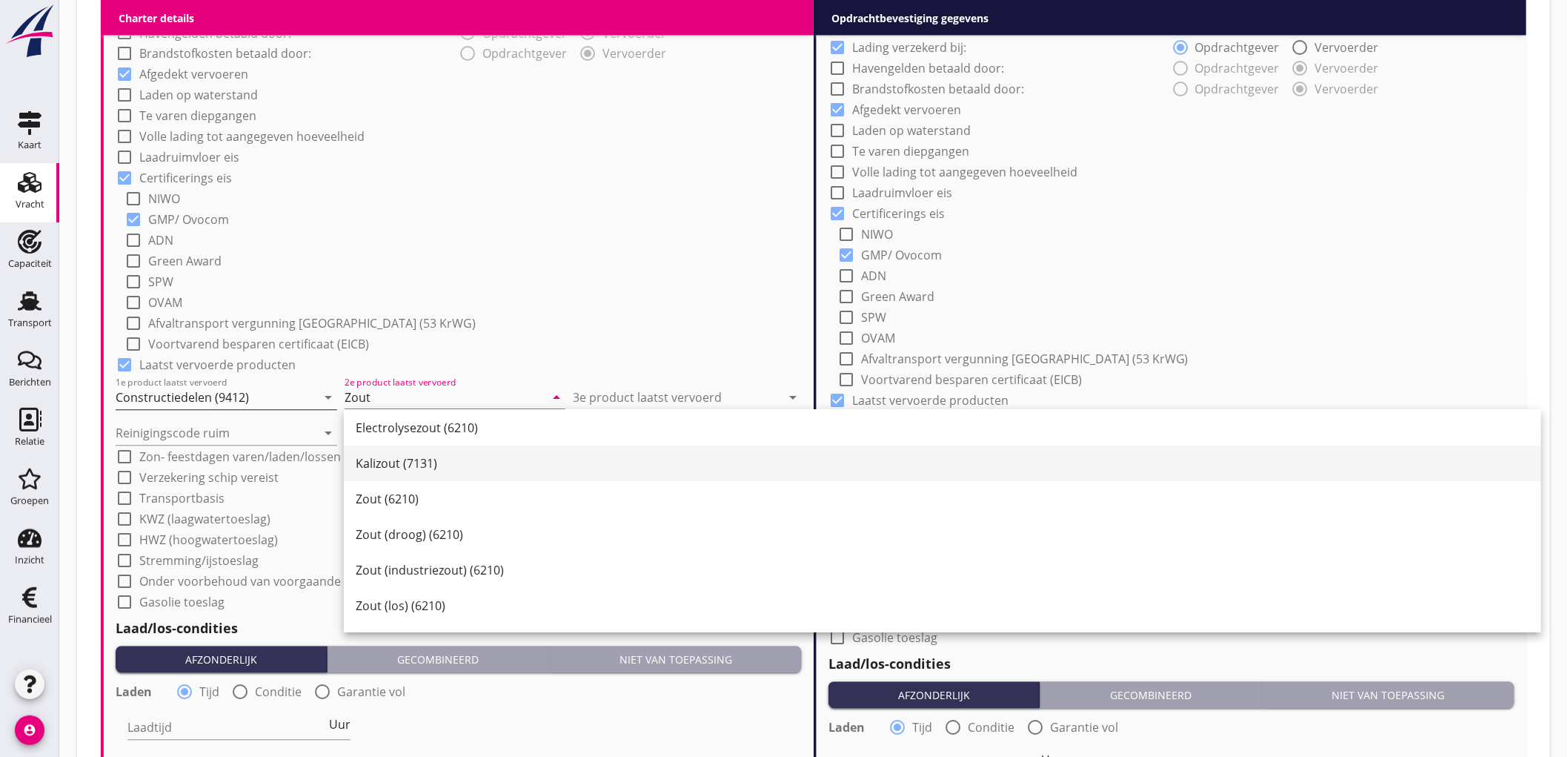
scroll to position [41, 0]
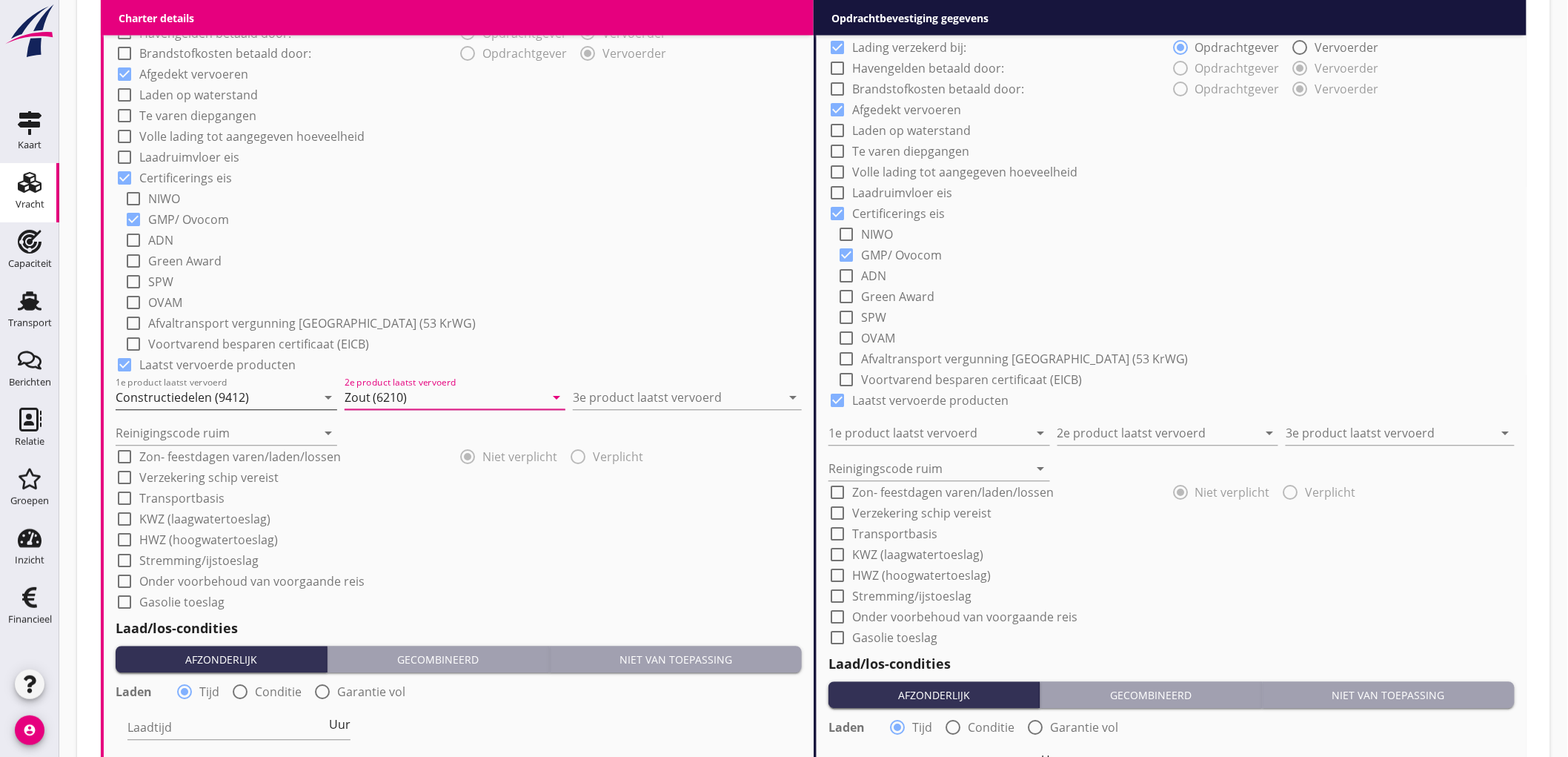
type input "Zout (6210)"
type input "Cementklinkers (6412)"
type input "a"
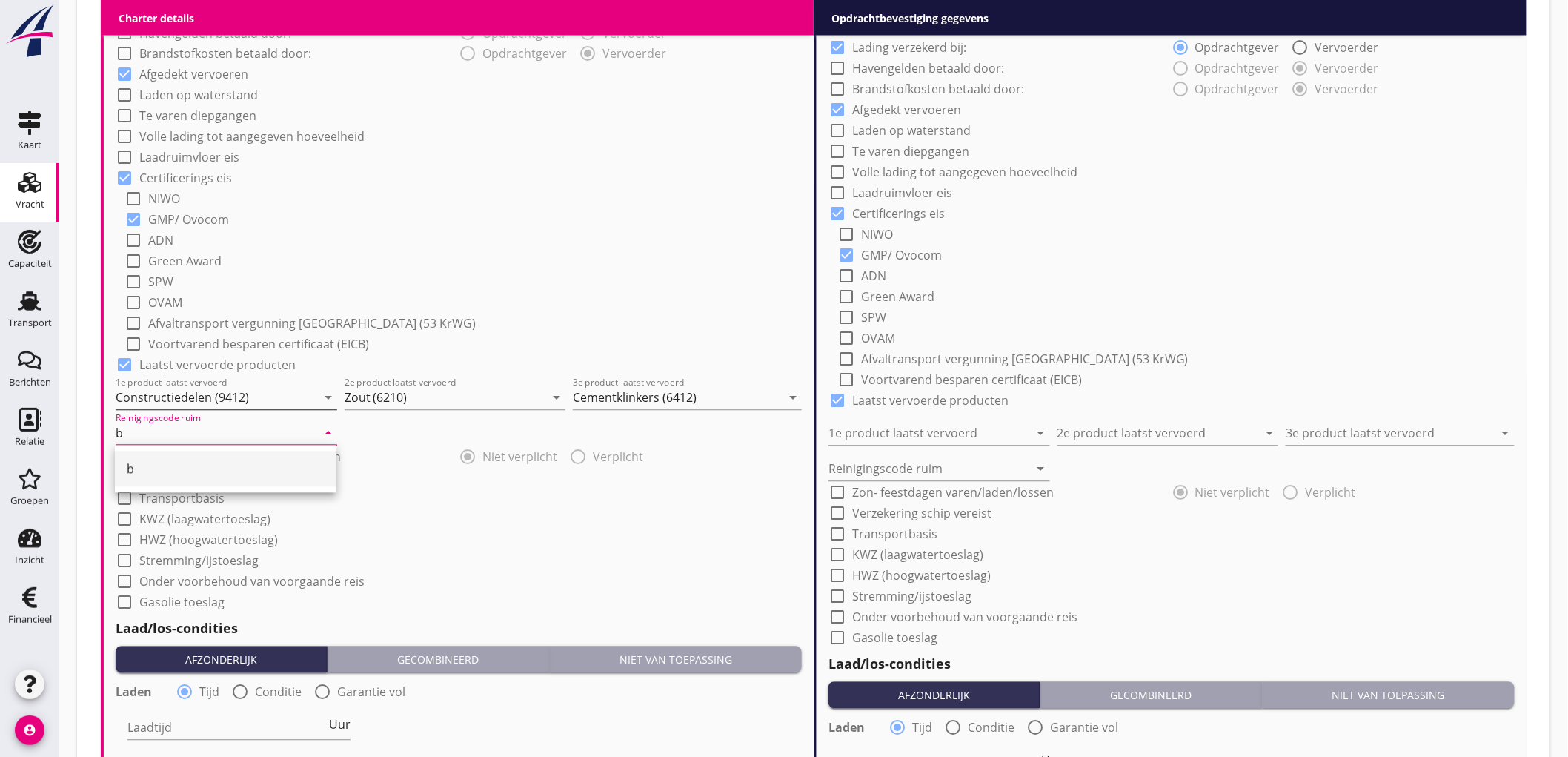
type input "b"
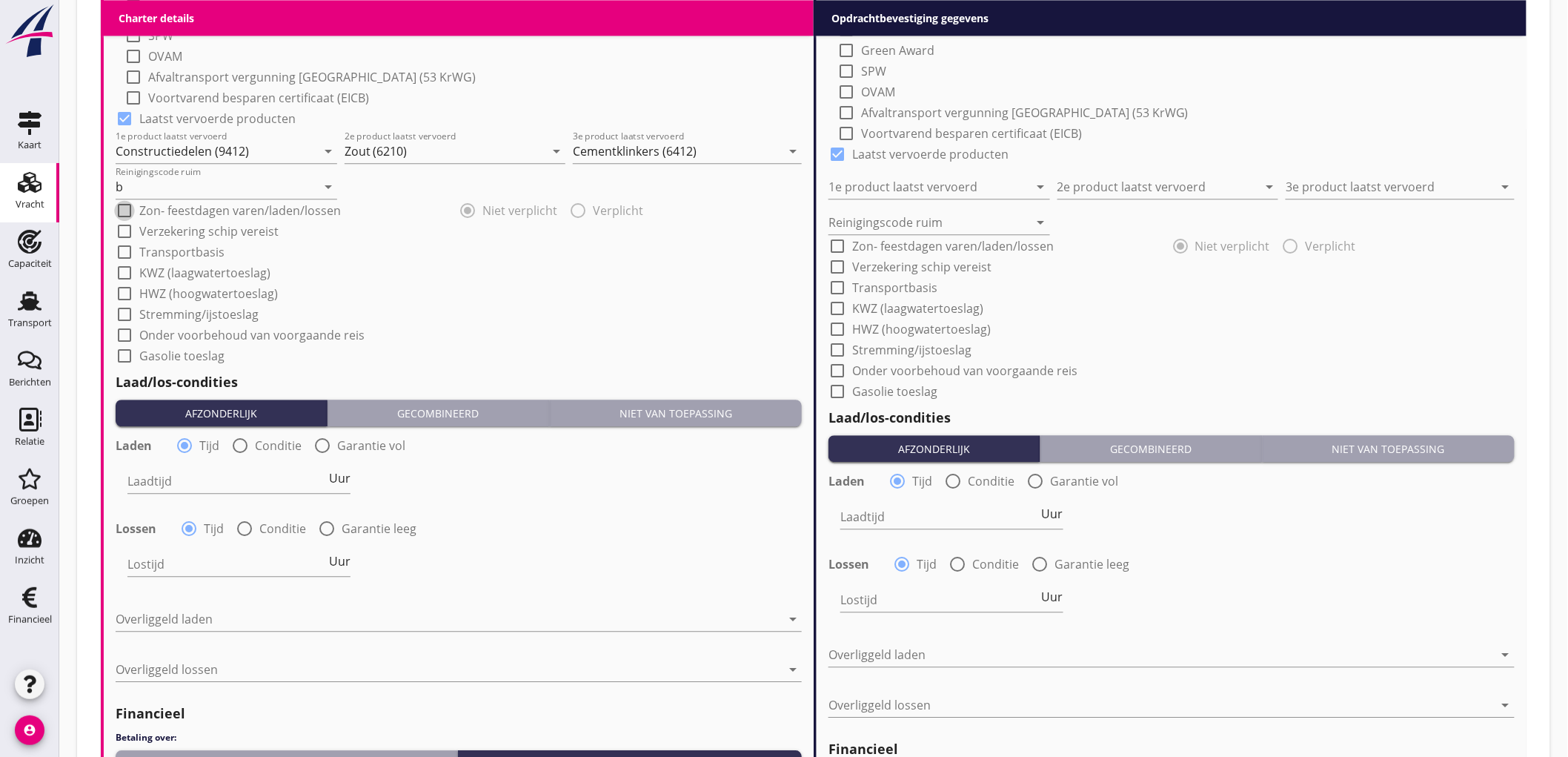
click at [278, 441] on label "Conditie" at bounding box center [278, 445] width 46 height 15
radio input "false"
radio input "true"
click at [221, 476] on div at bounding box center [285, 481] width 315 height 24
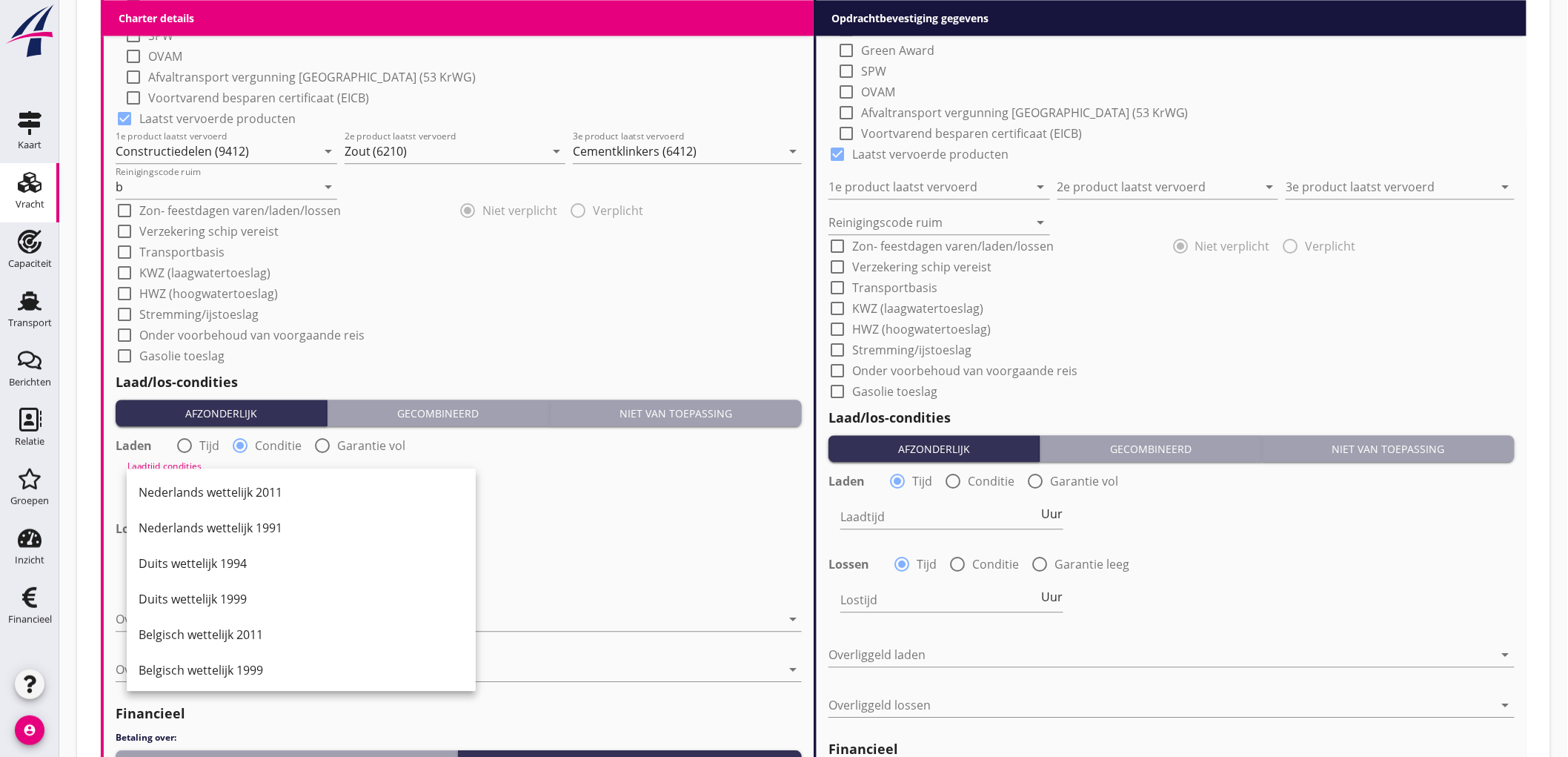
click at [221, 476] on div "Nederlands wettelijk 2011" at bounding box center [301, 492] width 326 height 36
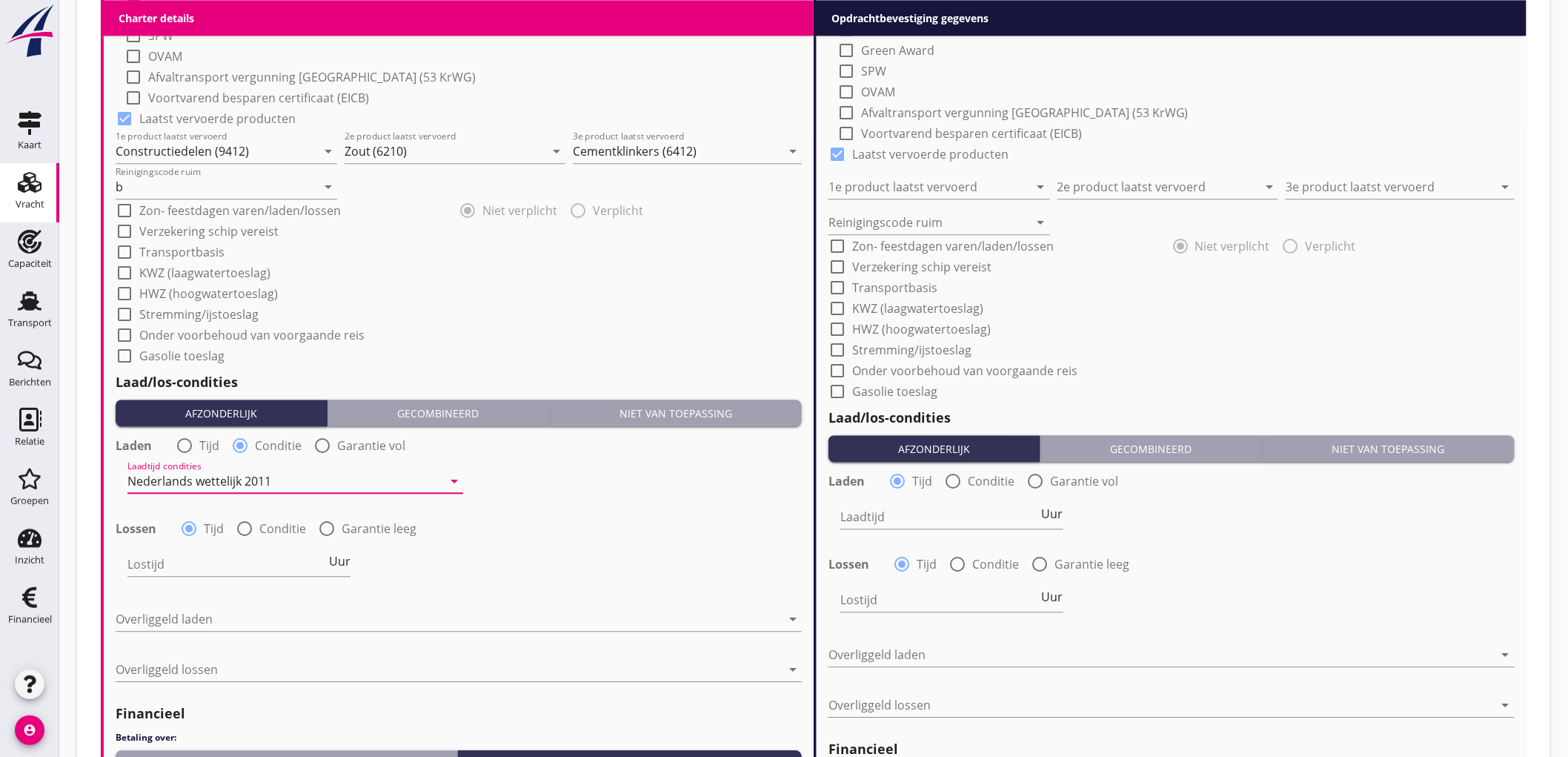
click at [261, 524] on label "Conditie" at bounding box center [282, 529] width 46 height 15
radio input "false"
radio input "true"
click at [212, 557] on div at bounding box center [285, 564] width 315 height 24
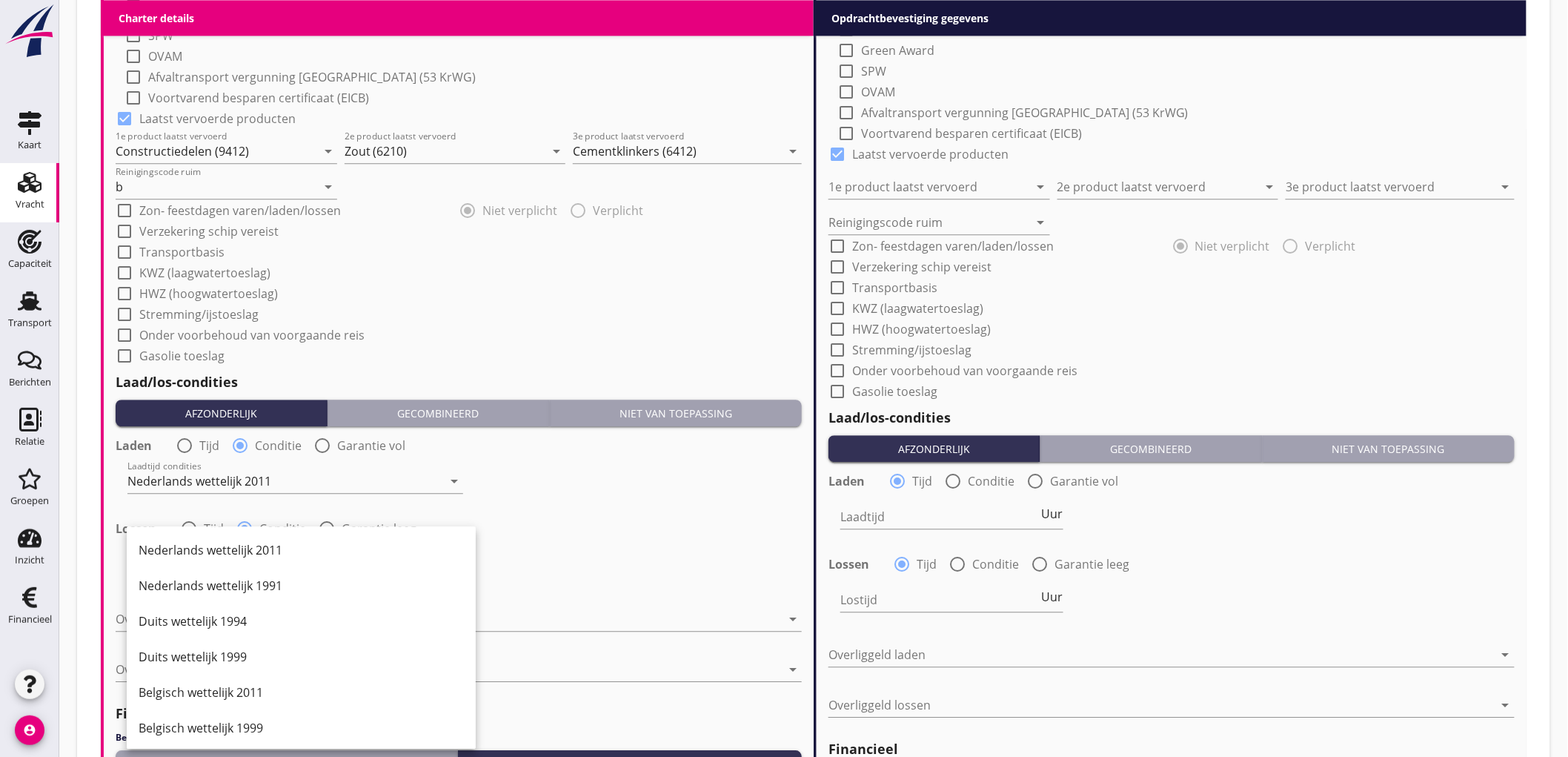
click at [212, 550] on div "Nederlands wettelijk 2011" at bounding box center [301, 550] width 326 height 18
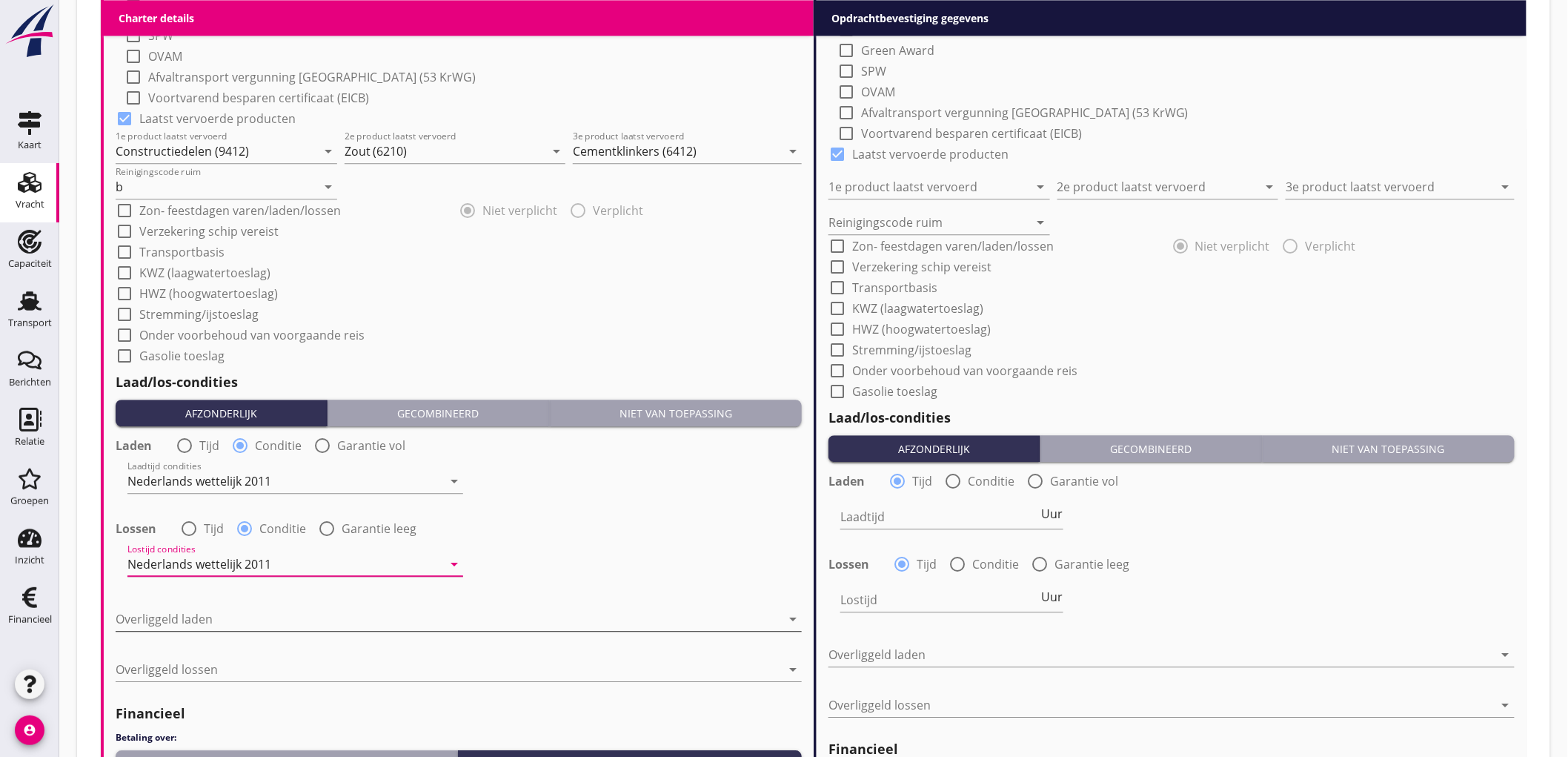
click at [208, 611] on div at bounding box center [448, 619] width 665 height 24
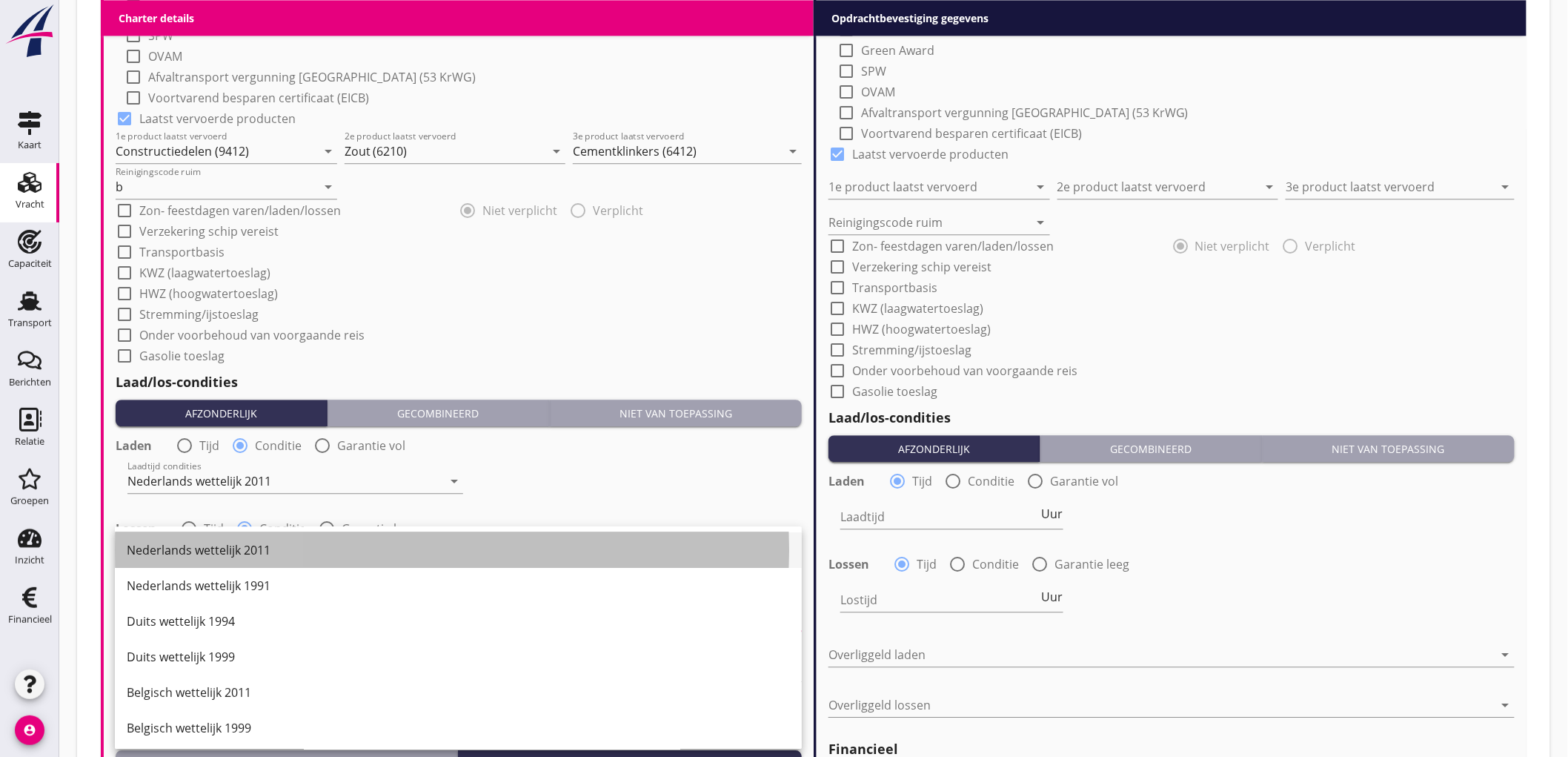
click at [231, 552] on div "Nederlands wettelijk 2011" at bounding box center [459, 550] width 664 height 18
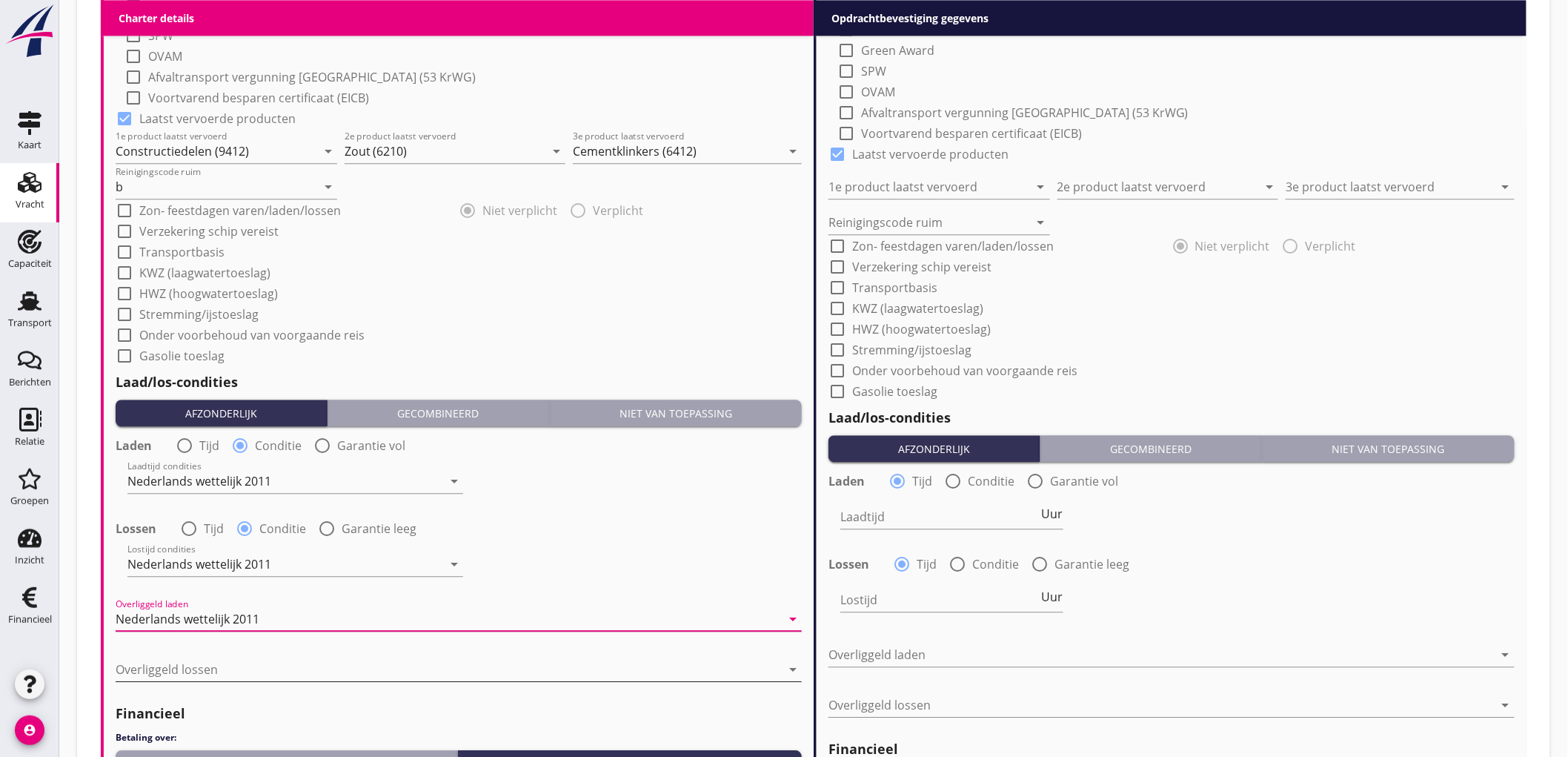
click at [186, 679] on div at bounding box center [448, 670] width 665 height 24
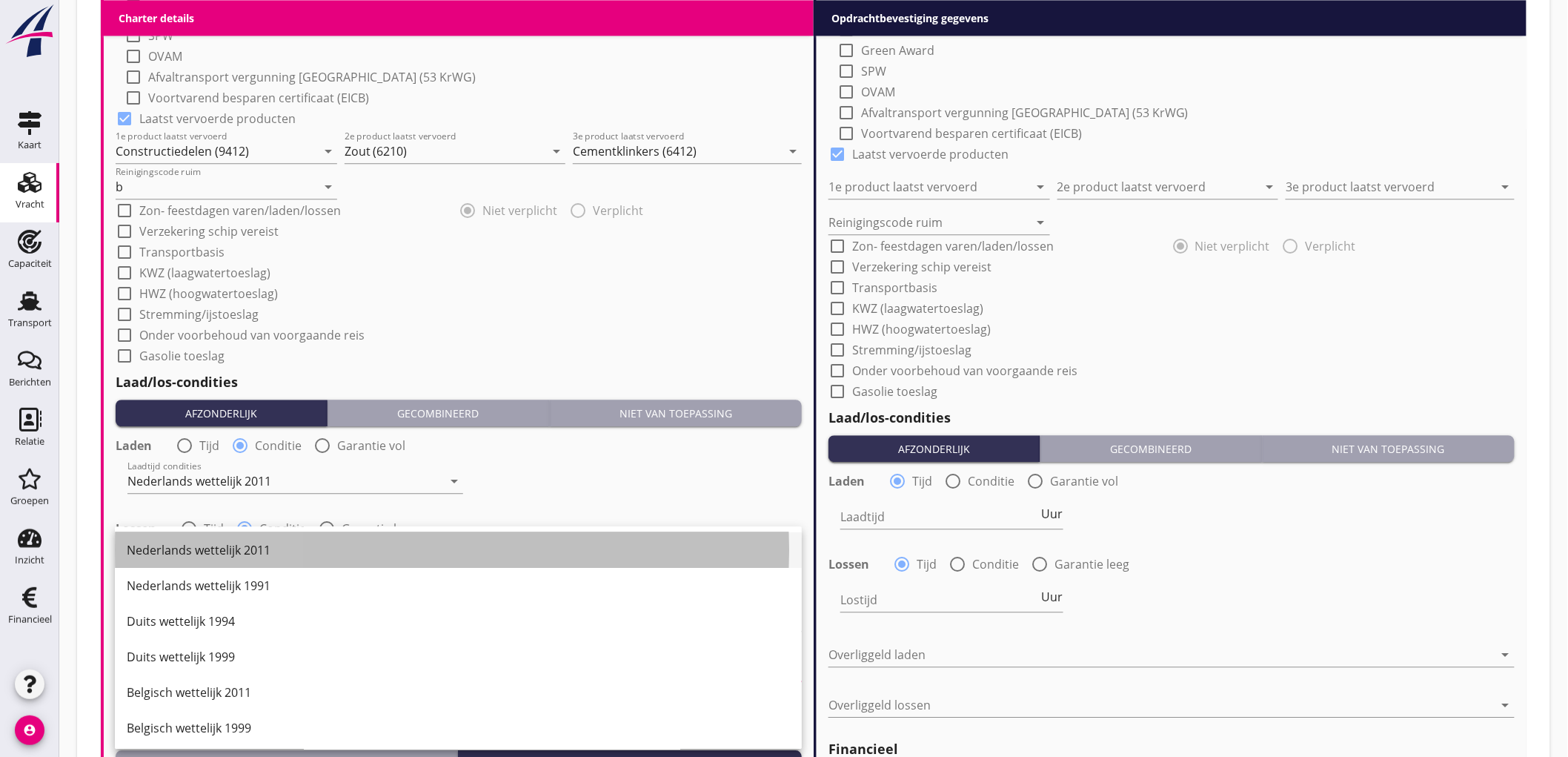
click at [244, 551] on div "Nederlands wettelijk 2011" at bounding box center [459, 550] width 664 height 18
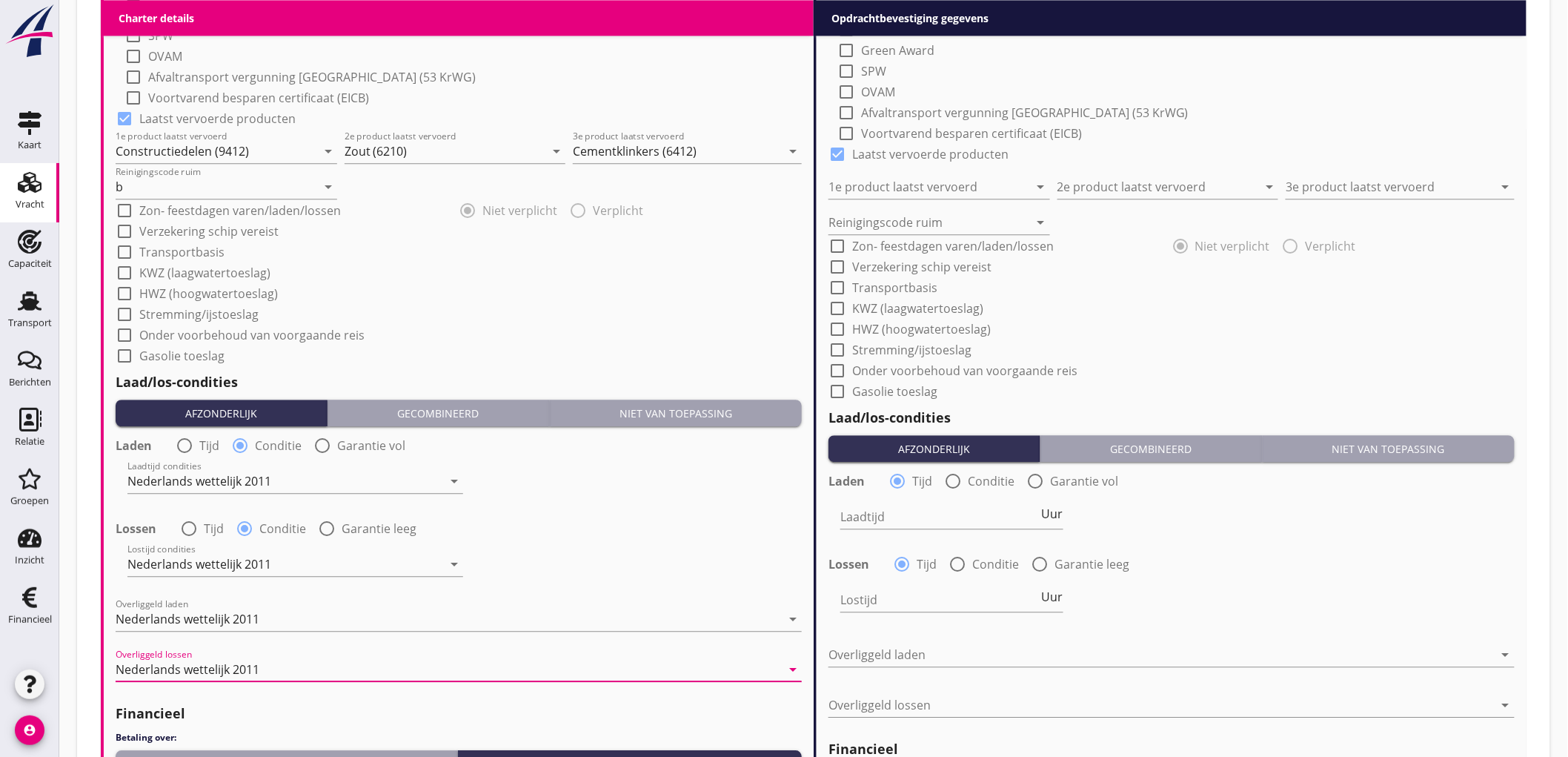
scroll to position [1550, 0]
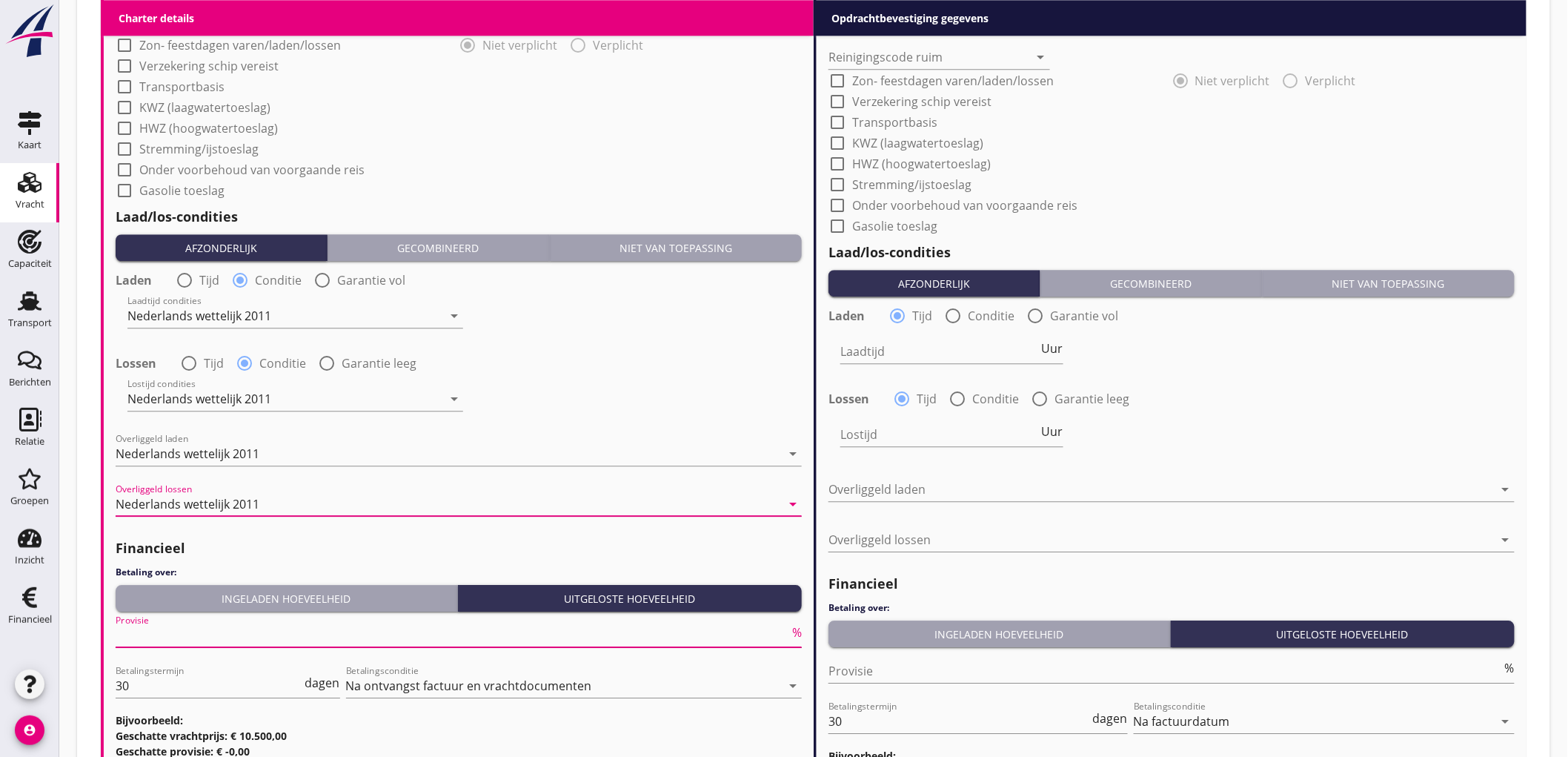
click at [168, 638] on input "Provisie" at bounding box center [452, 635] width 674 height 24
type input "5"
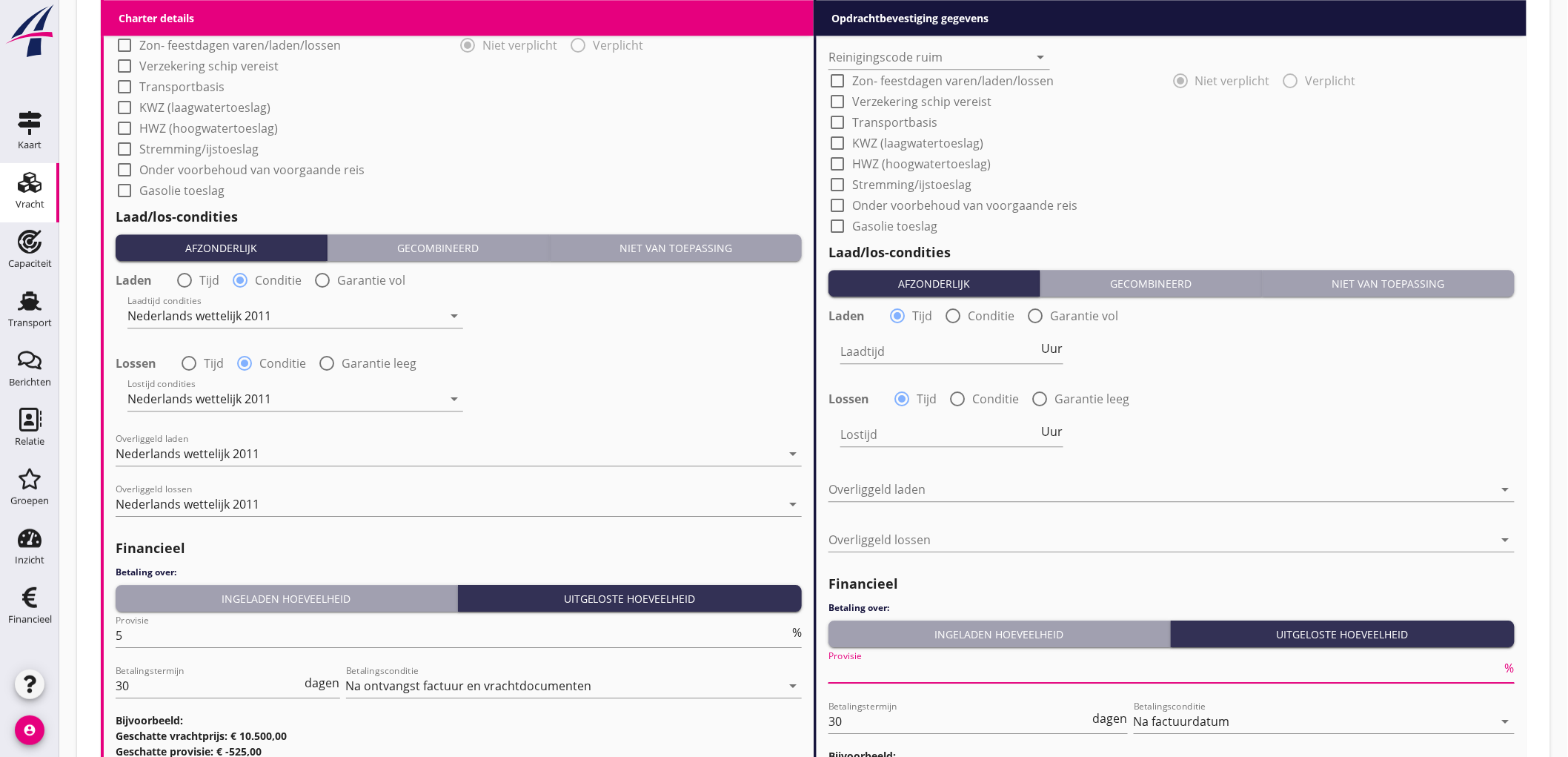
click at [871, 675] on input "Provisie" at bounding box center [1165, 671] width 674 height 24
type input "2"
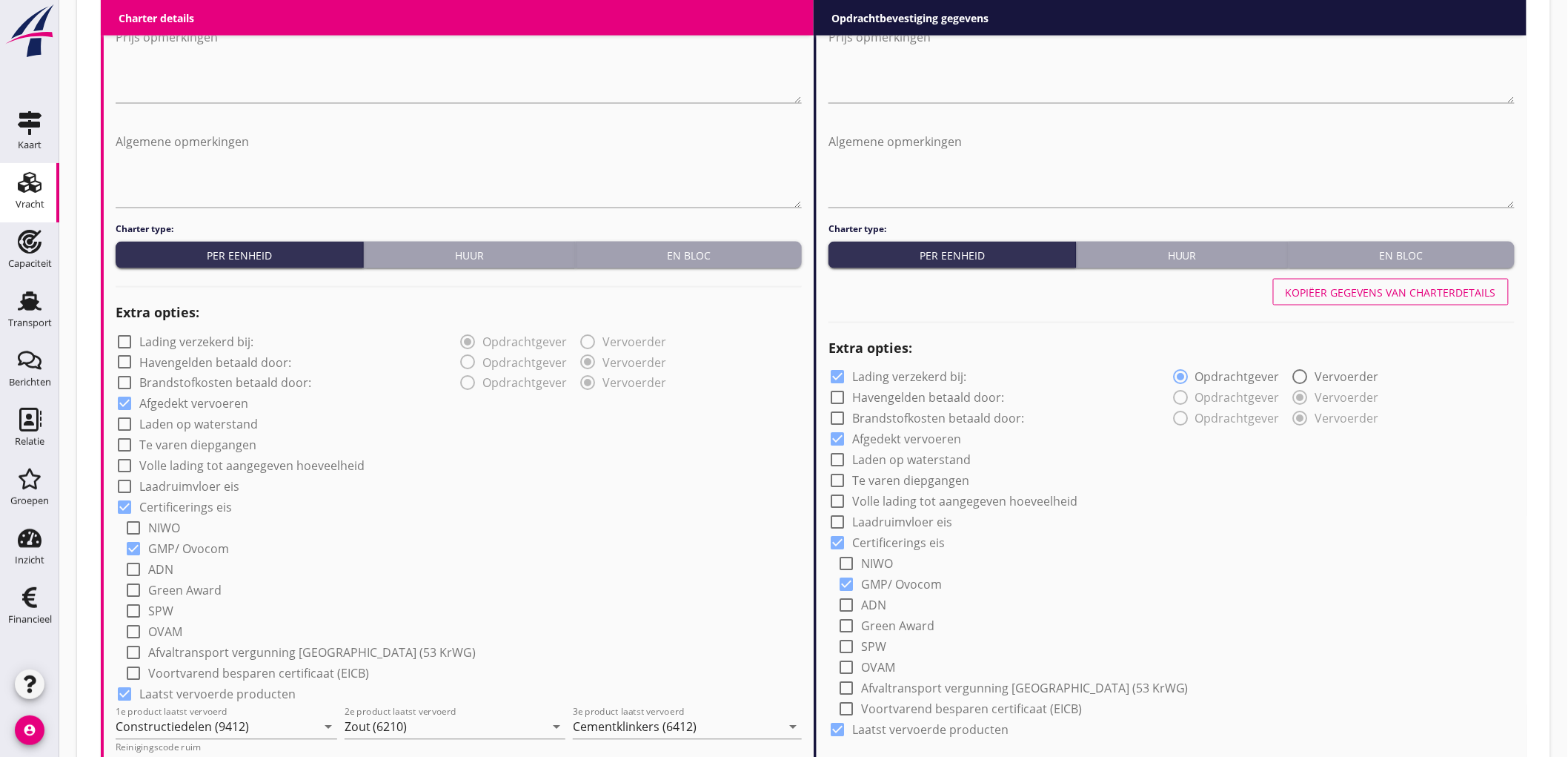
type input "2.5"
click at [1385, 295] on div "Kopiëer gegevens van charterdetails" at bounding box center [1391, 293] width 210 height 15
checkbox input "false"
type input "Constructiedelen (9412)"
type input "Zout (6210)"
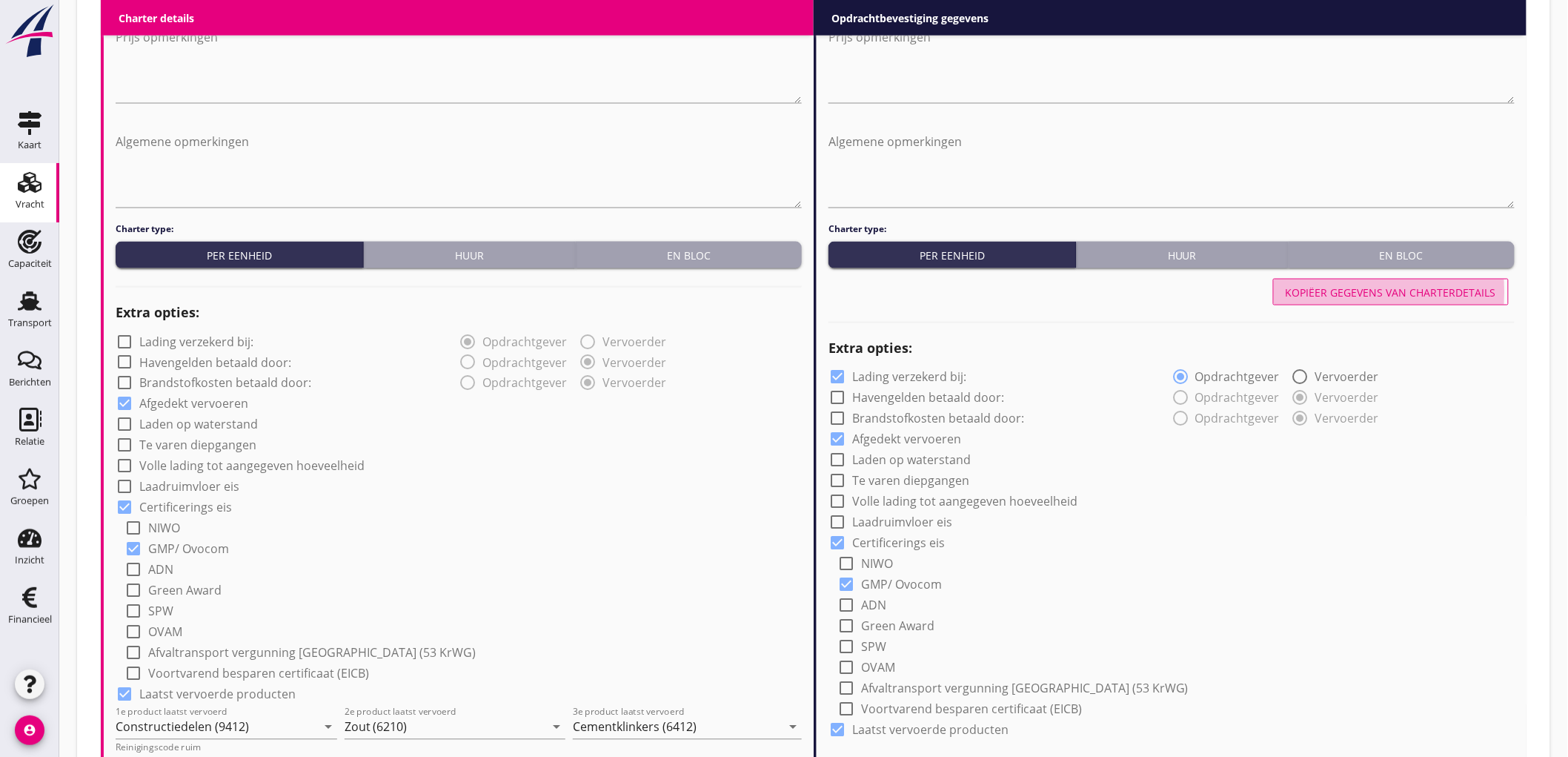
type input "Cementklinkers (6412)"
type input "b"
radio input "false"
radio input "true"
radio input "false"
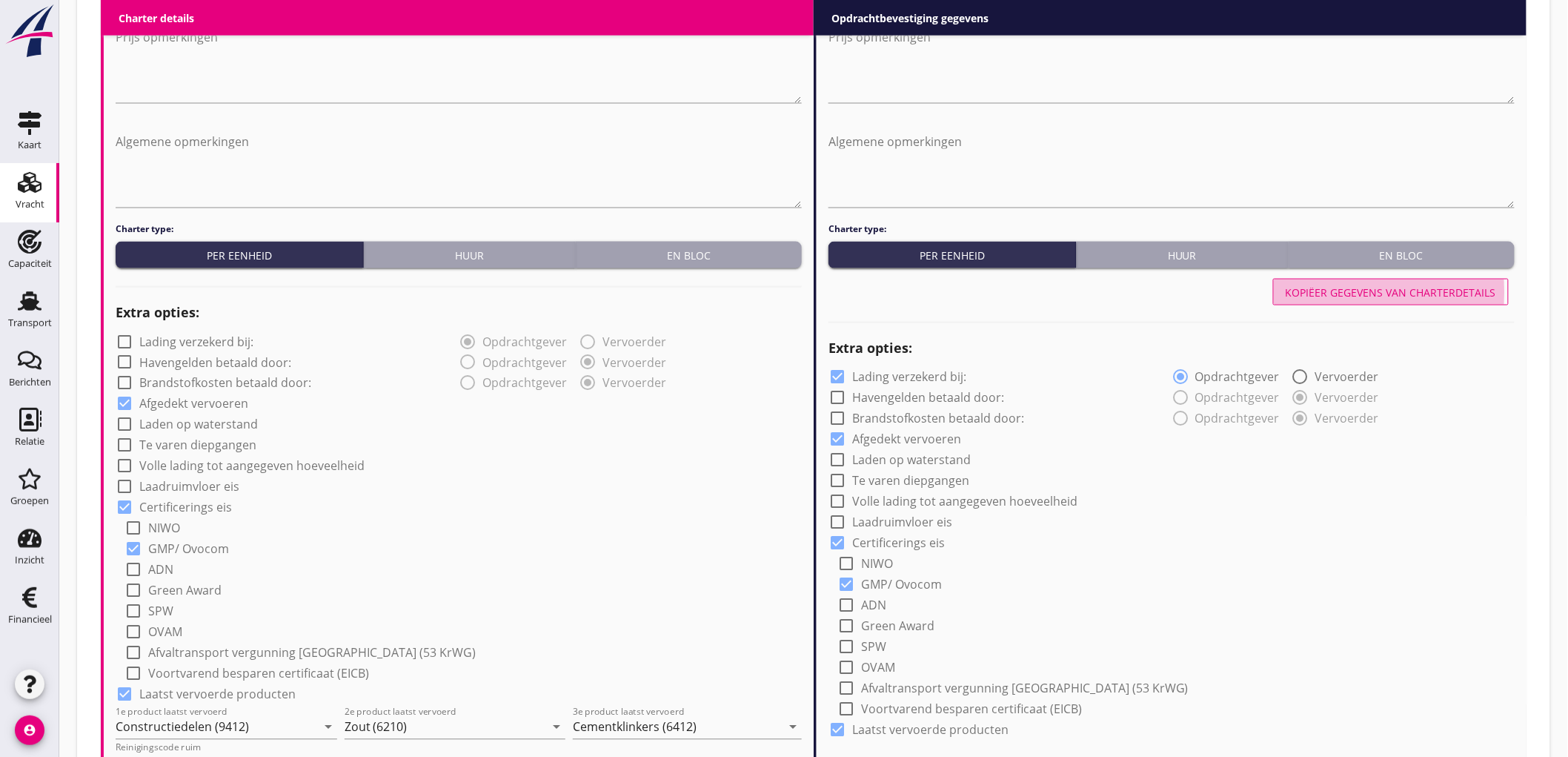
radio input "true"
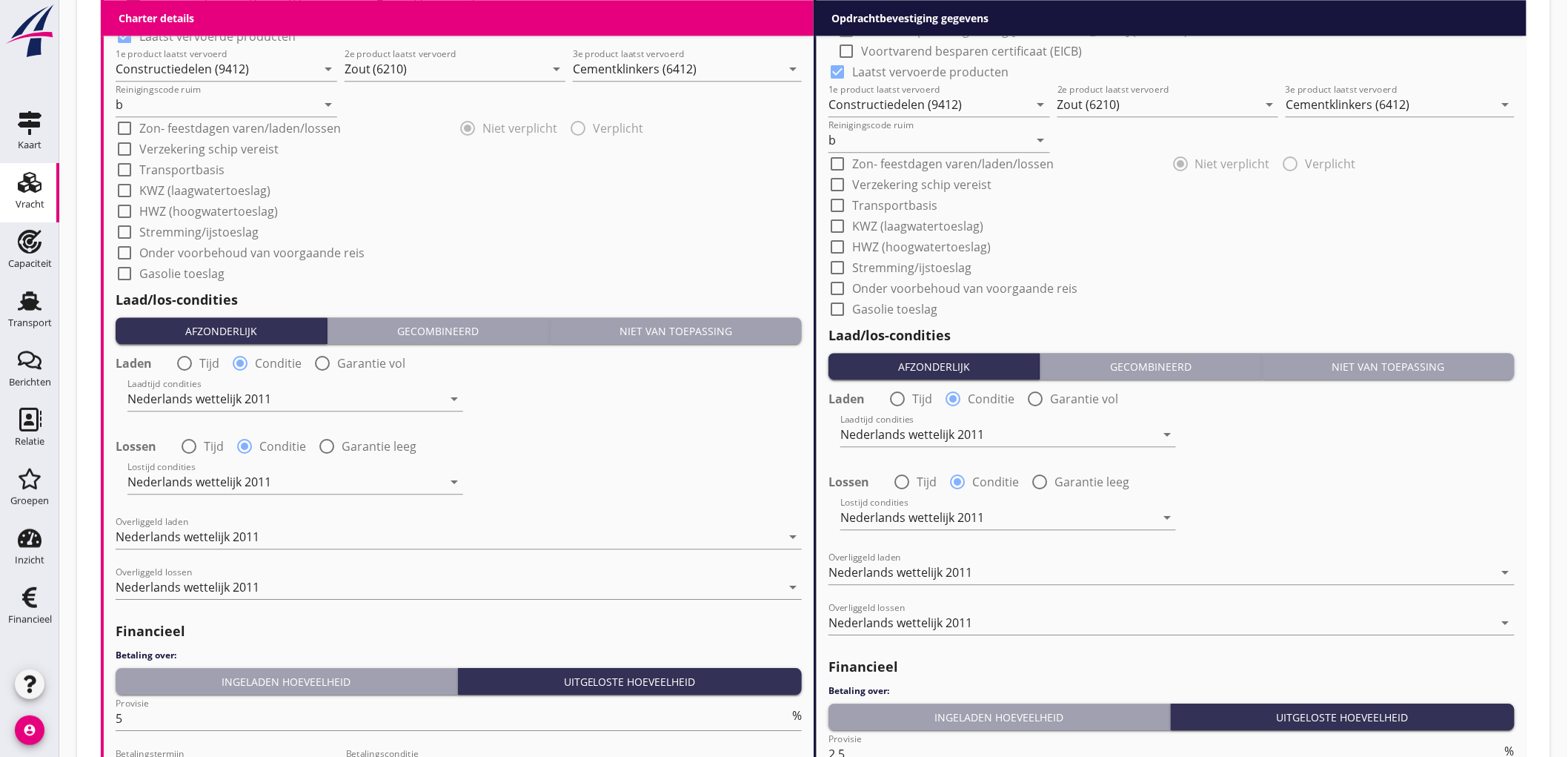
scroll to position [1714, 0]
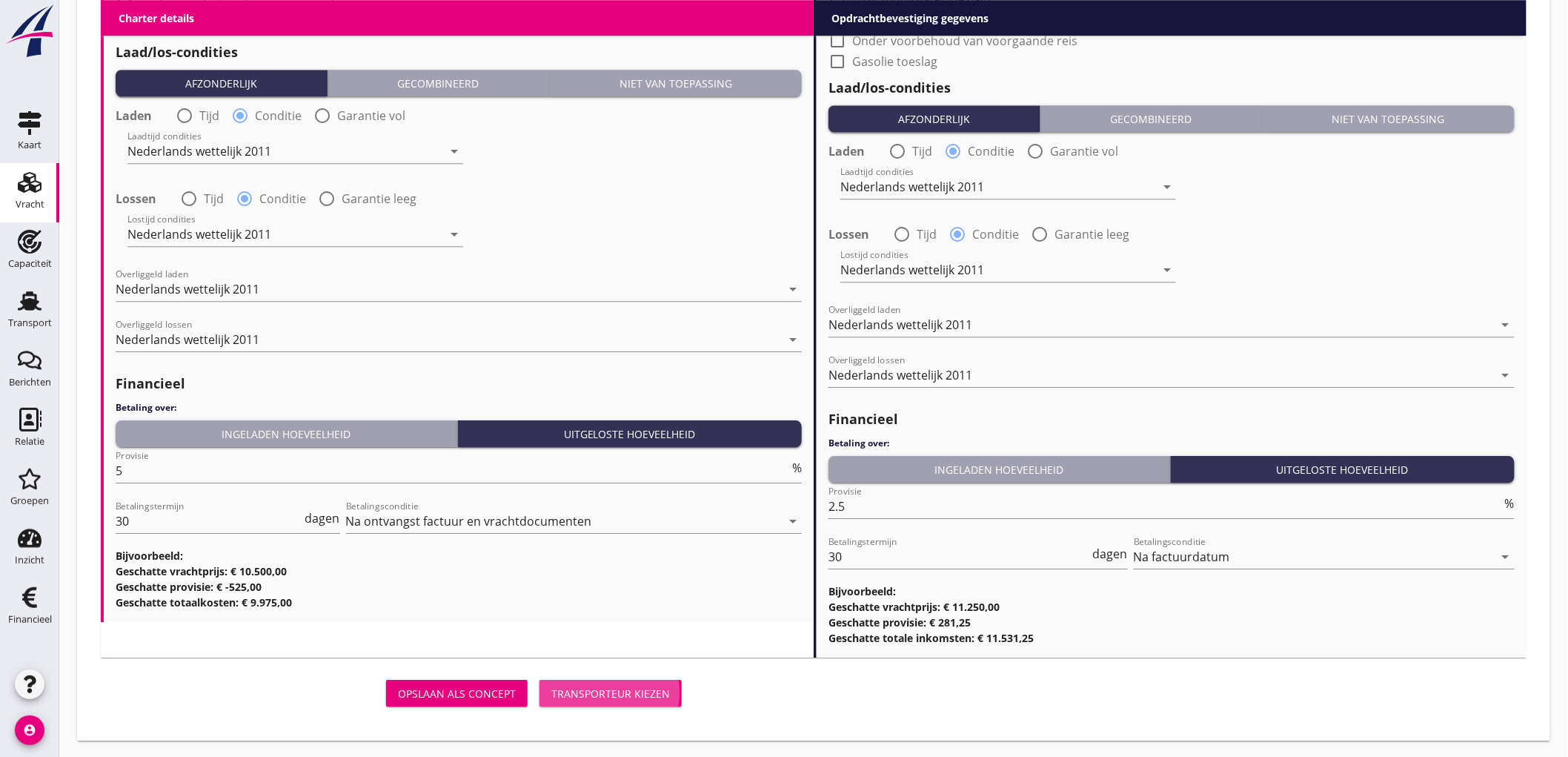
click at [571, 693] on div "Transporteur kiezen" at bounding box center [610, 694] width 118 height 15
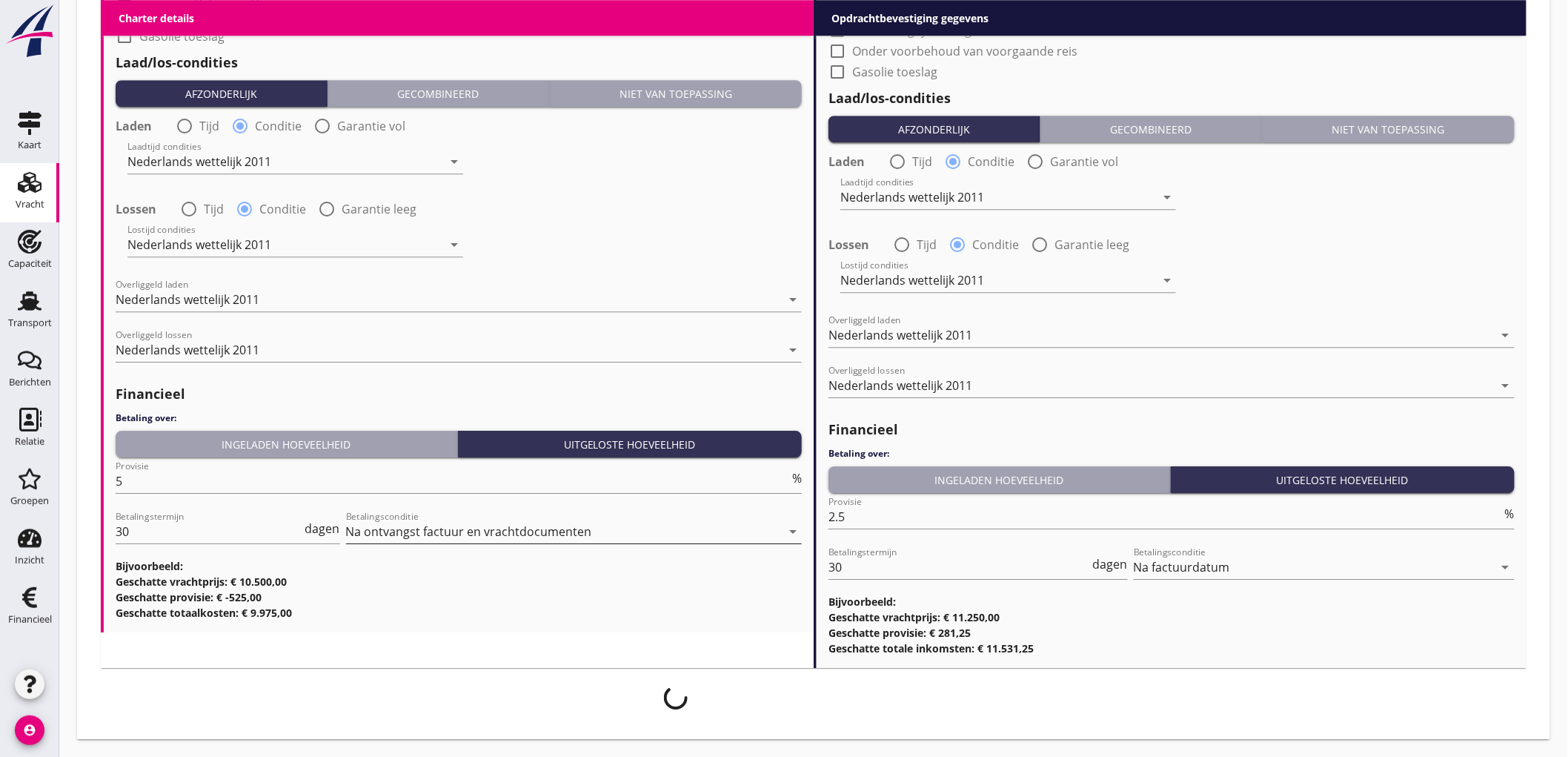
scroll to position [550, 0]
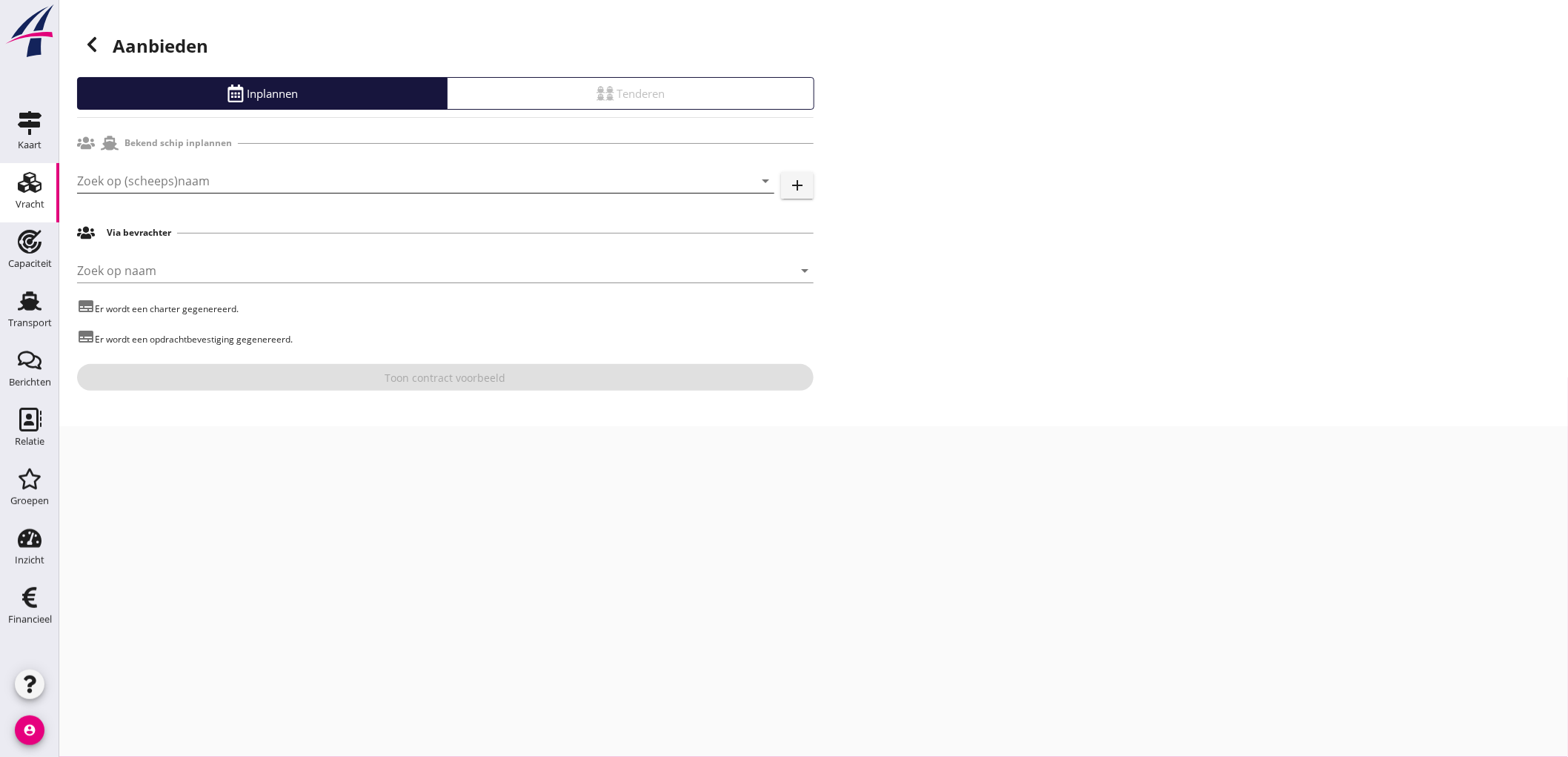
click at [210, 176] on input "Zoek op (scheeps)naam" at bounding box center [405, 180] width 656 height 24
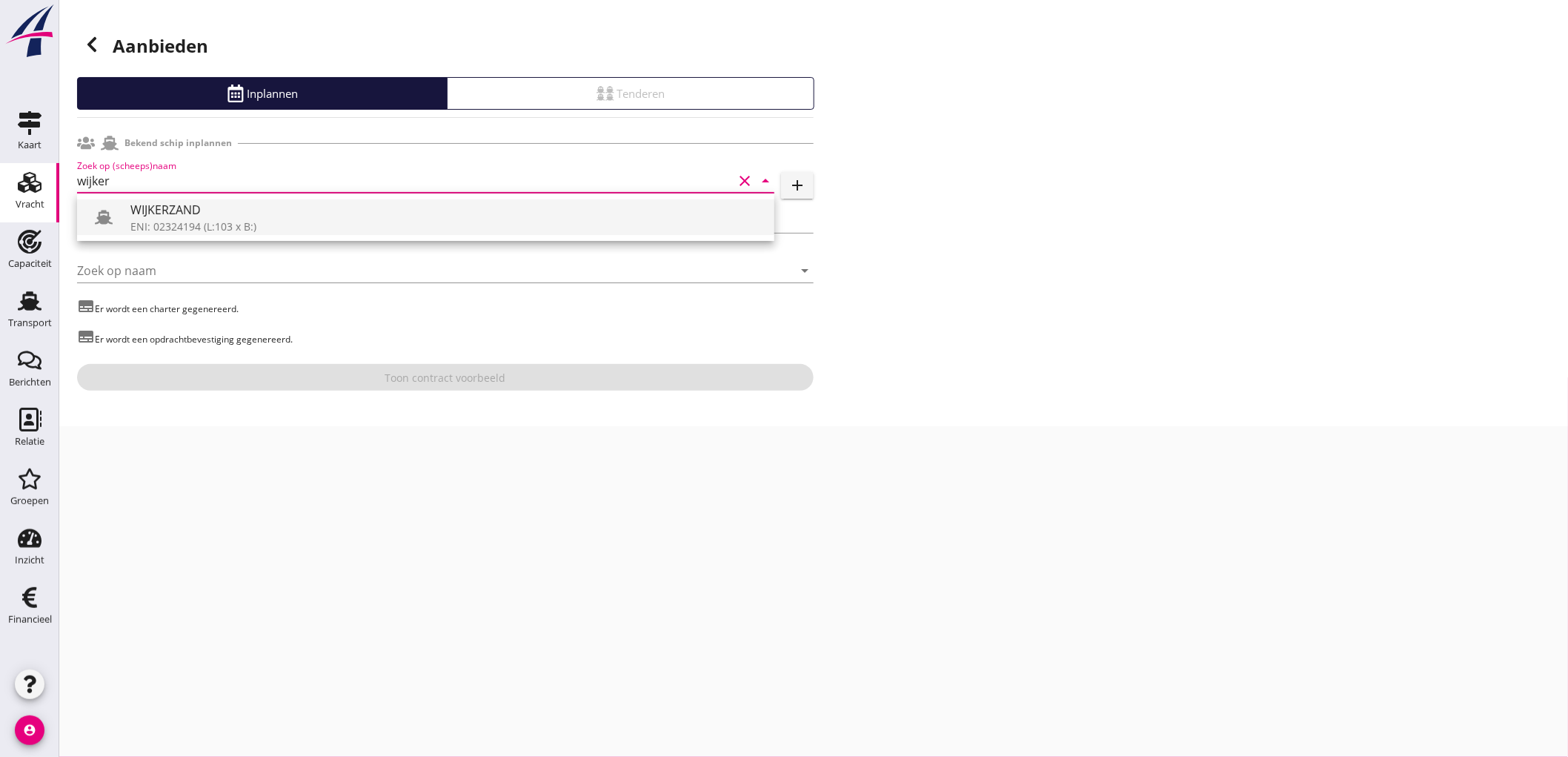
click at [217, 206] on div "WIJKERZAND" at bounding box center [446, 210] width 632 height 18
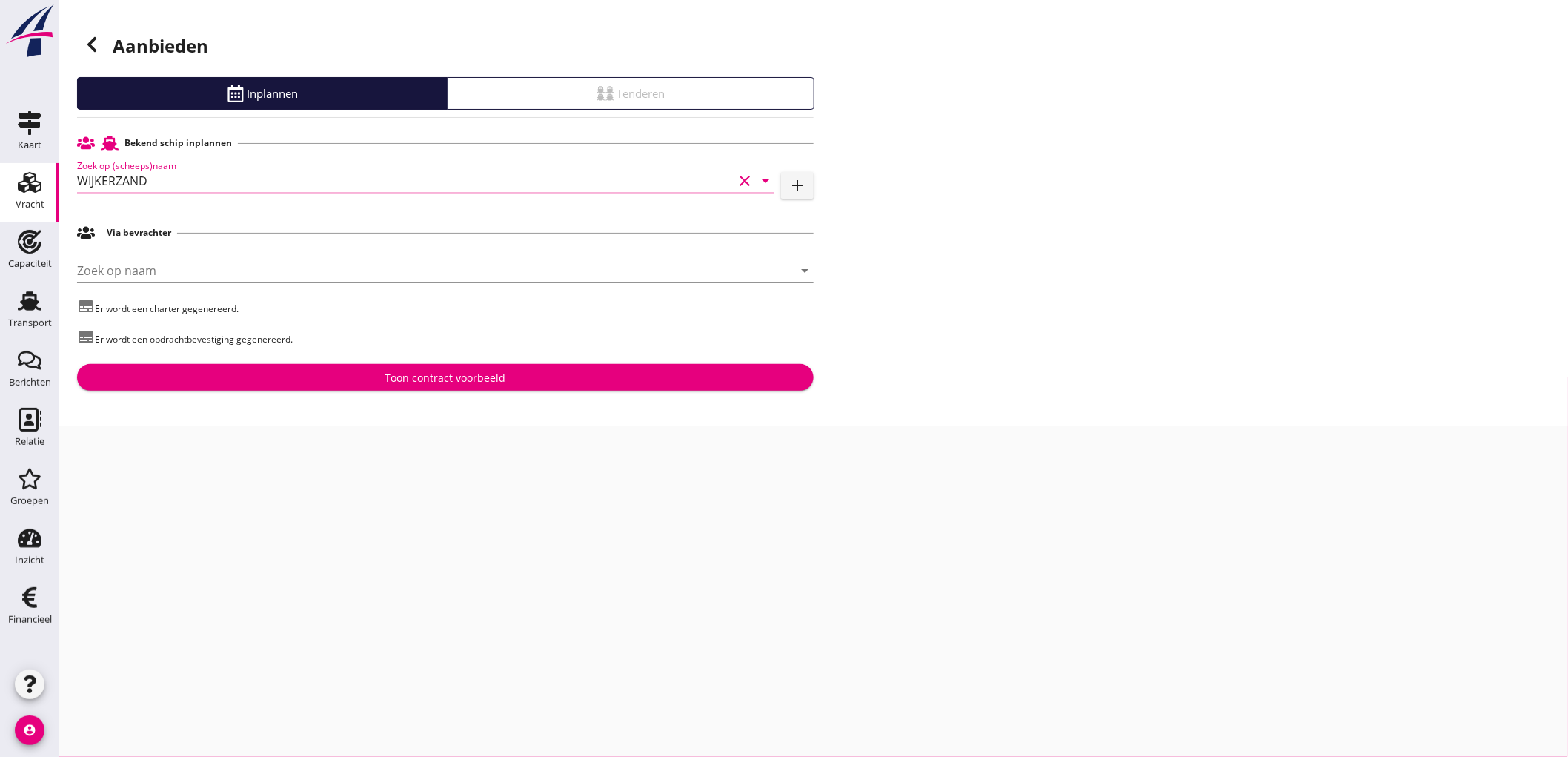
type input "WIJKERZAND"
click at [441, 382] on div "Toon contract voorbeeld" at bounding box center [446, 378] width 121 height 15
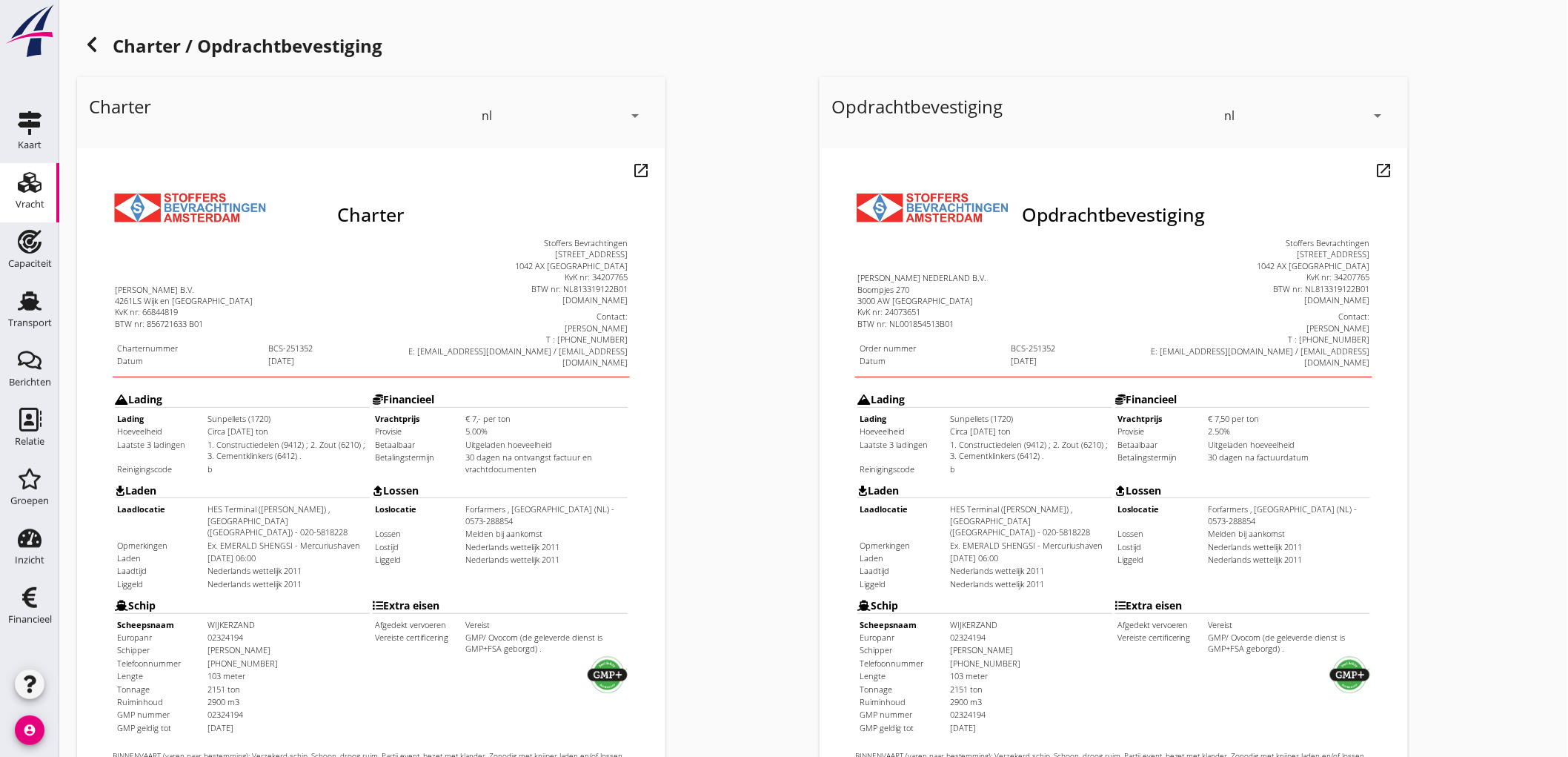
scroll to position [340, 0]
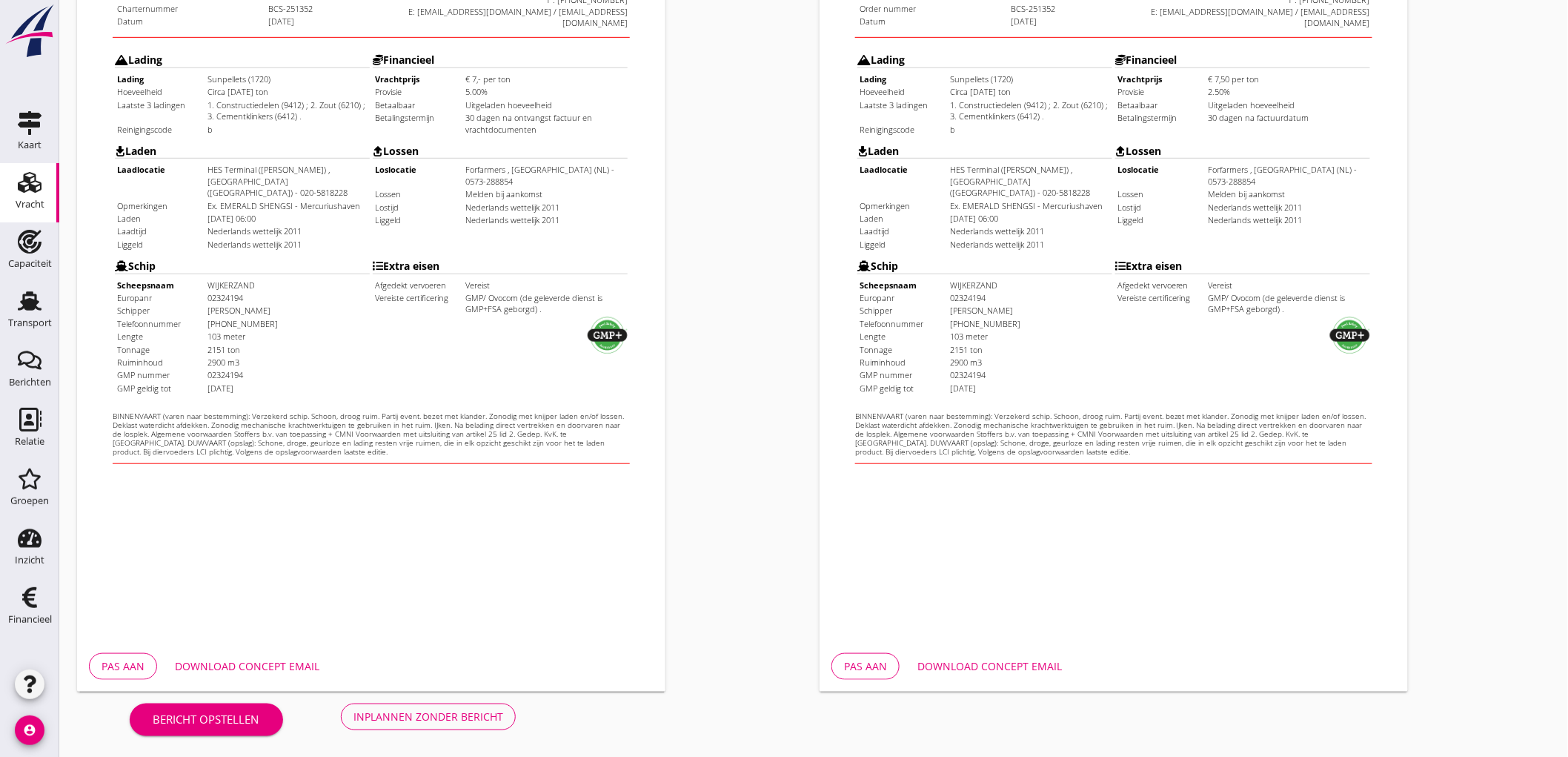
click at [408, 721] on div "Inplannen zonder bericht" at bounding box center [429, 717] width 150 height 15
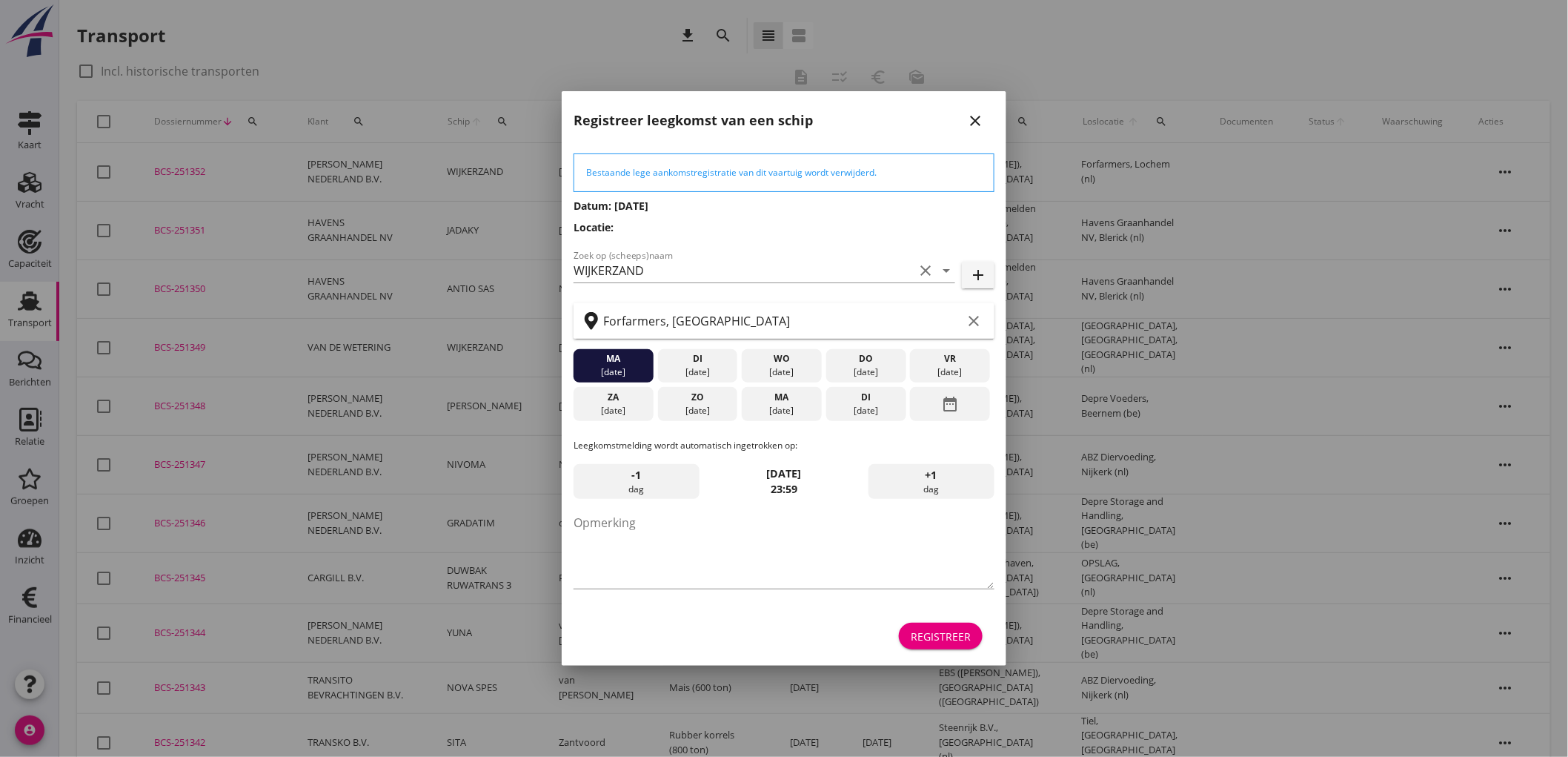
click at [712, 364] on div "di" at bounding box center [698, 358] width 73 height 13
click at [917, 635] on div "Registreer" at bounding box center [941, 636] width 60 height 15
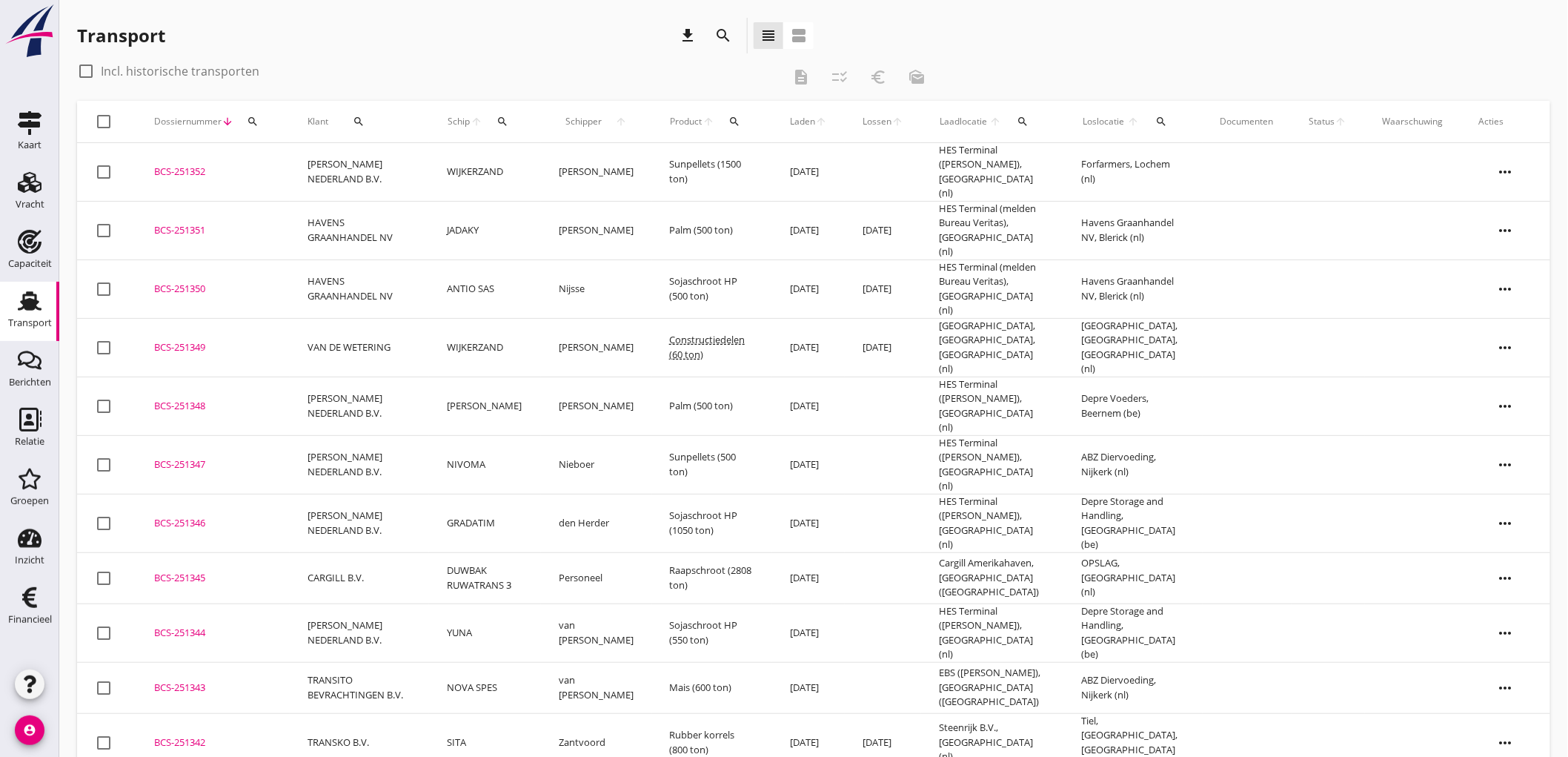
click at [511, 167] on td "WIJKERZAND" at bounding box center [485, 173] width 111 height 59
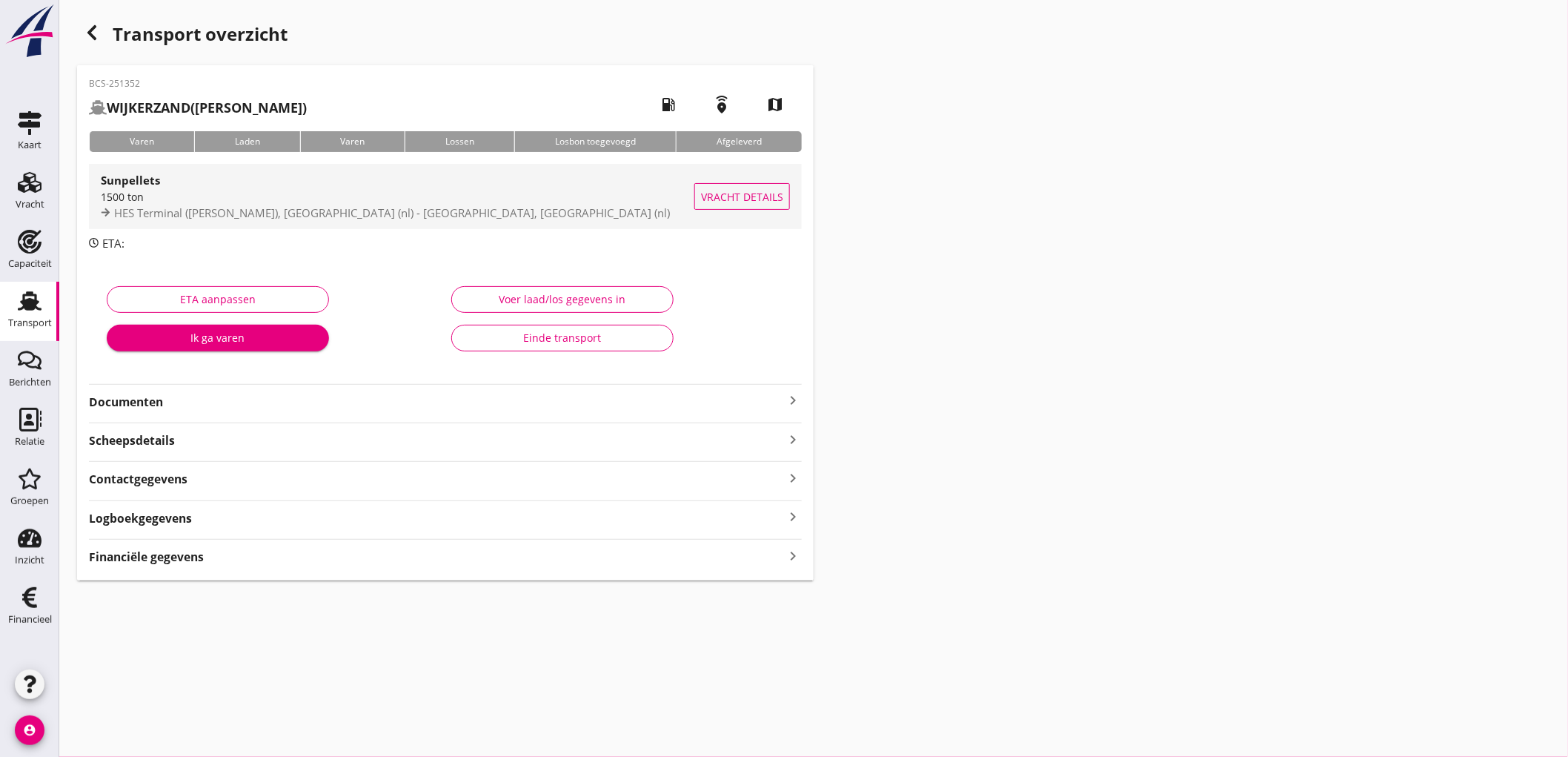
click at [504, 173] on div "Sunpellets" at bounding box center [397, 180] width 593 height 18
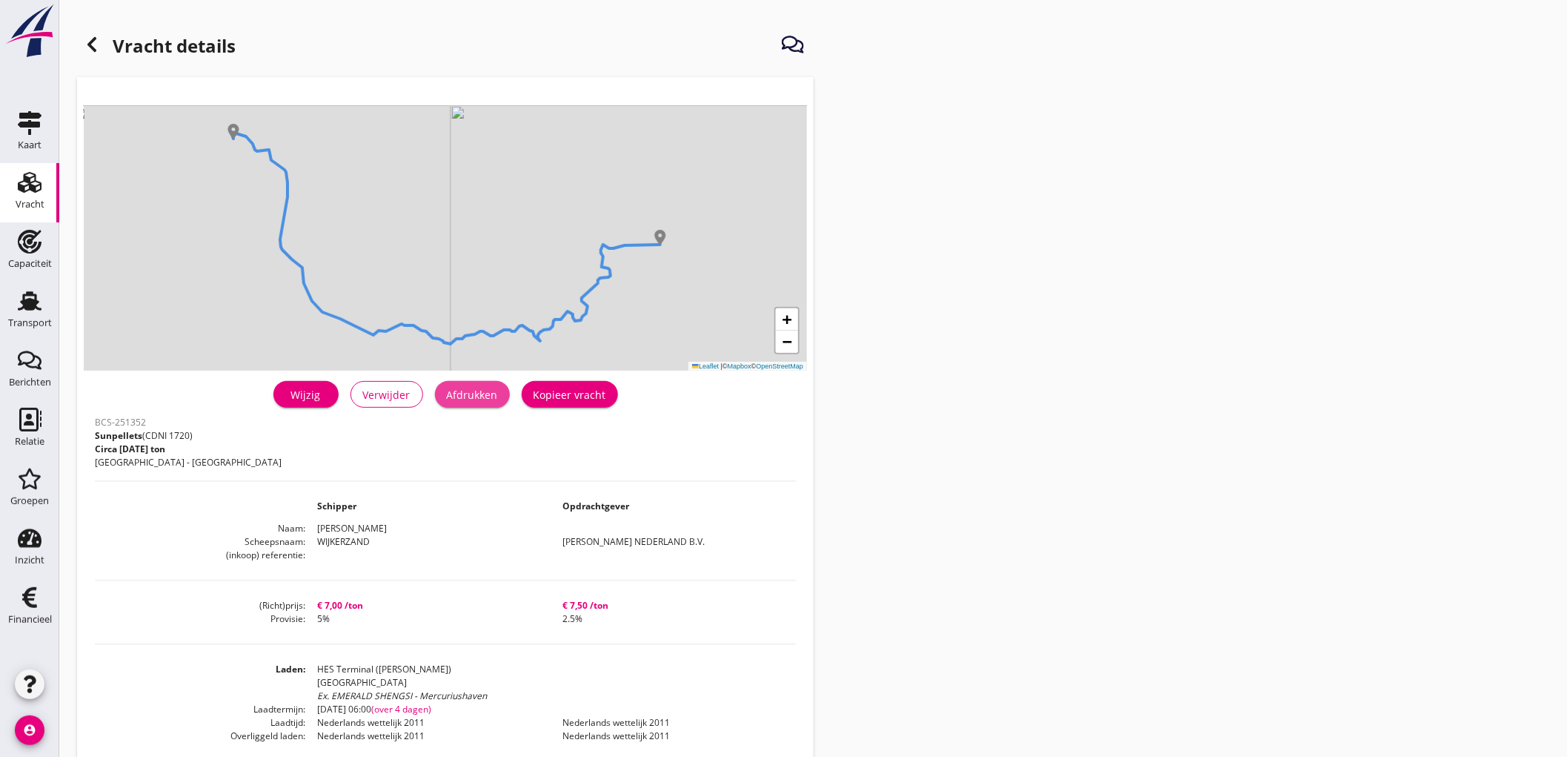
click at [497, 406] on button "Afdrukken" at bounding box center [472, 394] width 75 height 26
click at [94, 42] on icon at bounding box center [91, 44] width 18 height 18
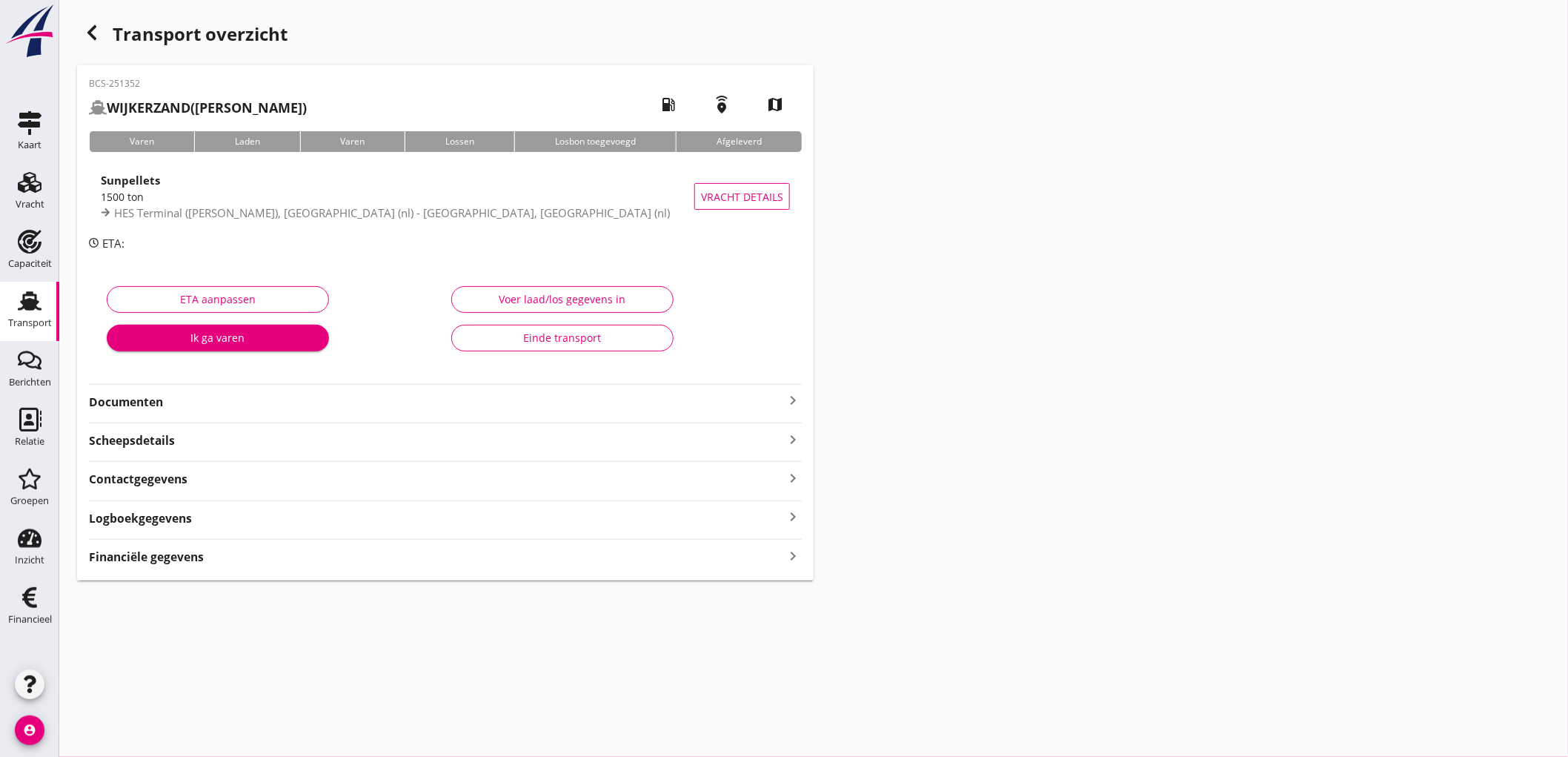
click at [173, 409] on strong "Documenten" at bounding box center [436, 402] width 695 height 17
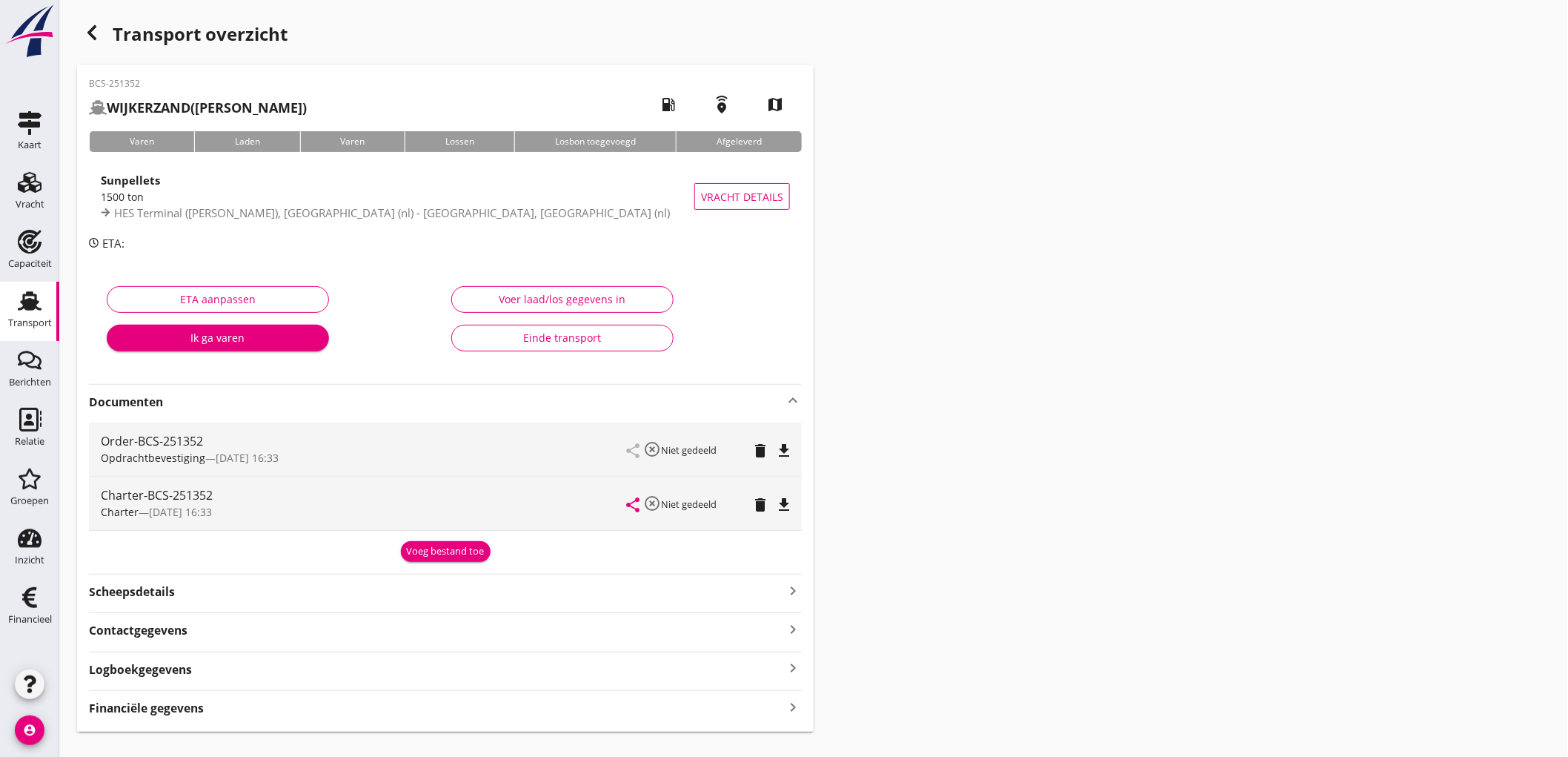
scroll to position [28, 0]
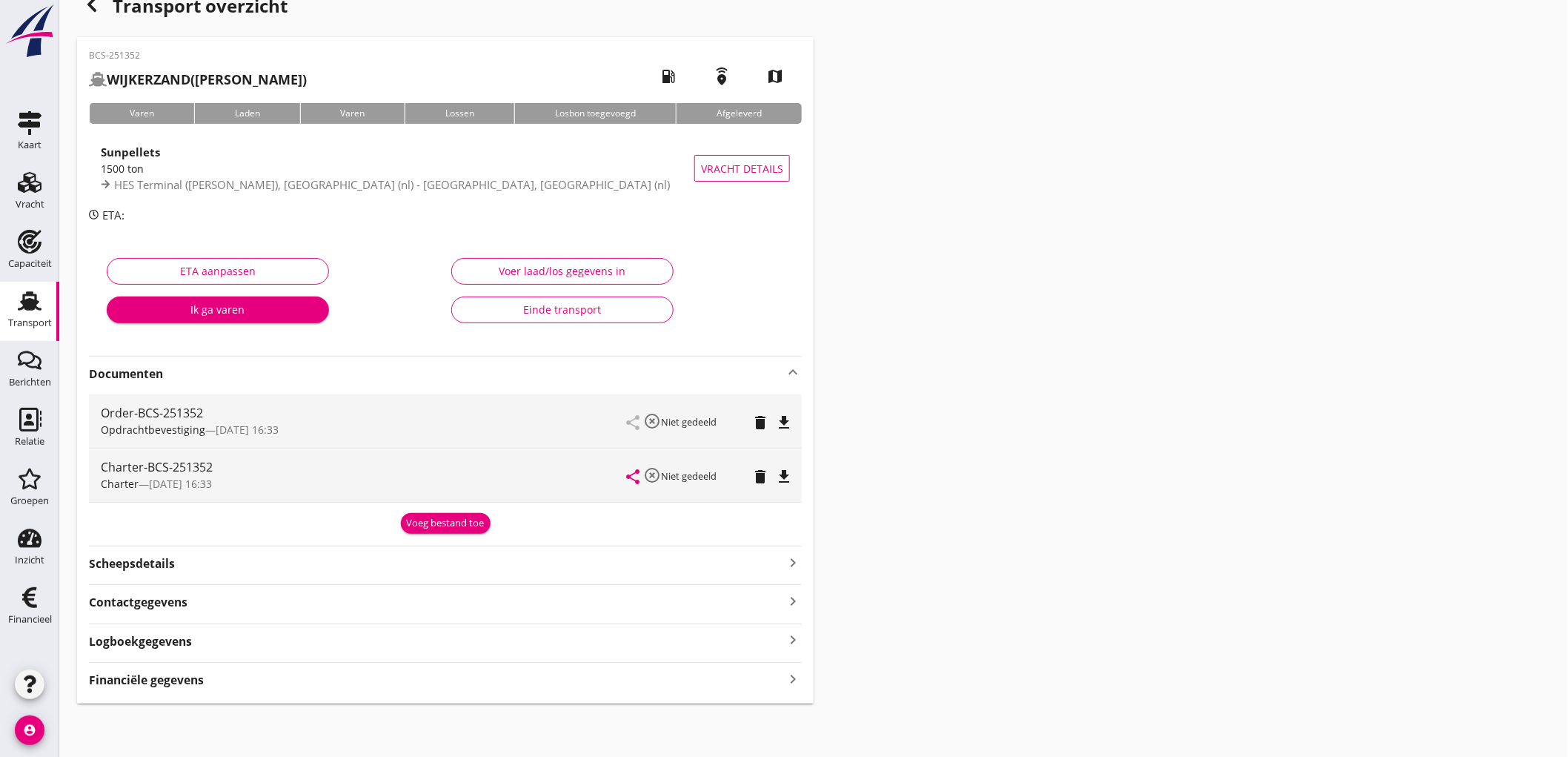
click at [317, 555] on div "Scheepsdetails keyboard_arrow_right" at bounding box center [446, 563] width 713 height 20
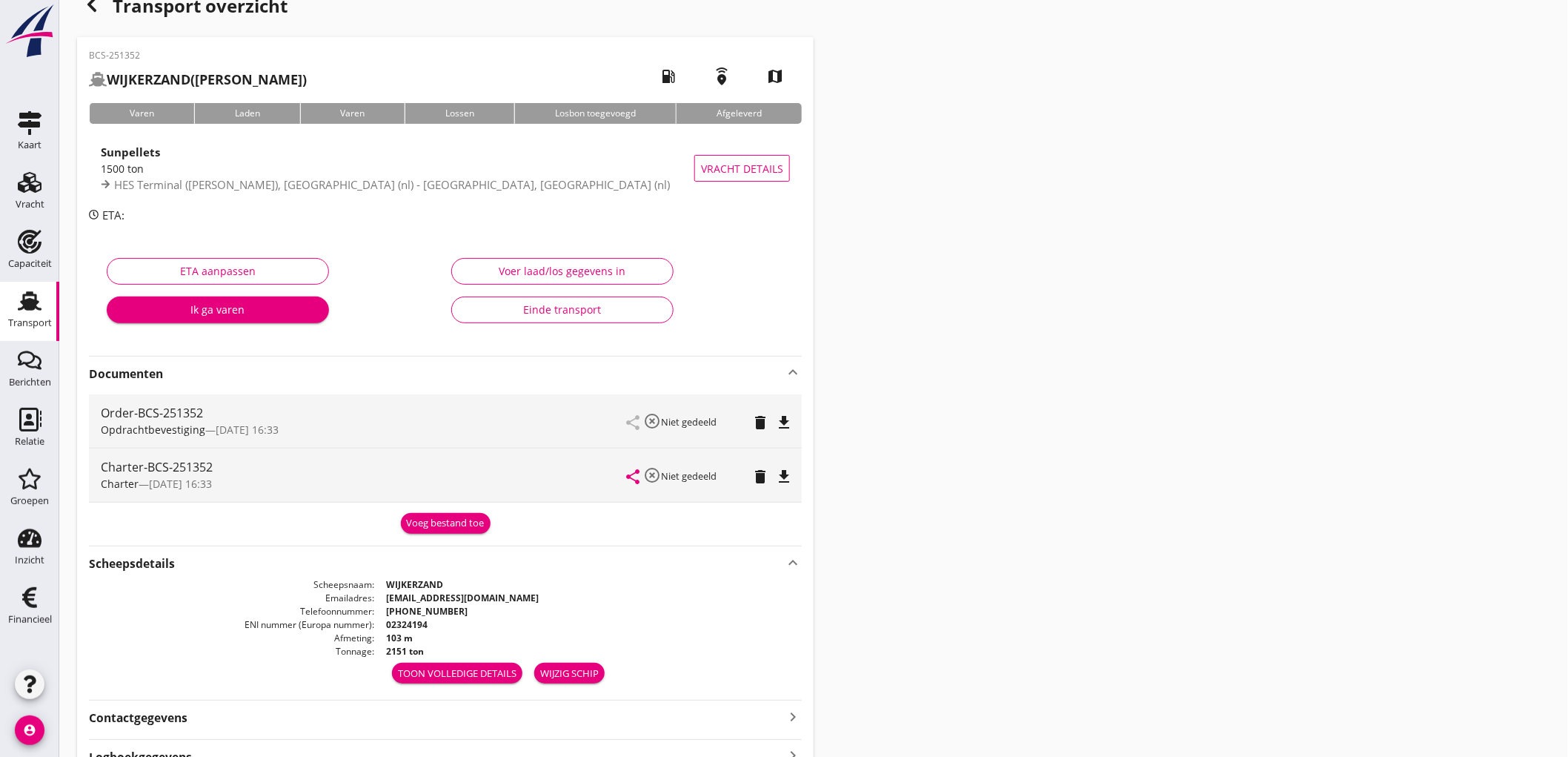
scroll to position [144, 0]
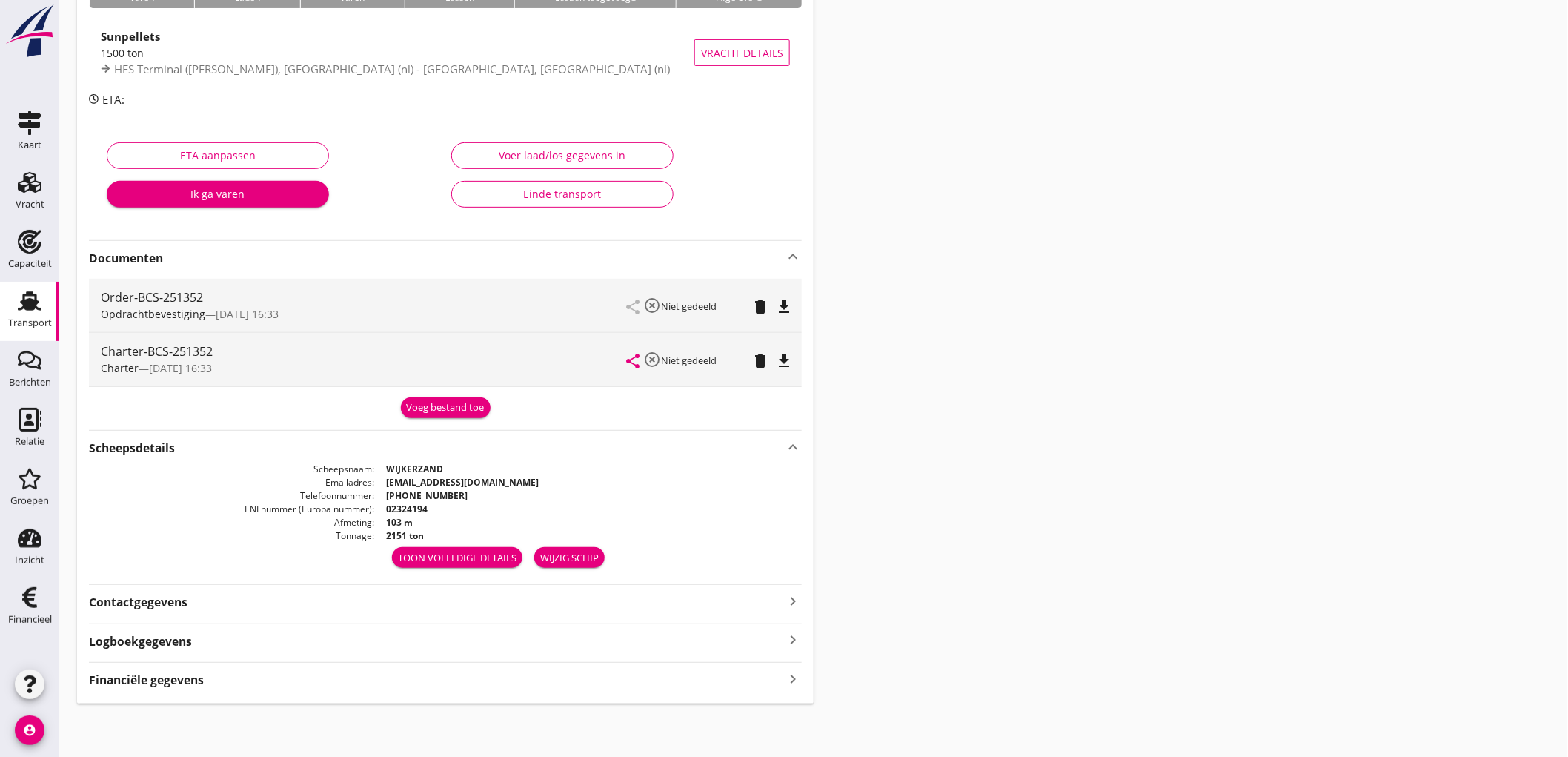
click at [802, 304] on div "Order-BCS-251352 Opdrachtbevestiging — 01/09 16:33 share highlight_off Niet ged…" at bounding box center [446, 305] width 713 height 53
click at [793, 308] on icon "file_download" at bounding box center [784, 307] width 18 height 18
click at [781, 343] on div "share highlight_off Niet gedeeld delete file_download" at bounding box center [709, 359] width 163 height 53
click at [784, 368] on icon "file_download" at bounding box center [784, 361] width 18 height 18
click at [258, 677] on div "Financiële gegevens keyboard_arrow_right" at bounding box center [446, 679] width 713 height 20
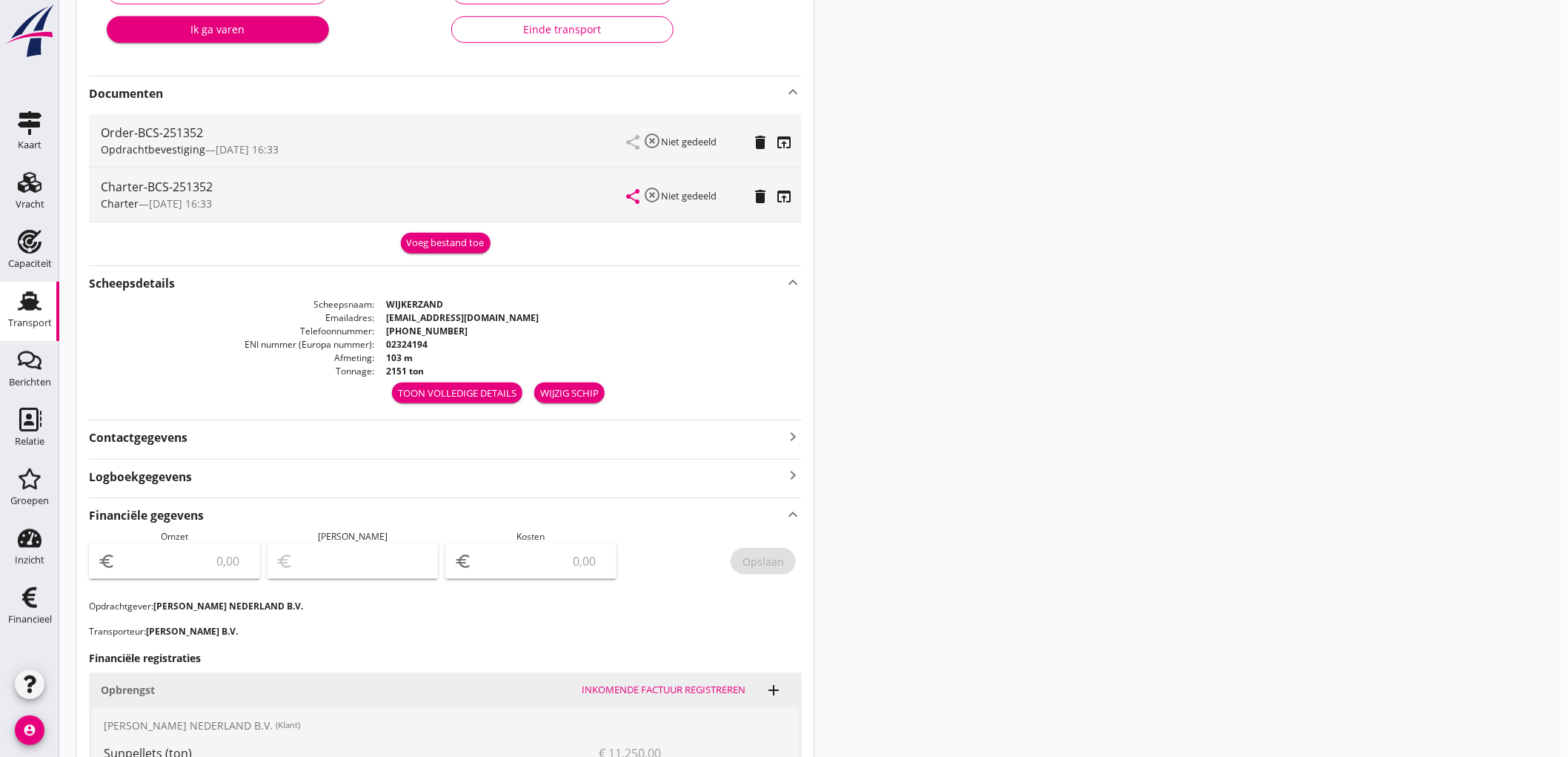
scroll to position [639, 0]
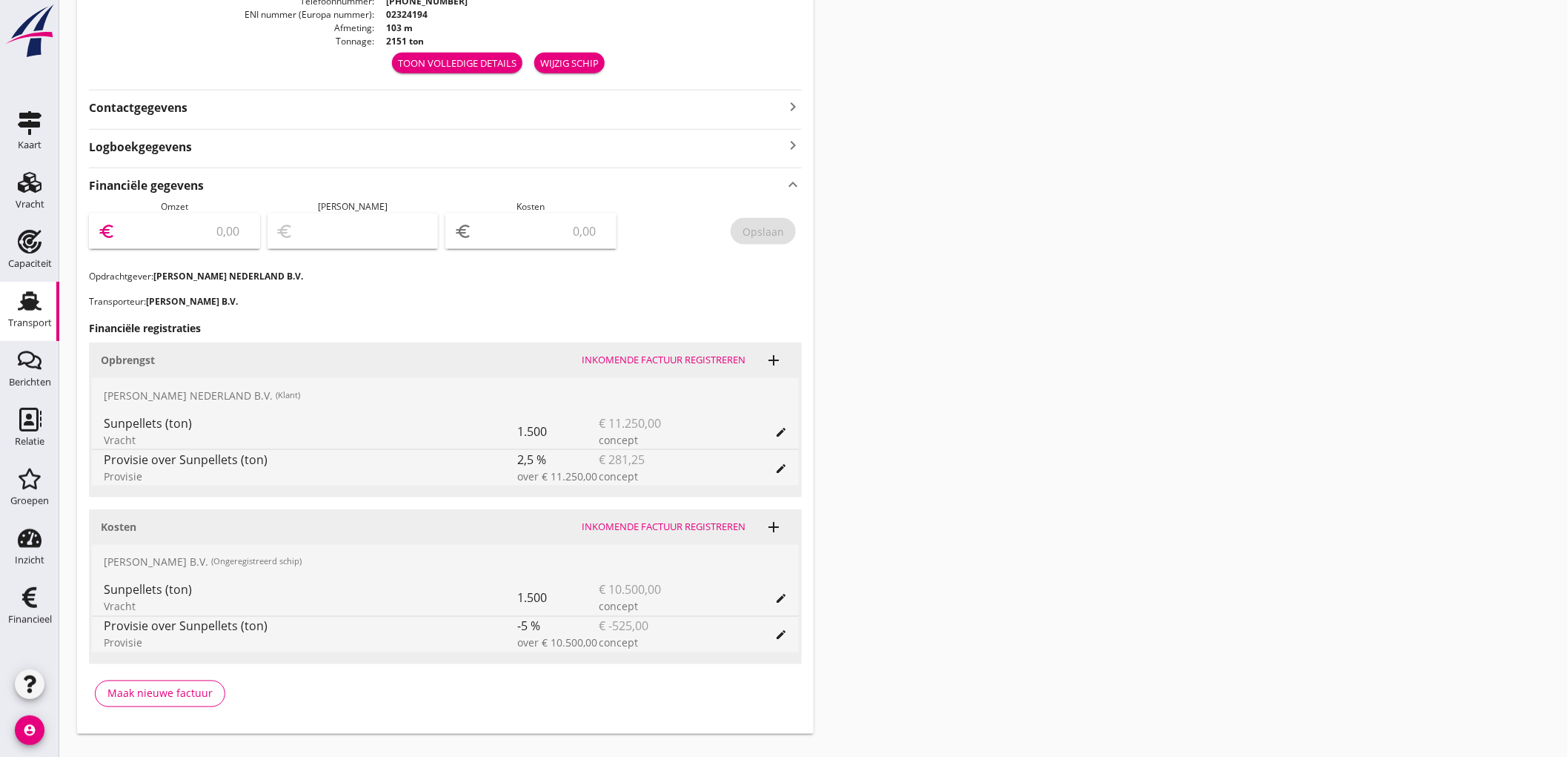
click at [186, 220] on input "number" at bounding box center [185, 231] width 133 height 24
type input "10968"
type input "10968.75"
type input "10959.75"
type input "9"
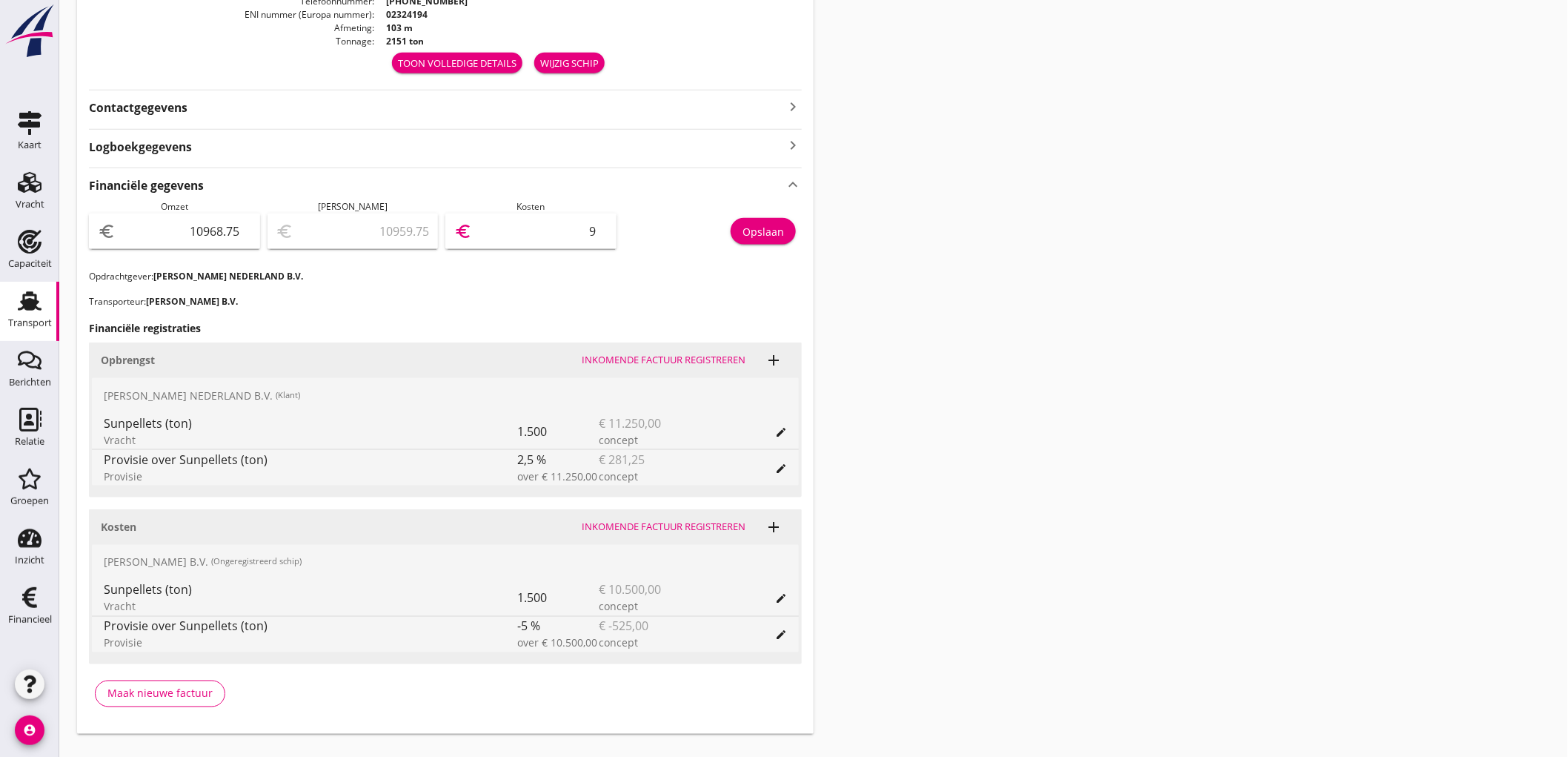
type input "10869.75"
type input "99"
type input "9971.75"
type input "997"
type input "993.75"
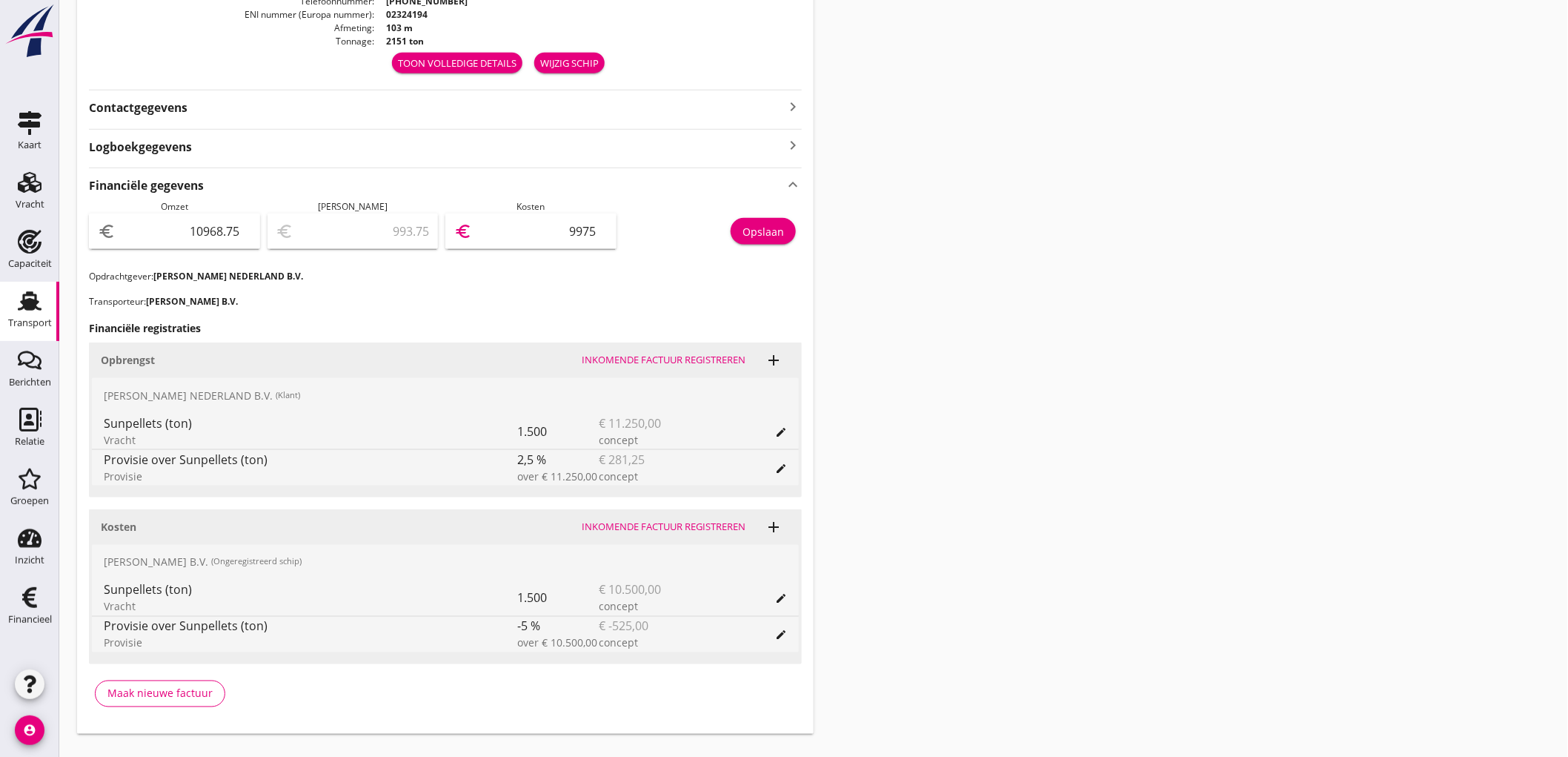
type input "9975"
click at [764, 231] on div "Opslaan" at bounding box center [764, 231] width 42 height 15
click at [9, 301] on link "Transport Transport" at bounding box center [29, 311] width 60 height 60
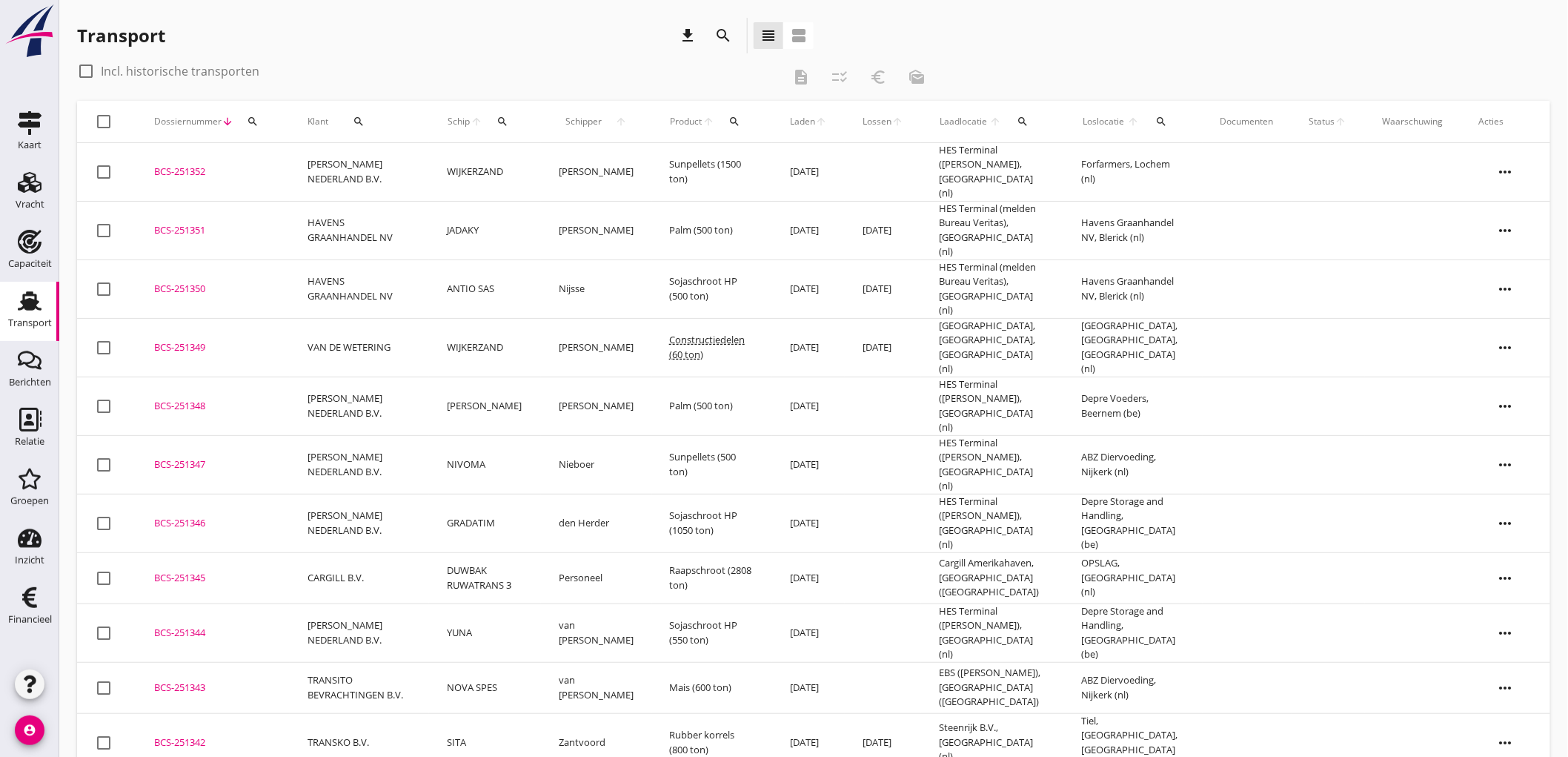
click at [278, 182] on td "BCS-251352 upload_file Drop hier uw bestand om het aan het dossier toe te voegen" at bounding box center [213, 173] width 153 height 59
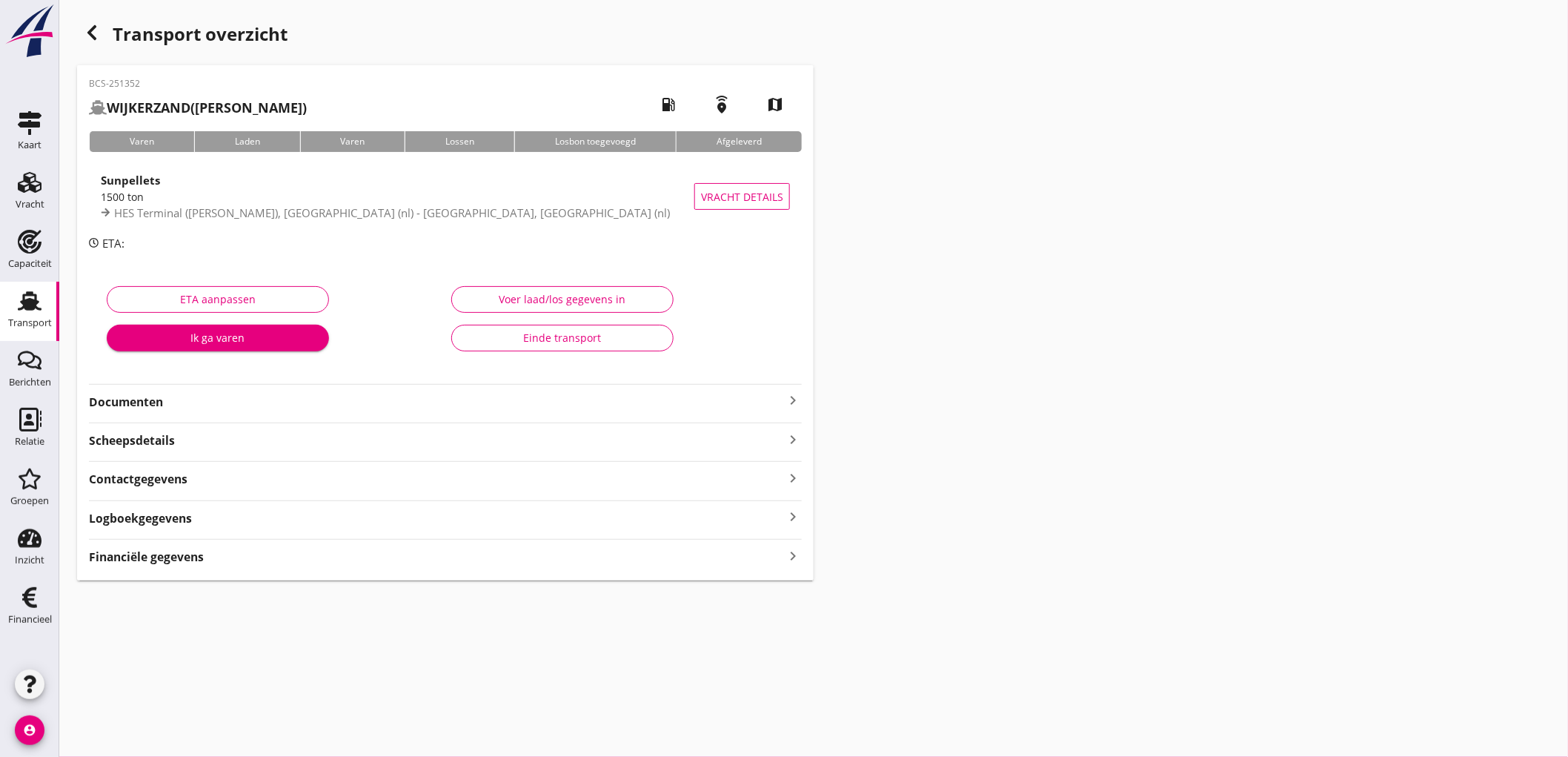
click at [144, 408] on strong "Documenten" at bounding box center [436, 402] width 695 height 17
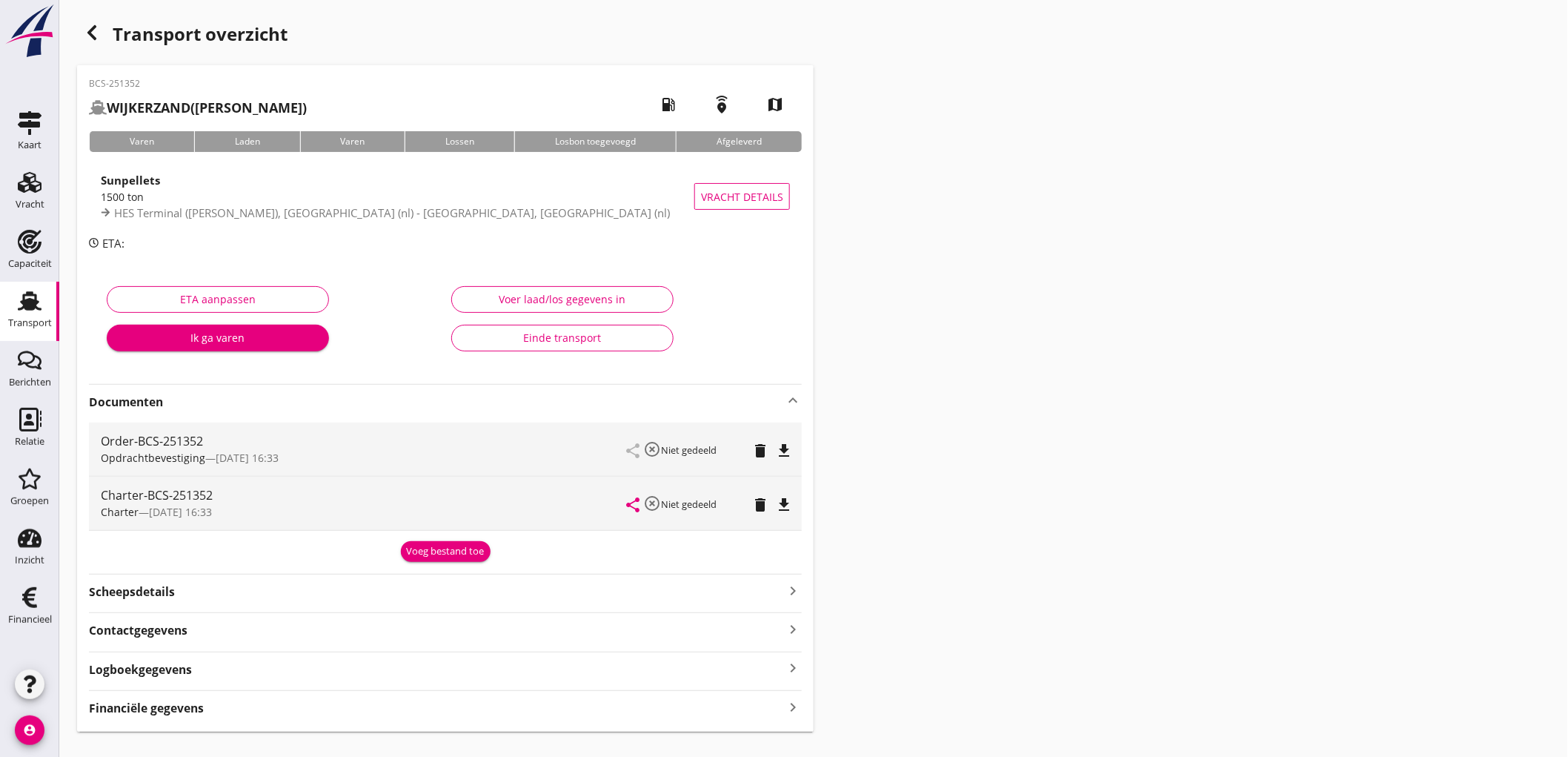
click at [212, 596] on div "Scheepsdetails keyboard_arrow_right" at bounding box center [446, 591] width 713 height 20
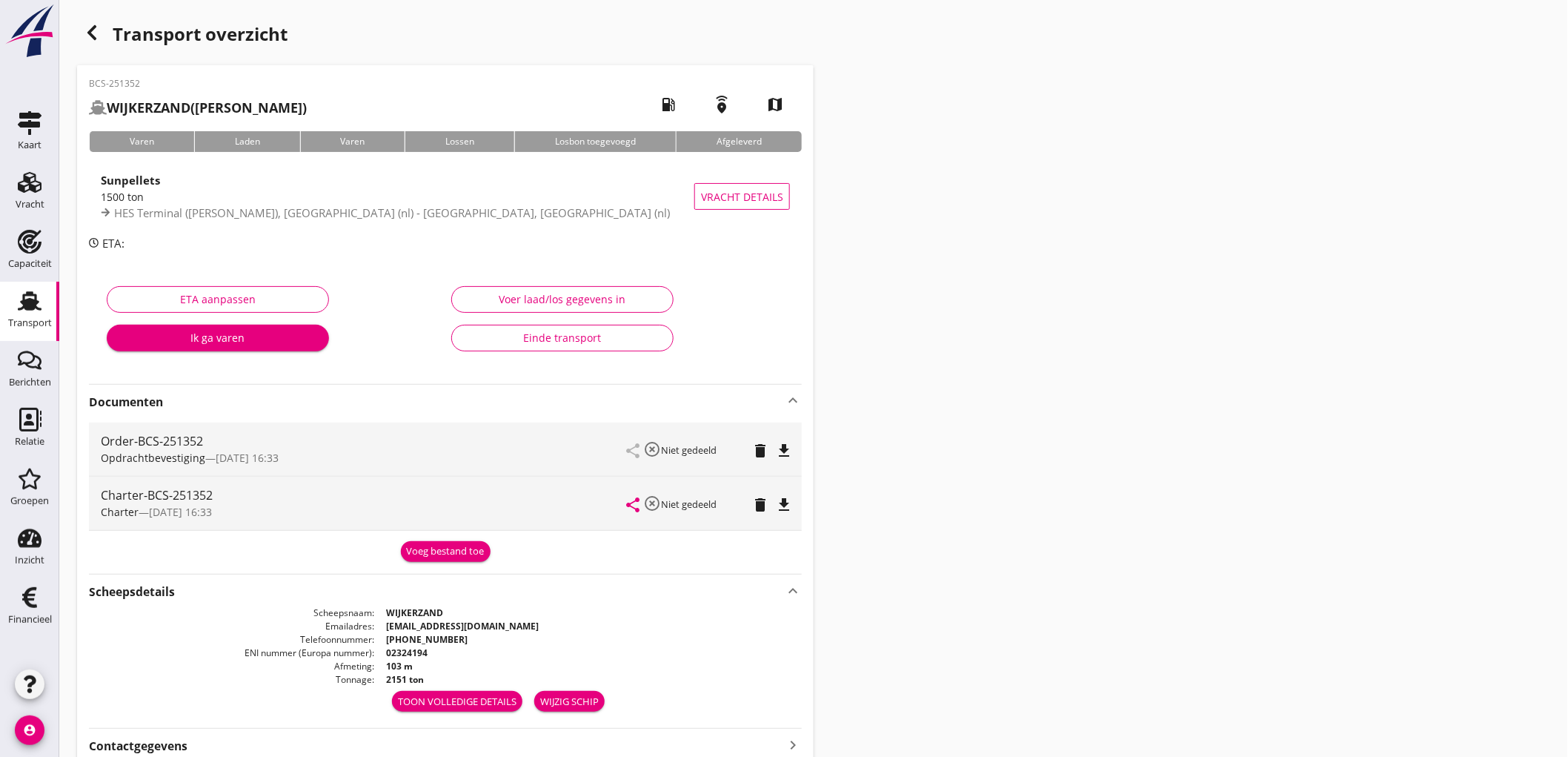
click at [26, 310] on use at bounding box center [29, 301] width 24 height 19
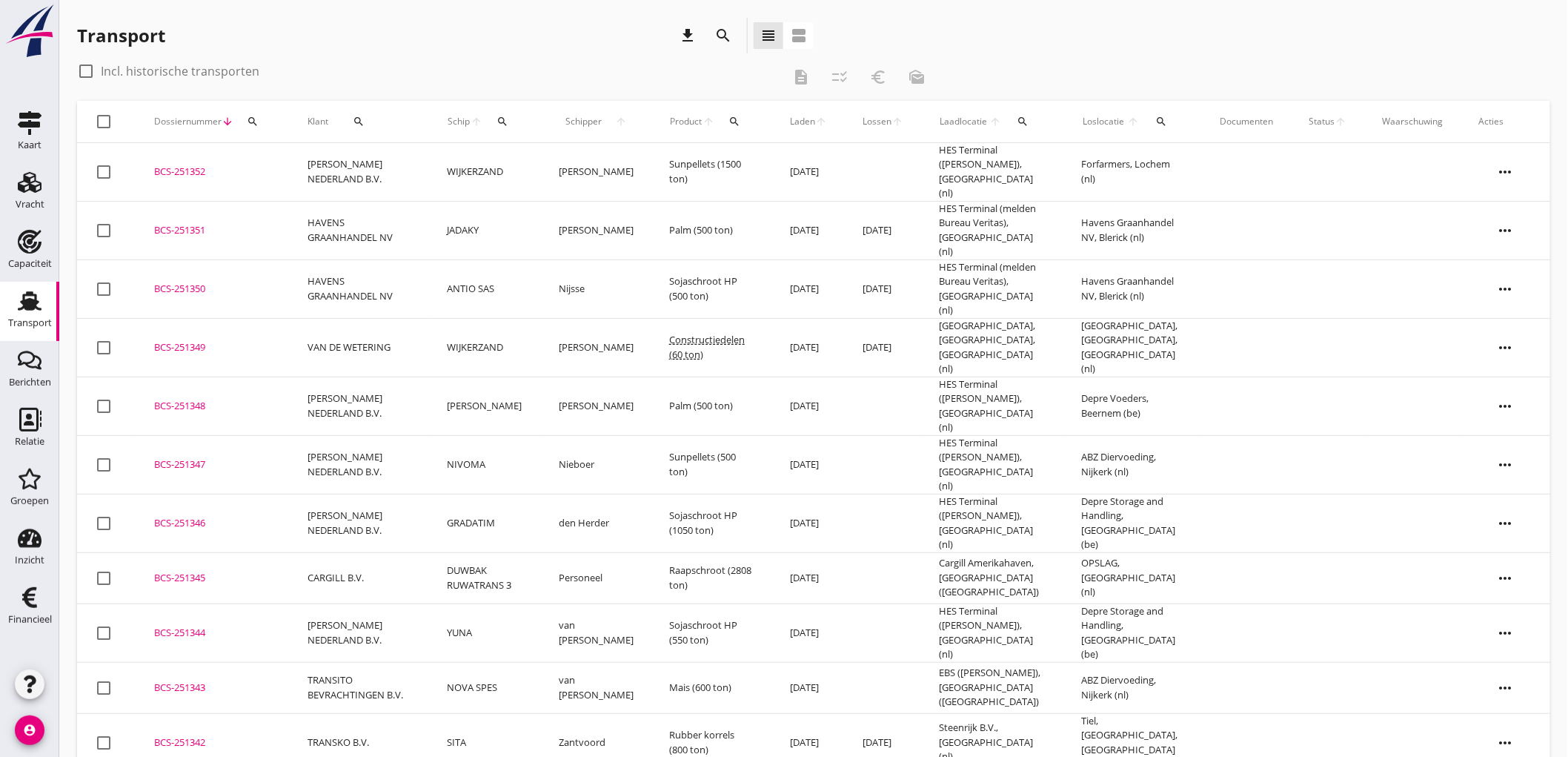
click at [333, 225] on td "HAVENS GRAANHANDEL NV" at bounding box center [360, 231] width 139 height 59
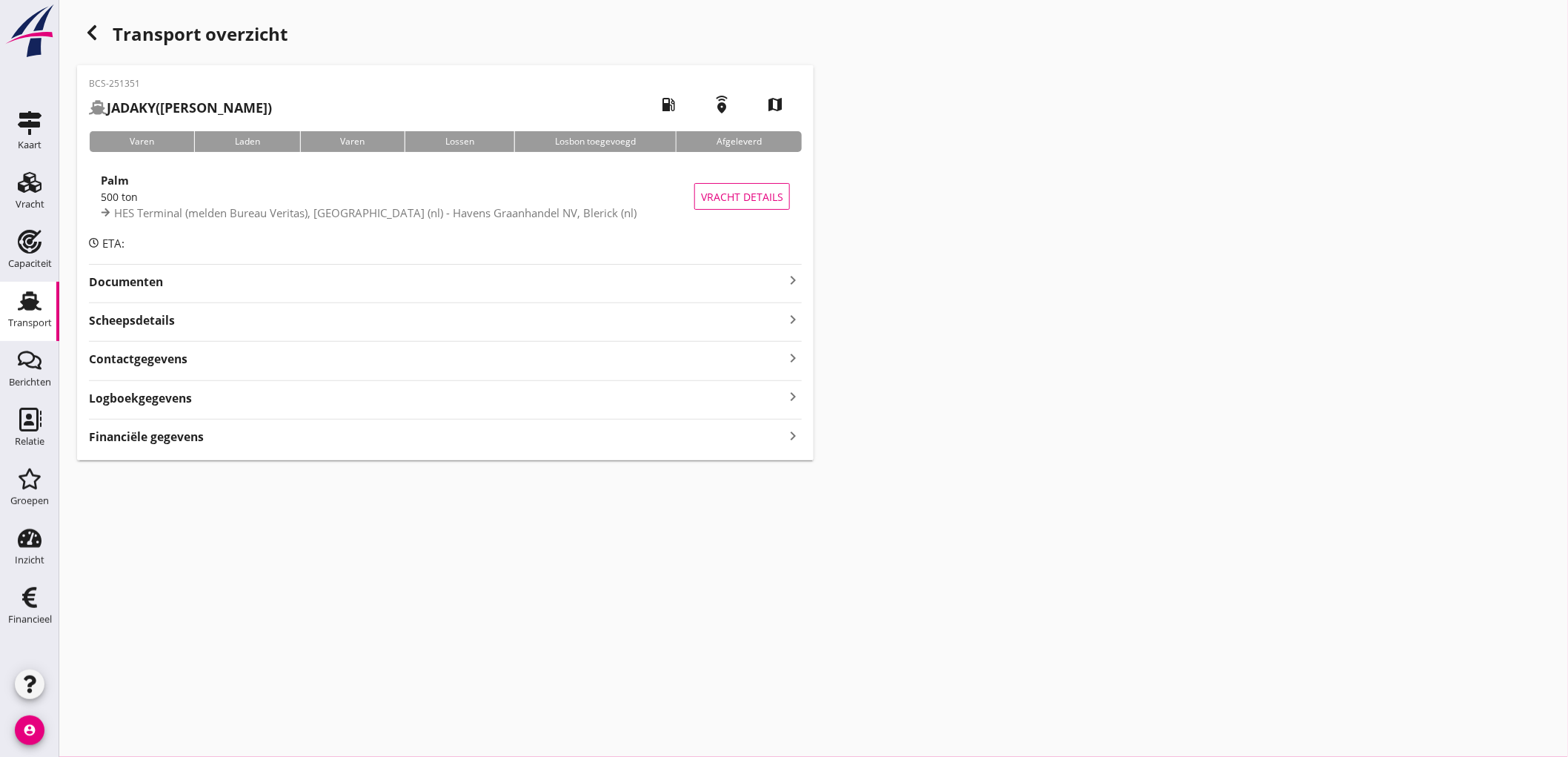
click at [179, 329] on div "Scheepsdetails keyboard_arrow_right" at bounding box center [446, 320] width 713 height 20
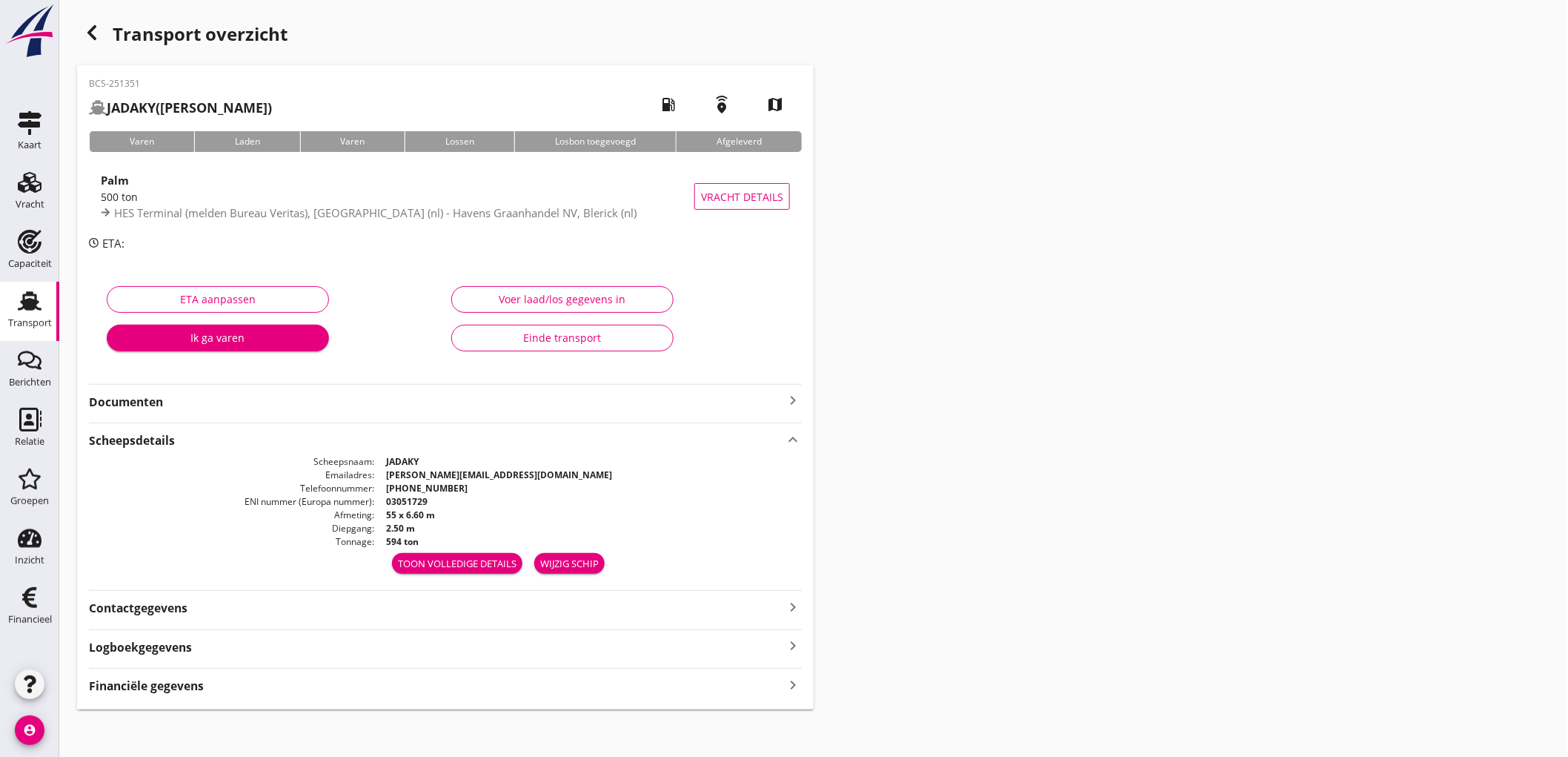
click at [186, 685] on strong "Financiële gegevens" at bounding box center [146, 687] width 115 height 17
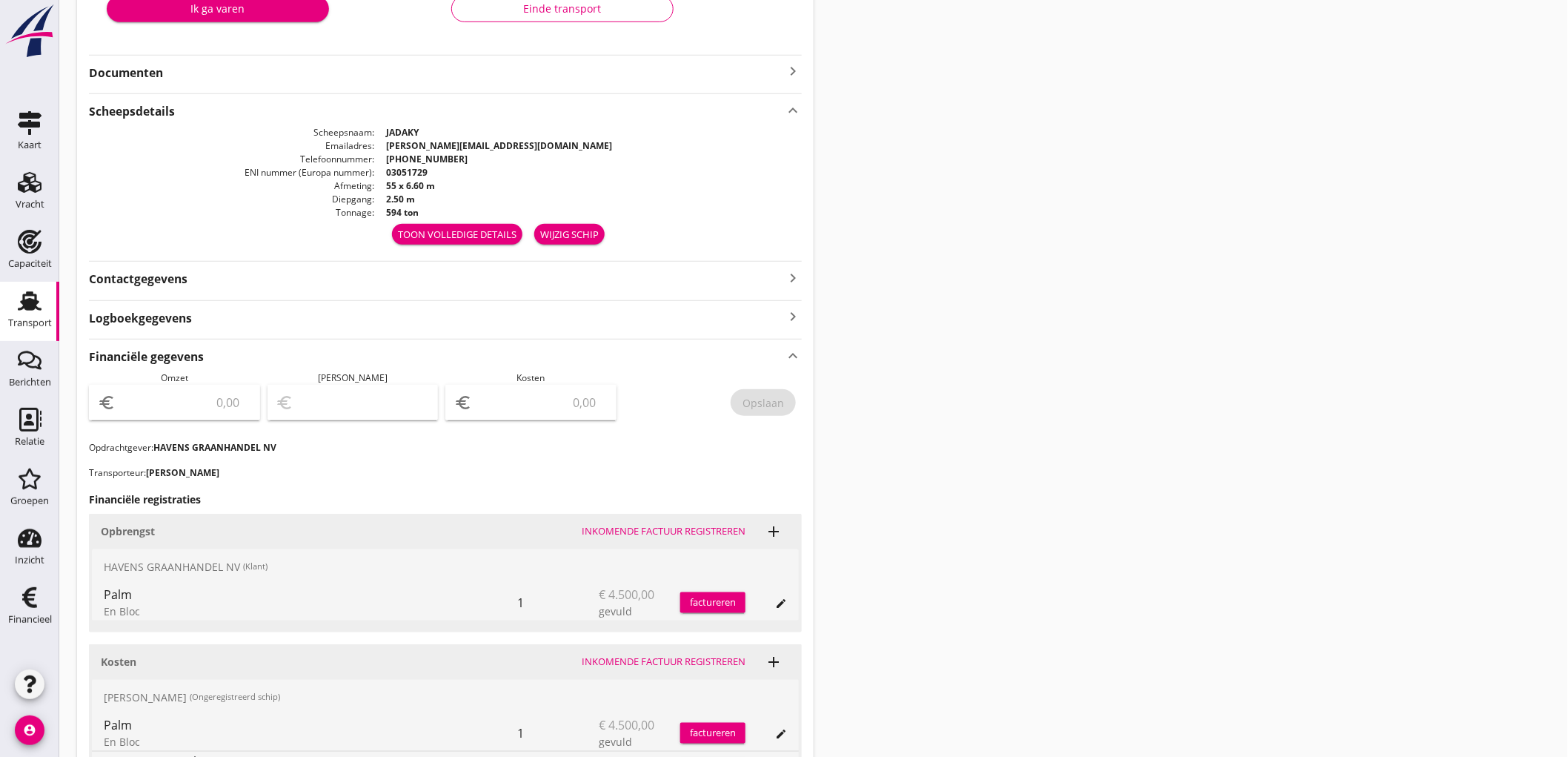
click at [206, 403] on input "number" at bounding box center [185, 402] width 133 height 24
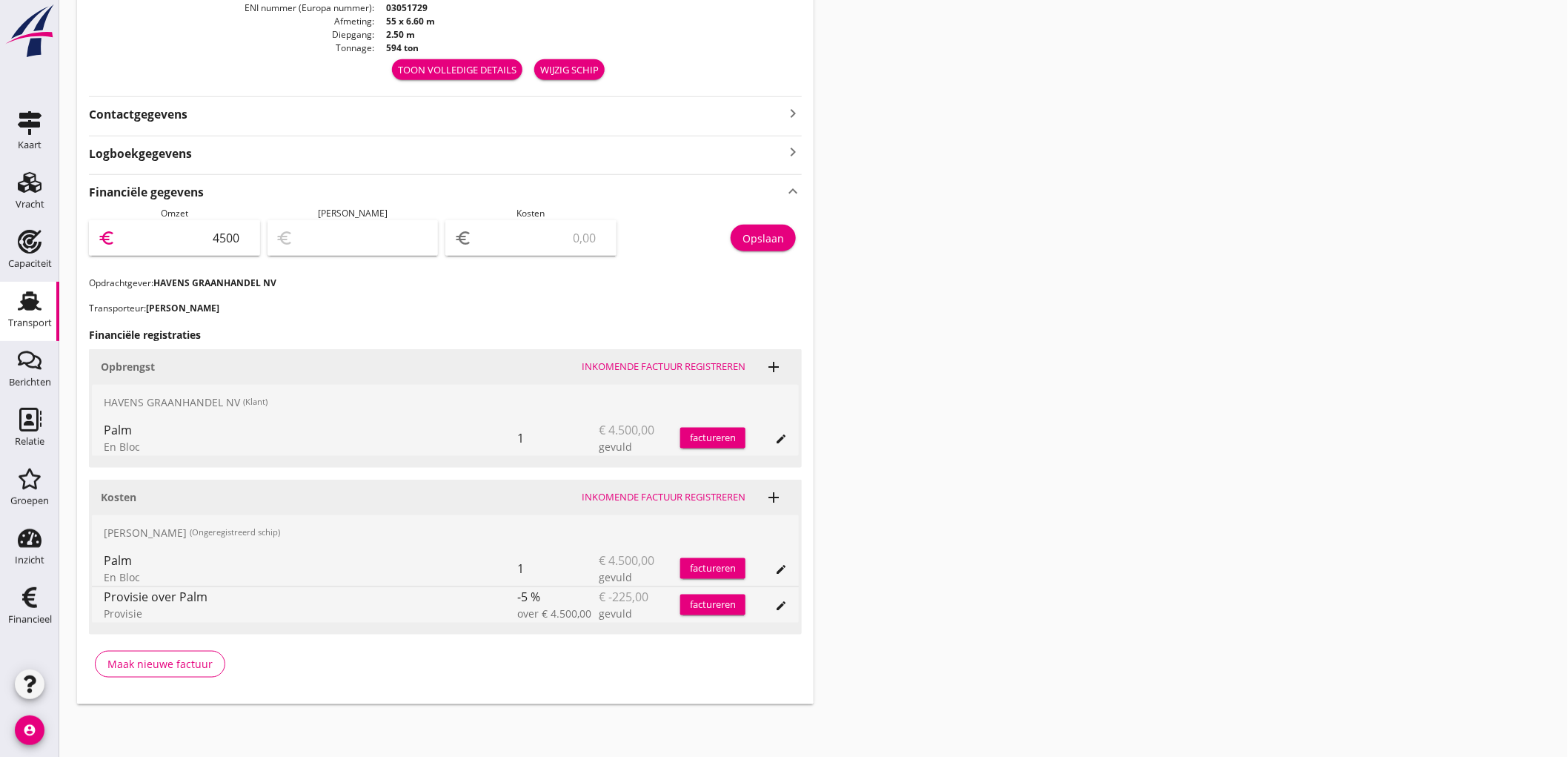
type input "4500"
type input "4496.00"
type input "4"
type input "4458.00"
type input "42"
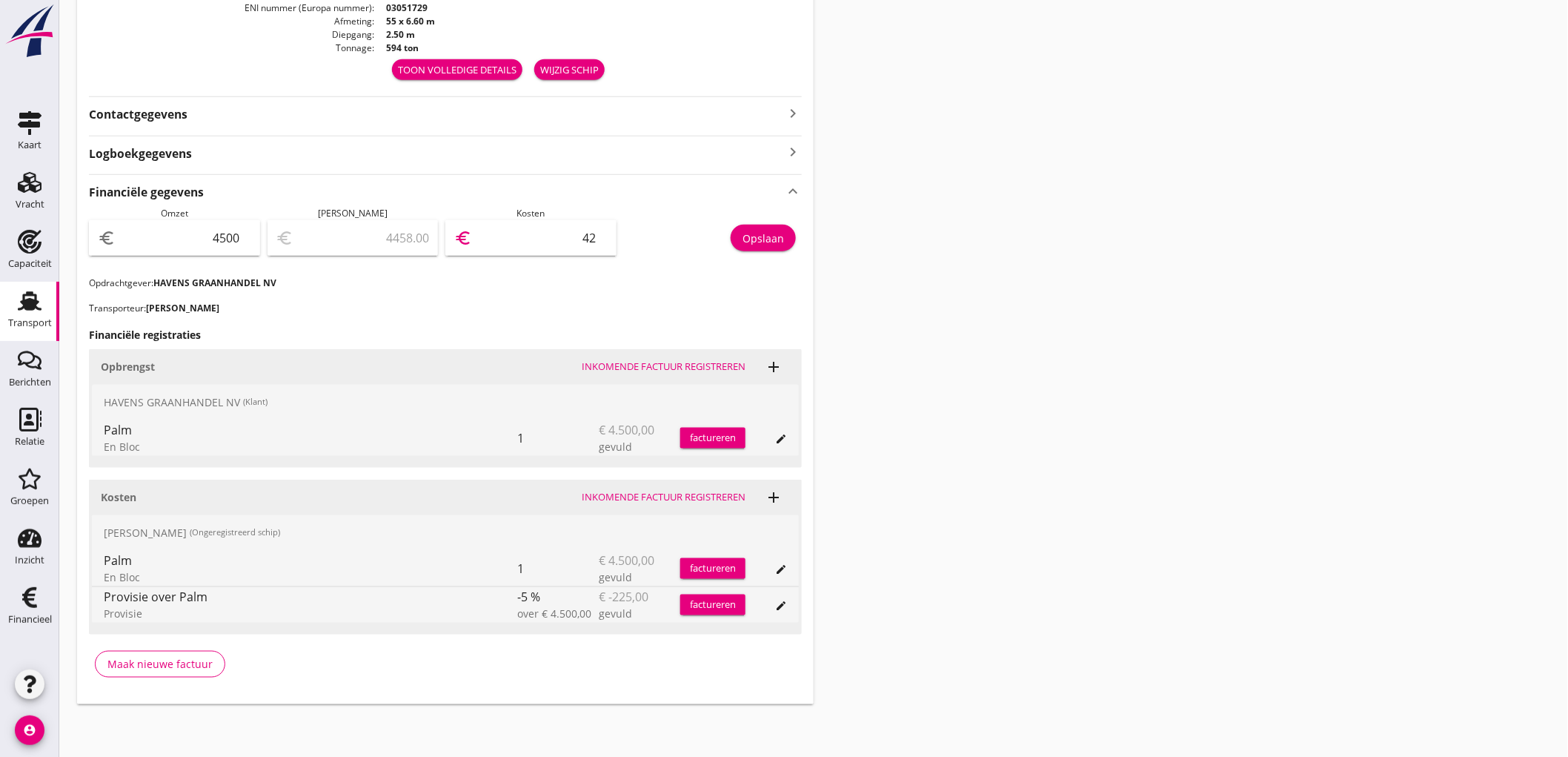
type input "4073.00"
type input "427"
type input "225.00"
type input "4275"
click at [772, 231] on div "Opslaan" at bounding box center [764, 238] width 42 height 15
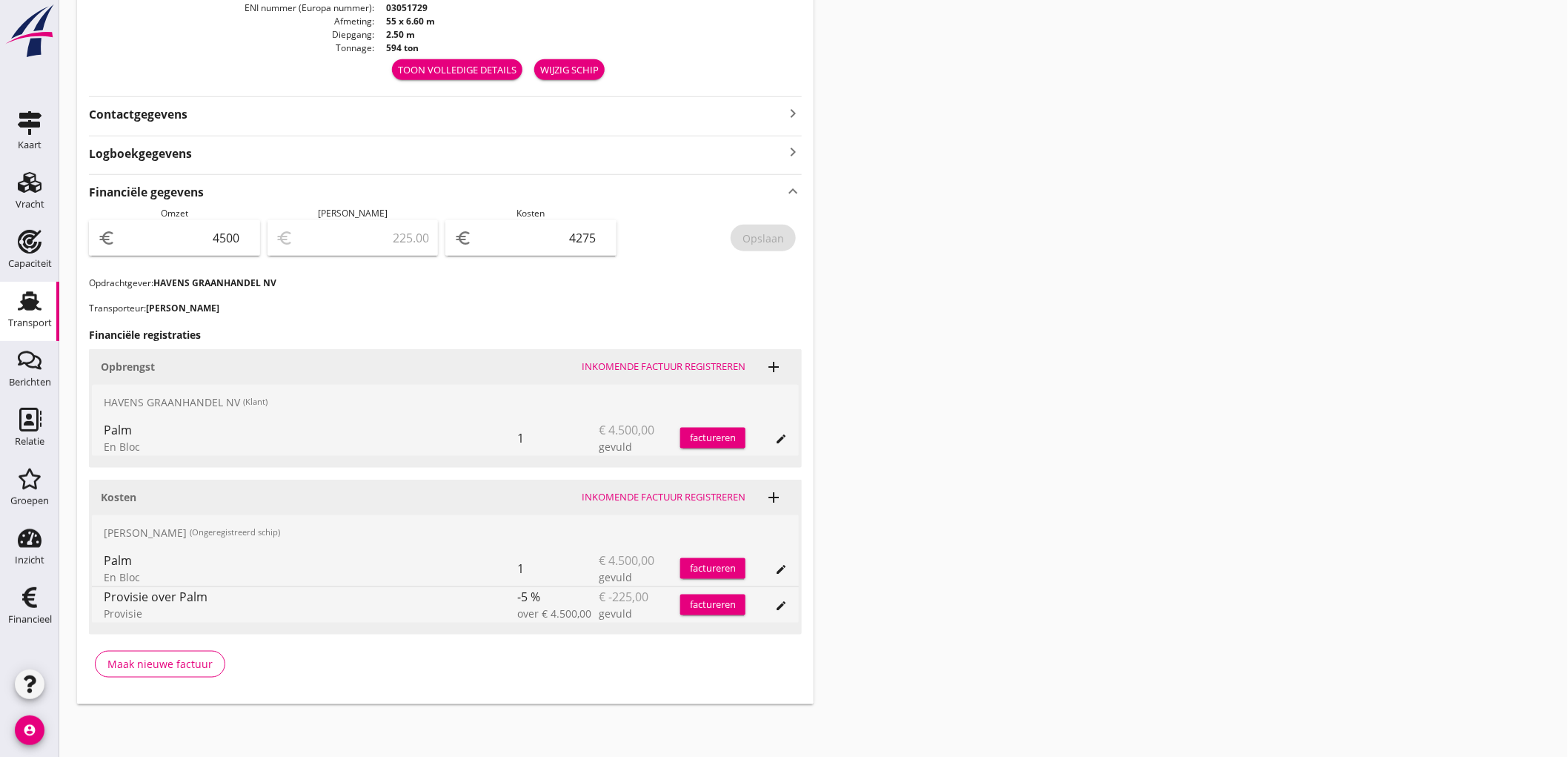
click at [15, 321] on div "Transport" at bounding box center [30, 323] width 44 height 9
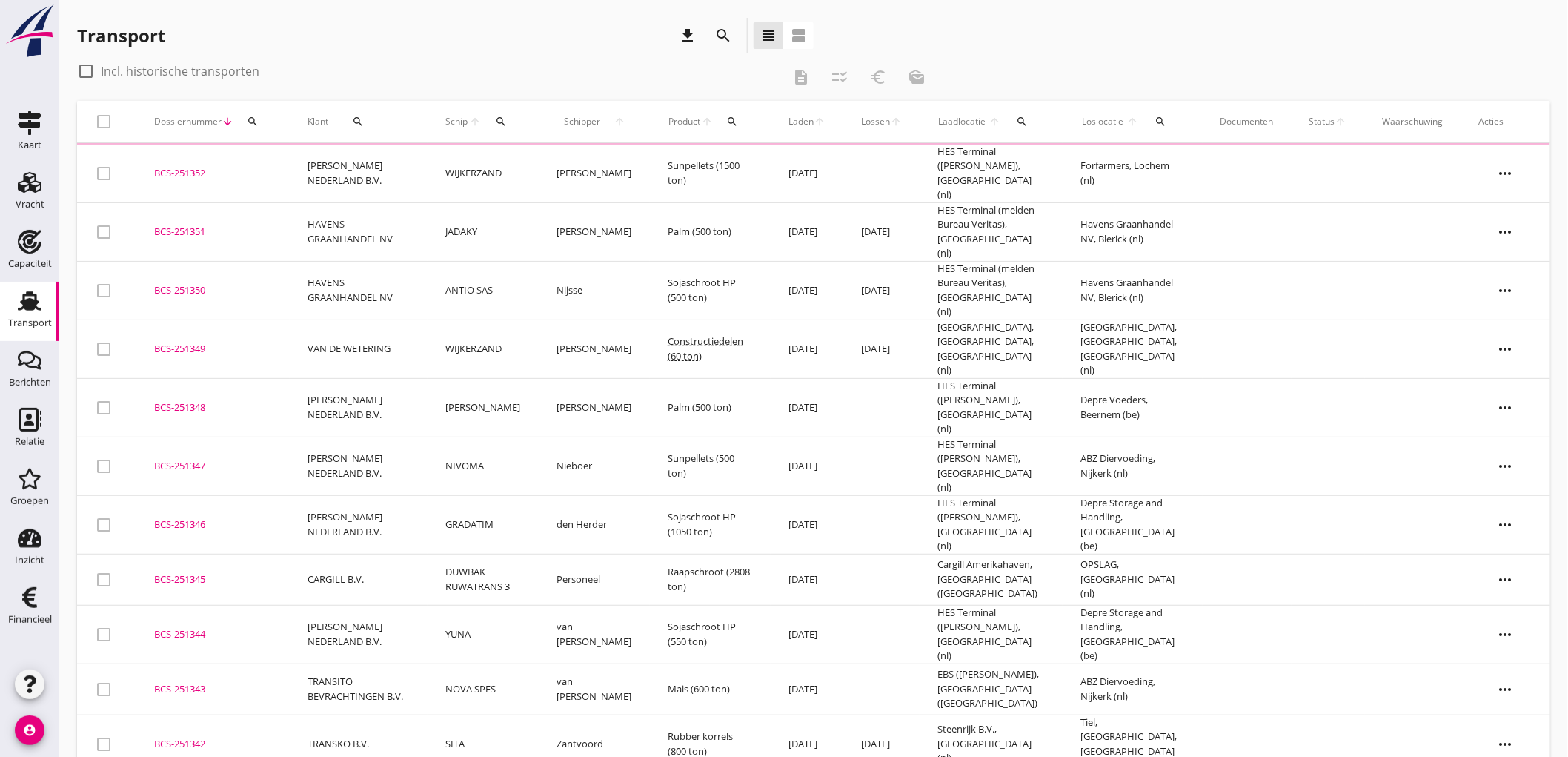
click at [408, 287] on td "HAVENS GRAANHANDEL NV" at bounding box center [359, 290] width 138 height 59
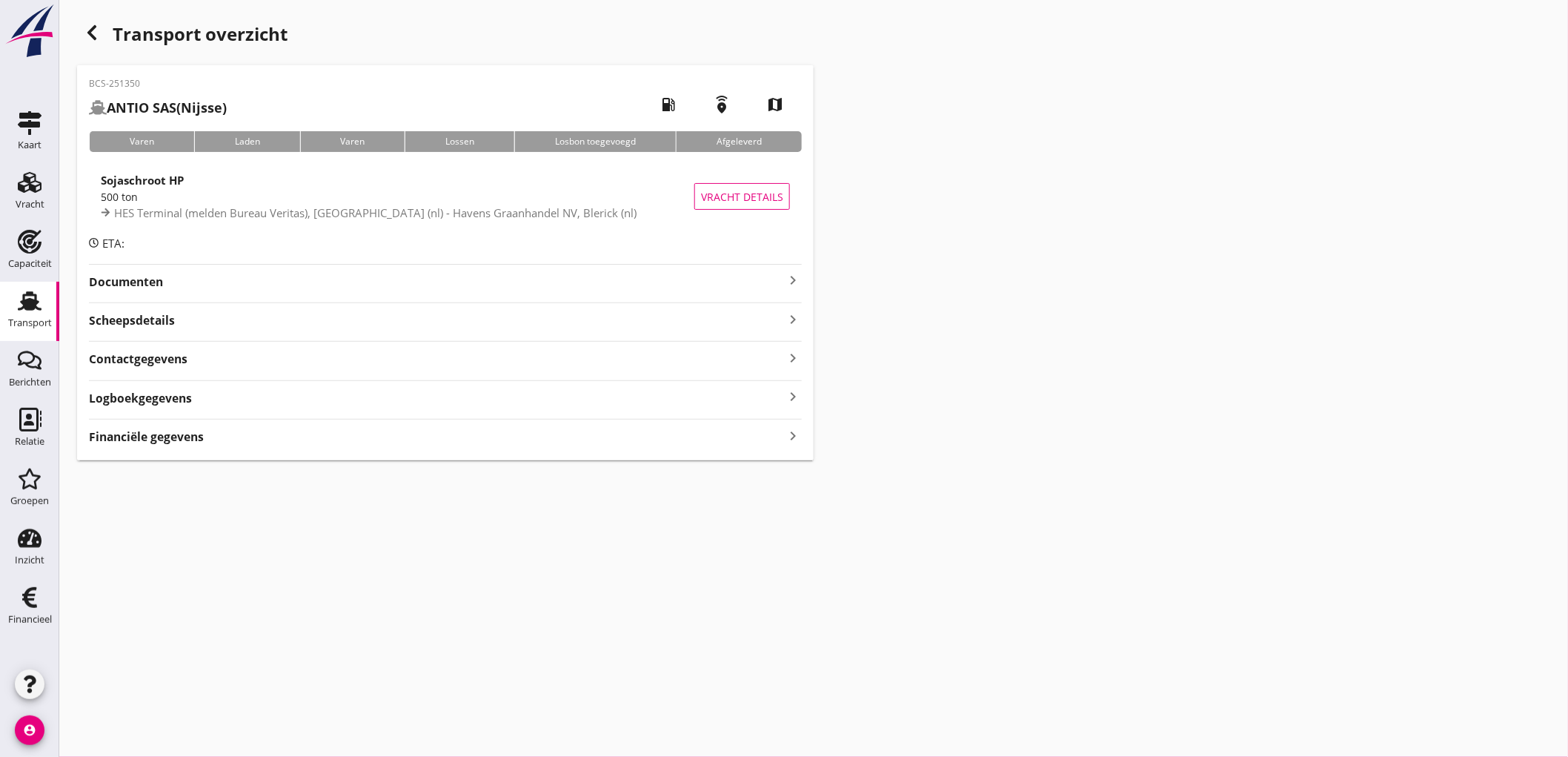
click at [211, 329] on div "Scheepsdetails keyboard_arrow_right" at bounding box center [446, 320] width 713 height 20
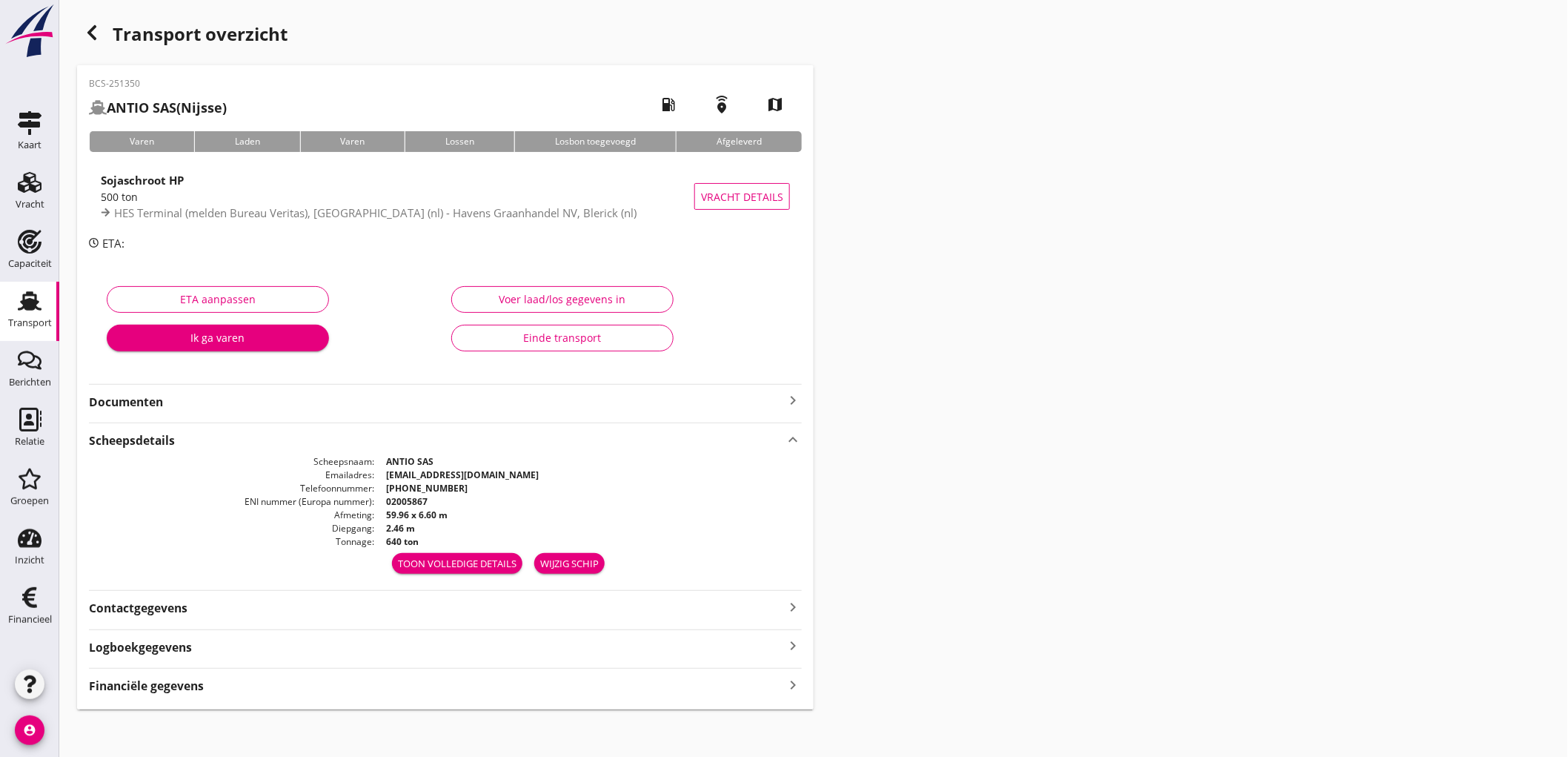
click at [174, 694] on strong "Financiële gegevens" at bounding box center [146, 687] width 115 height 17
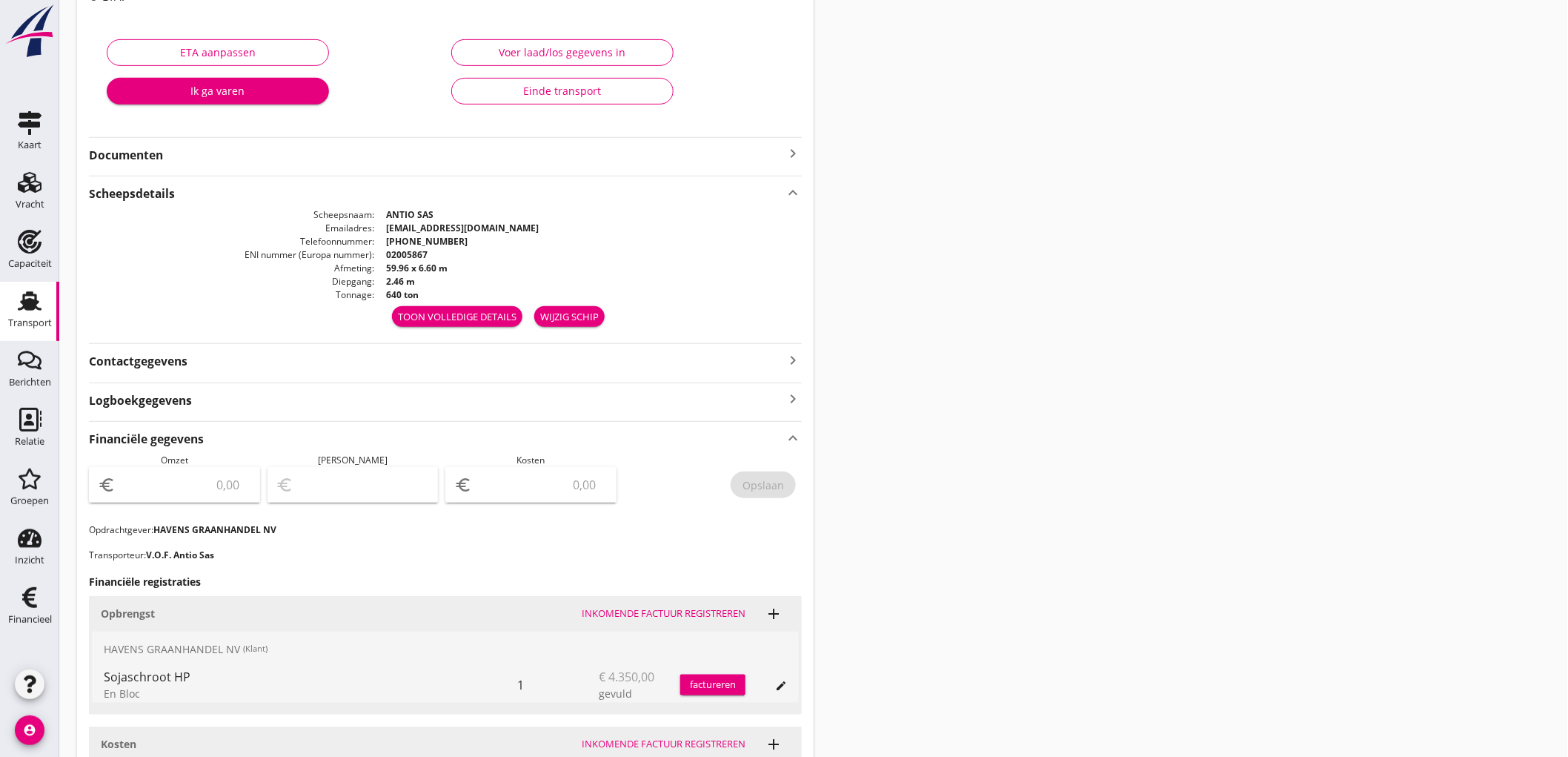
scroll to position [494, 0]
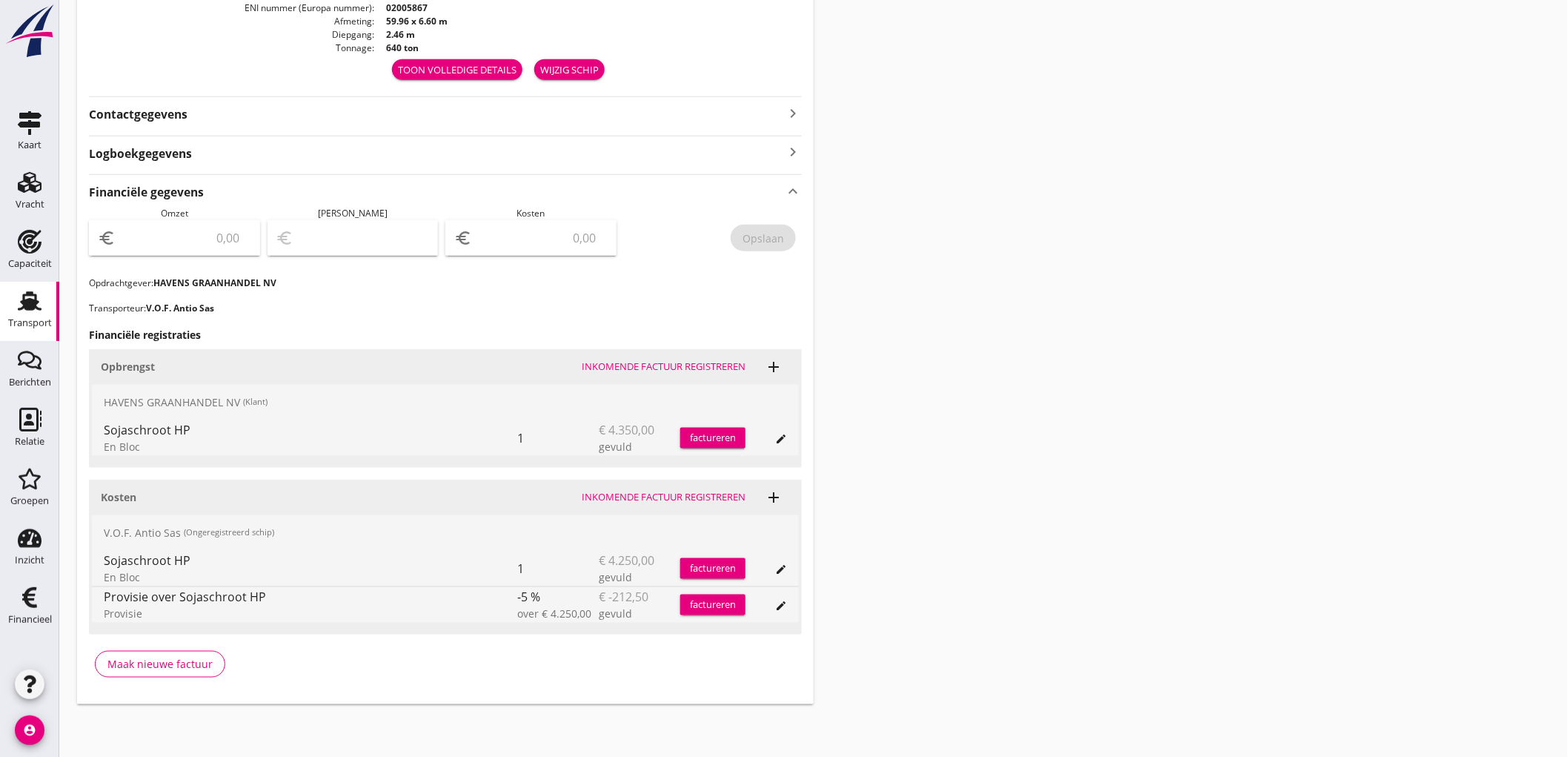
click at [176, 253] on div "euro" at bounding box center [174, 238] width 171 height 36
type input "4350"
type input "4346.00"
type input "4"
type input "4310.00"
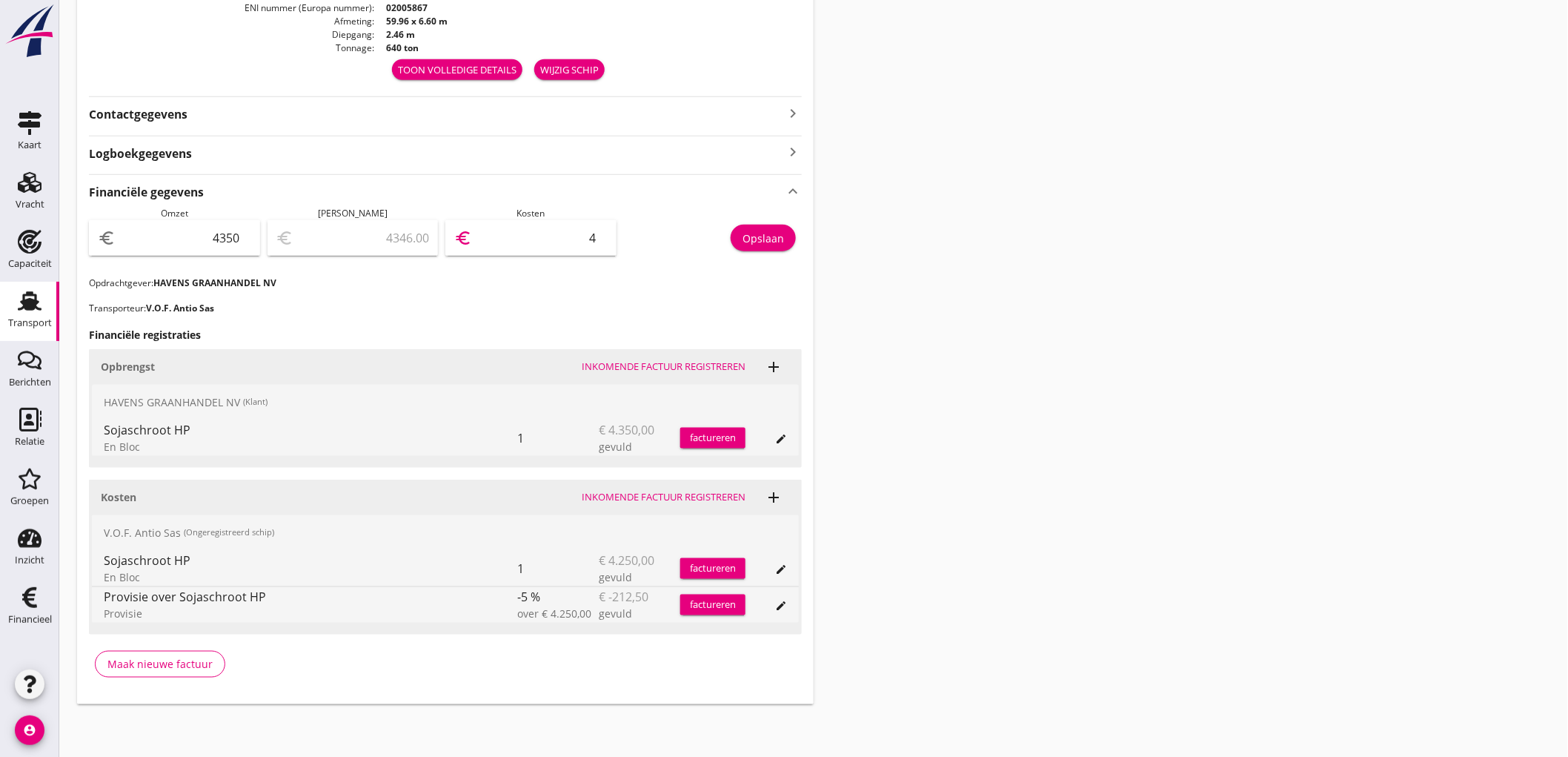
type input "40"
type input "3947.00"
type input "403"
type input "313.00"
type input "4037"
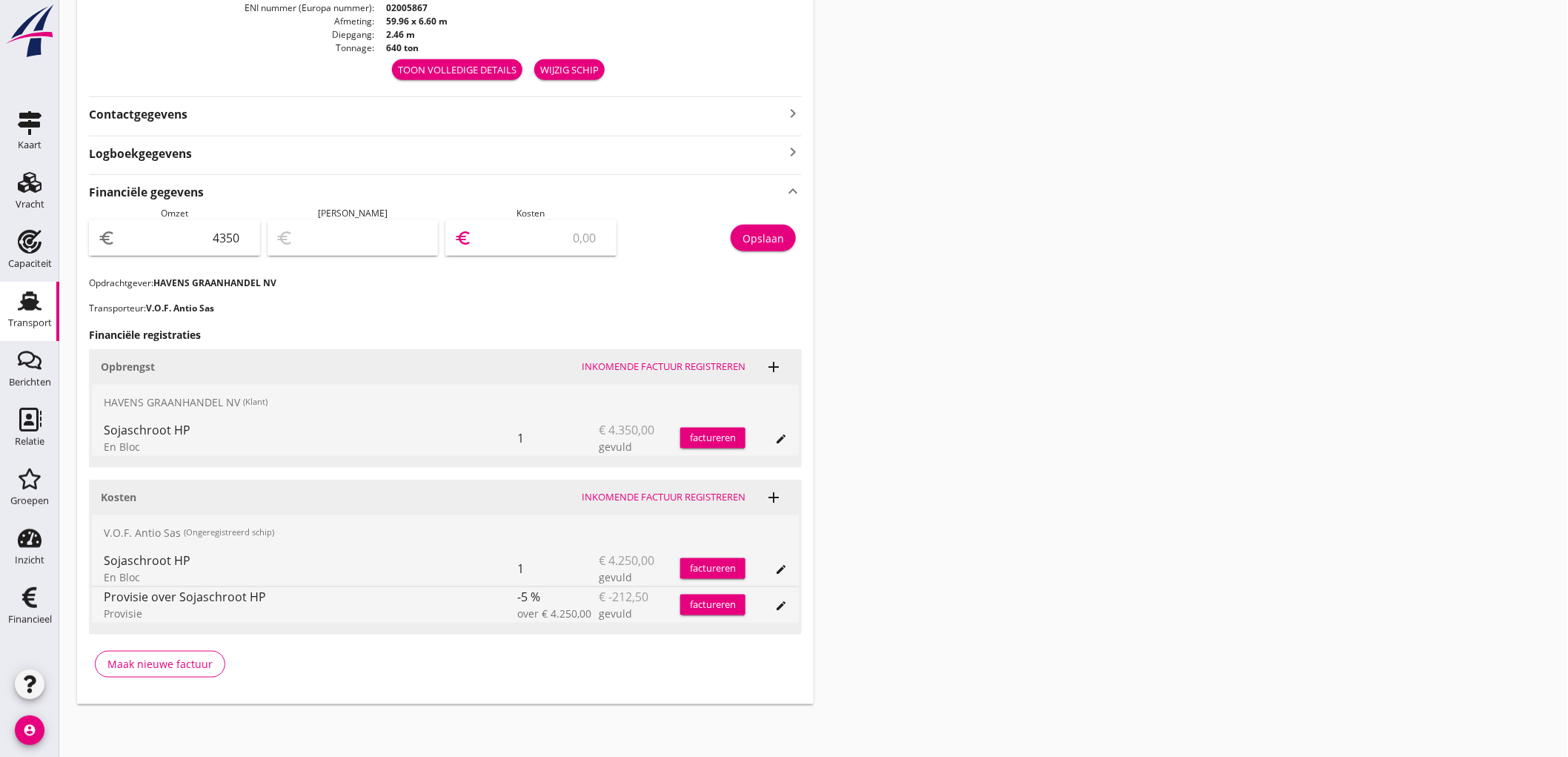
type input "312.50"
type input "4037.50"
click at [754, 235] on div "Opslaan" at bounding box center [764, 238] width 42 height 15
click at [43, 304] on div "Transport" at bounding box center [29, 301] width 36 height 24
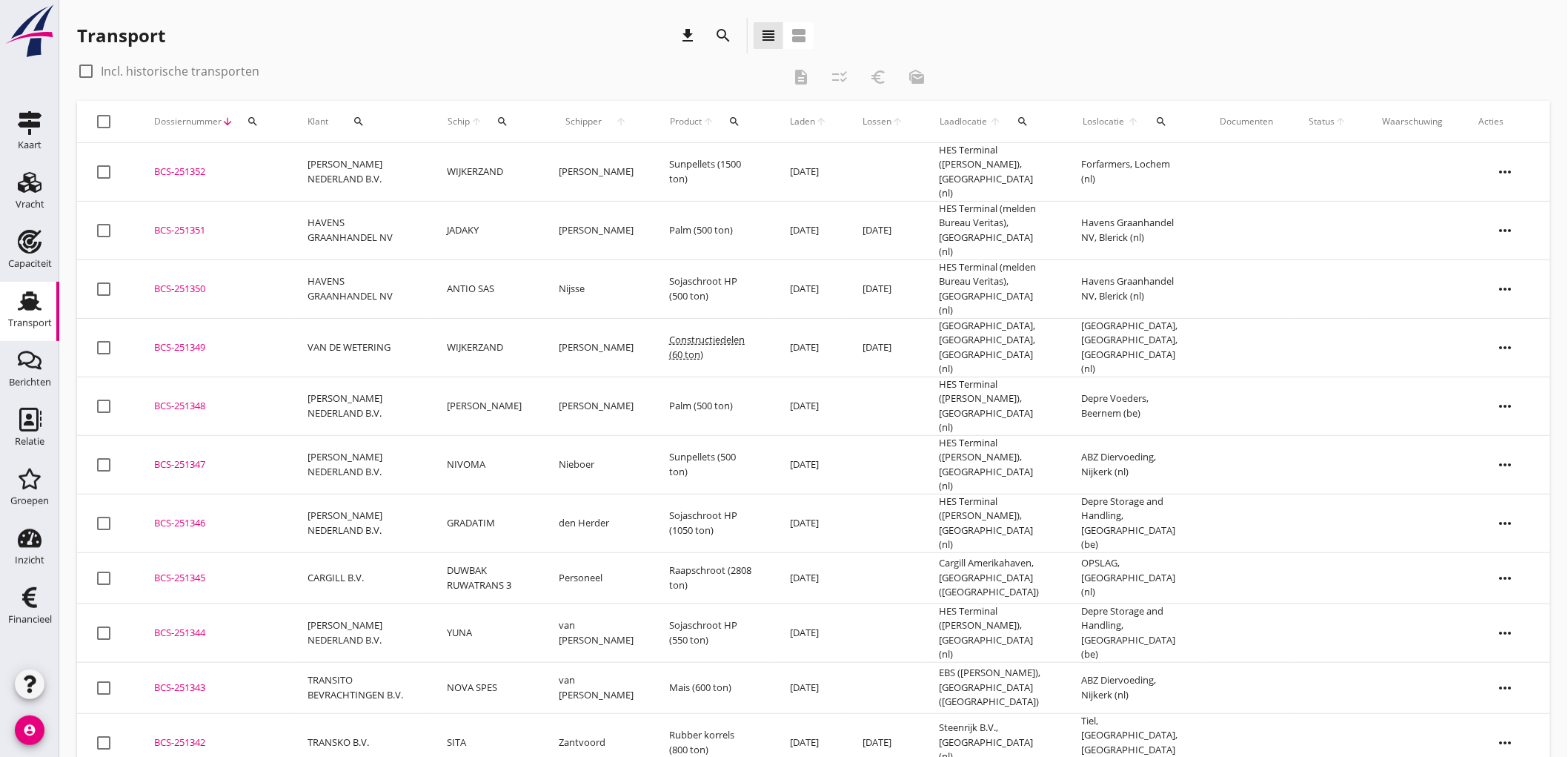
click at [33, 309] on use at bounding box center [29, 301] width 24 height 19
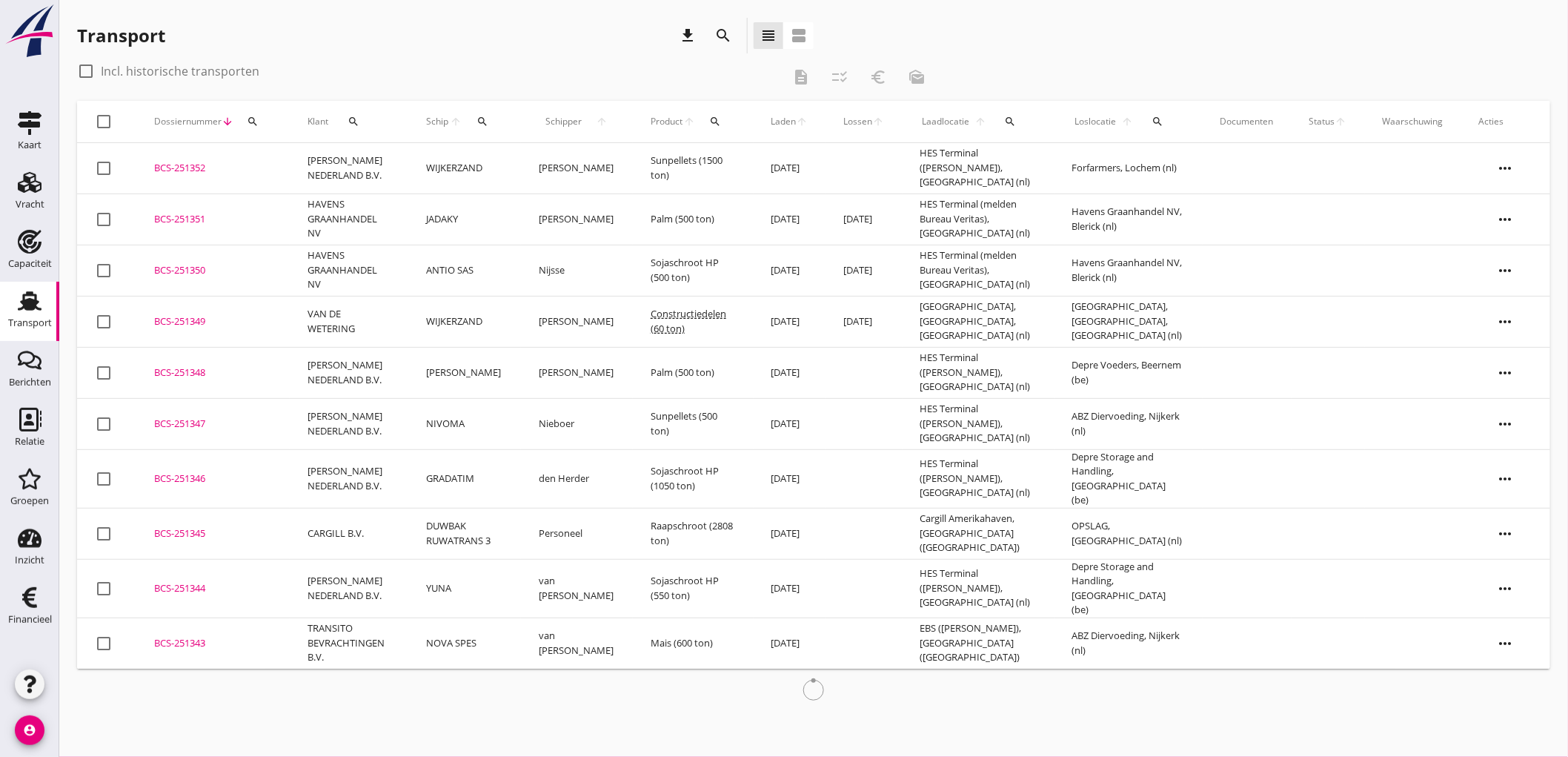
click at [672, 32] on div "Transport download search view_headline view_agenda" at bounding box center [446, 36] width 736 height 36
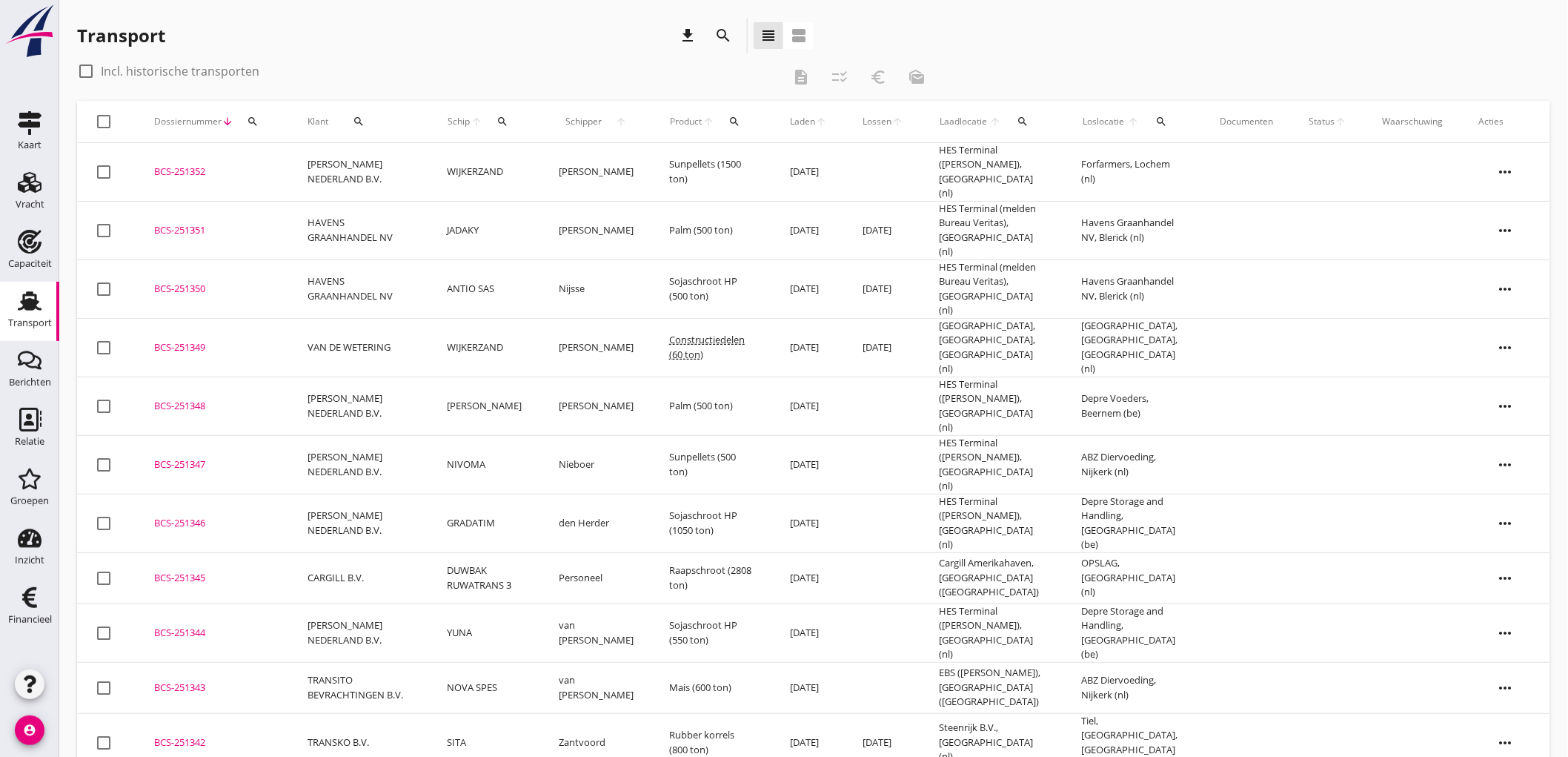
click at [675, 31] on div "Transport download search view_headline view_agenda" at bounding box center [446, 36] width 736 height 36
click at [694, 38] on icon "download" at bounding box center [688, 35] width 18 height 18
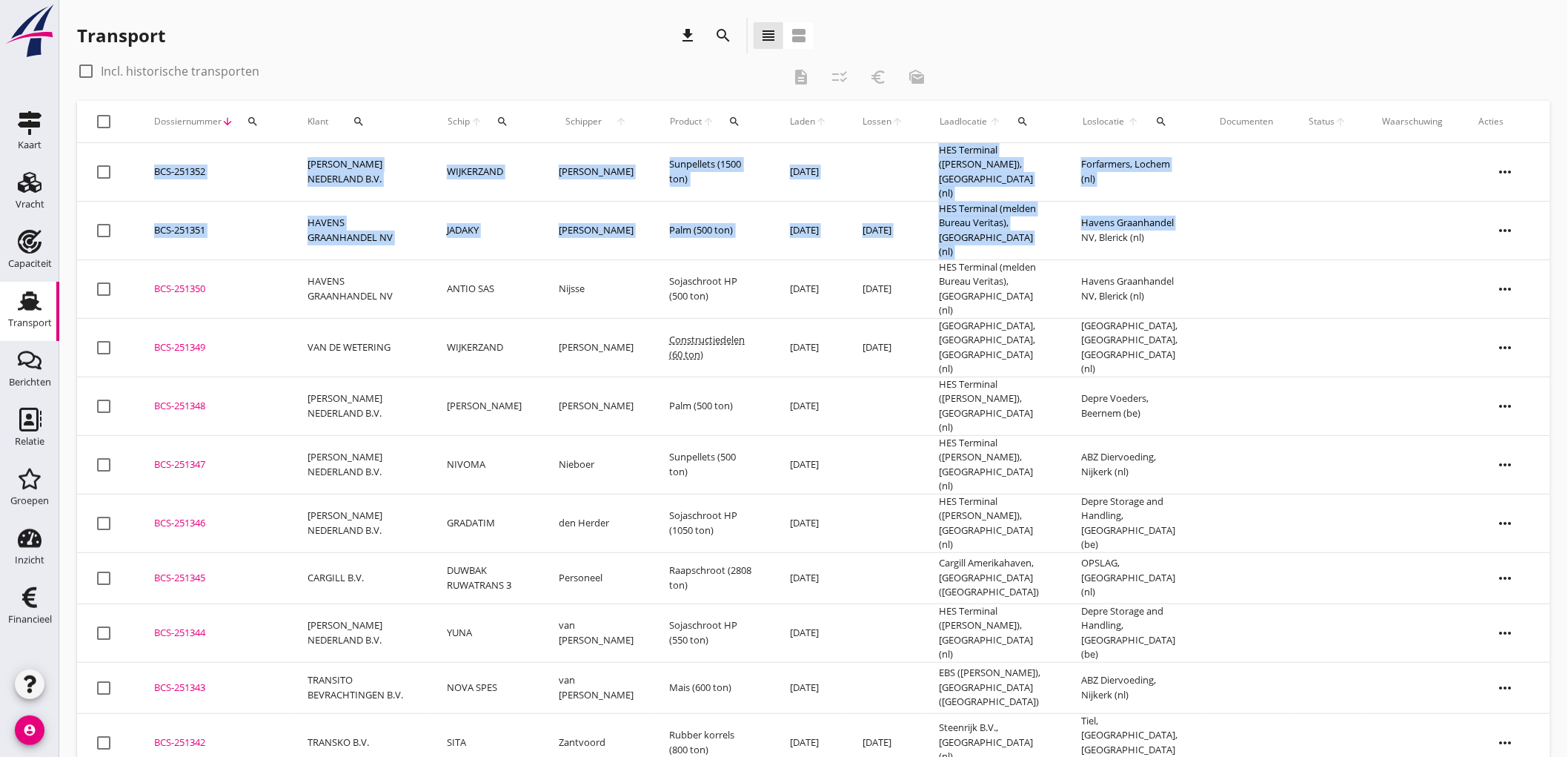
drag, startPoint x: 342, startPoint y: 60, endPoint x: 1247, endPoint y: 150, distance: 909.5
click at [1245, 186] on div "check_box_outline_blank Incl. historische transporten description checklist_rtl…" at bounding box center [814, 665] width 1474 height 1211
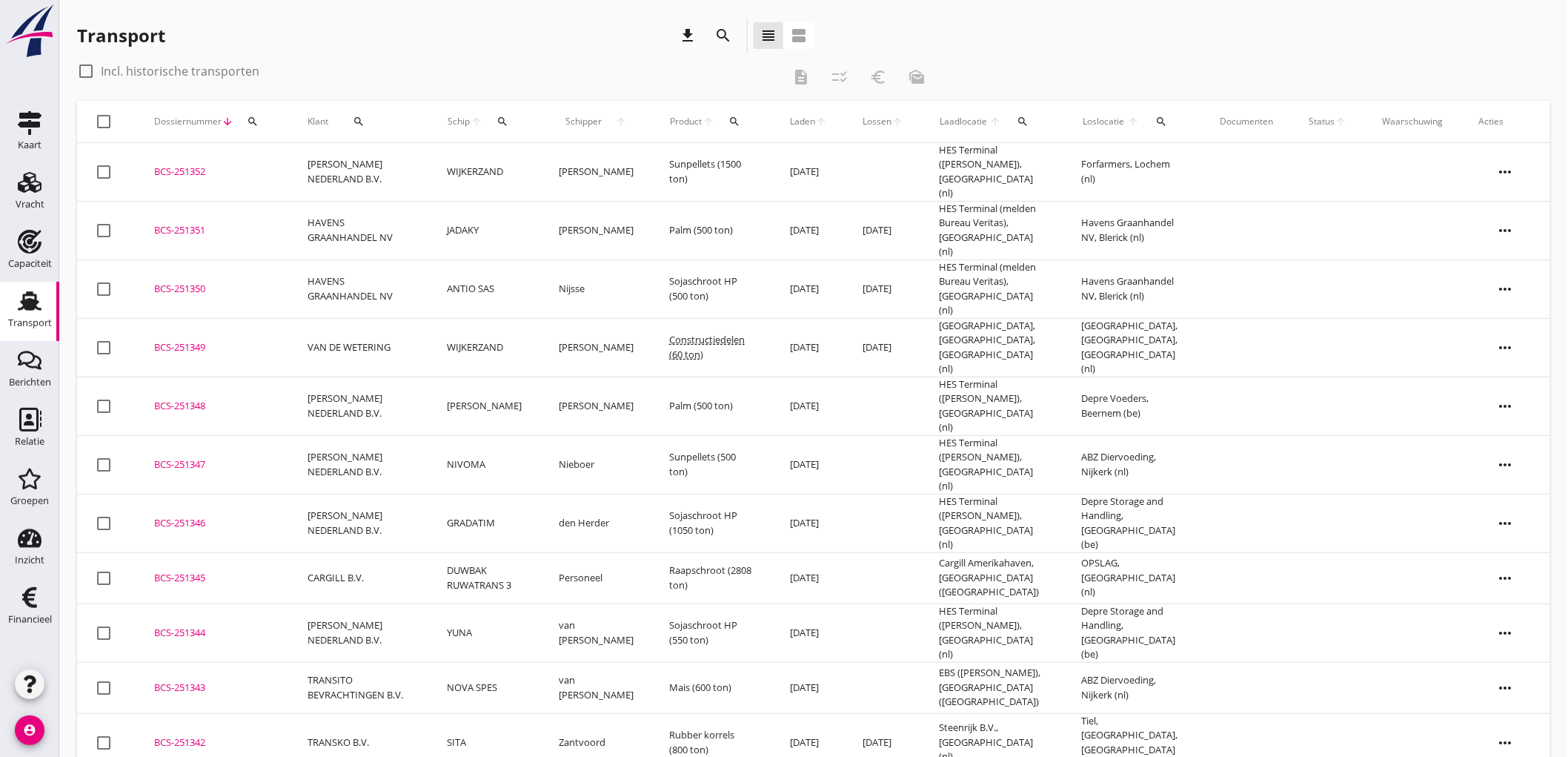
click at [1153, 34] on div "Transport download search view_headline view_agenda" at bounding box center [814, 39] width 1474 height 42
